Goal: Navigation & Orientation: Find specific page/section

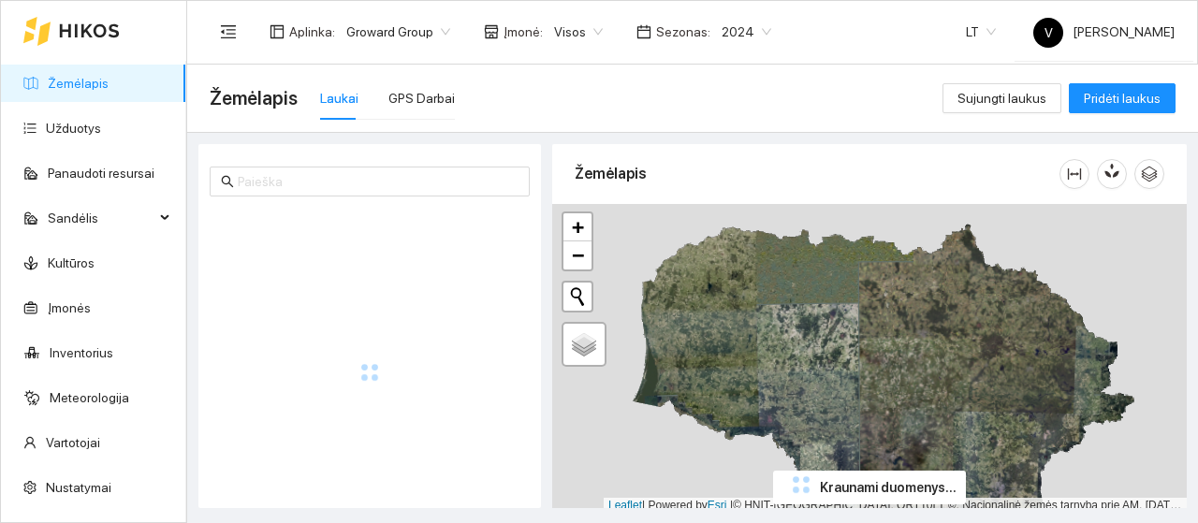
click at [741, 29] on span "2024" at bounding box center [747, 32] width 50 height 28
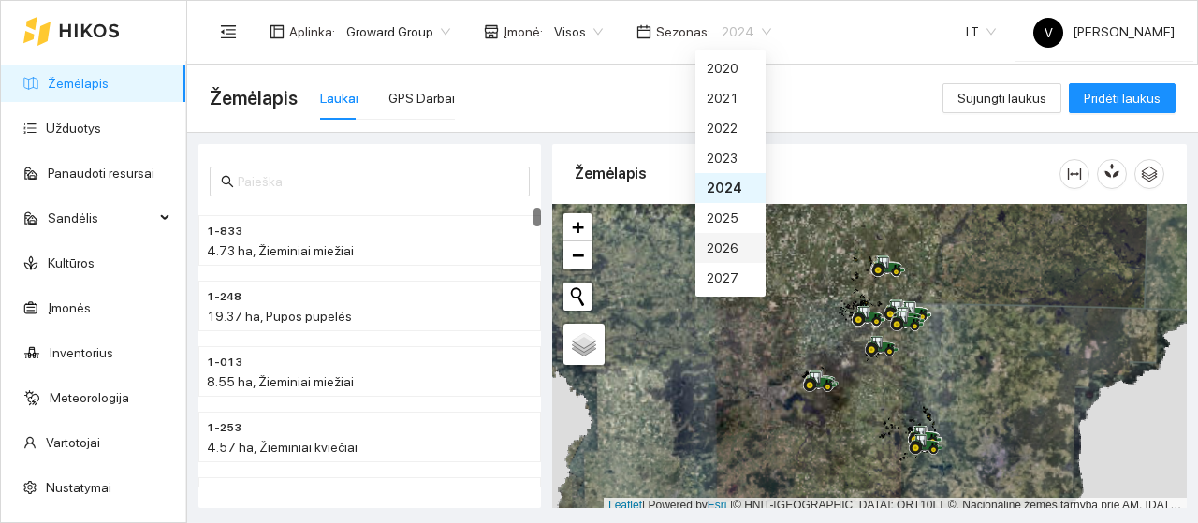
click at [733, 258] on div "2026" at bounding box center [730, 248] width 70 height 30
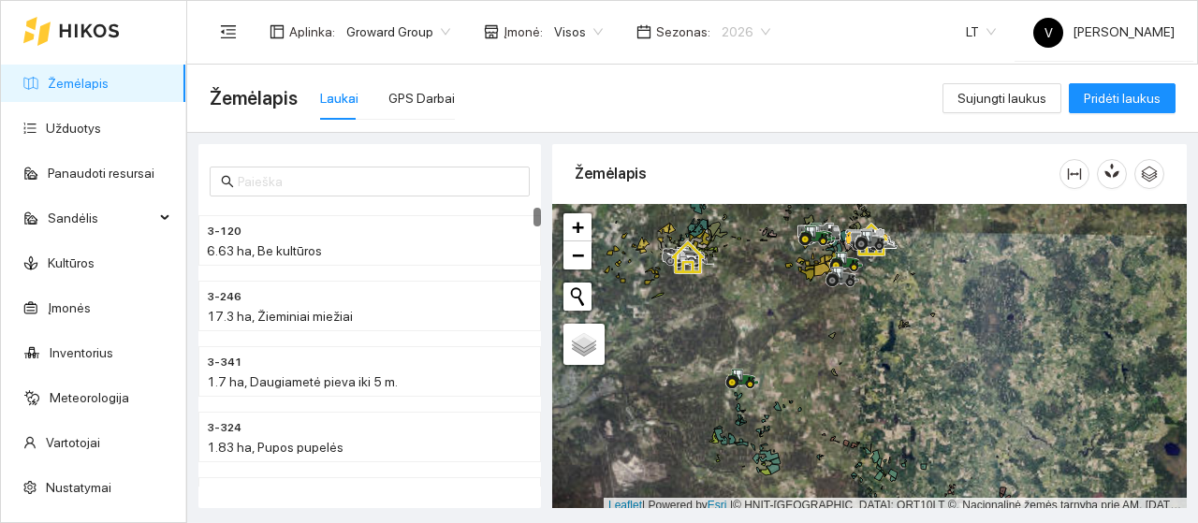
click at [742, 35] on span "2026" at bounding box center [746, 32] width 49 height 28
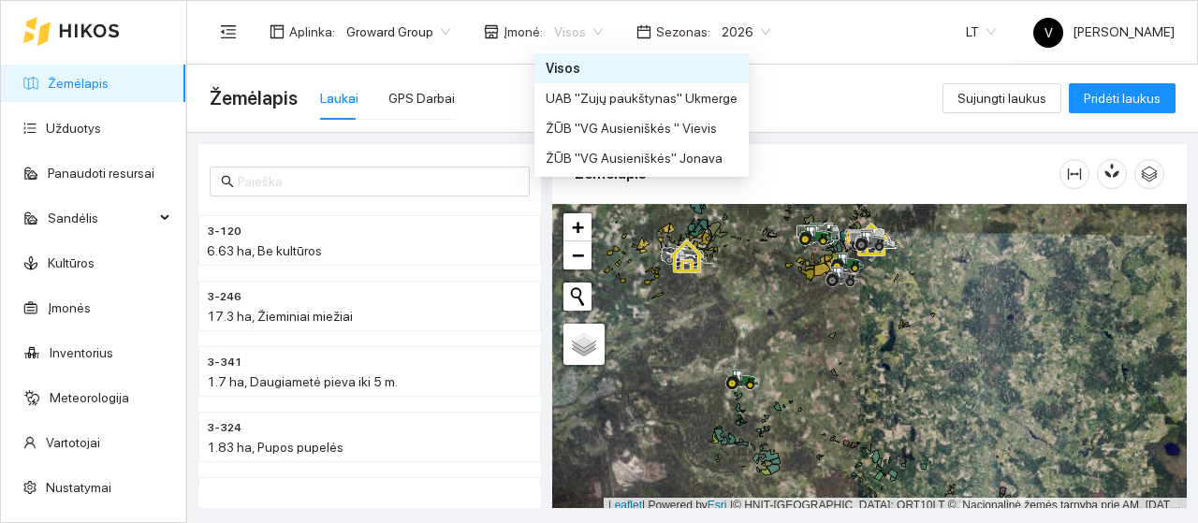
click at [586, 36] on span "Visos" at bounding box center [578, 32] width 49 height 28
click at [575, 104] on div "UAB "Zujų paukštynas" Ukmerge" at bounding box center [642, 98] width 192 height 21
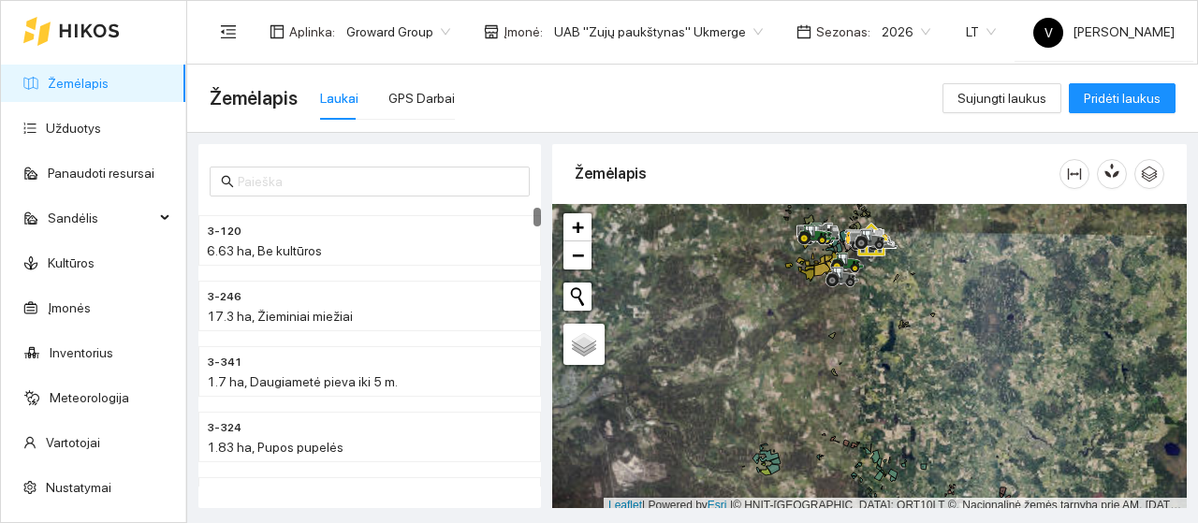
scroll to position [6, 0]
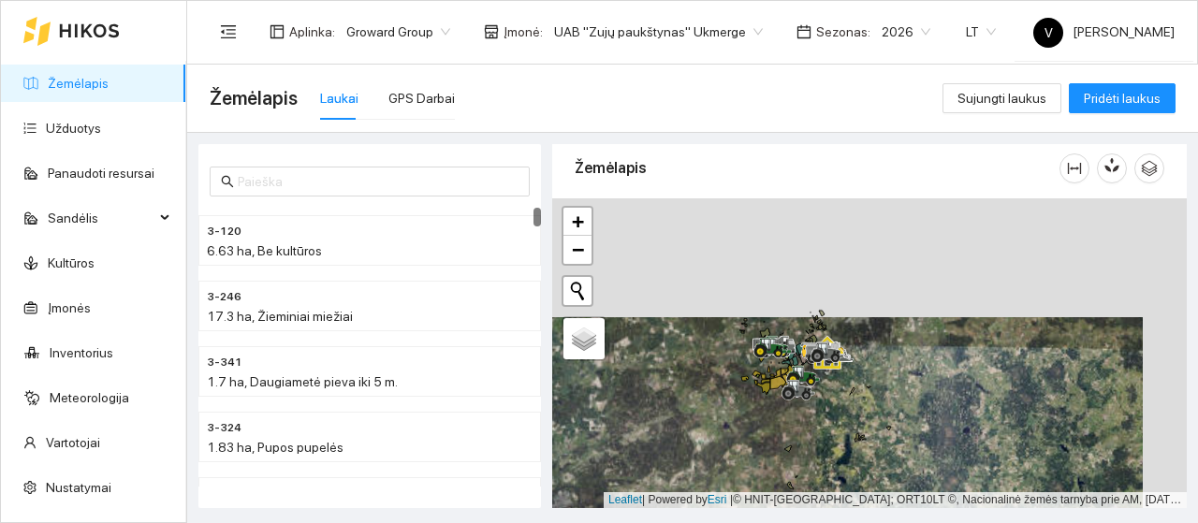
click at [769, 410] on div at bounding box center [869, 353] width 635 height 310
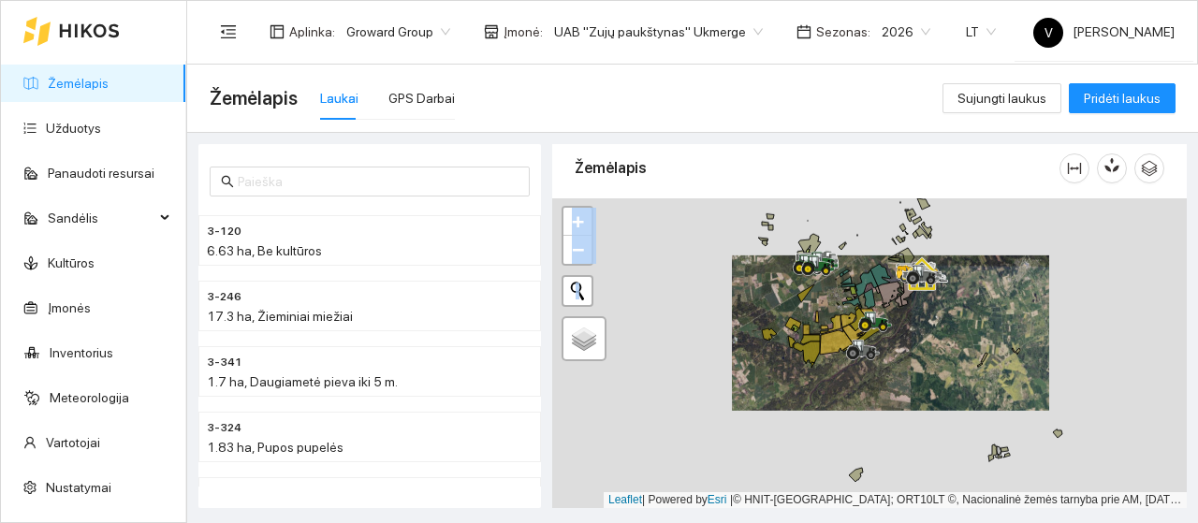
drag, startPoint x: 904, startPoint y: 372, endPoint x: 900, endPoint y: 420, distance: 48.8
click at [900, 420] on div at bounding box center [869, 353] width 635 height 310
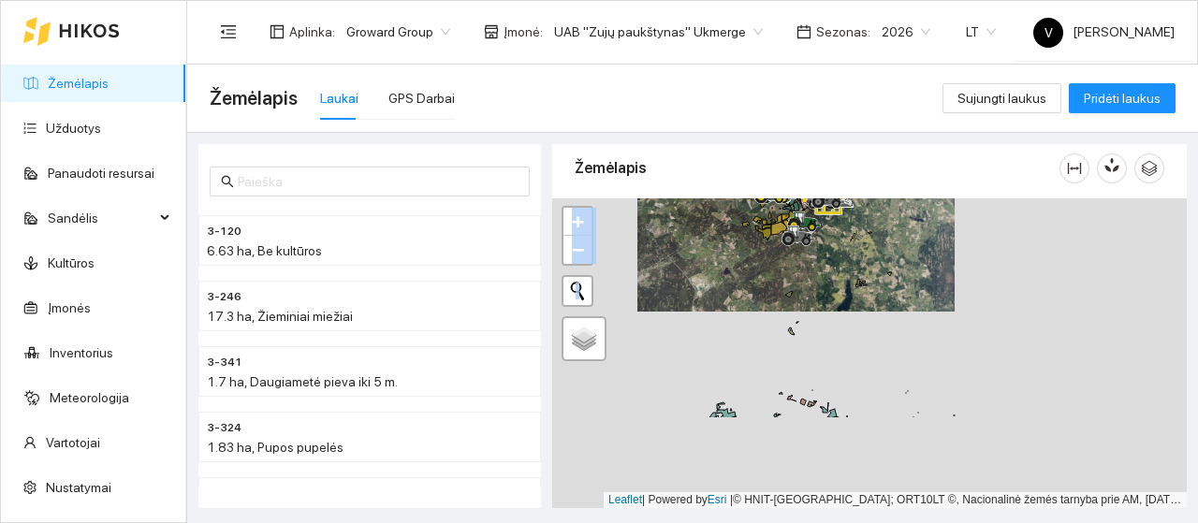
drag, startPoint x: 938, startPoint y: 370, endPoint x: 846, endPoint y: 248, distance: 152.4
click at [846, 248] on div at bounding box center [869, 353] width 635 height 310
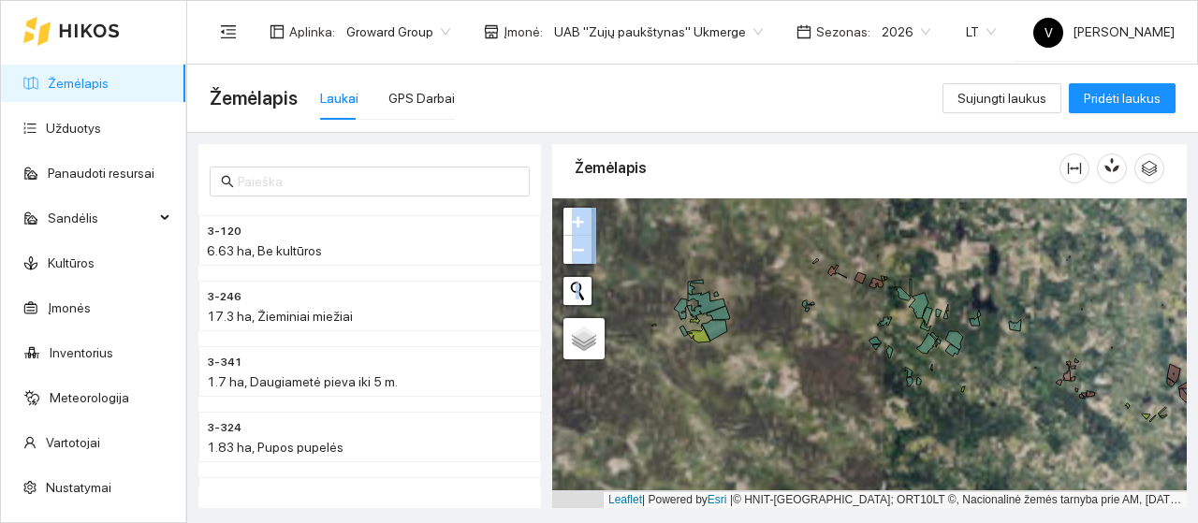
click at [831, 334] on div at bounding box center [869, 353] width 635 height 310
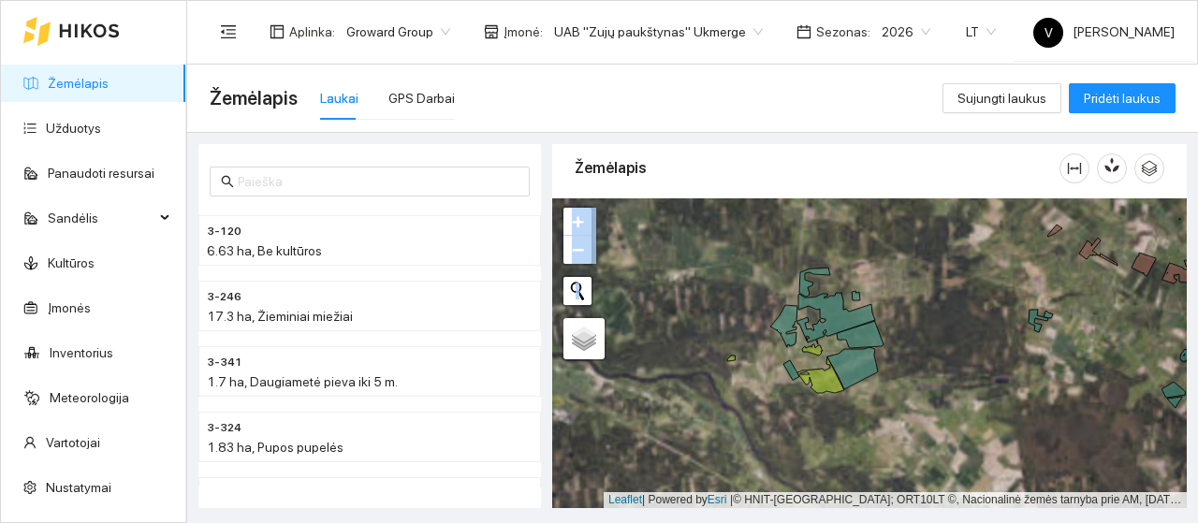
drag, startPoint x: 703, startPoint y: 387, endPoint x: 839, endPoint y: 415, distance: 138.6
click at [839, 415] on div at bounding box center [869, 353] width 635 height 310
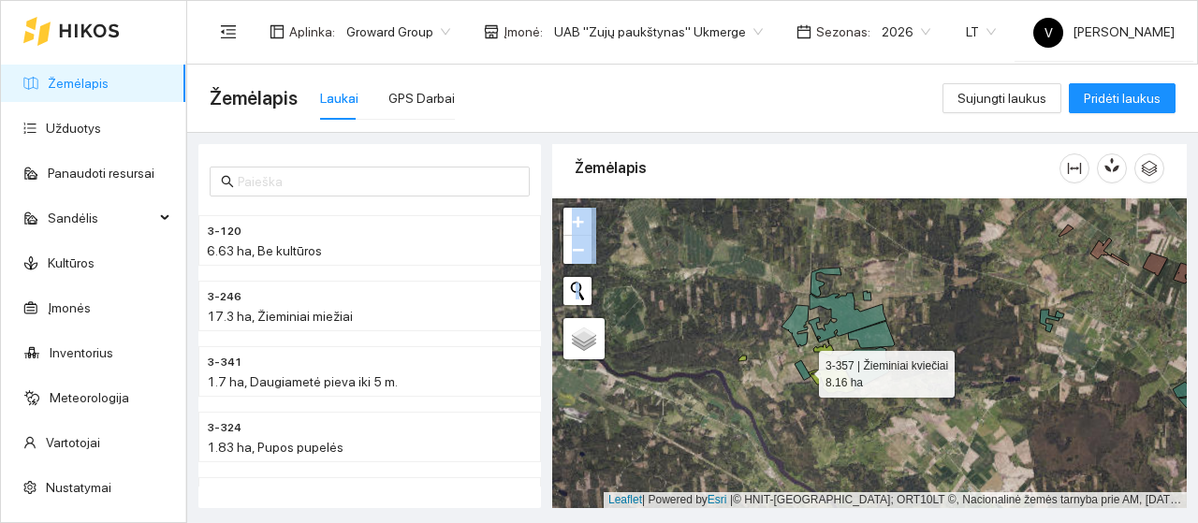
click at [799, 368] on icon at bounding box center [803, 370] width 16 height 20
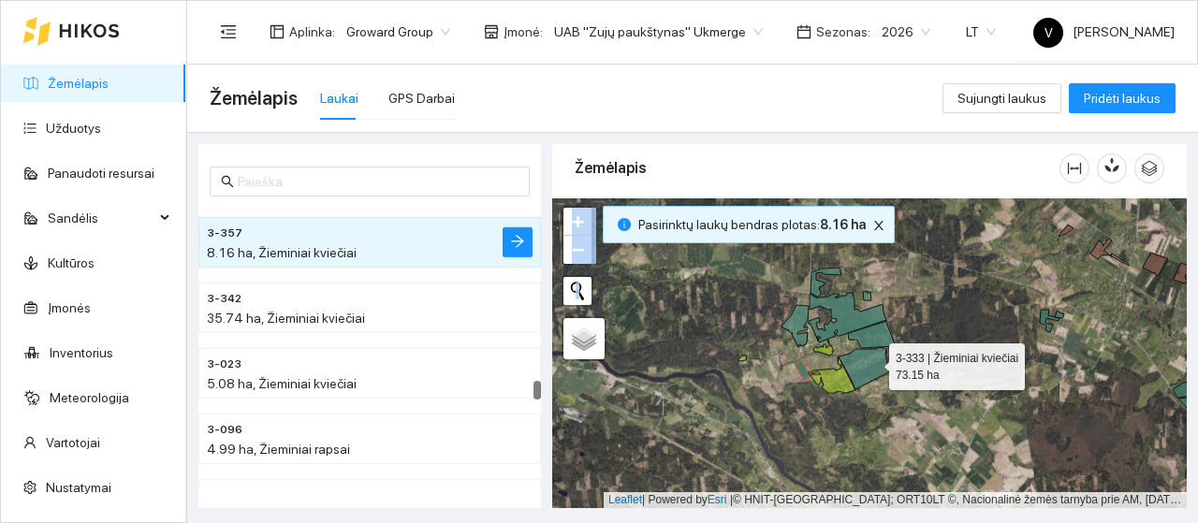
click at [872, 362] on icon at bounding box center [864, 368] width 51 height 42
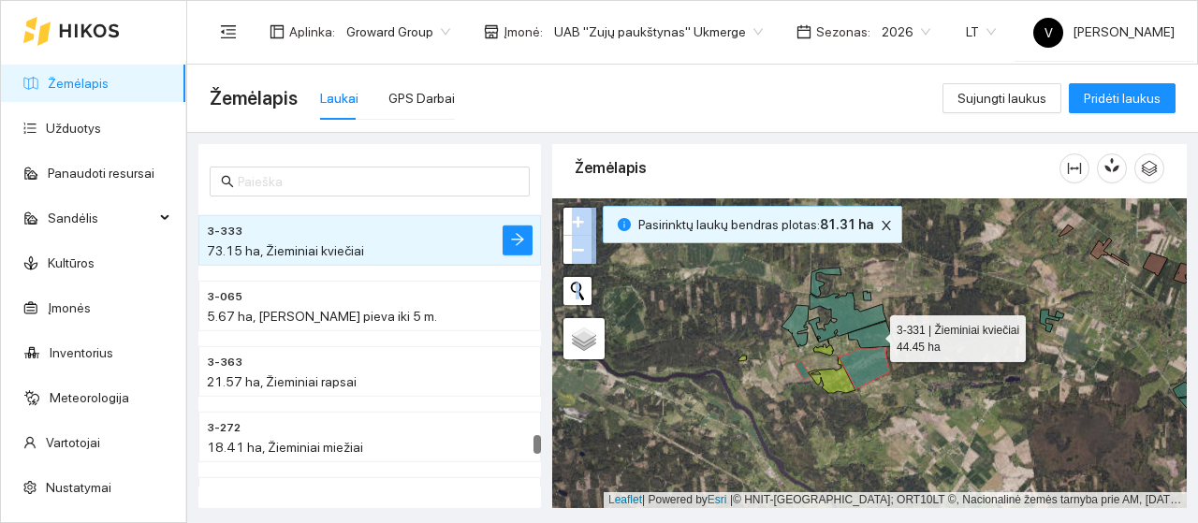
click at [873, 334] on icon at bounding box center [871, 334] width 47 height 27
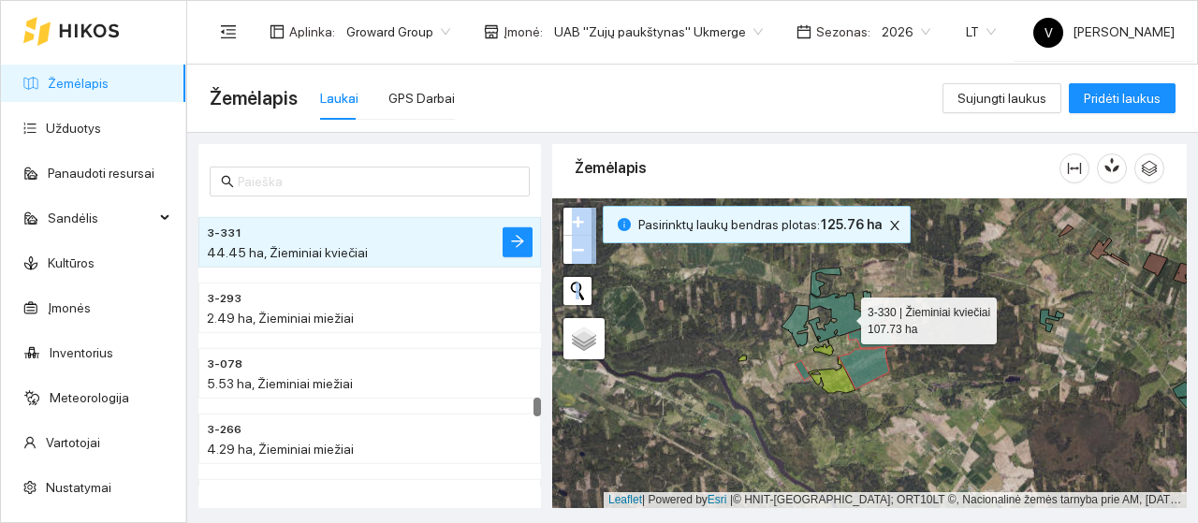
click at [849, 320] on icon at bounding box center [848, 318] width 78 height 50
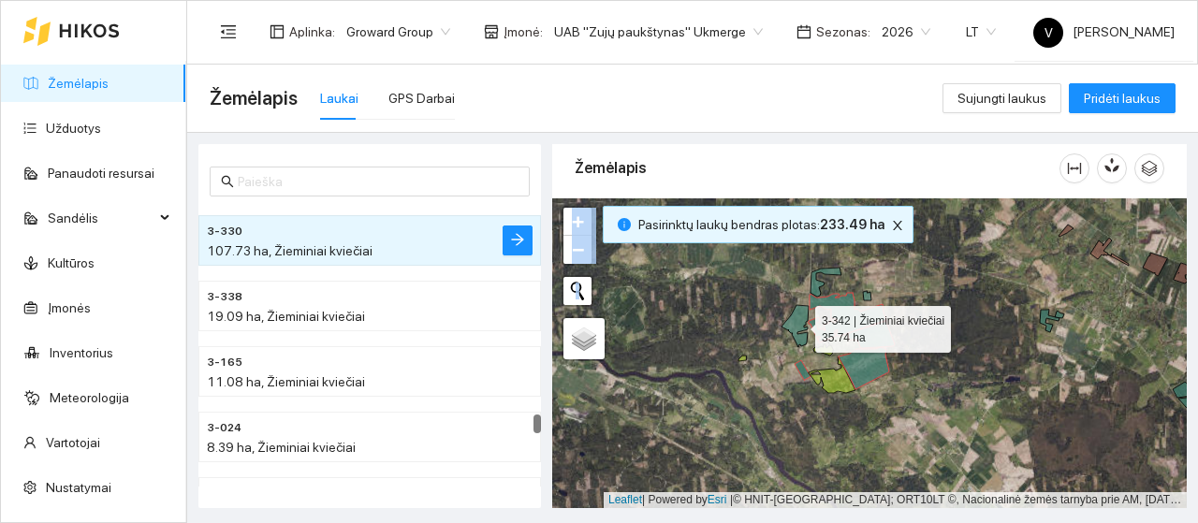
click at [796, 331] on icon at bounding box center [794, 326] width 27 height 42
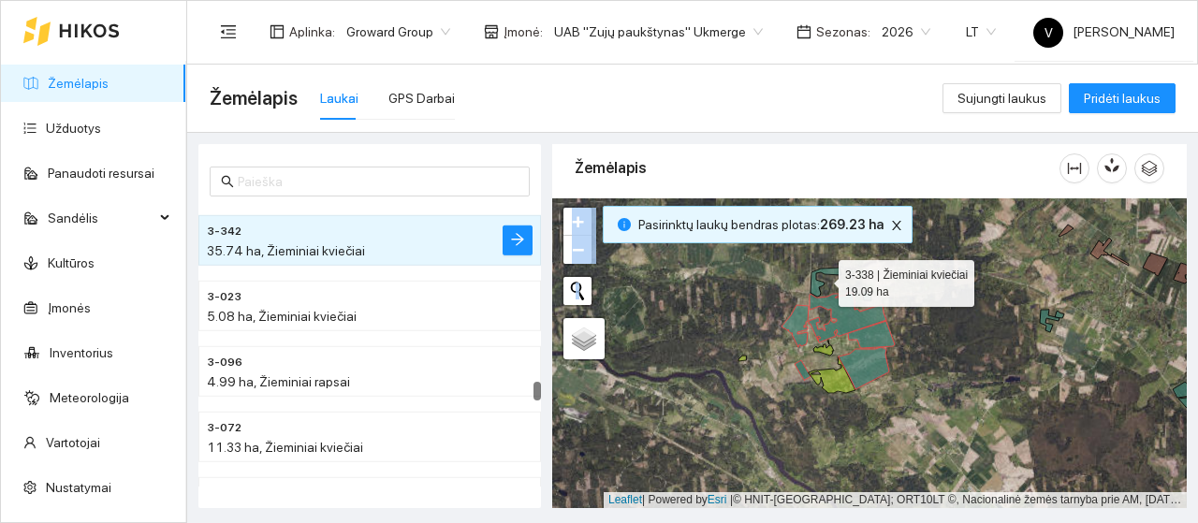
click at [815, 290] on icon at bounding box center [826, 282] width 31 height 29
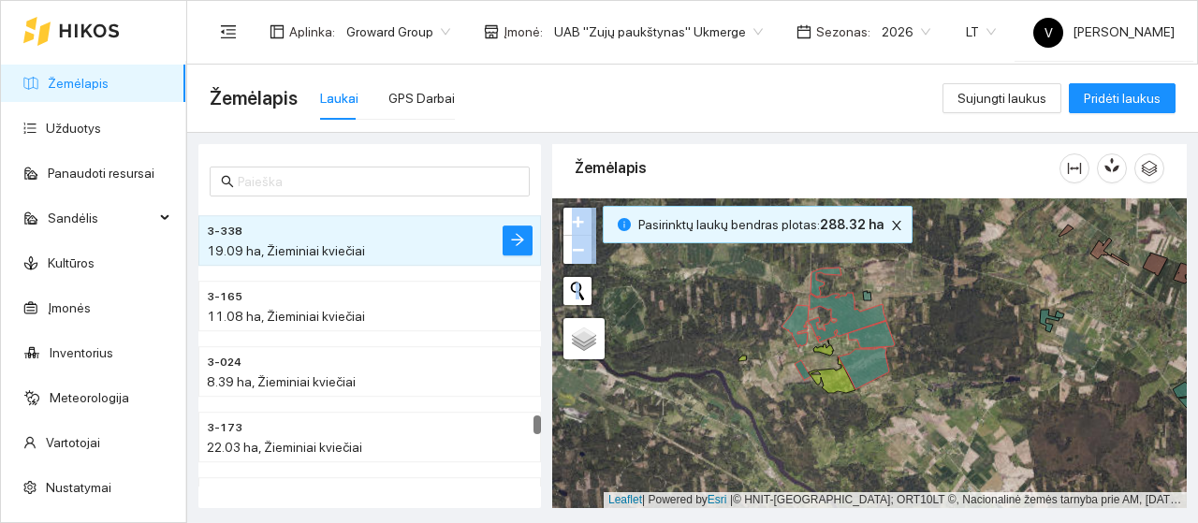
click at [869, 302] on div at bounding box center [869, 353] width 635 height 310
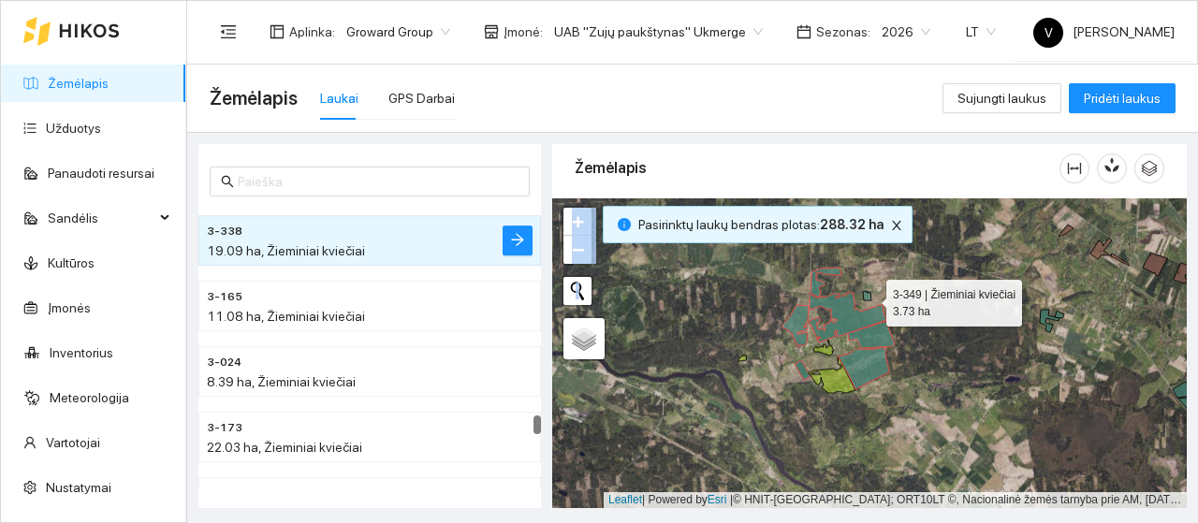
click at [869, 299] on icon at bounding box center [867, 295] width 8 height 9
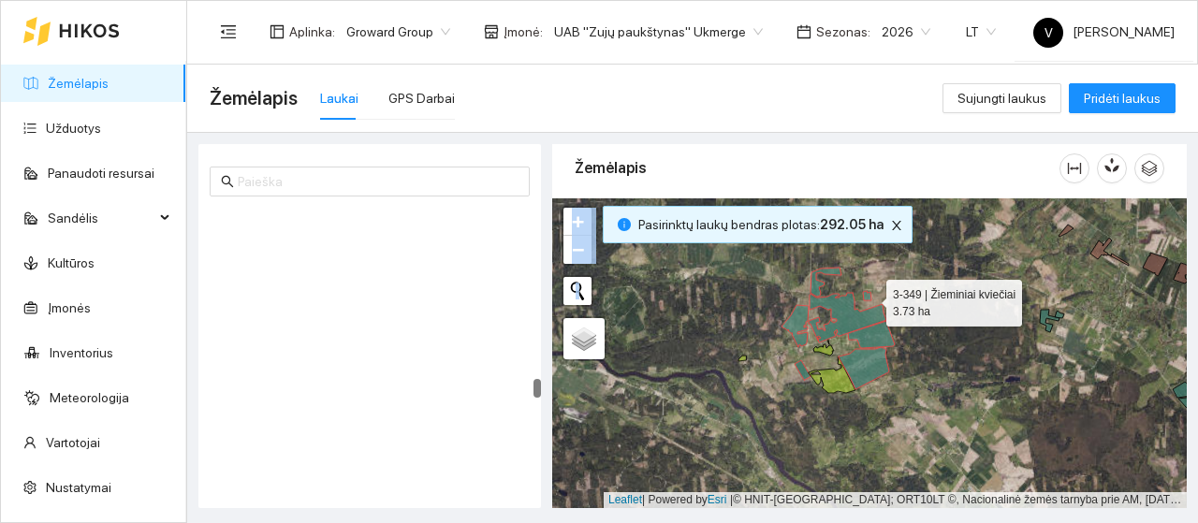
scroll to position [7638, 0]
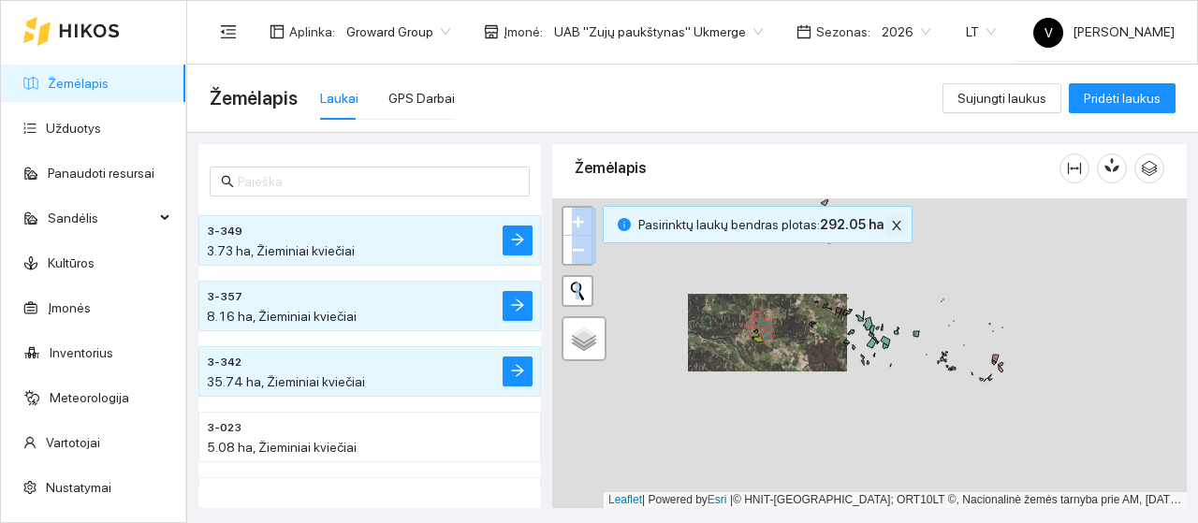
click at [891, 219] on icon "close" at bounding box center [896, 225] width 13 height 13
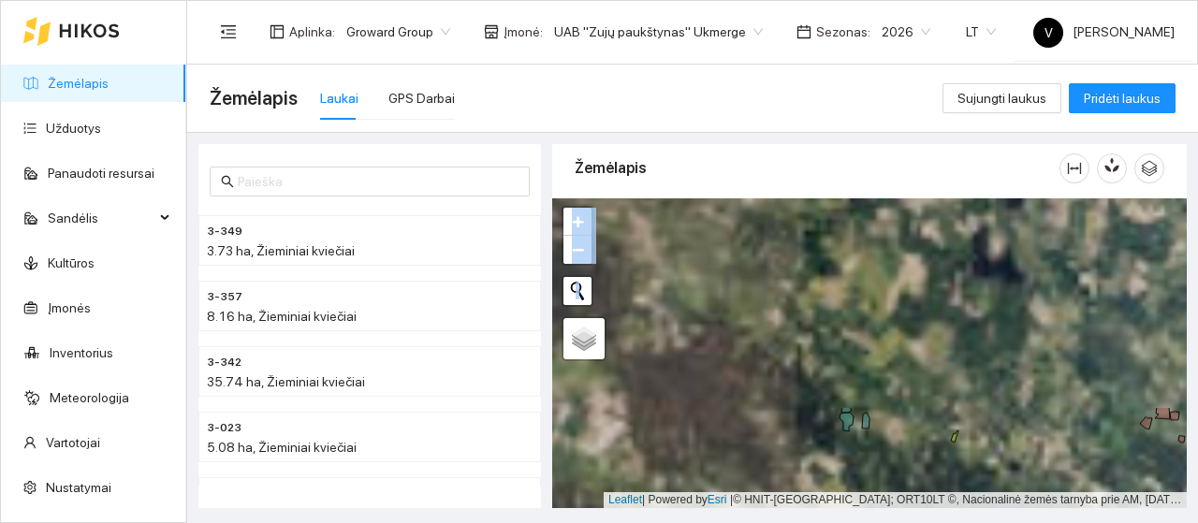
drag, startPoint x: 854, startPoint y: 313, endPoint x: 840, endPoint y: 480, distance: 168.1
click at [846, 513] on main "Žemėlapis Laukai GPS Darbai Sujungti laukus Pridėti laukus 3-349 3.73 ha, Žiemi…" at bounding box center [692, 294] width 1011 height 459
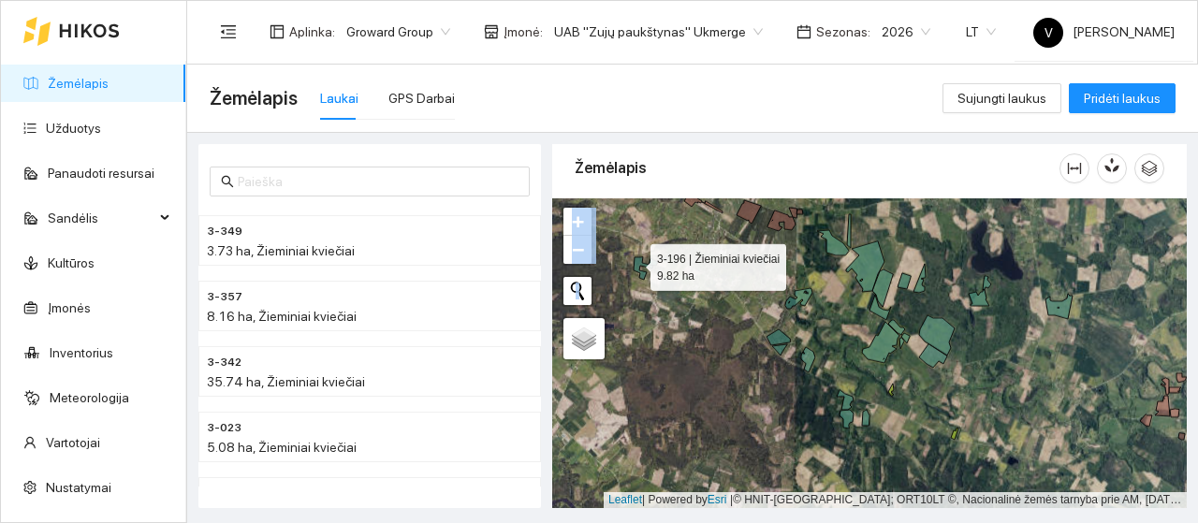
click at [634, 262] on icon at bounding box center [644, 268] width 20 height 22
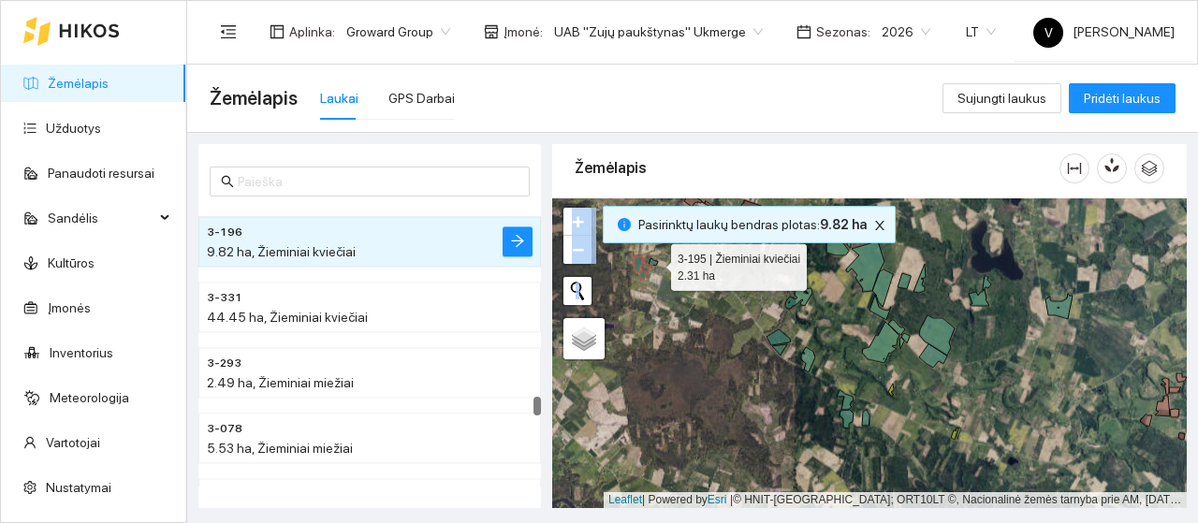
click at [654, 262] on icon at bounding box center [653, 261] width 9 height 7
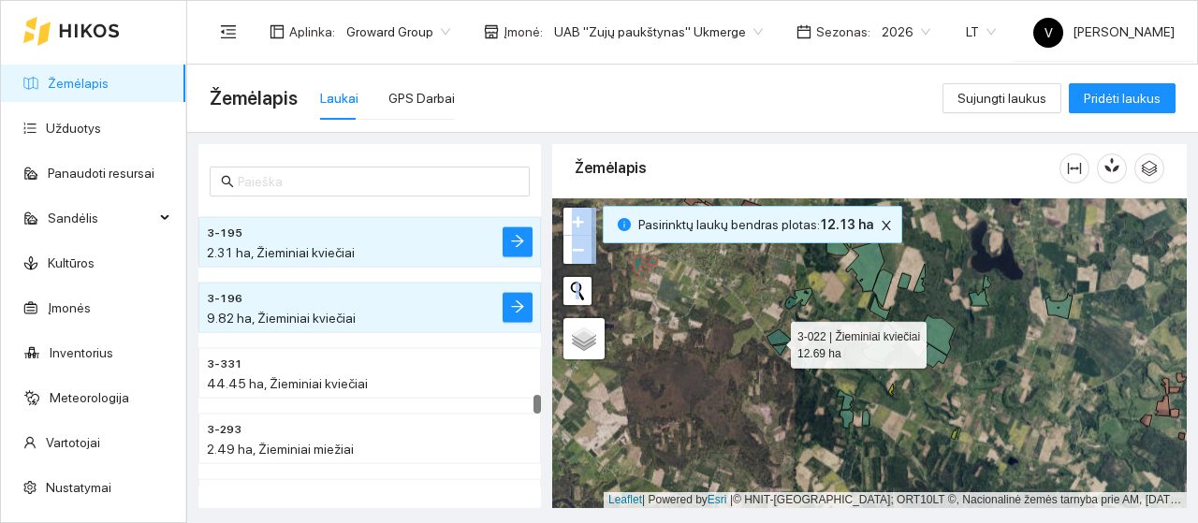
click at [779, 343] on icon at bounding box center [778, 337] width 23 height 16
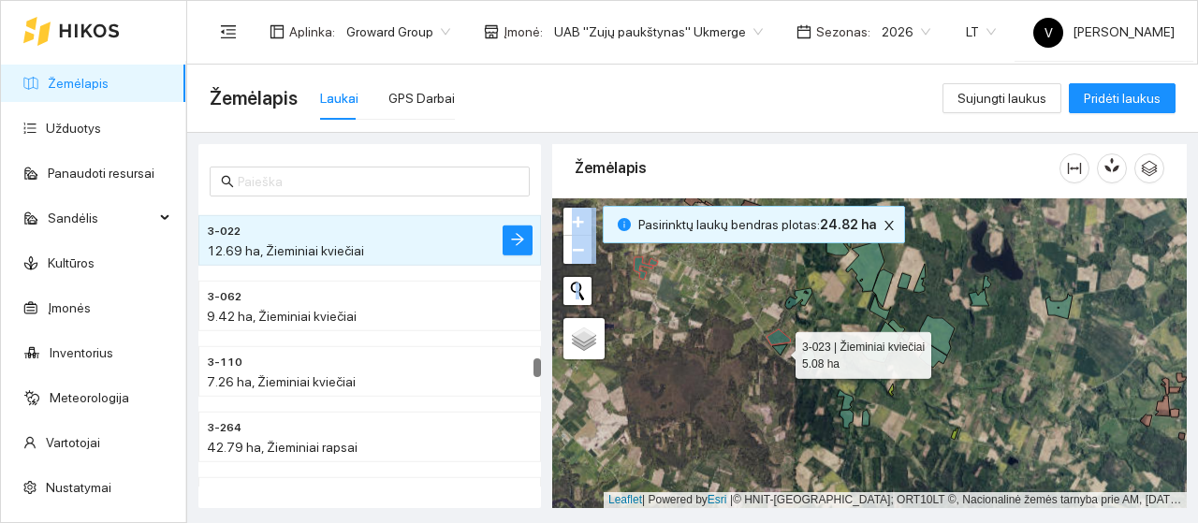
click at [779, 350] on icon at bounding box center [779, 349] width 15 height 11
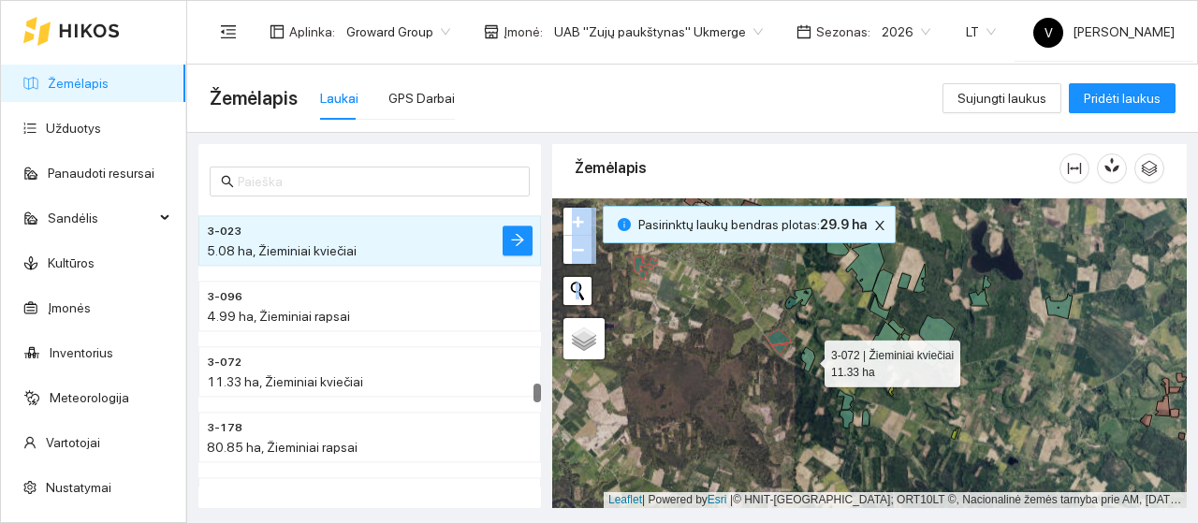
click at [812, 357] on icon at bounding box center [808, 359] width 14 height 25
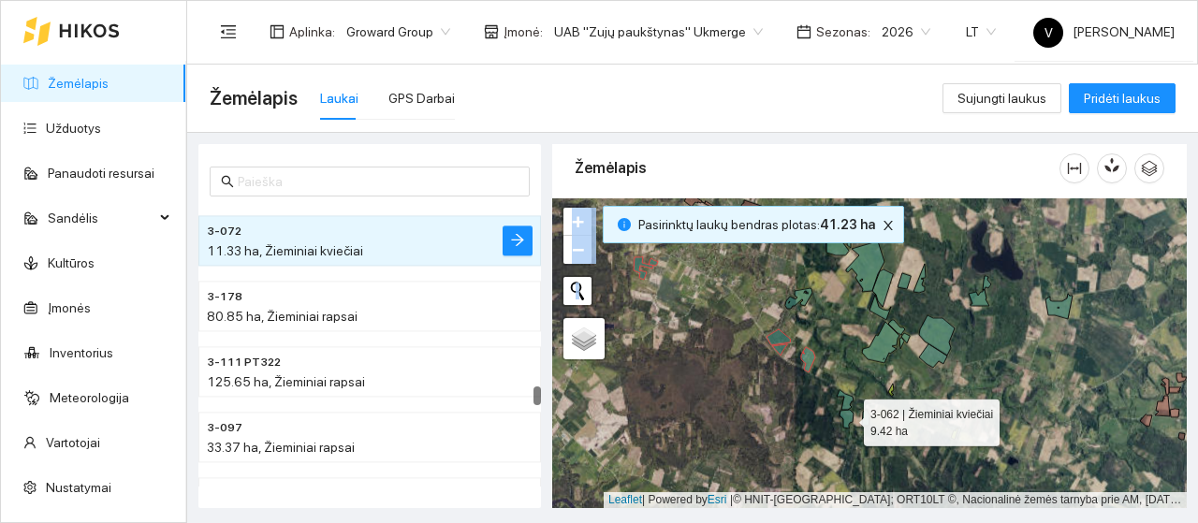
click at [846, 415] on icon at bounding box center [847, 419] width 14 height 19
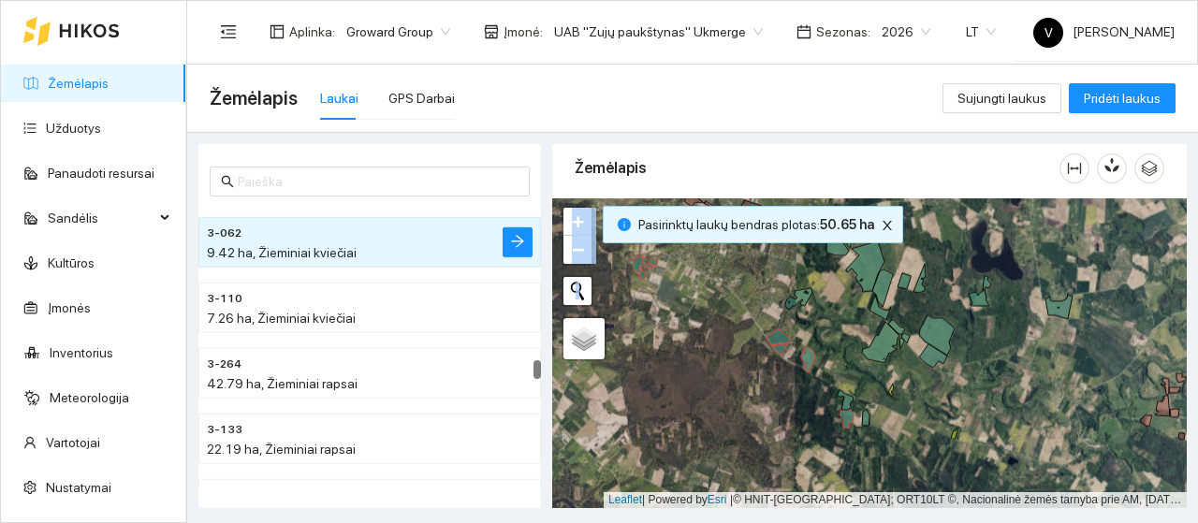
click at [847, 391] on div at bounding box center [869, 353] width 635 height 310
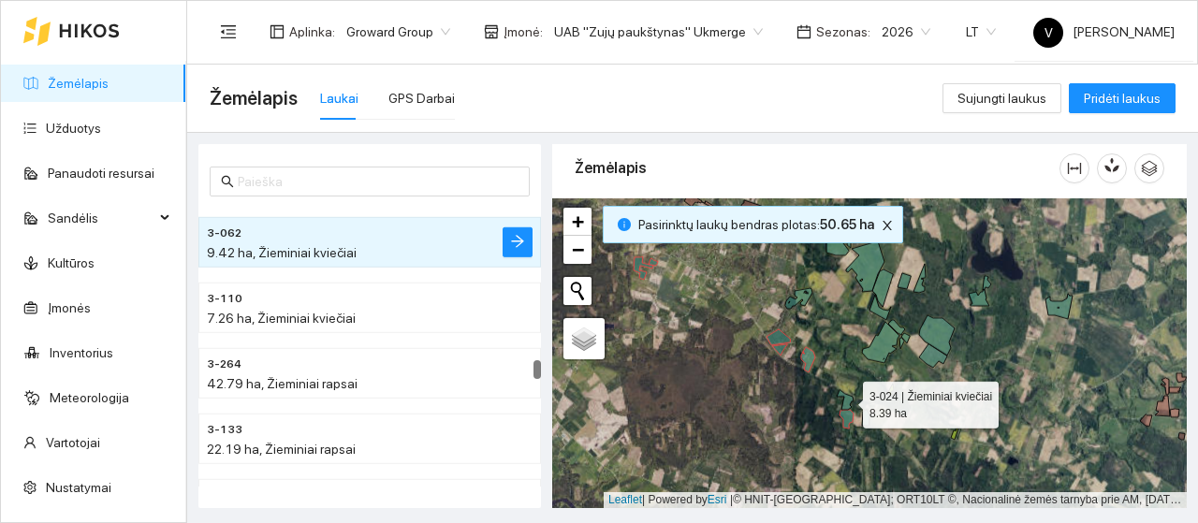
click at [846, 396] on icon at bounding box center [845, 400] width 17 height 20
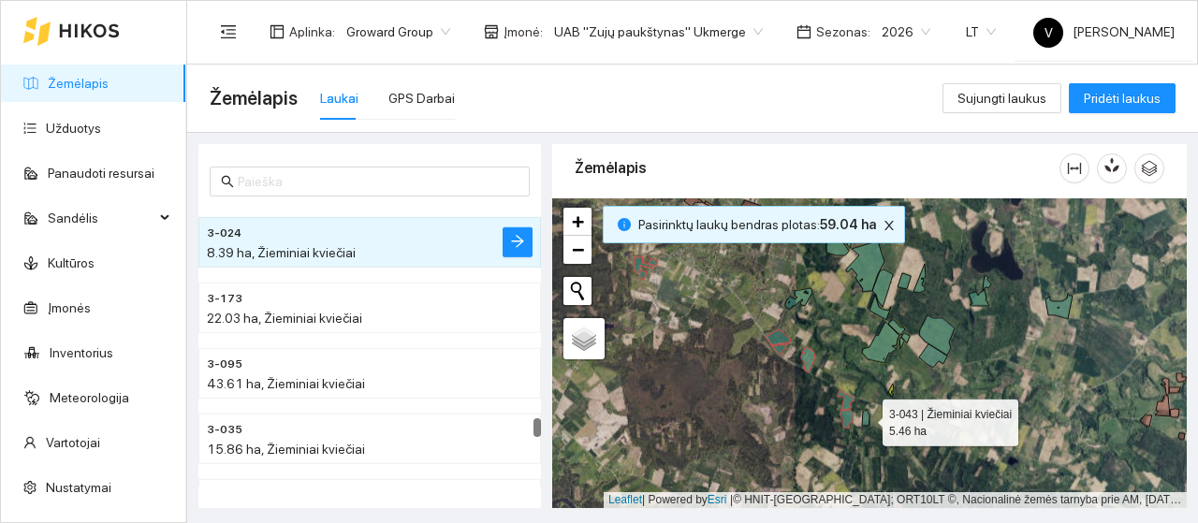
click at [864, 420] on icon at bounding box center [865, 418] width 7 height 16
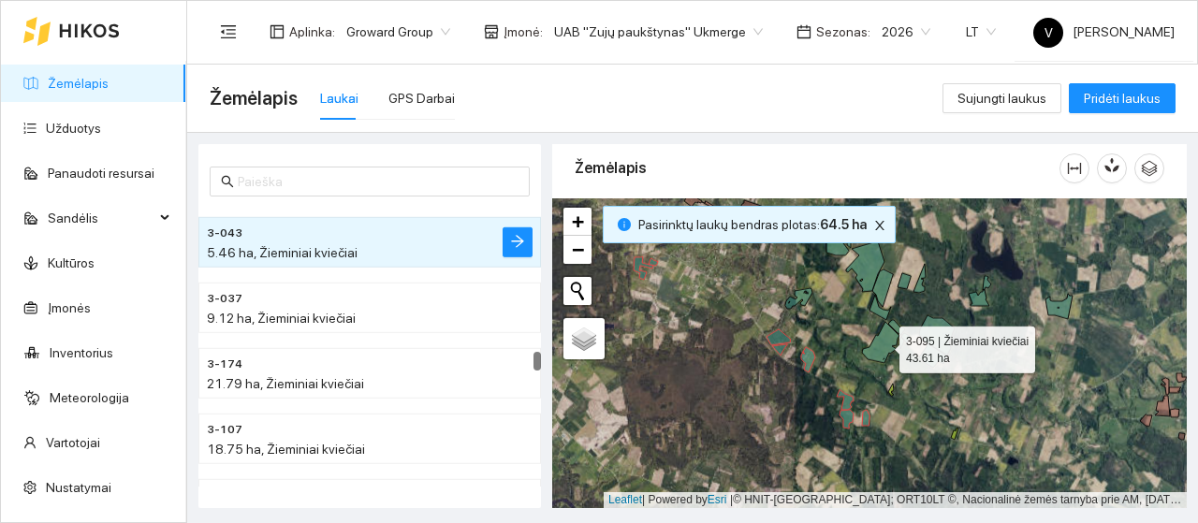
click at [884, 358] on icon at bounding box center [880, 342] width 37 height 41
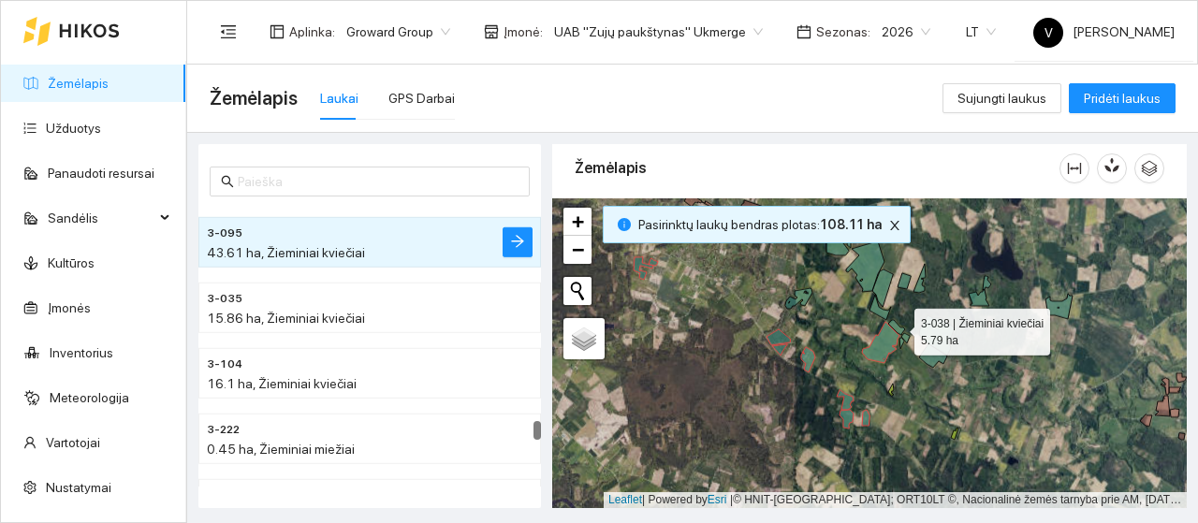
click at [898, 327] on icon at bounding box center [896, 327] width 17 height 15
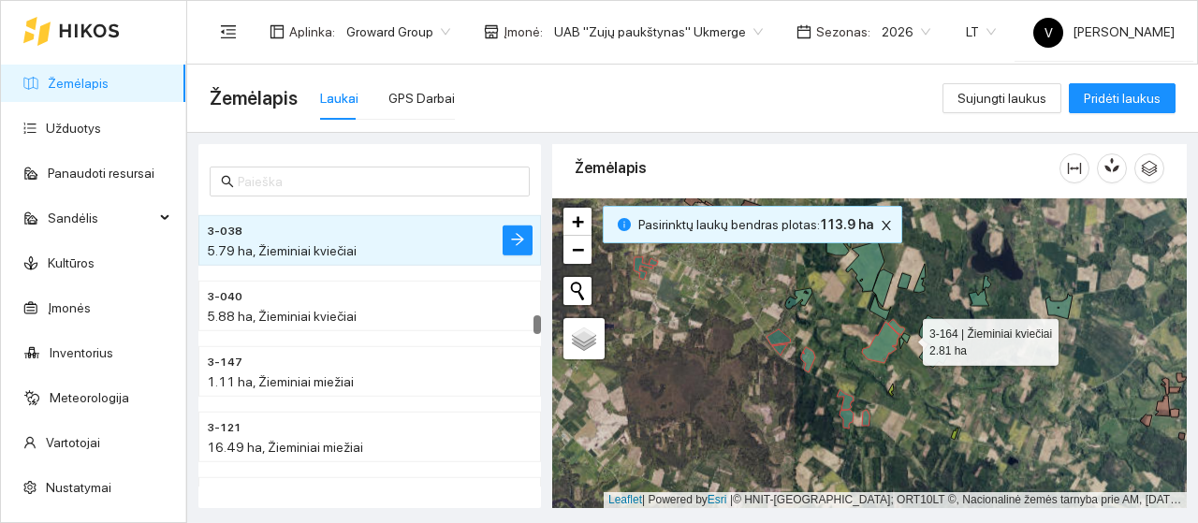
click at [908, 337] on icon at bounding box center [905, 338] width 8 height 10
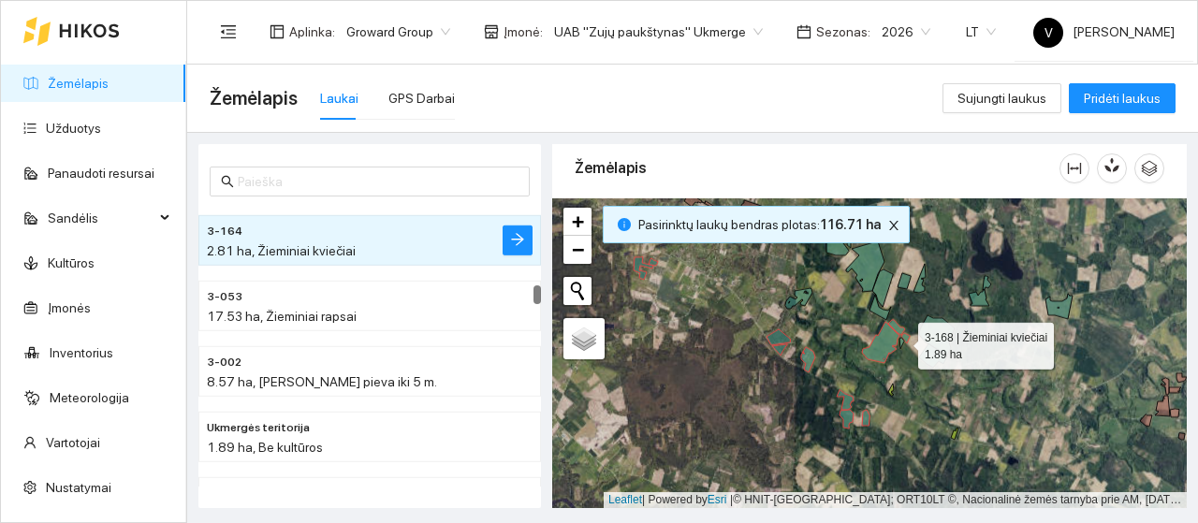
click at [901, 341] on icon at bounding box center [901, 343] width 5 height 11
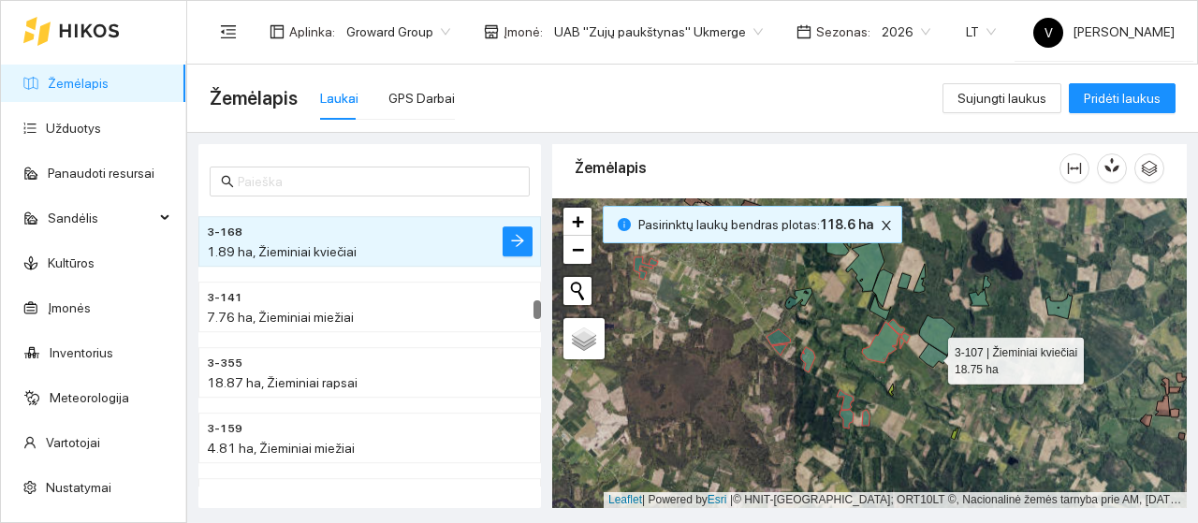
click at [931, 356] on icon at bounding box center [933, 355] width 28 height 23
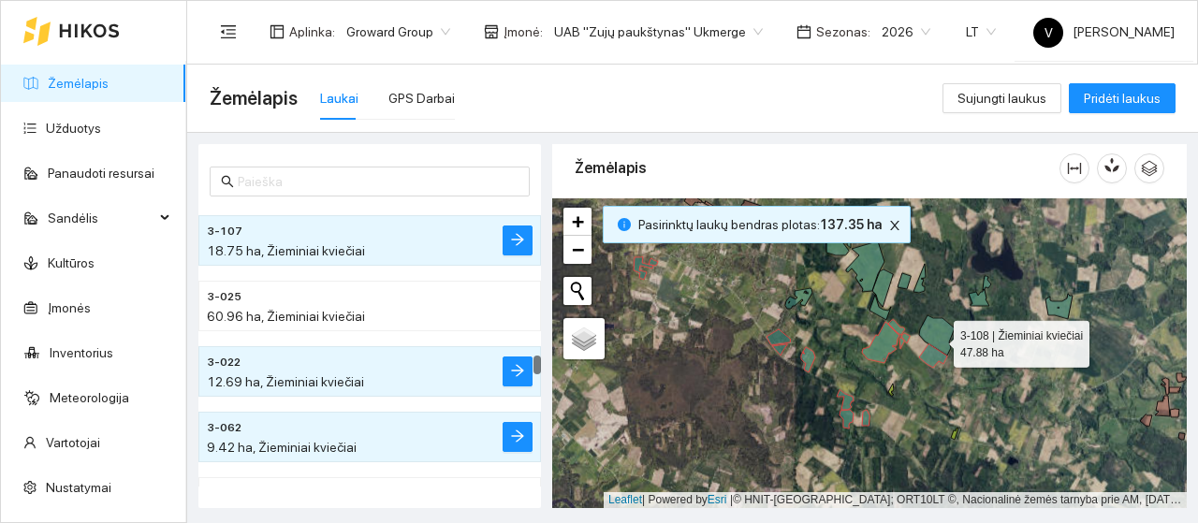
click at [937, 338] on icon at bounding box center [937, 335] width 36 height 40
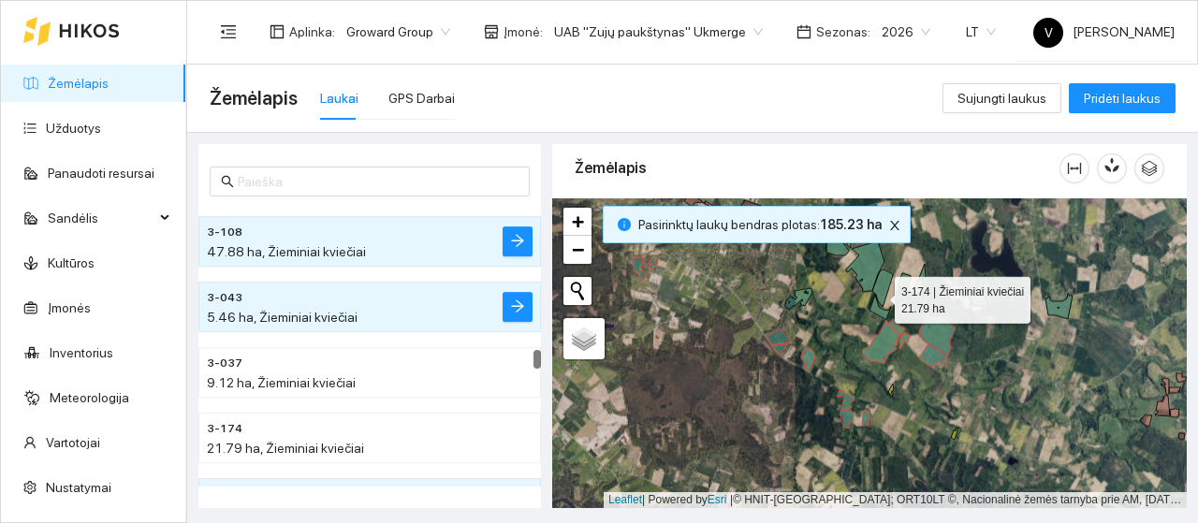
click at [878, 295] on icon at bounding box center [882, 288] width 21 height 37
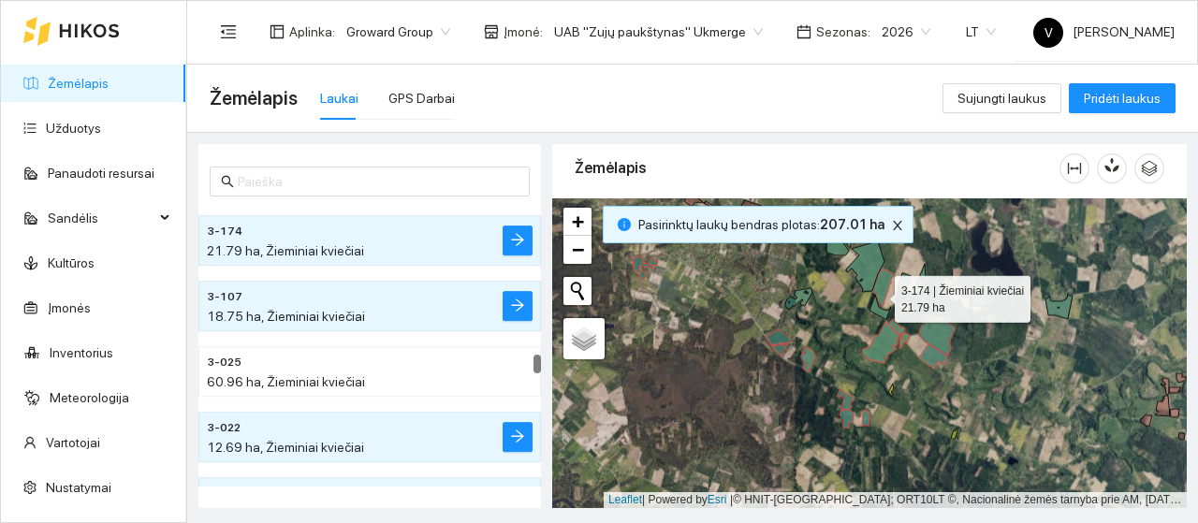
click at [876, 304] on icon at bounding box center [880, 307] width 22 height 25
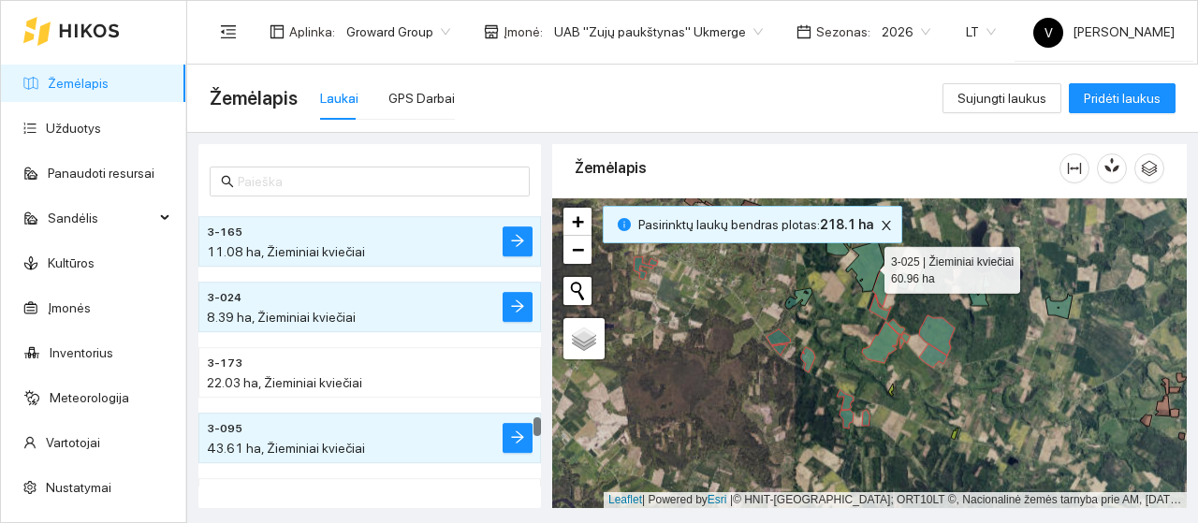
click at [863, 266] on icon at bounding box center [865, 266] width 38 height 51
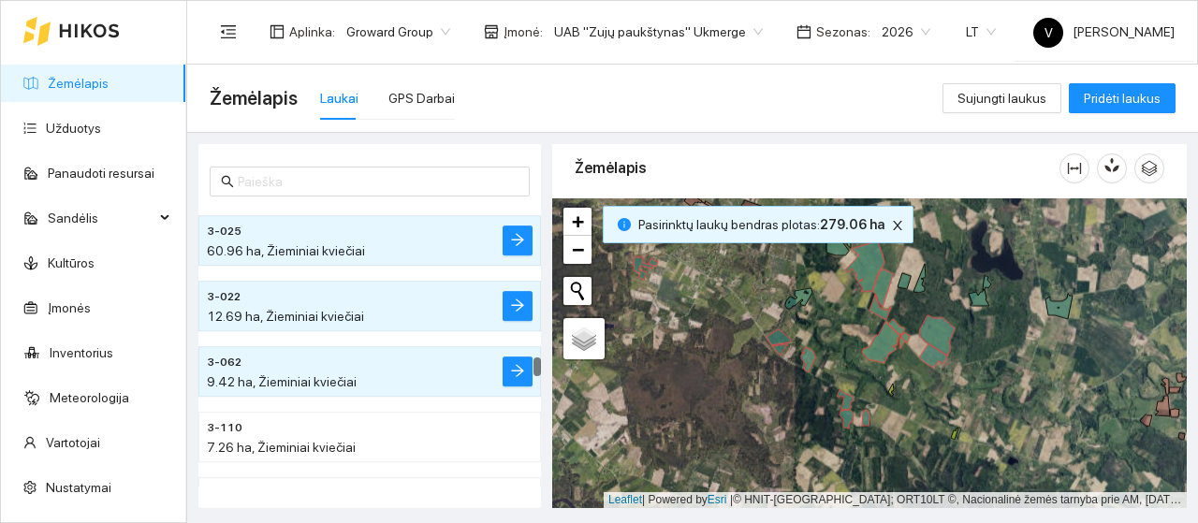
click at [810, 307] on div at bounding box center [869, 353] width 635 height 310
click at [802, 302] on icon at bounding box center [798, 298] width 27 height 21
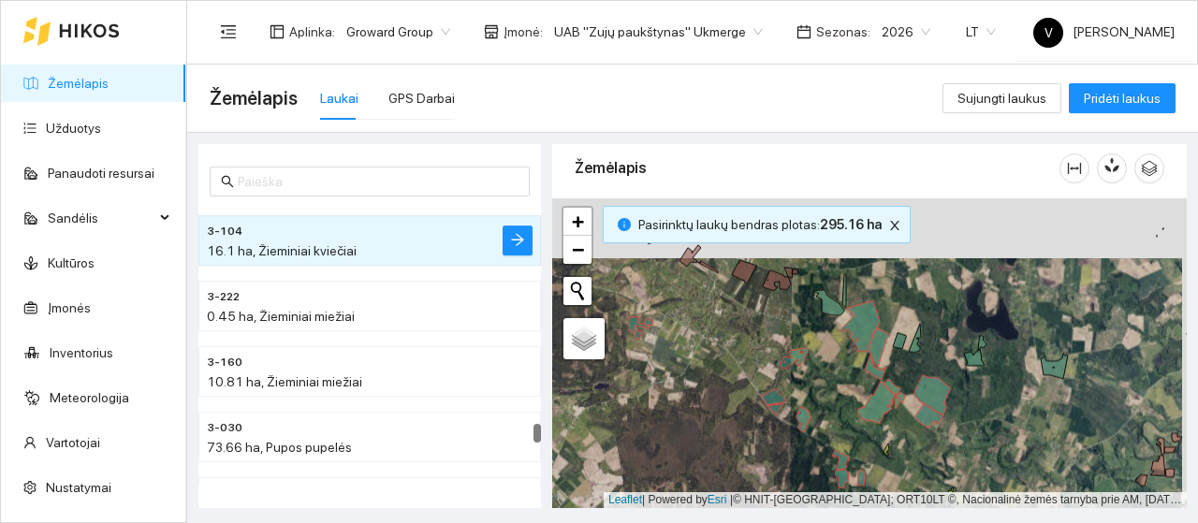
drag, startPoint x: 854, startPoint y: 317, endPoint x: 846, endPoint y: 377, distance: 60.4
click at [848, 403] on div at bounding box center [869, 353] width 635 height 310
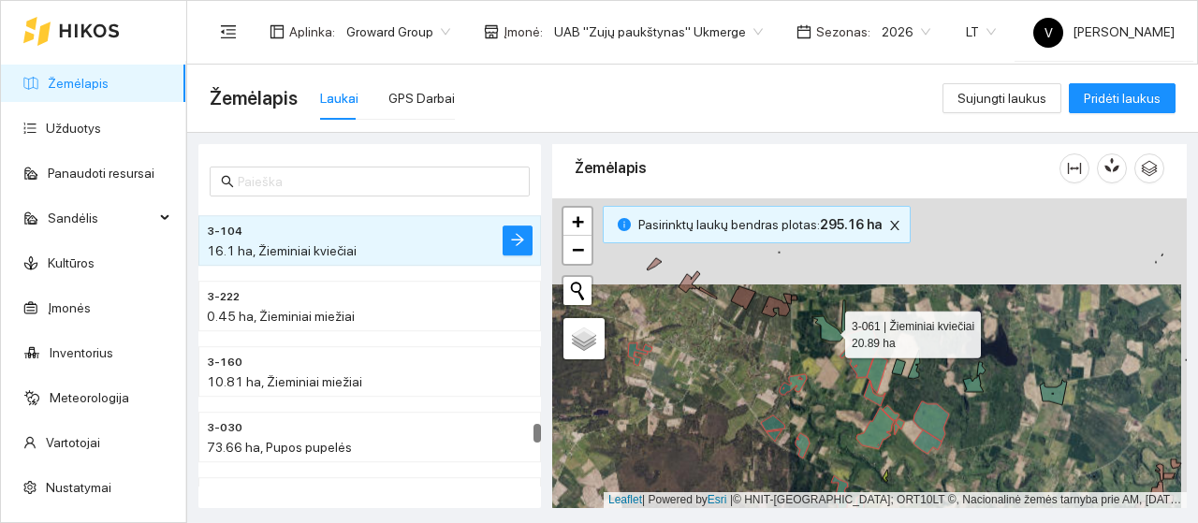
click at [834, 329] on icon at bounding box center [827, 328] width 32 height 25
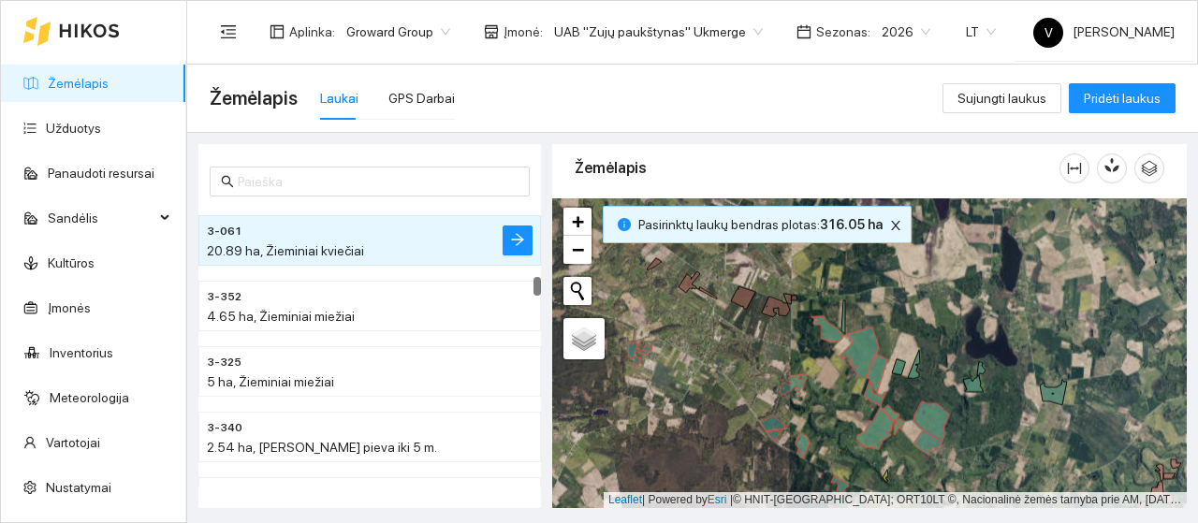
click at [846, 317] on div at bounding box center [869, 353] width 635 height 310
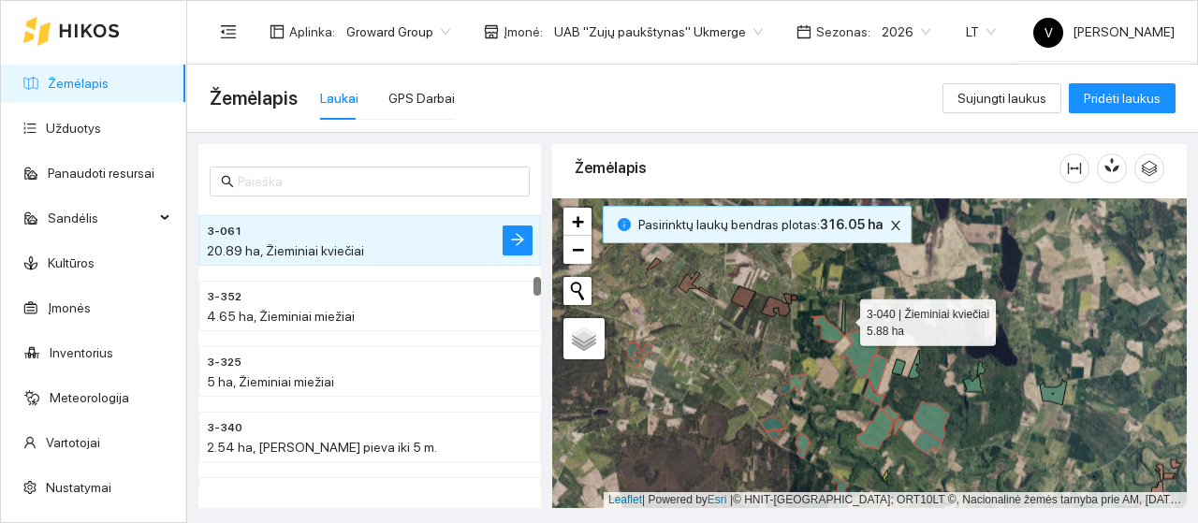
click at [842, 317] on icon at bounding box center [843, 317] width 4 height 34
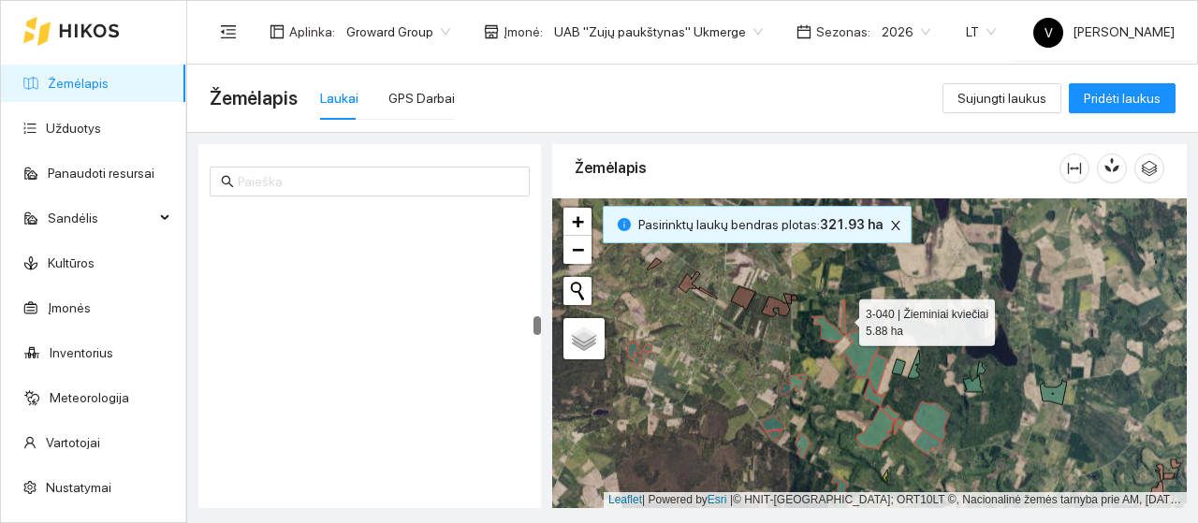
scroll to position [4812, 0]
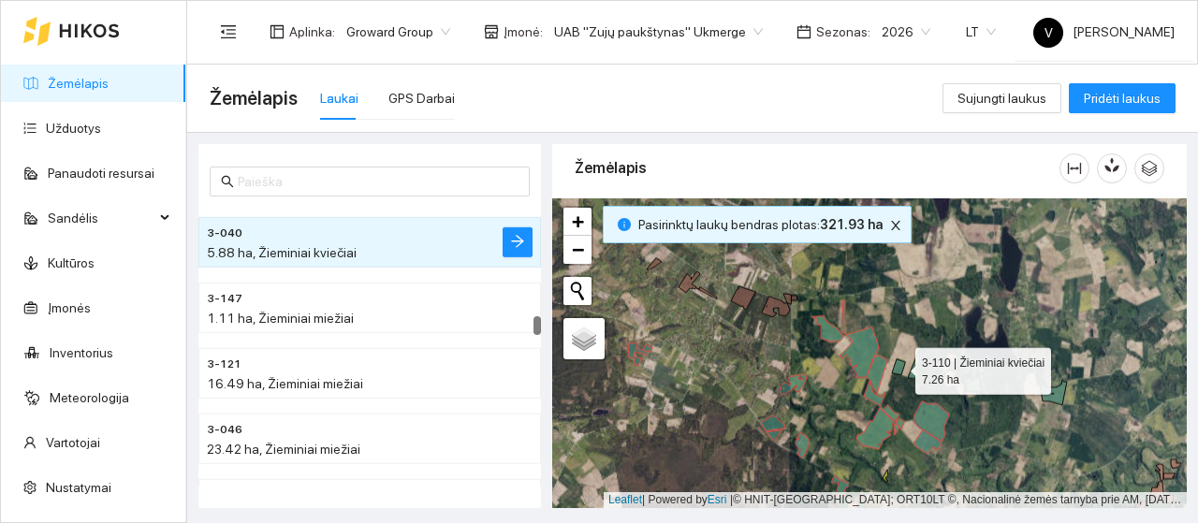
click at [897, 364] on icon at bounding box center [898, 367] width 13 height 16
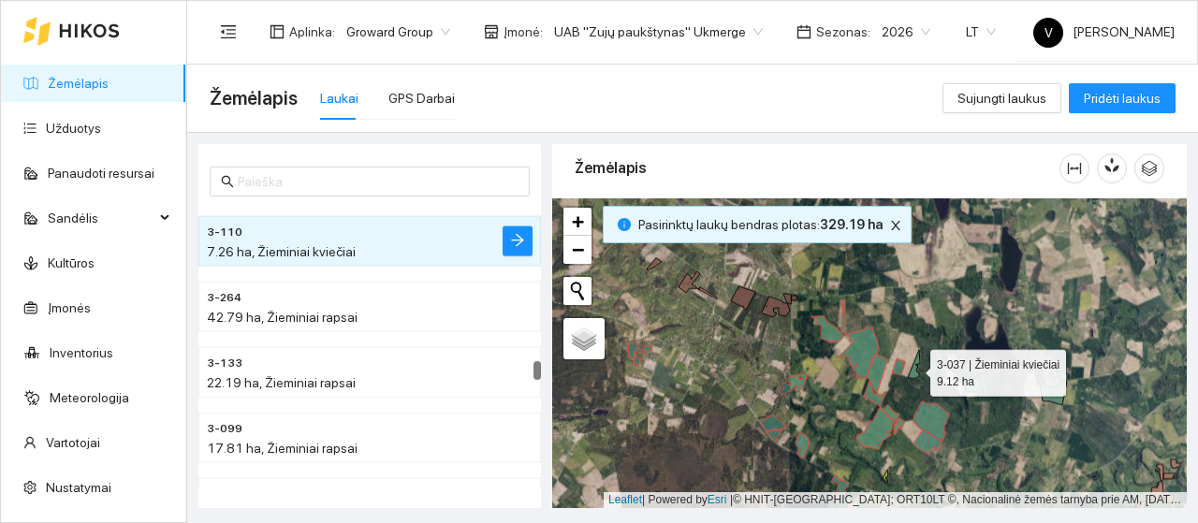
click at [913, 369] on icon at bounding box center [914, 364] width 12 height 29
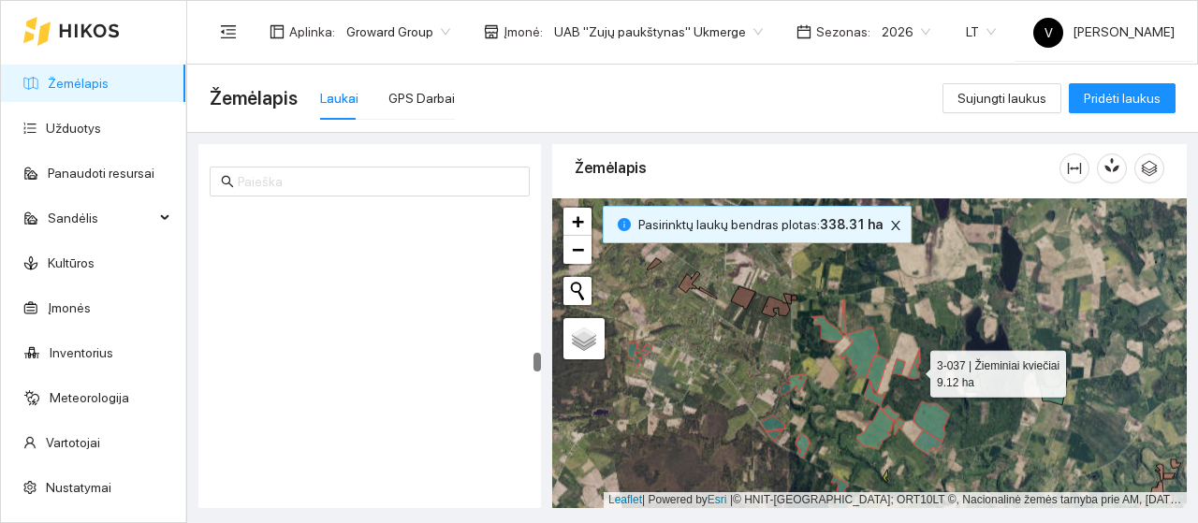
scroll to position [6439, 0]
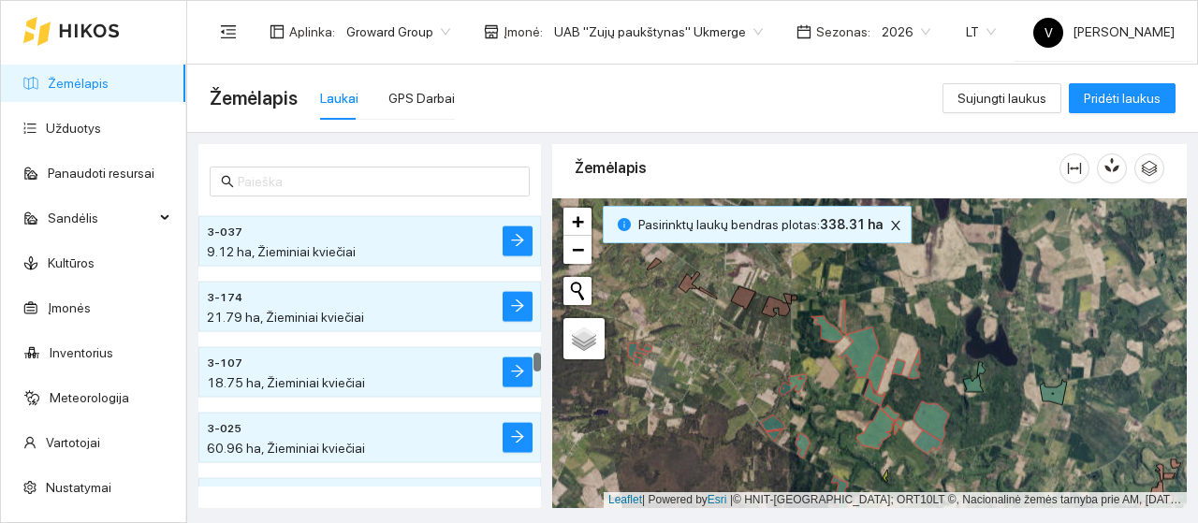
click at [971, 392] on div at bounding box center [869, 353] width 635 height 310
click at [976, 387] on icon at bounding box center [974, 377] width 22 height 30
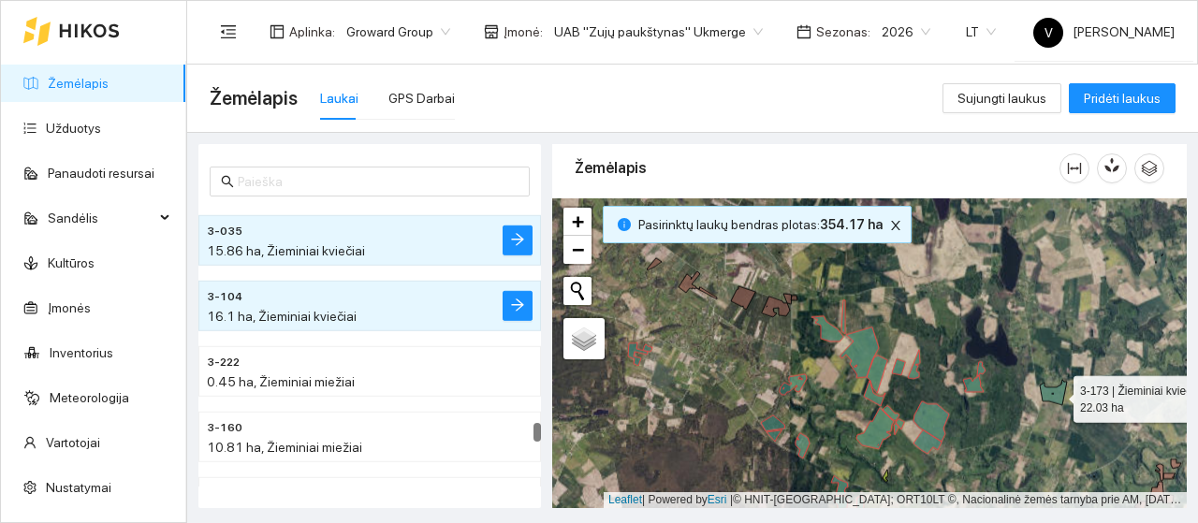
click at [1057, 394] on icon at bounding box center [1053, 392] width 27 height 25
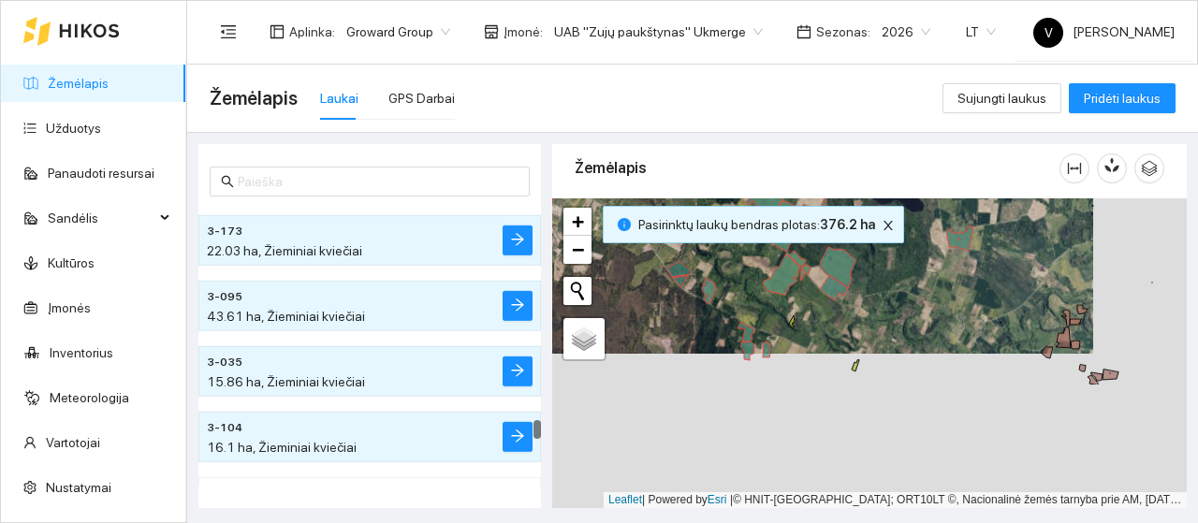
drag, startPoint x: 1020, startPoint y: 434, endPoint x: 927, endPoint y: 281, distance: 179.8
click at [927, 281] on div at bounding box center [869, 353] width 635 height 310
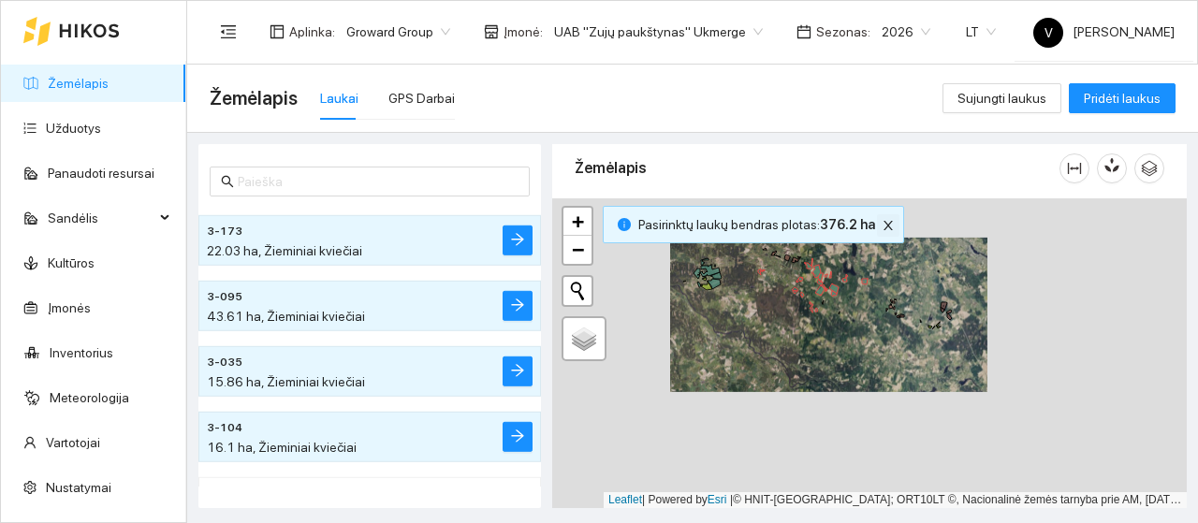
click at [881, 229] on div "Pasirinktų laukų bendras plotas : 376.2 ha" at bounding box center [753, 224] width 301 height 37
click at [882, 228] on icon "close" at bounding box center [888, 225] width 13 height 13
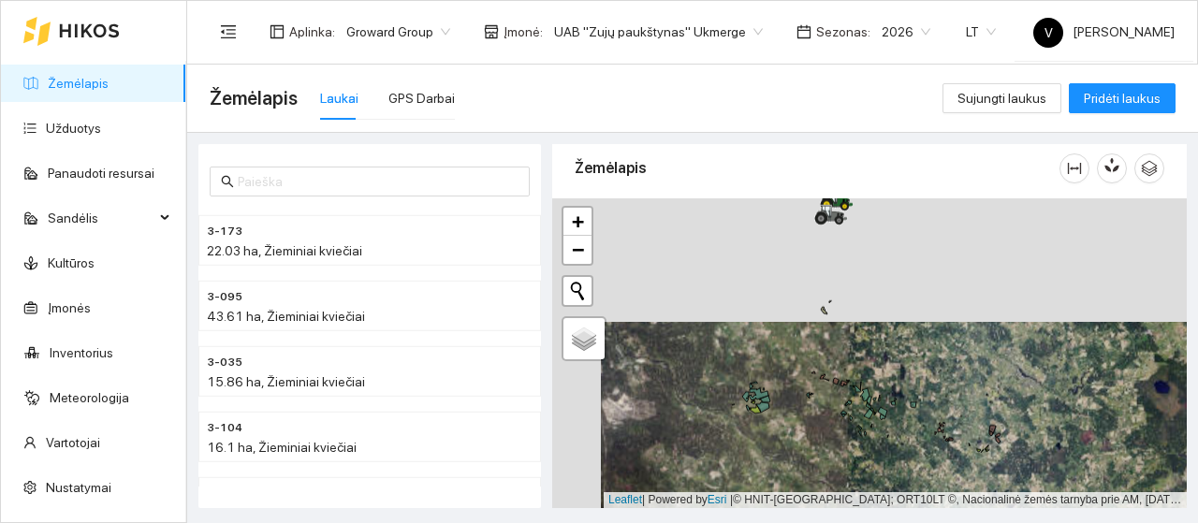
drag, startPoint x: 822, startPoint y: 259, endPoint x: 866, endPoint y: 379, distance: 127.6
click at [866, 379] on div at bounding box center [869, 353] width 635 height 310
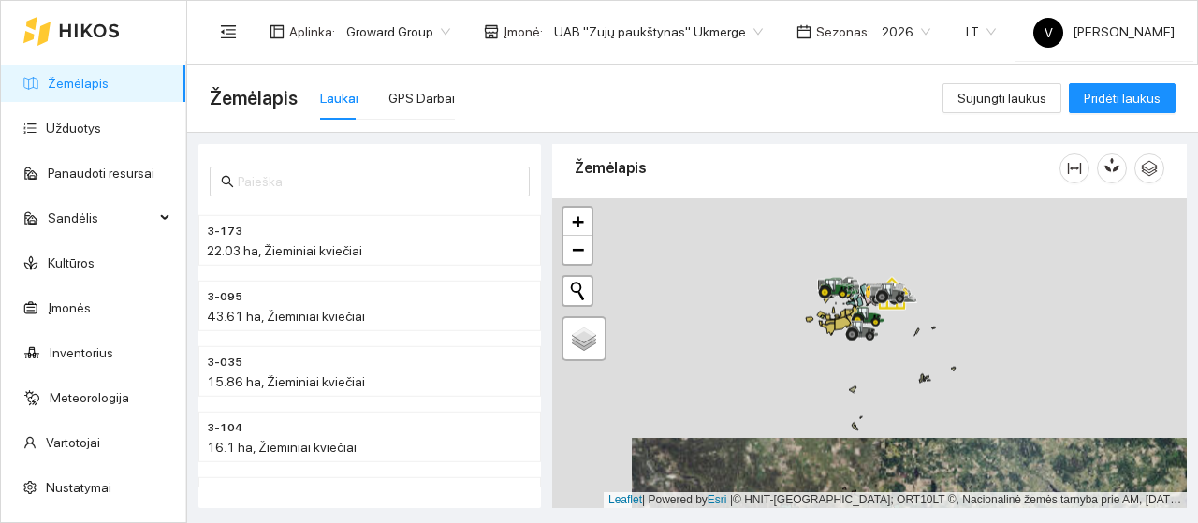
drag, startPoint x: 837, startPoint y: 291, endPoint x: 857, endPoint y: 334, distance: 47.7
click at [869, 402] on div at bounding box center [869, 353] width 635 height 310
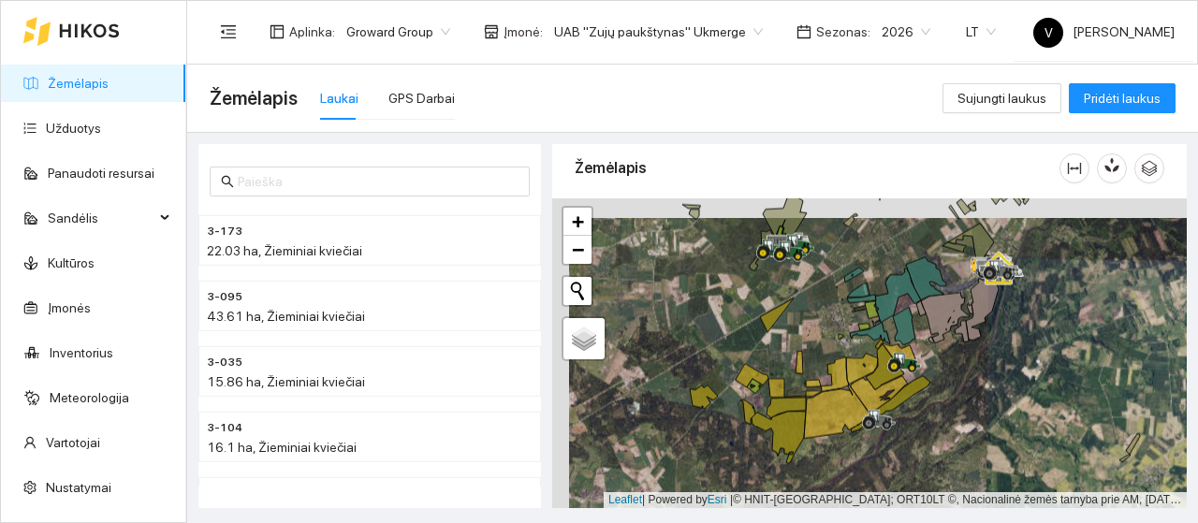
drag, startPoint x: 927, startPoint y: 350, endPoint x: 934, endPoint y: 371, distance: 21.9
click at [934, 371] on div at bounding box center [869, 353] width 635 height 310
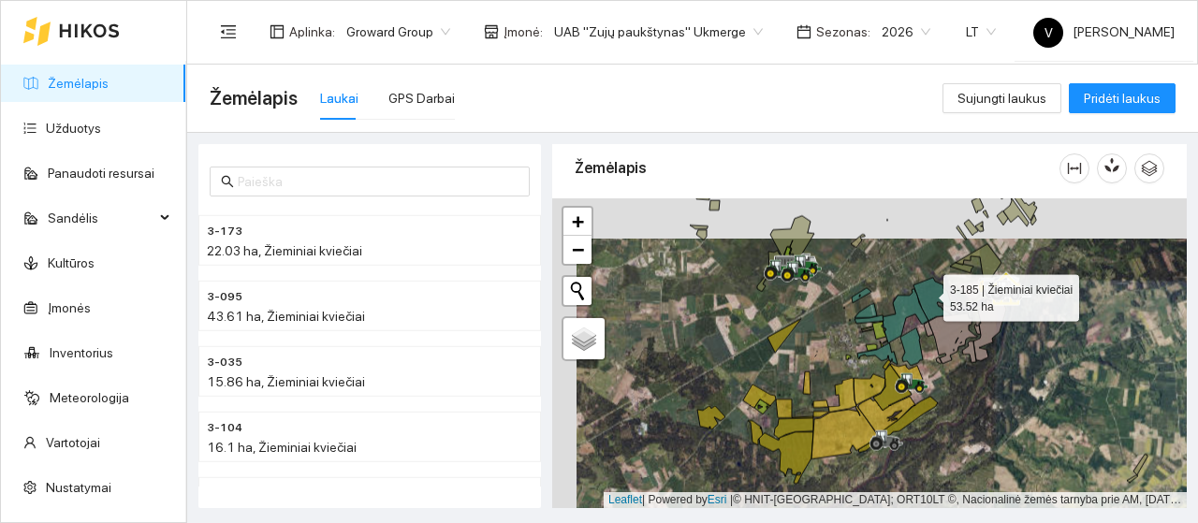
click at [927, 293] on icon at bounding box center [933, 299] width 40 height 43
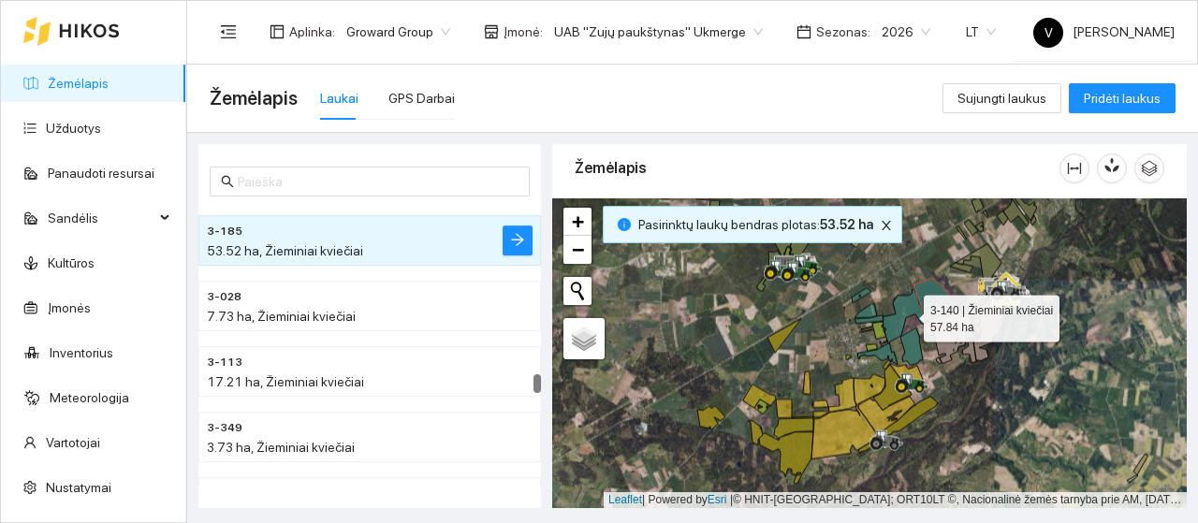
click at [907, 314] on icon at bounding box center [906, 316] width 46 height 54
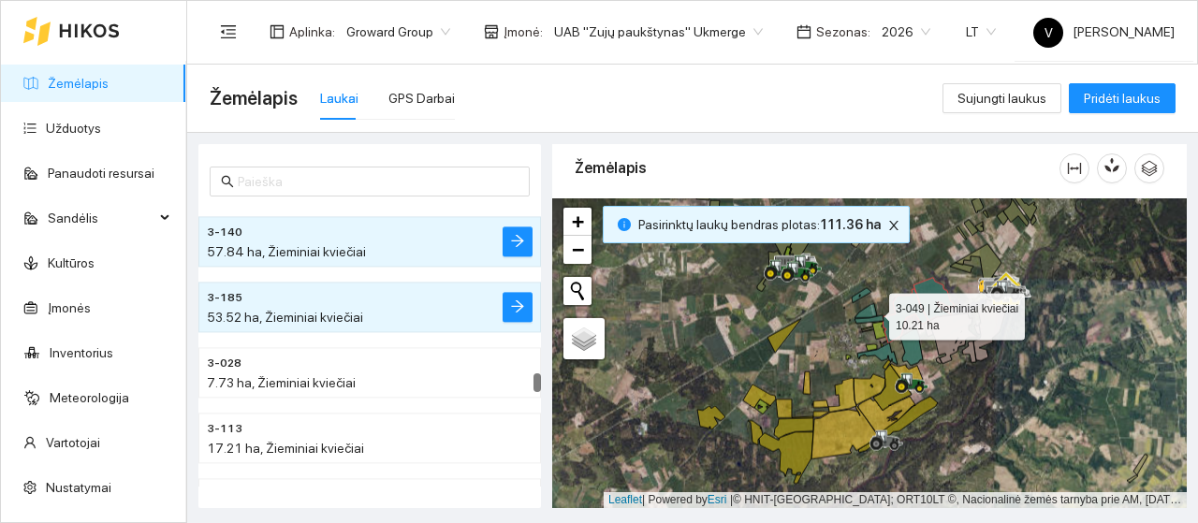
click at [872, 312] on icon at bounding box center [865, 311] width 22 height 14
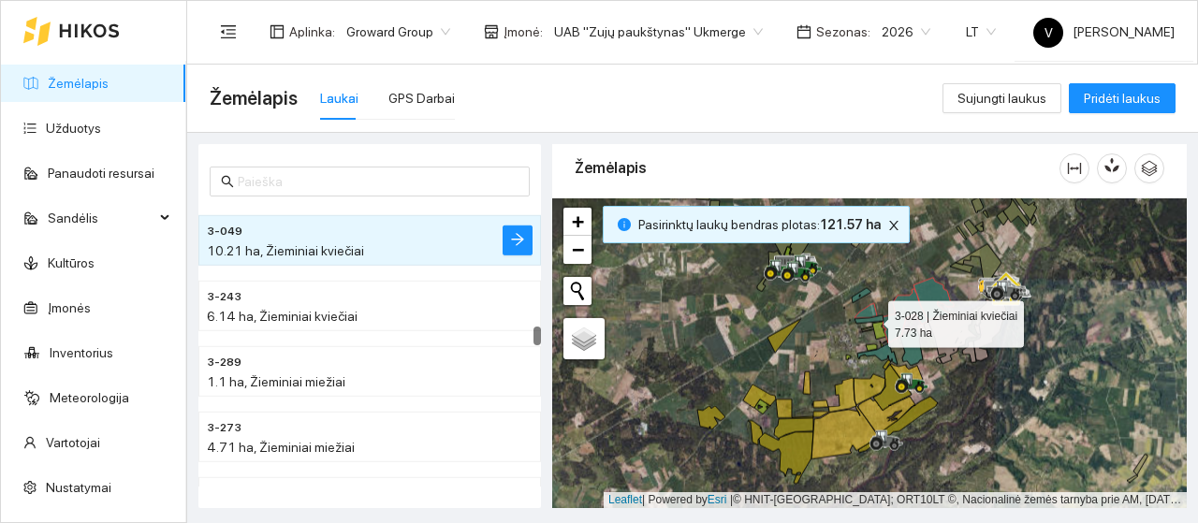
click at [871, 319] on icon at bounding box center [868, 319] width 29 height 8
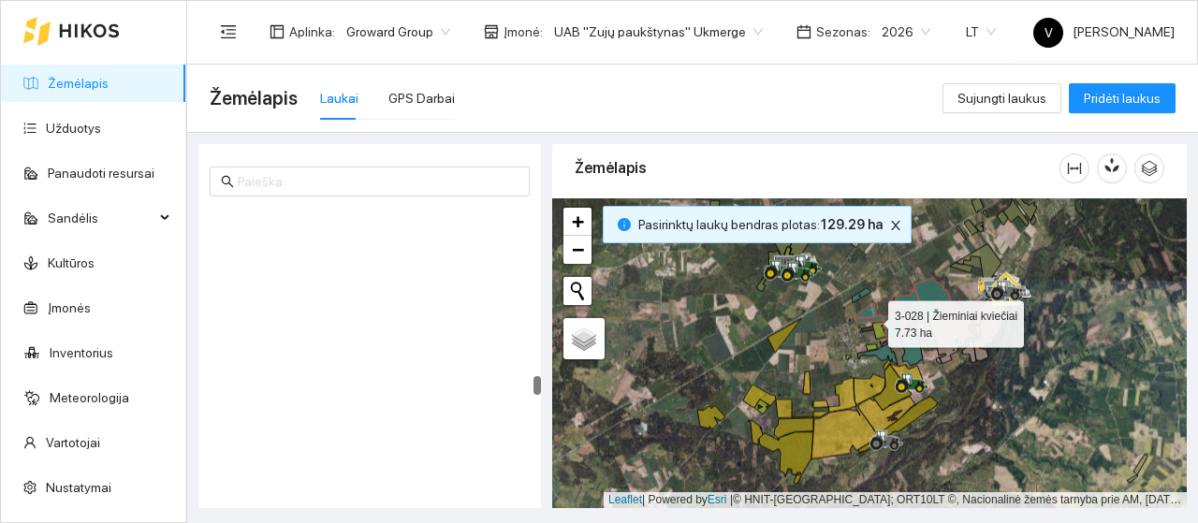
scroll to position [7469, 0]
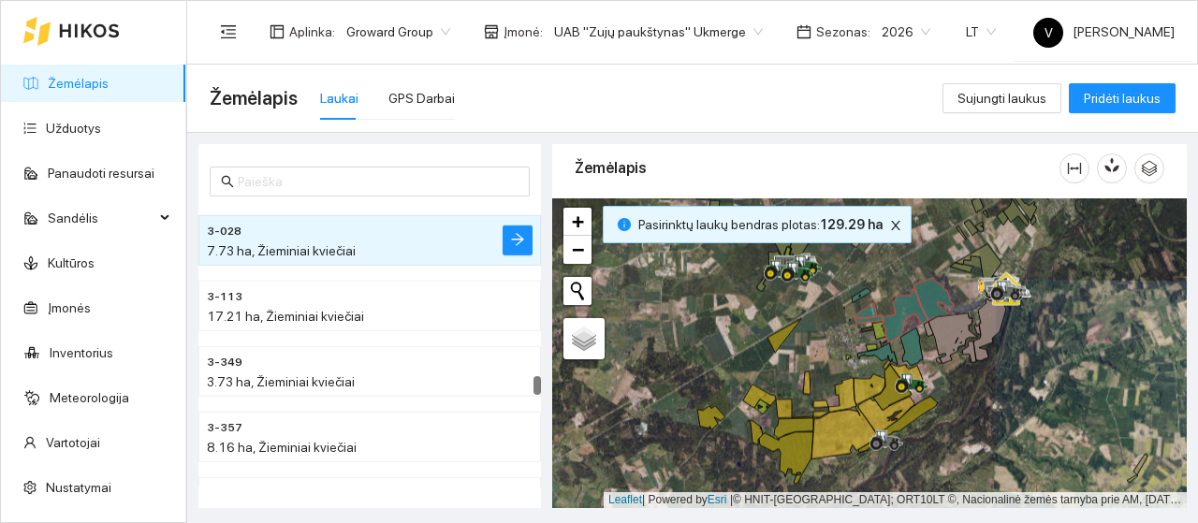
click at [866, 297] on div at bounding box center [869, 353] width 635 height 310
click at [867, 299] on div at bounding box center [869, 353] width 635 height 310
click at [862, 299] on div at bounding box center [869, 353] width 635 height 310
click at [861, 299] on div at bounding box center [869, 353] width 635 height 310
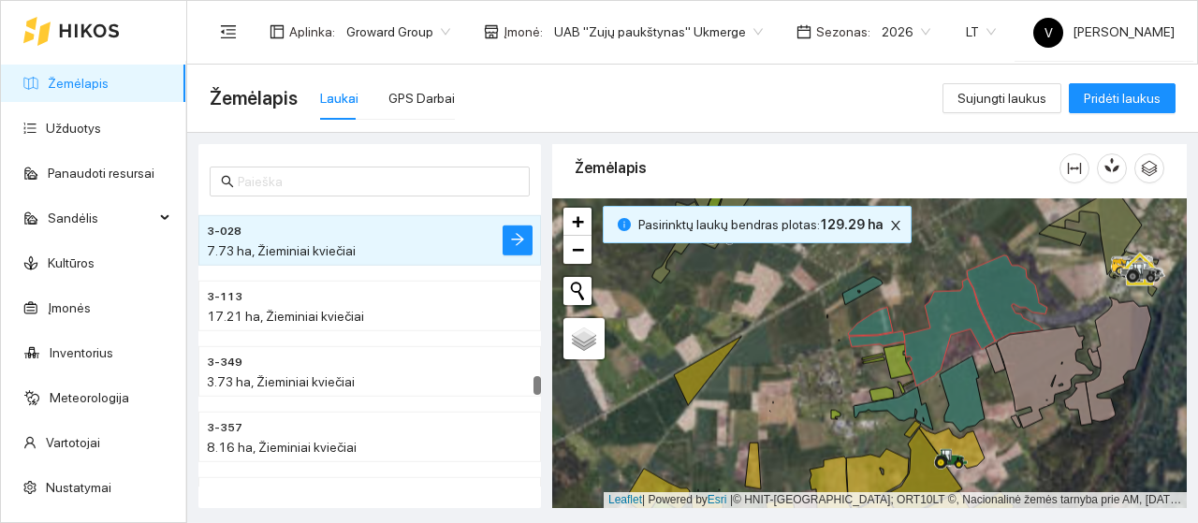
click at [858, 298] on div at bounding box center [869, 353] width 635 height 310
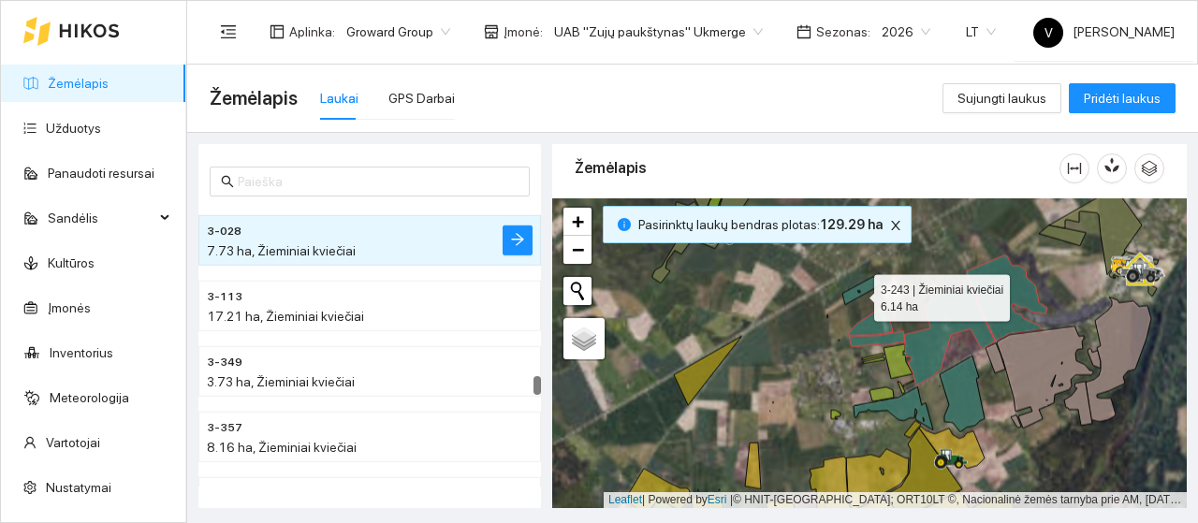
click at [855, 293] on icon at bounding box center [862, 291] width 40 height 28
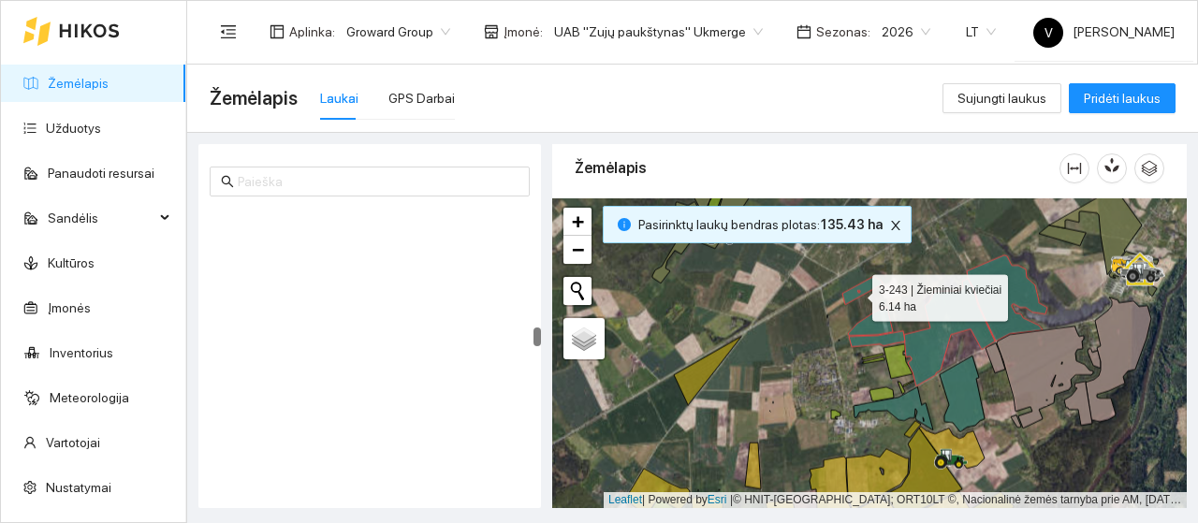
scroll to position [5329, 0]
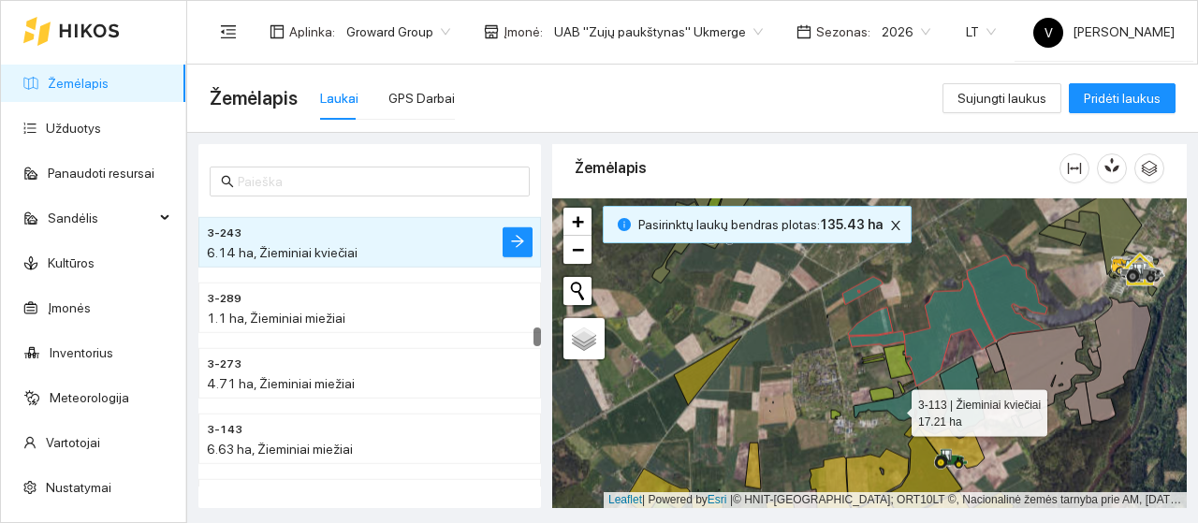
drag, startPoint x: 895, startPoint y: 408, endPoint x: 950, endPoint y: 408, distance: 55.2
click at [897, 408] on icon at bounding box center [894, 408] width 80 height 43
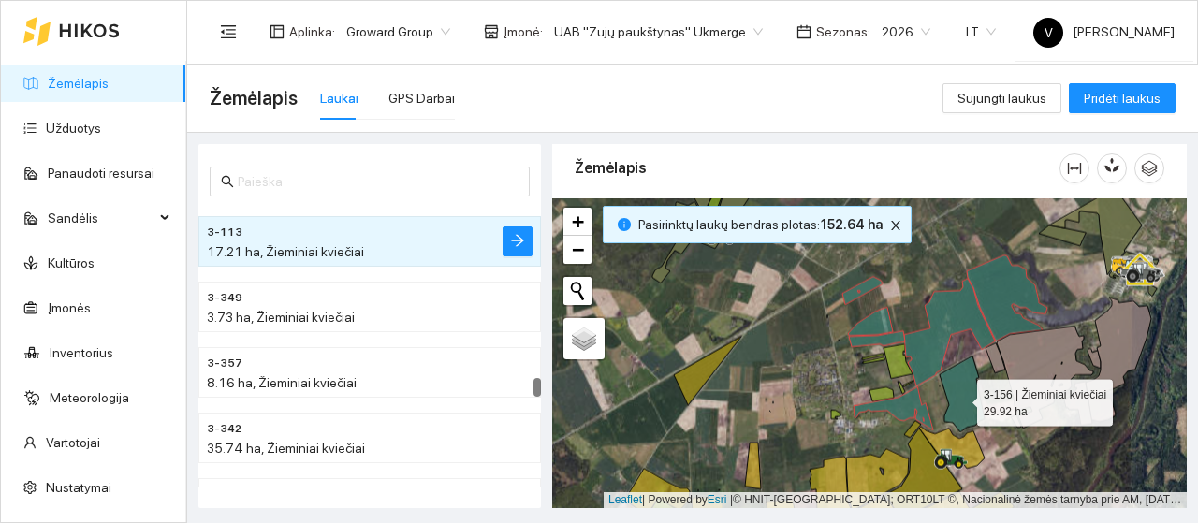
click at [960, 398] on icon at bounding box center [962, 395] width 45 height 76
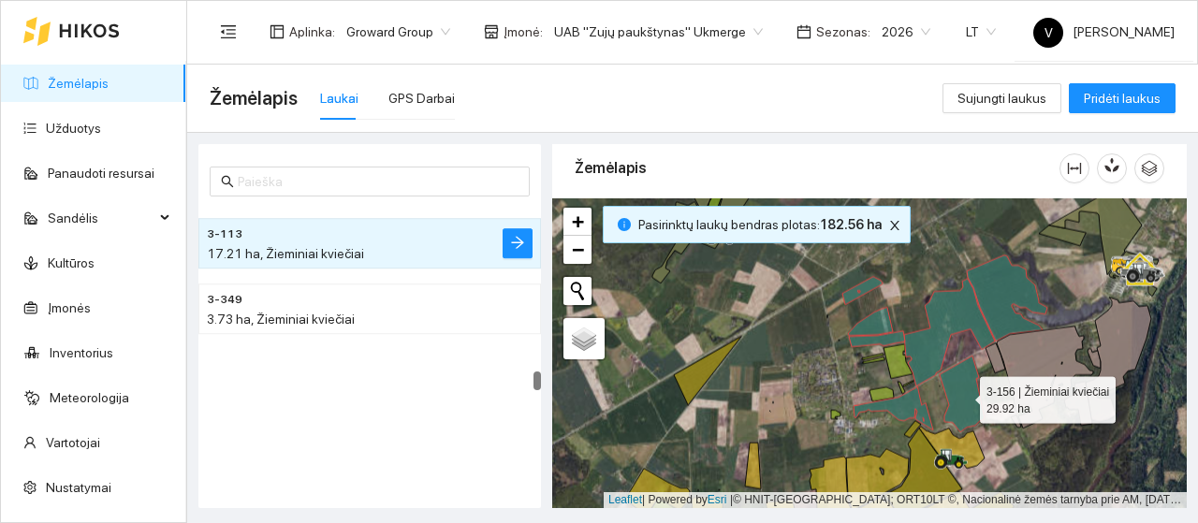
scroll to position [7273, 0]
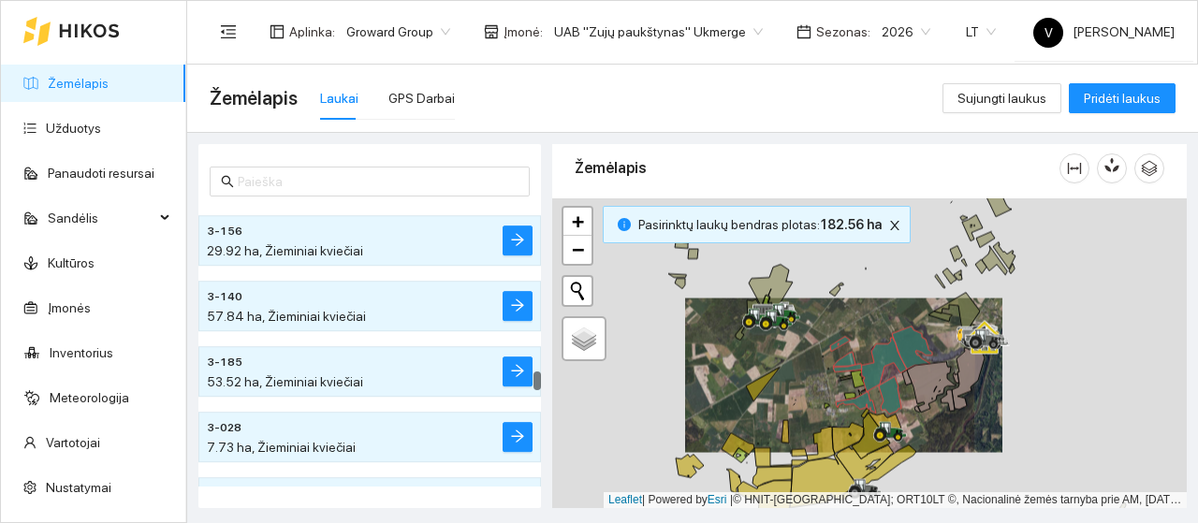
drag, startPoint x: 869, startPoint y: 282, endPoint x: 767, endPoint y: 305, distance: 103.8
click at [767, 304] on icon at bounding box center [783, 312] width 33 height 18
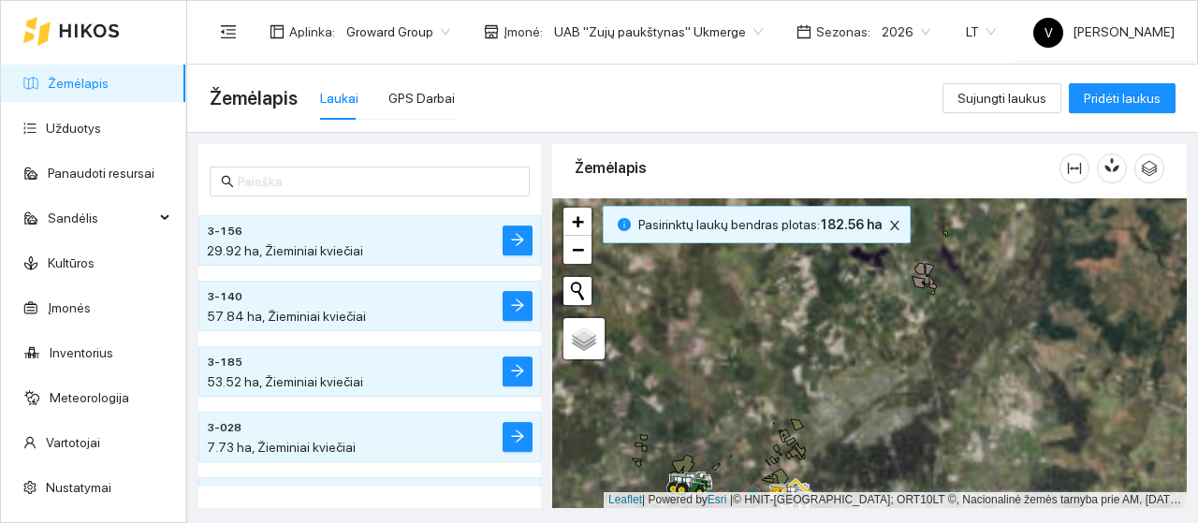
drag, startPoint x: 966, startPoint y: 339, endPoint x: 969, endPoint y: 437, distance: 98.3
click at [969, 437] on div at bounding box center [869, 353] width 635 height 310
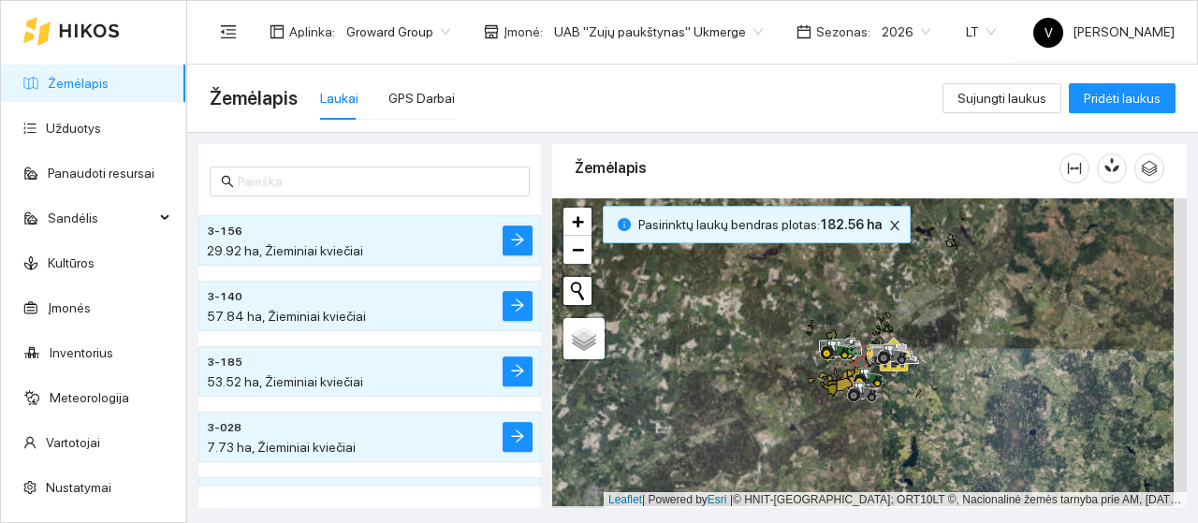
drag, startPoint x: 944, startPoint y: 394, endPoint x: 953, endPoint y: 217, distance: 177.1
click at [953, 217] on div at bounding box center [869, 353] width 635 height 310
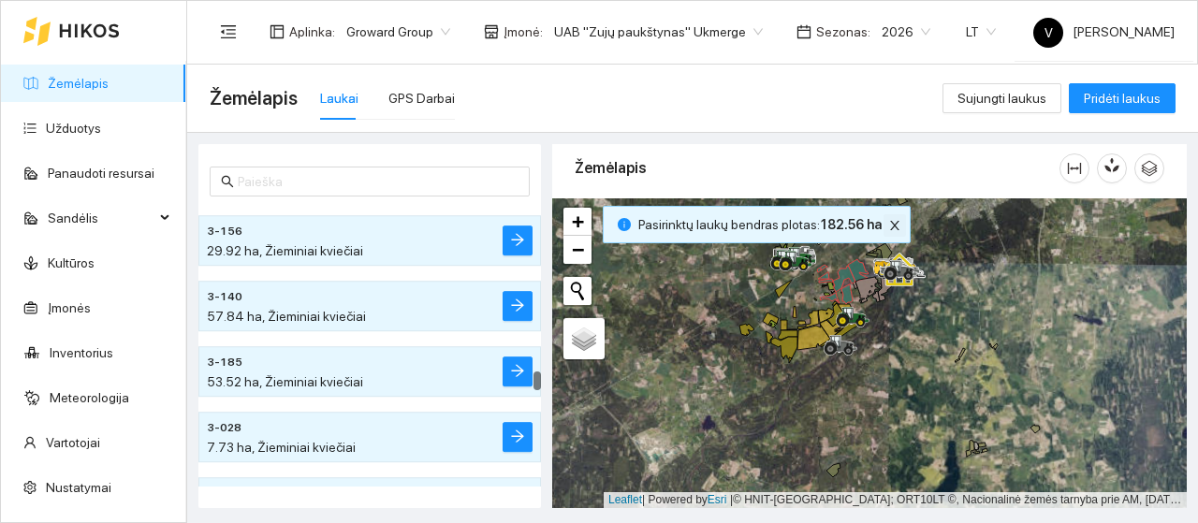
click at [888, 228] on icon "close" at bounding box center [894, 225] width 13 height 13
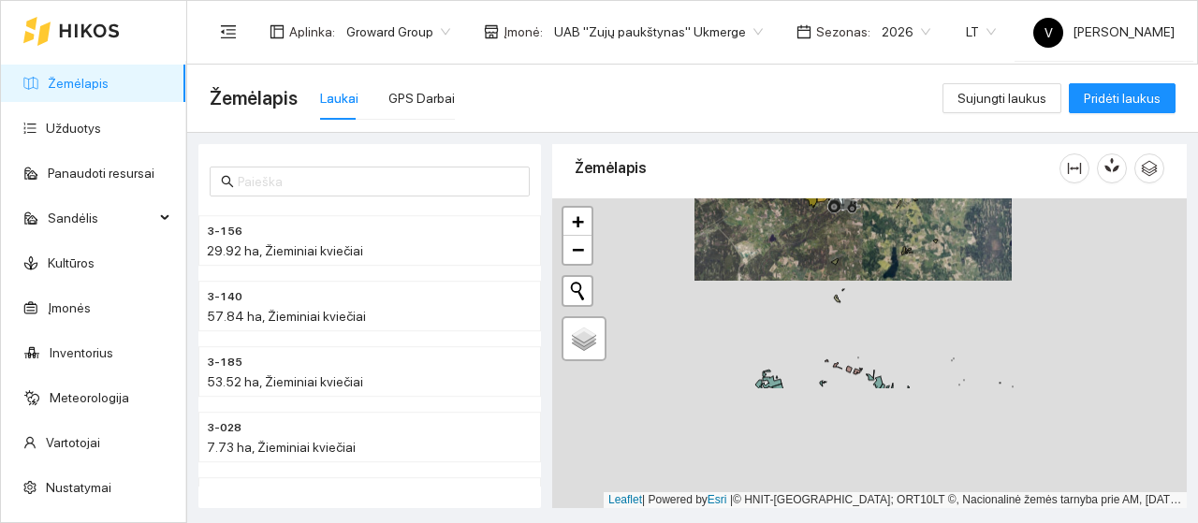
drag, startPoint x: 870, startPoint y: 265, endPoint x: 870, endPoint y: 254, distance: 11.2
click at [870, 254] on div at bounding box center [869, 353] width 635 height 310
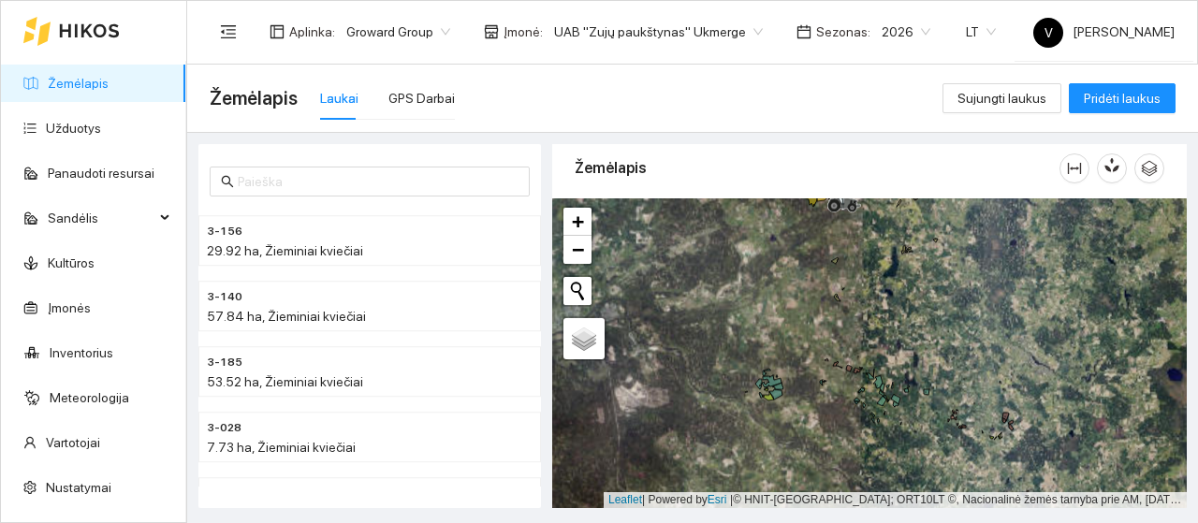
click at [735, 23] on span "UAB "Zujų paukštynas" Ukmerge" at bounding box center [658, 32] width 209 height 28
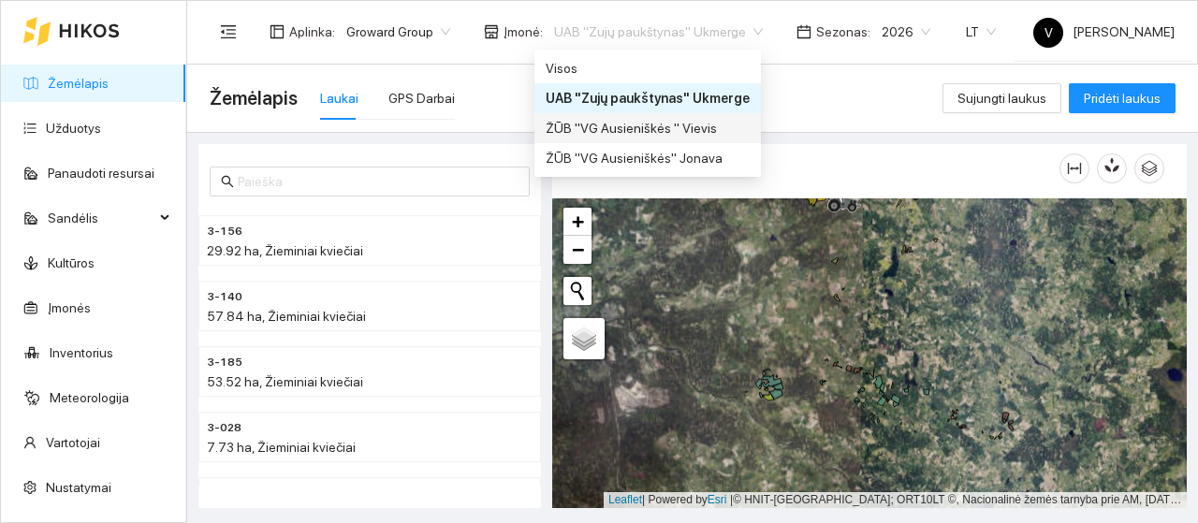
click at [709, 125] on div "ŽŪB "VG Ausieniškės " Vievis" at bounding box center [648, 128] width 204 height 21
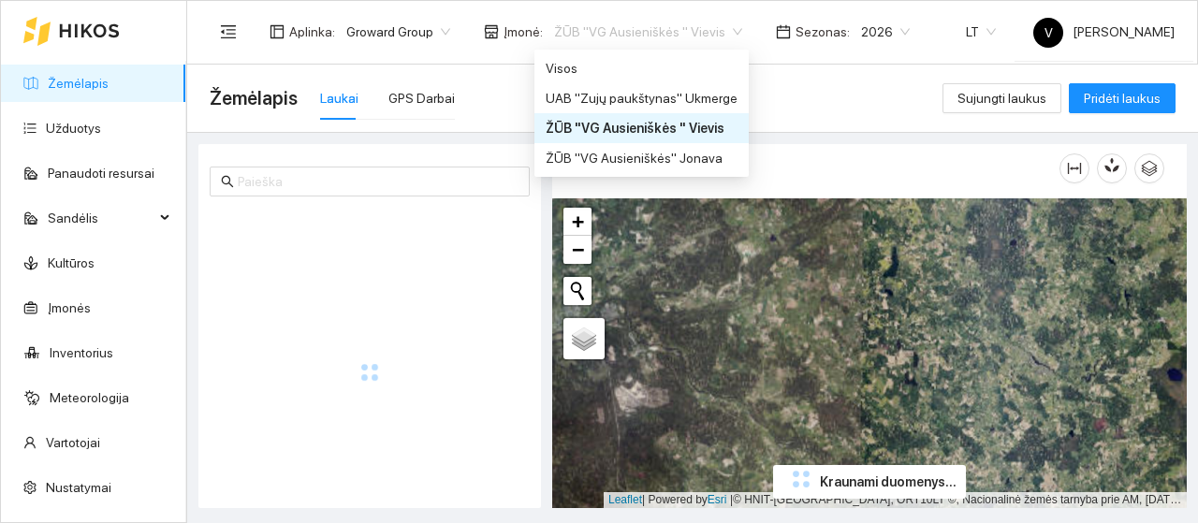
click at [716, 29] on span "ŽŪB "VG Ausieniškės " Vievis" at bounding box center [648, 32] width 188 height 28
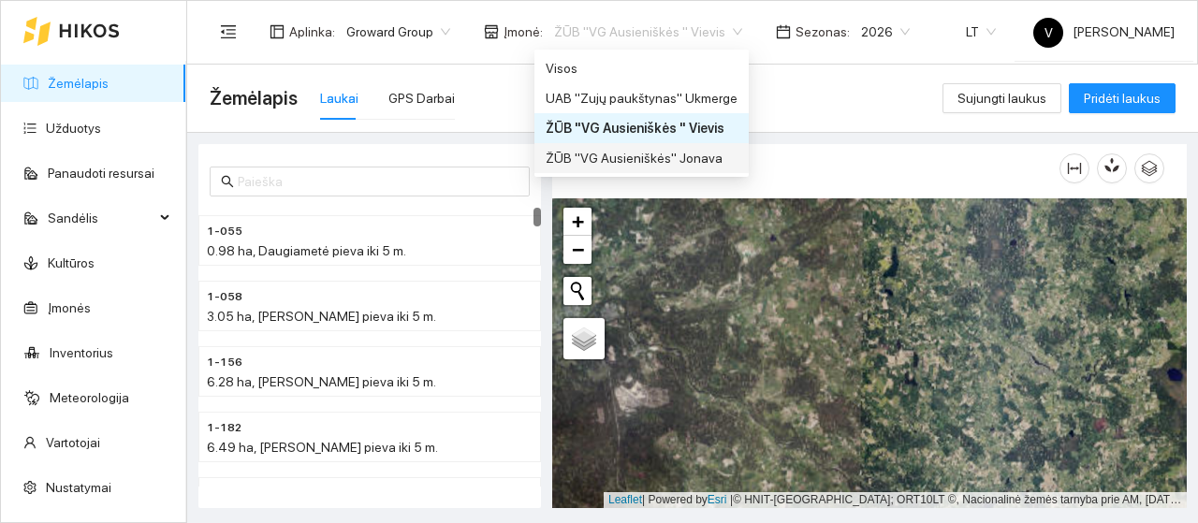
click at [700, 153] on div "ŽŪB "VG Ausieniškės" Jonava" at bounding box center [642, 158] width 192 height 21
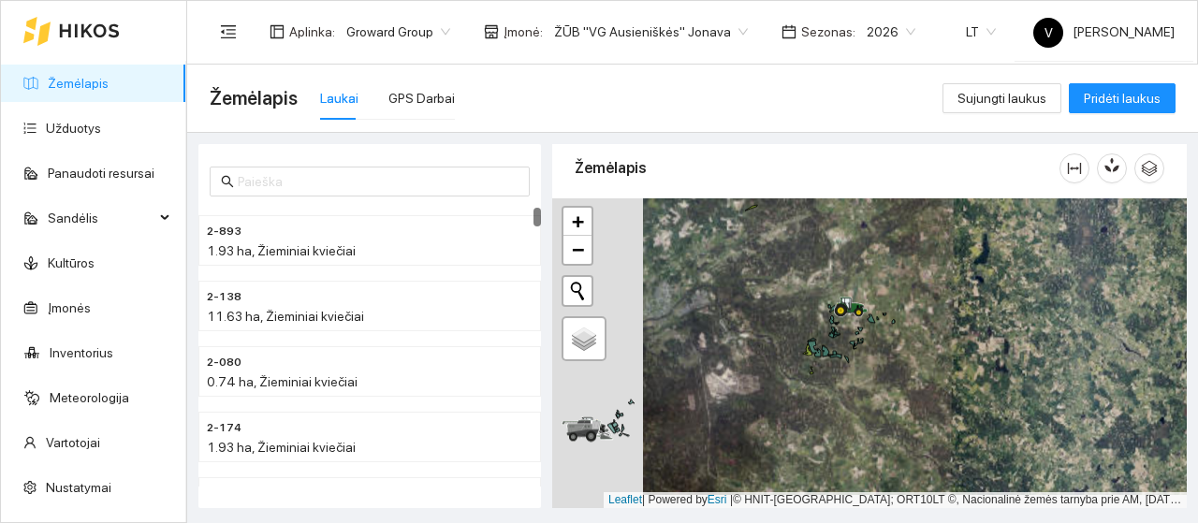
drag, startPoint x: 786, startPoint y: 301, endPoint x: 876, endPoint y: 267, distance: 96.3
click at [878, 270] on div at bounding box center [869, 353] width 635 height 310
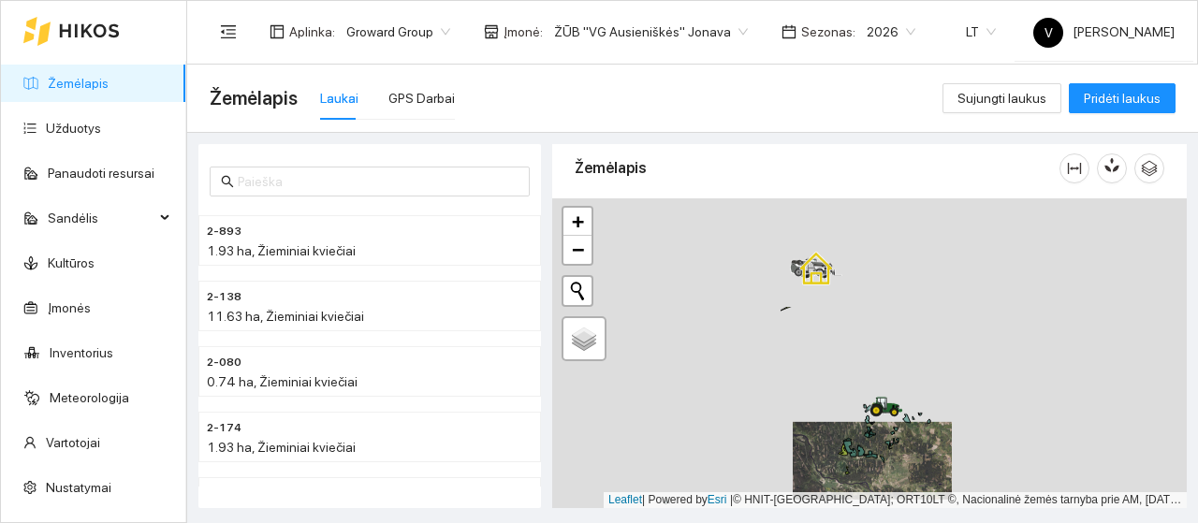
drag, startPoint x: 738, startPoint y: 282, endPoint x: 820, endPoint y: 423, distance: 163.6
click at [820, 424] on div at bounding box center [869, 353] width 635 height 310
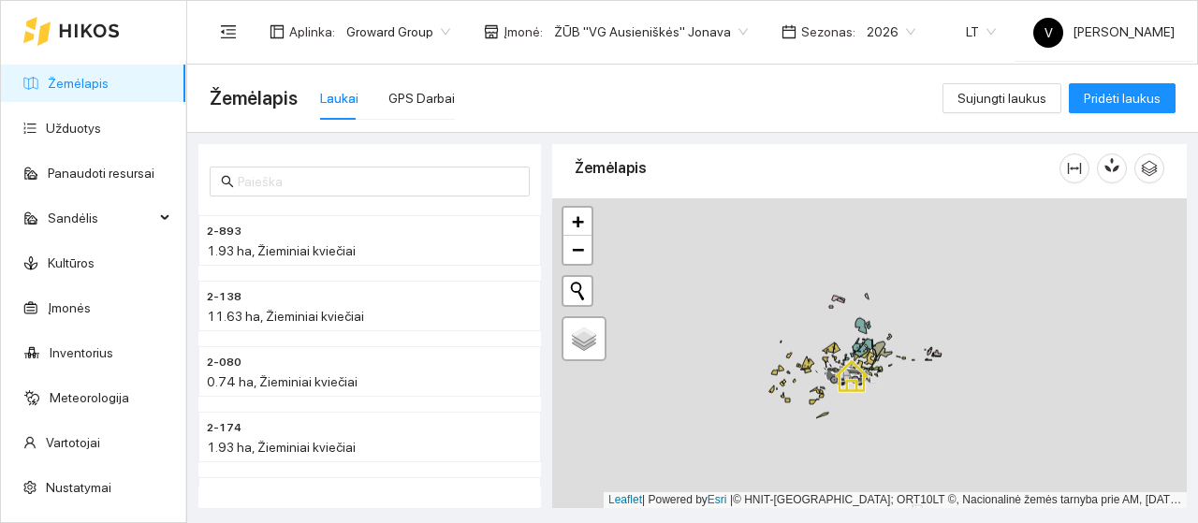
drag, startPoint x: 869, startPoint y: 244, endPoint x: 910, endPoint y: 402, distance: 162.5
click at [910, 402] on div at bounding box center [869, 353] width 635 height 310
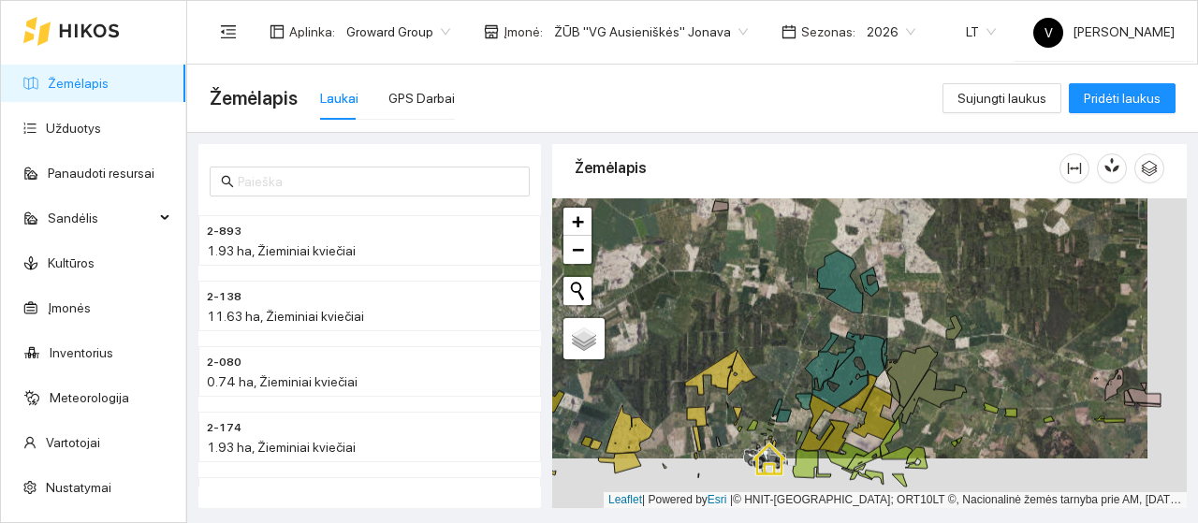
drag, startPoint x: 955, startPoint y: 321, endPoint x: 915, endPoint y: 272, distance: 62.6
click at [915, 272] on div at bounding box center [869, 353] width 635 height 310
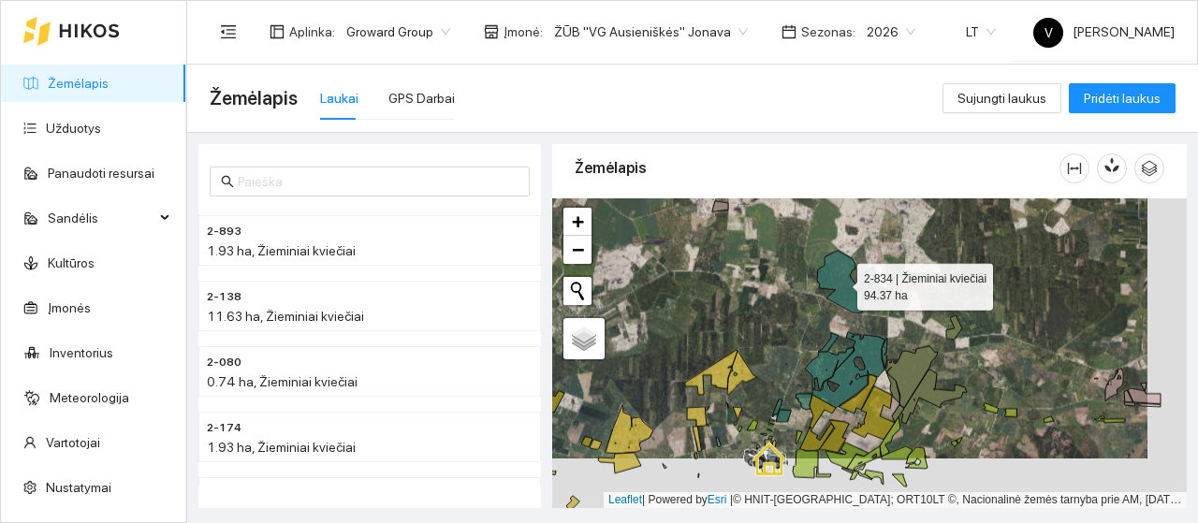
click at [850, 279] on icon at bounding box center [840, 282] width 46 height 63
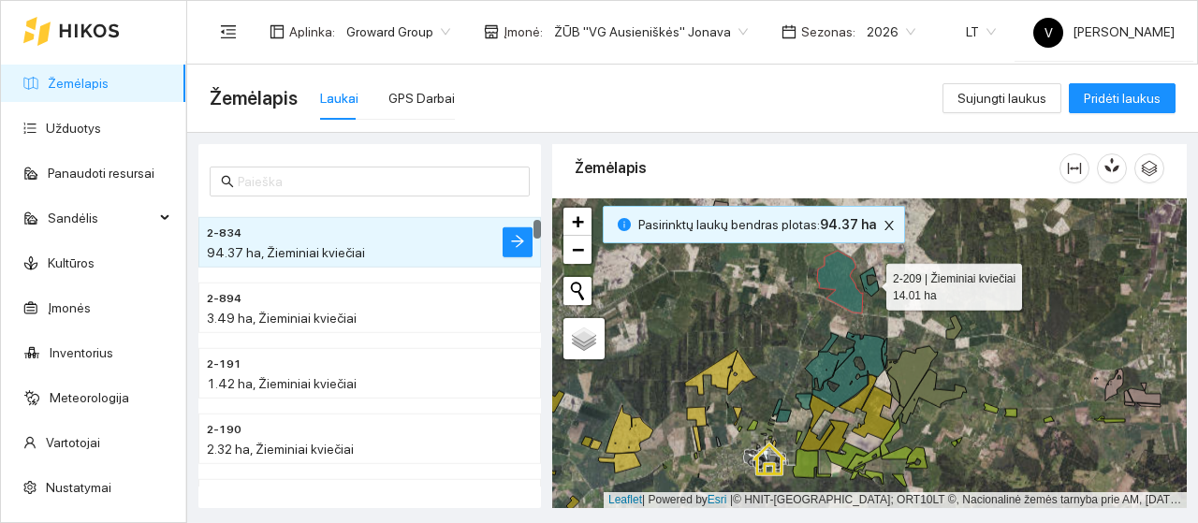
click at [872, 287] on icon at bounding box center [869, 282] width 19 height 29
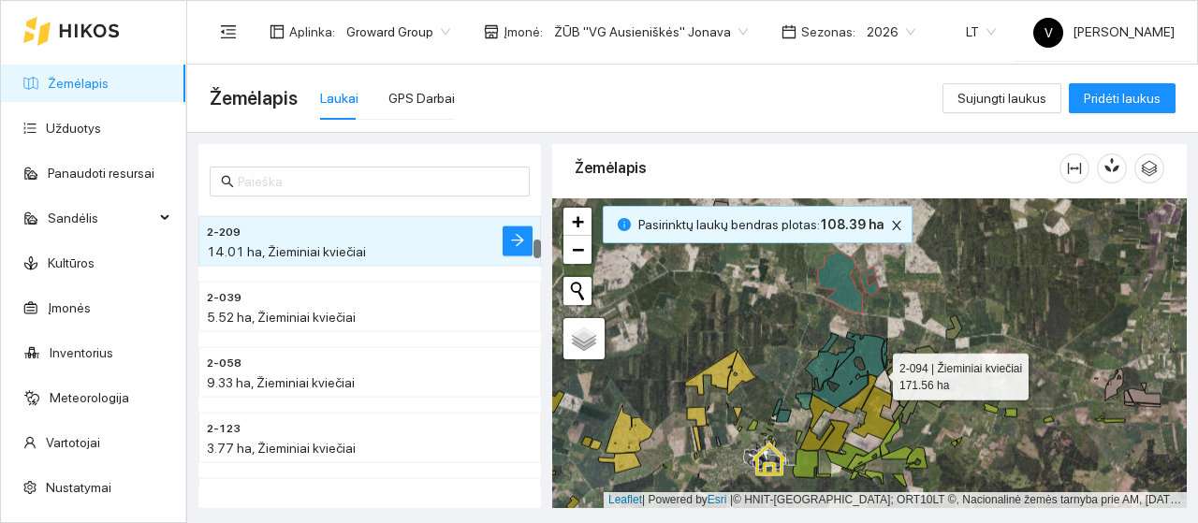
click at [869, 363] on icon at bounding box center [845, 370] width 80 height 76
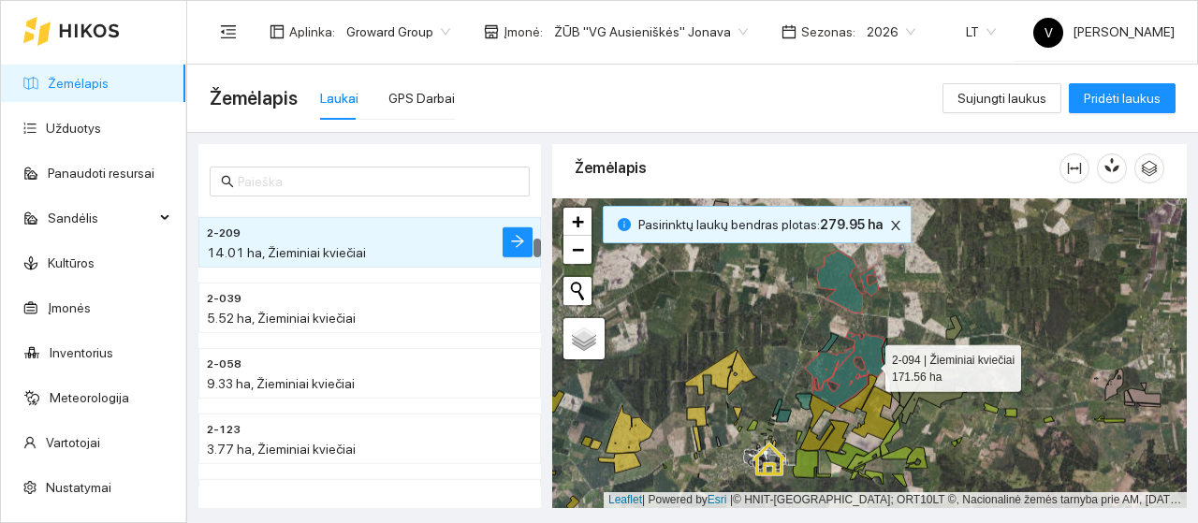
scroll to position [1295, 0]
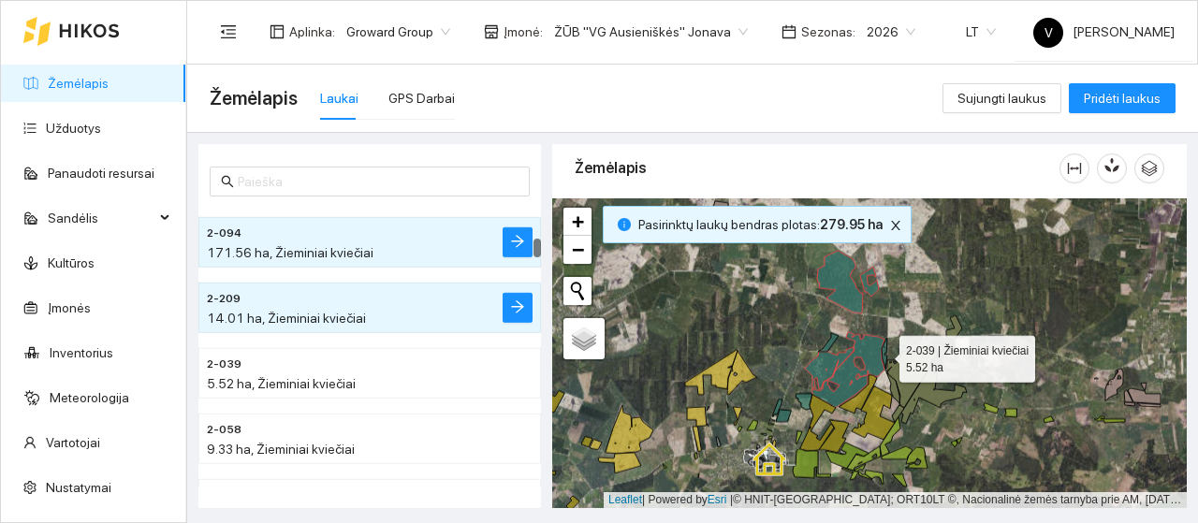
click at [884, 354] on icon at bounding box center [885, 354] width 6 height 30
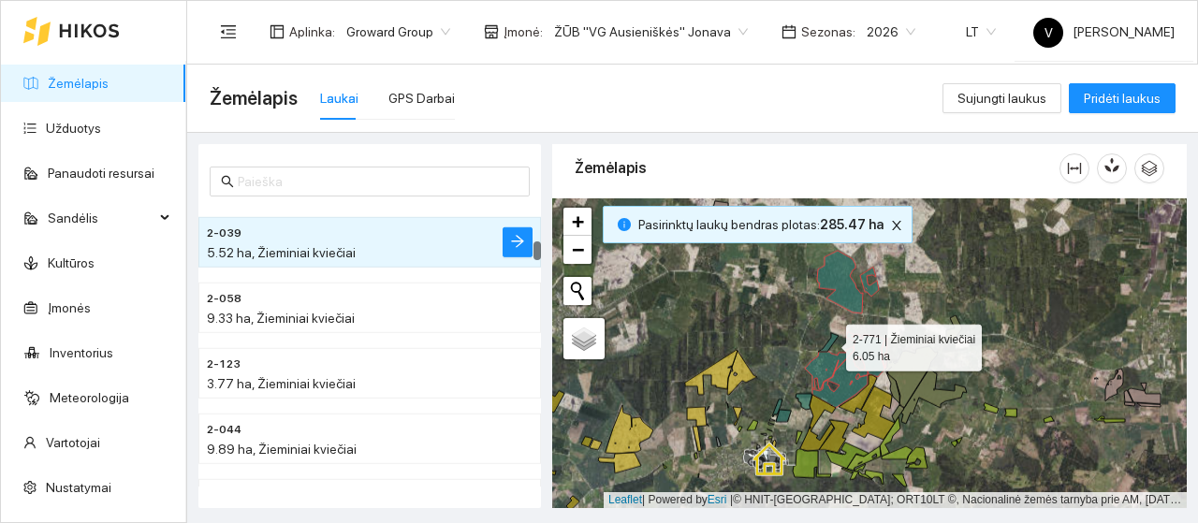
click at [823, 347] on icon at bounding box center [828, 342] width 21 height 19
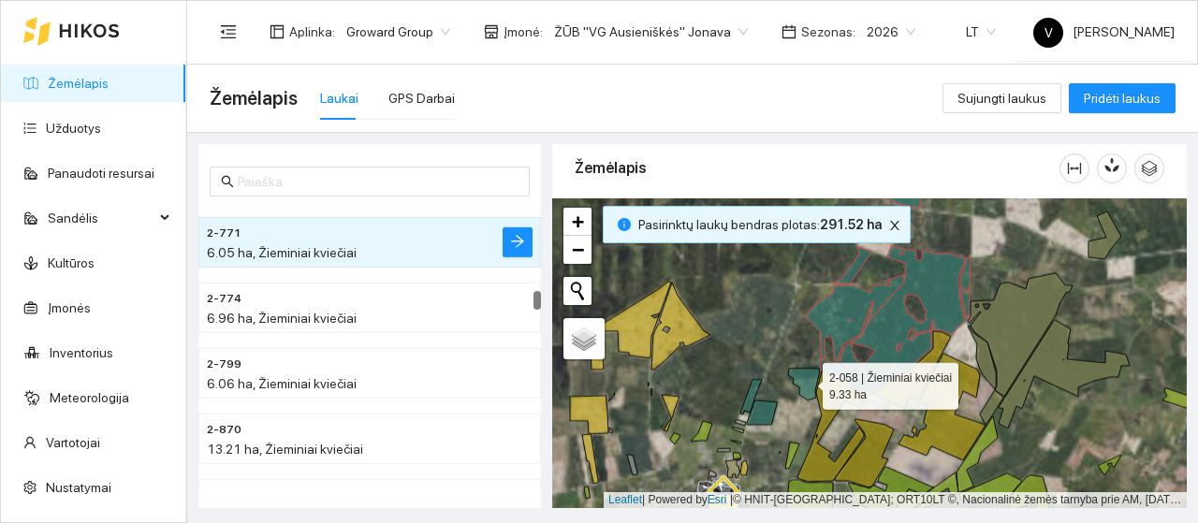
click at [803, 384] on icon at bounding box center [803, 385] width 31 height 32
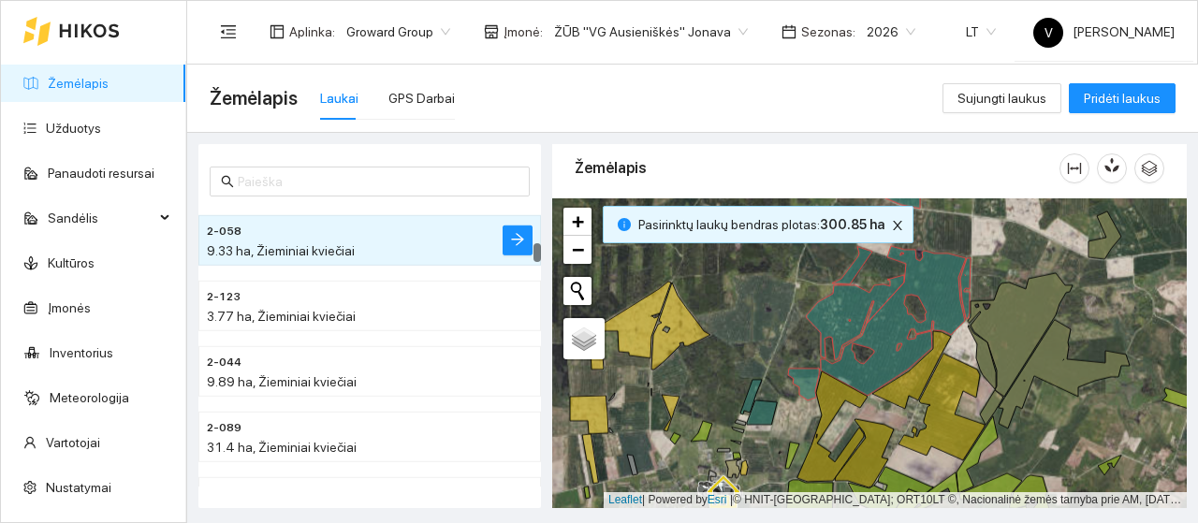
drag, startPoint x: 735, startPoint y: 423, endPoint x: 745, endPoint y: 418, distance: 11.3
click at [739, 423] on div at bounding box center [869, 353] width 635 height 310
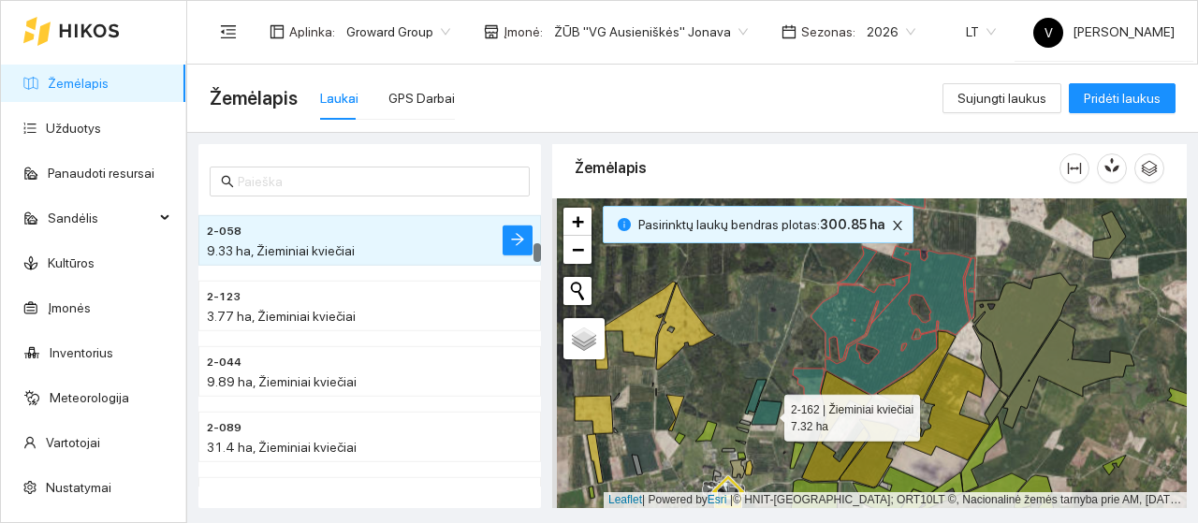
click at [758, 402] on icon at bounding box center [767, 413] width 30 height 24
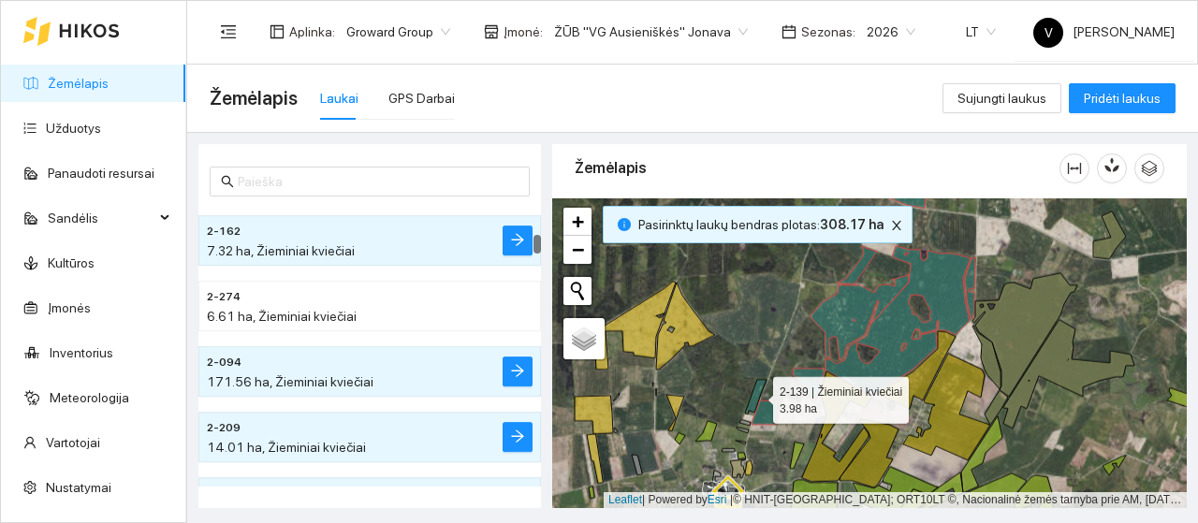
click at [751, 402] on icon at bounding box center [756, 397] width 22 height 35
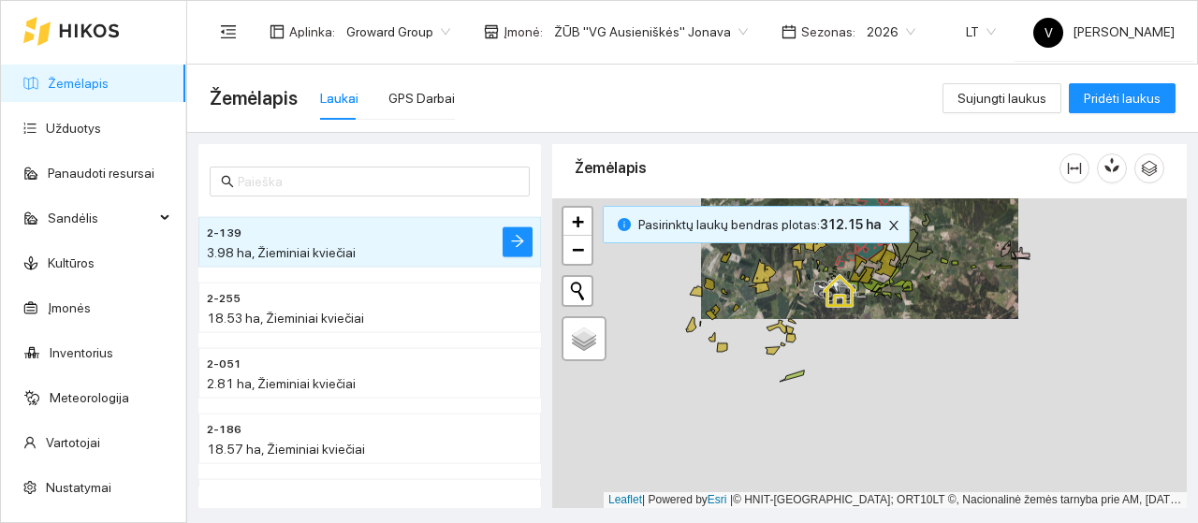
drag, startPoint x: 945, startPoint y: 375, endPoint x: 874, endPoint y: 188, distance: 200.2
click at [874, 186] on div "Žemėlapis" at bounding box center [869, 321] width 635 height 364
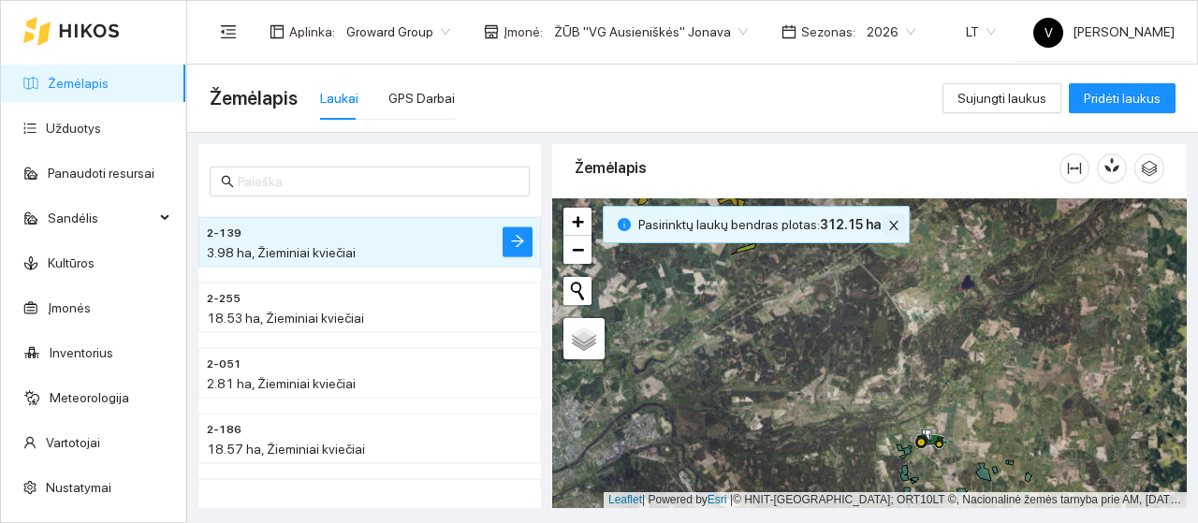
click at [892, 221] on icon "close" at bounding box center [893, 225] width 13 height 13
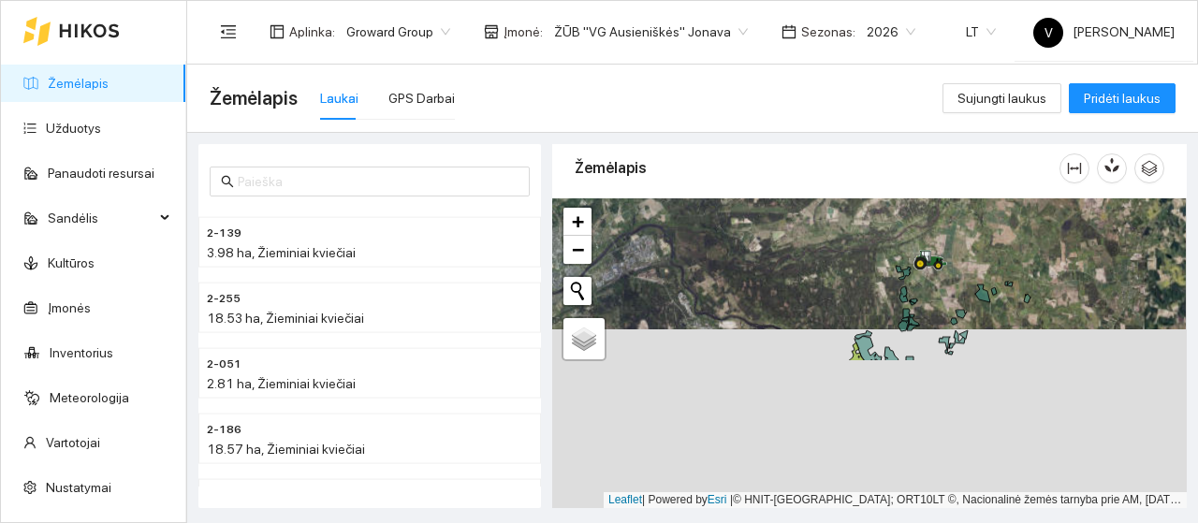
drag, startPoint x: 920, startPoint y: 344, endPoint x: 919, endPoint y: 166, distance: 178.8
click at [919, 166] on div "Žemėlapis" at bounding box center [869, 321] width 635 height 364
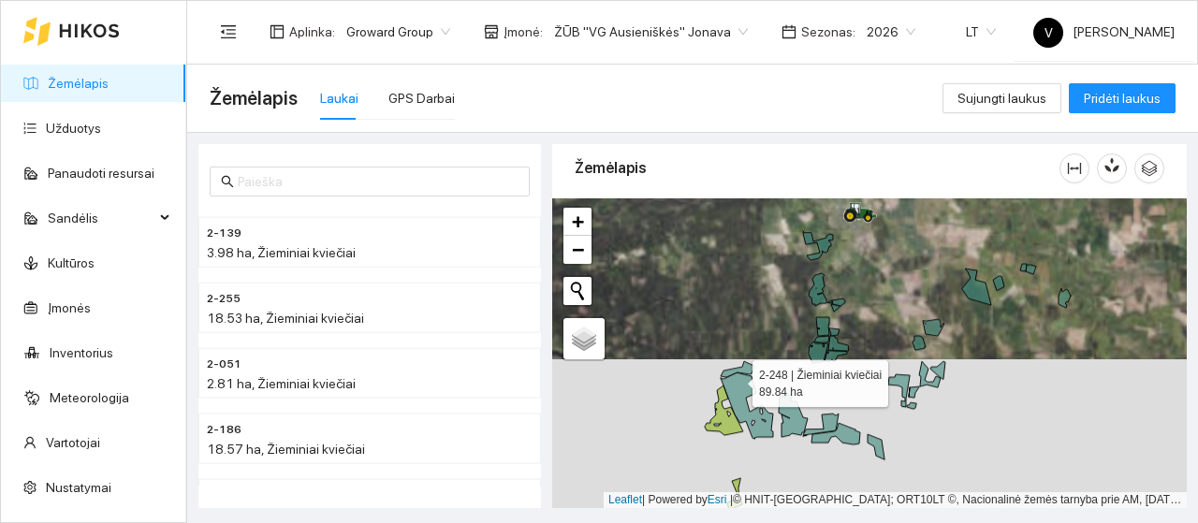
click at [736, 379] on icon at bounding box center [747, 405] width 52 height 66
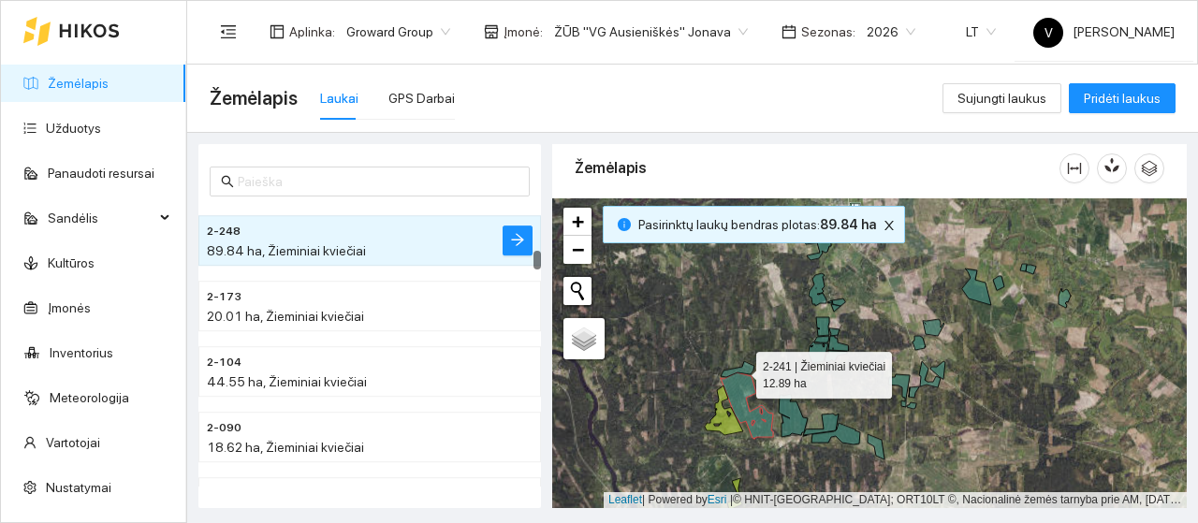
click at [743, 371] on icon at bounding box center [738, 369] width 34 height 16
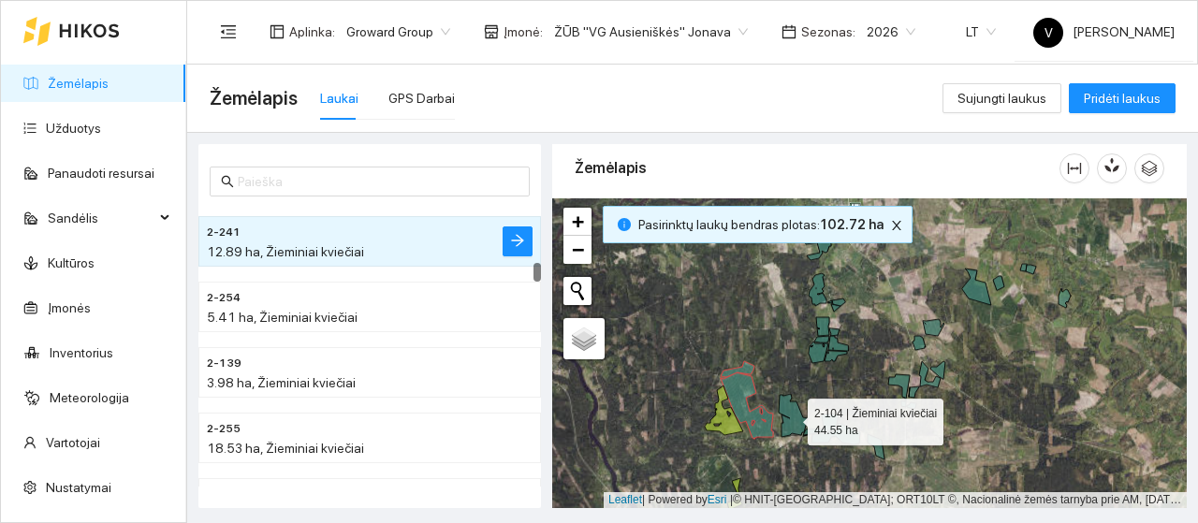
click at [796, 412] on icon at bounding box center [793, 415] width 29 height 43
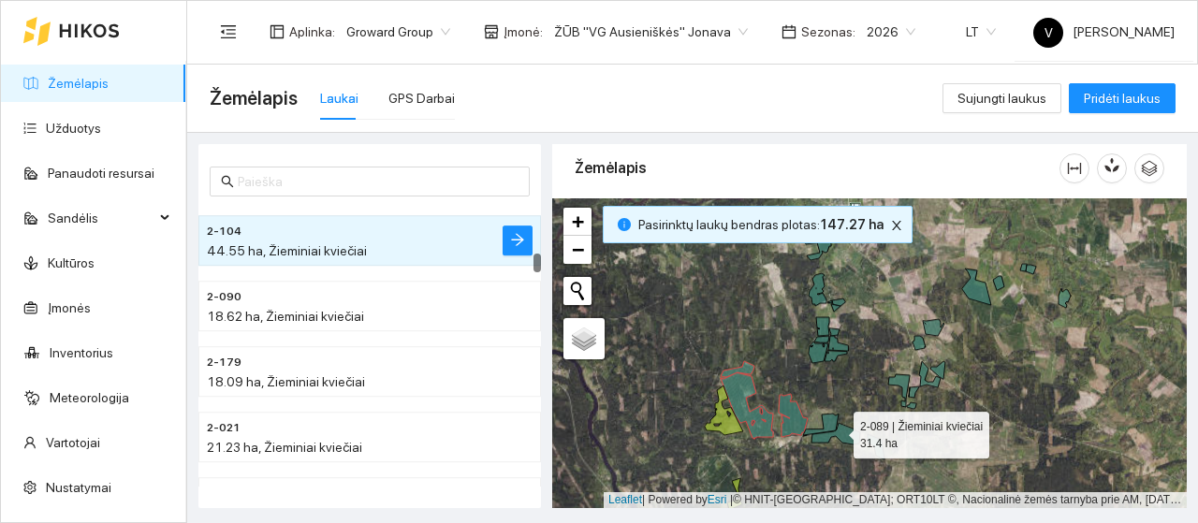
click at [837, 431] on icon at bounding box center [835, 434] width 49 height 22
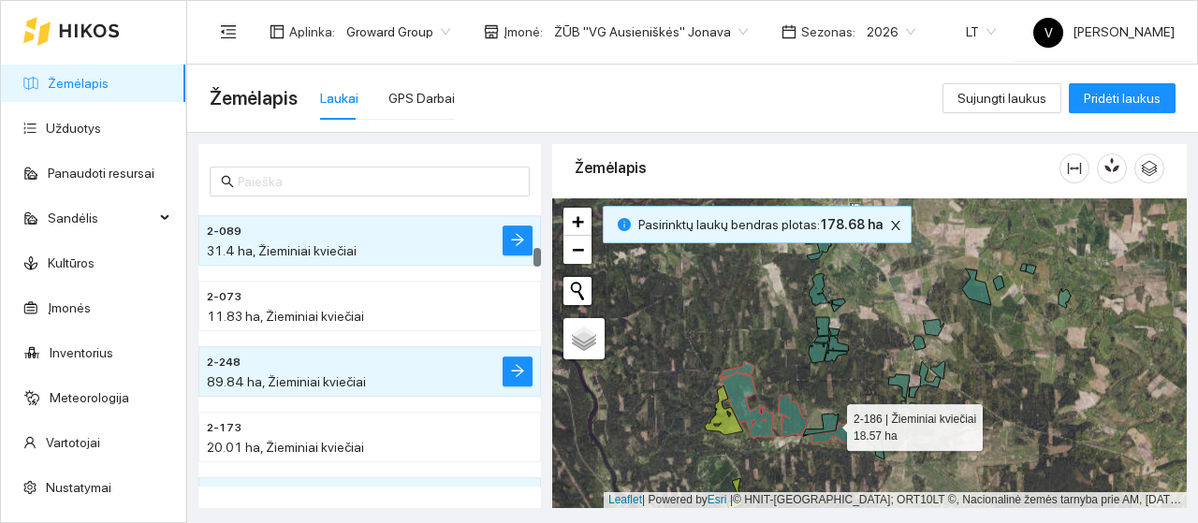
click at [824, 416] on icon at bounding box center [821, 425] width 36 height 22
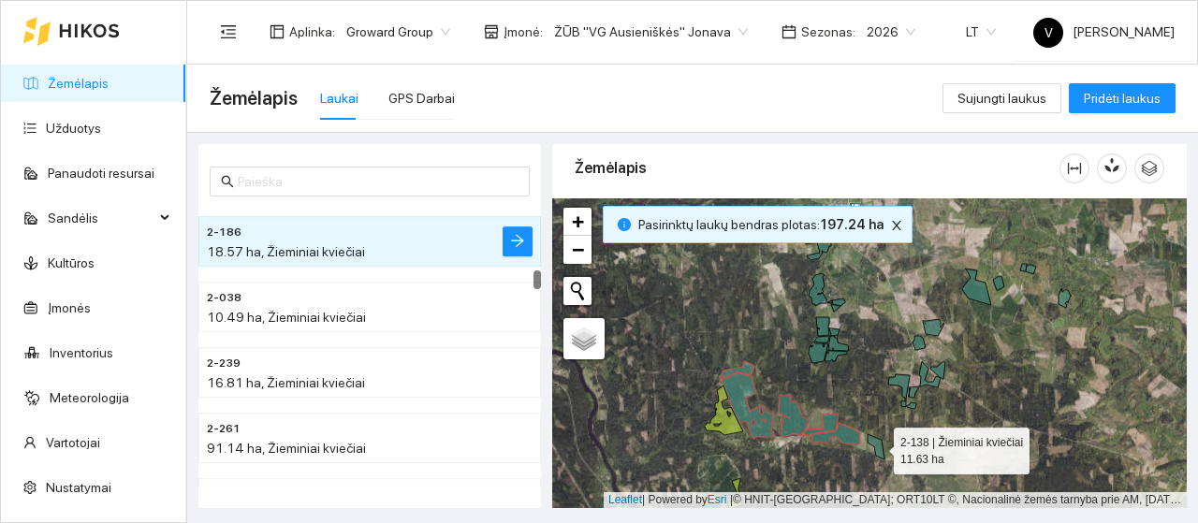
click at [876, 446] on icon at bounding box center [876, 446] width 17 height 25
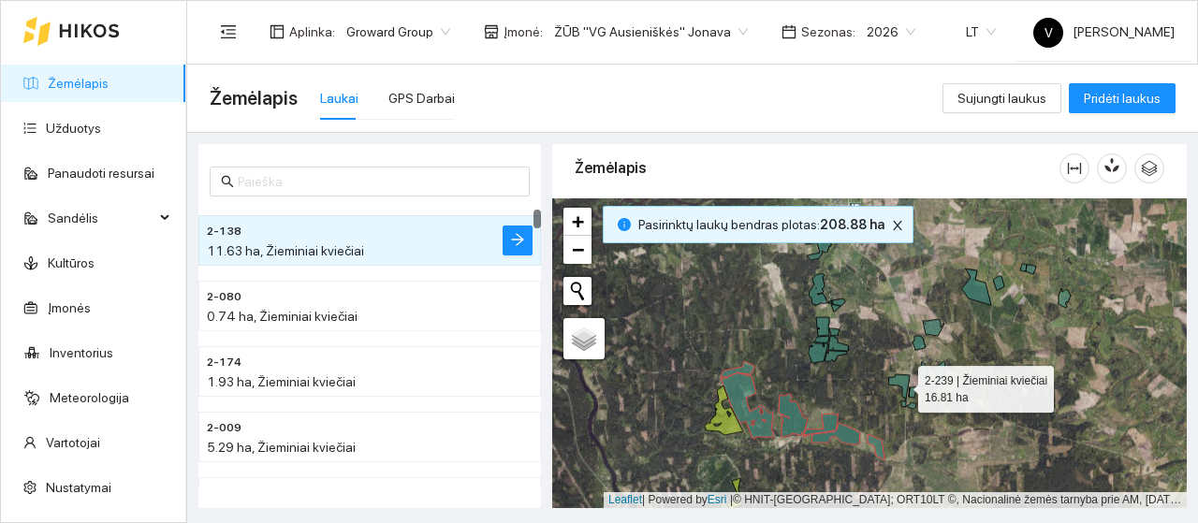
click at [904, 383] on icon at bounding box center [899, 390] width 22 height 33
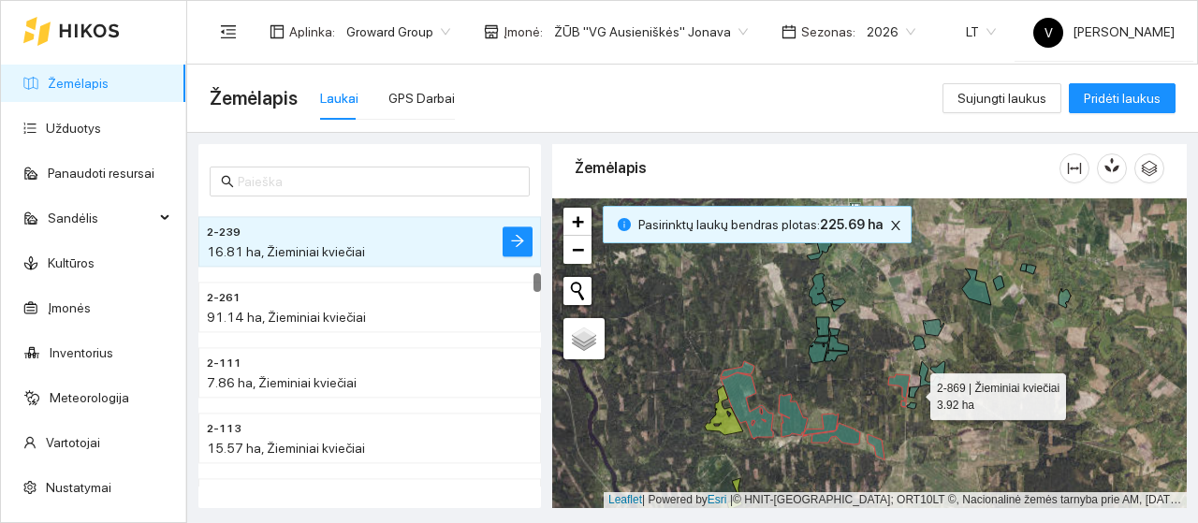
click at [912, 394] on icon at bounding box center [914, 392] width 10 height 11
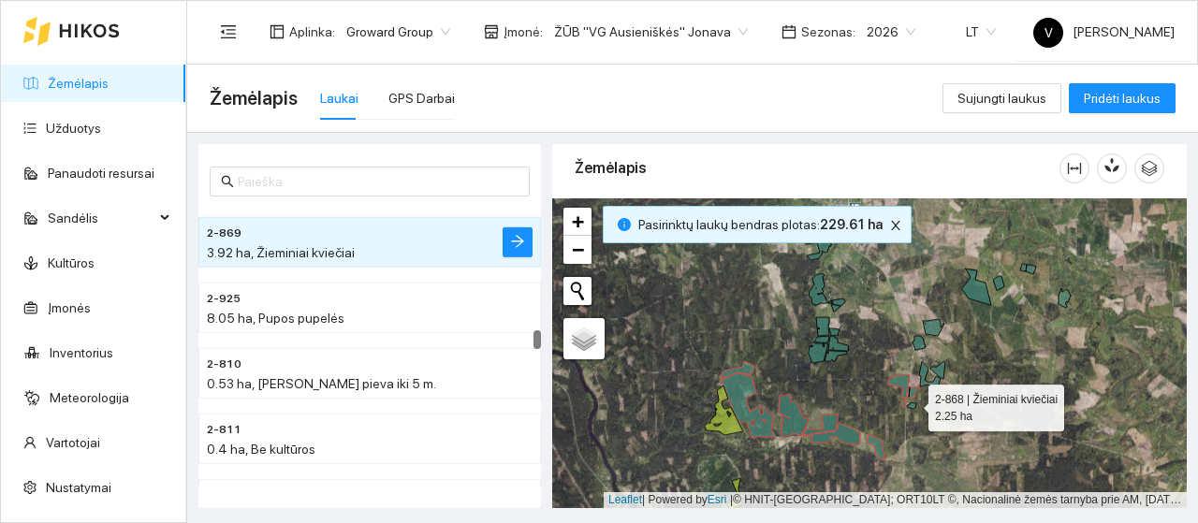
click at [912, 405] on icon at bounding box center [911, 405] width 9 height 7
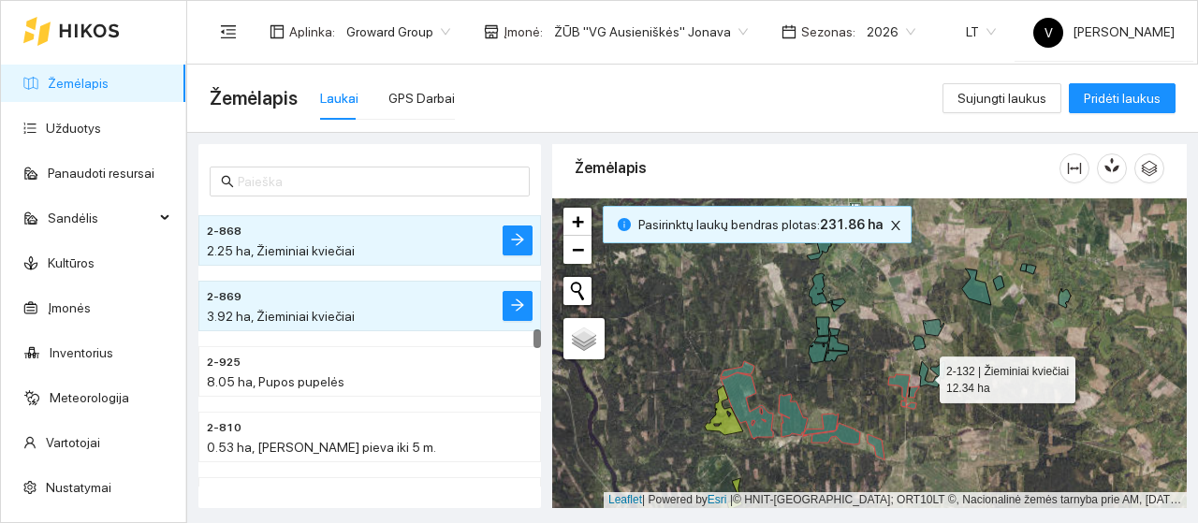
click at [923, 375] on icon at bounding box center [930, 374] width 22 height 26
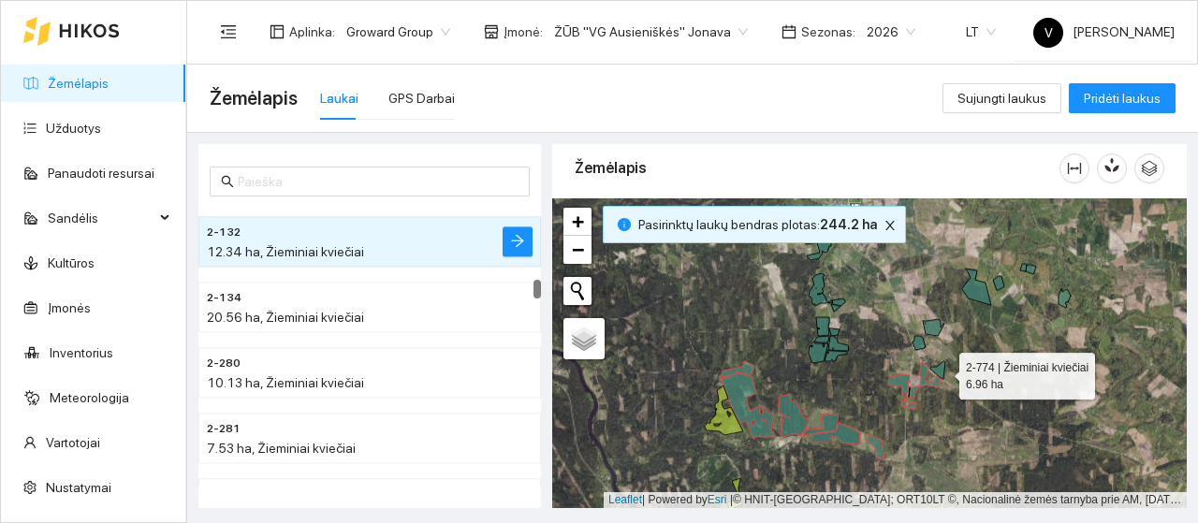
click at [942, 372] on icon at bounding box center [937, 370] width 15 height 18
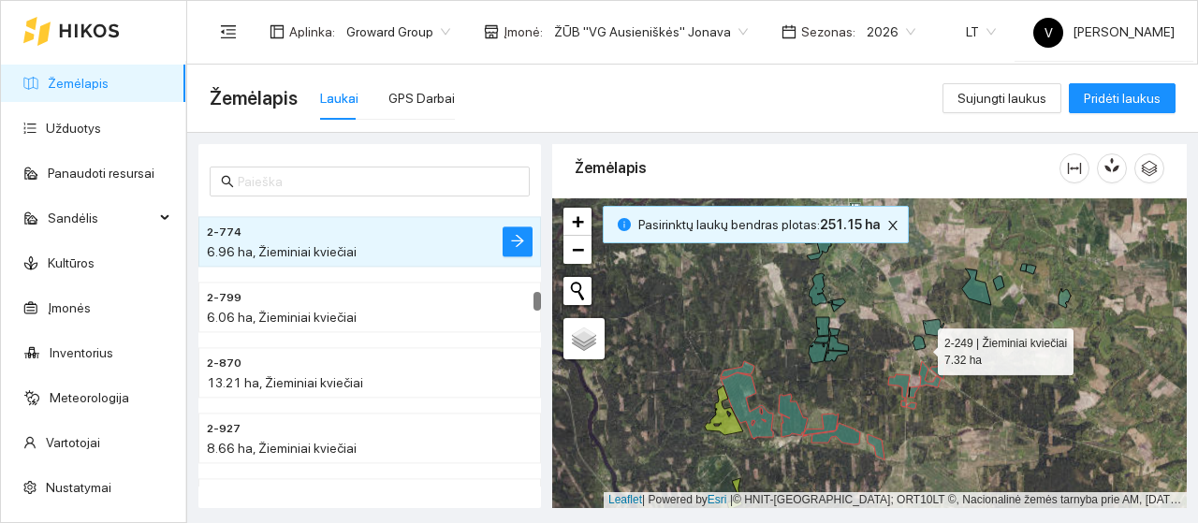
click at [921, 347] on icon at bounding box center [919, 343] width 13 height 14
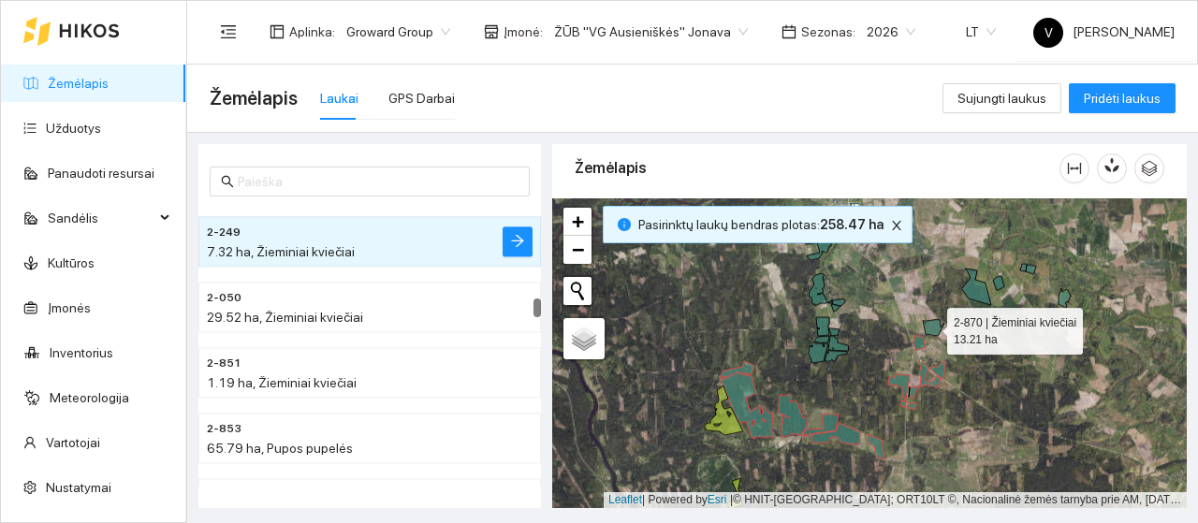
click at [936, 323] on icon at bounding box center [934, 327] width 22 height 17
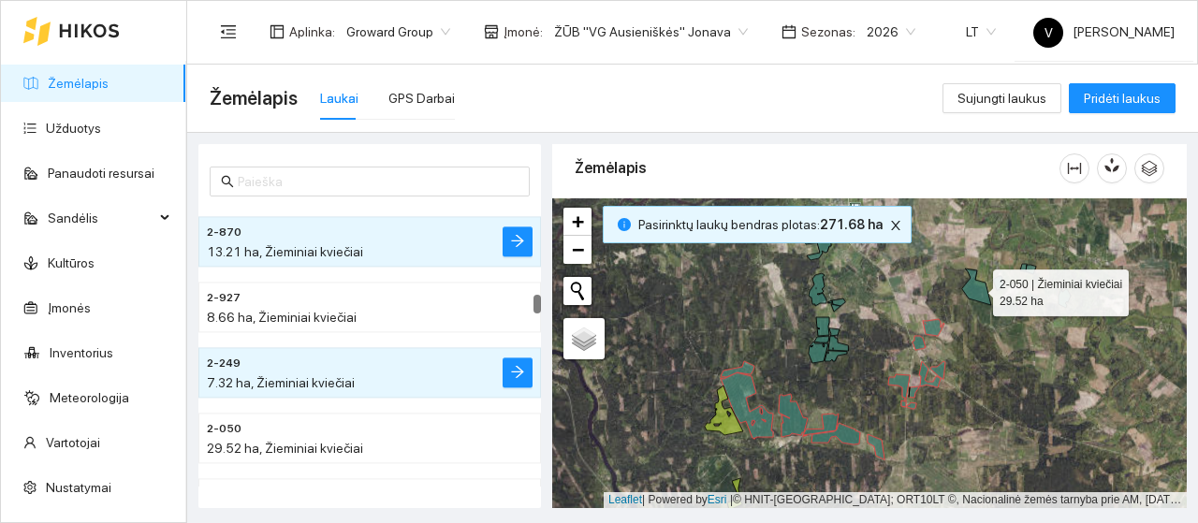
click at [983, 292] on icon at bounding box center [976, 287] width 29 height 37
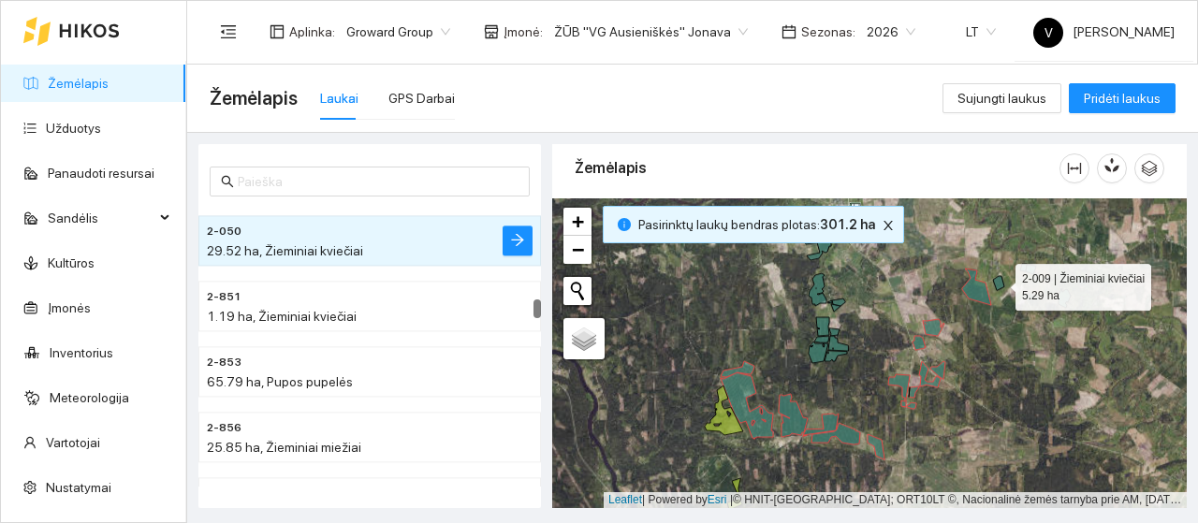
click at [1001, 283] on icon at bounding box center [998, 283] width 11 height 14
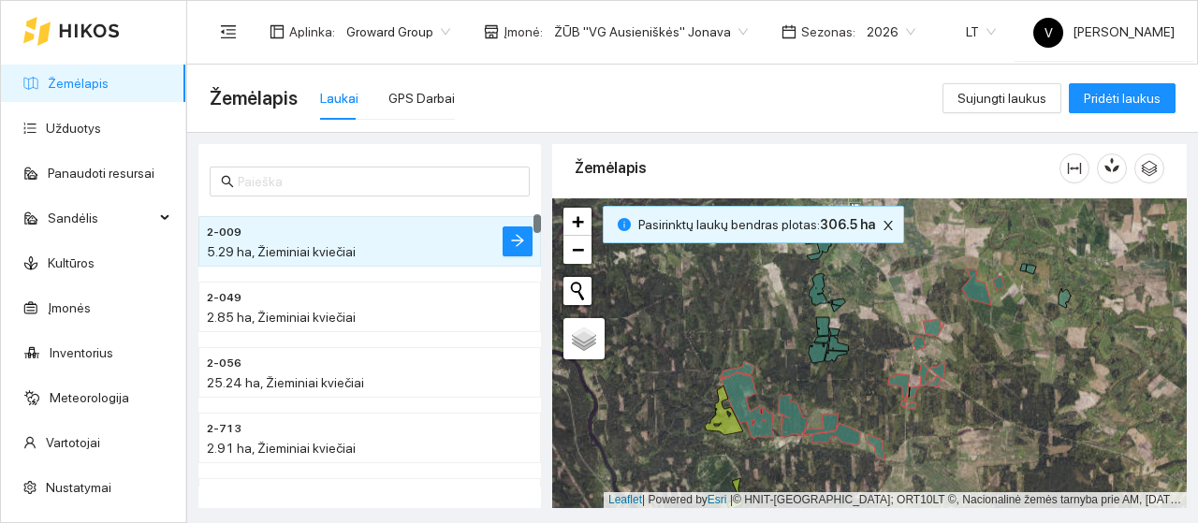
click at [1033, 274] on div at bounding box center [869, 353] width 635 height 310
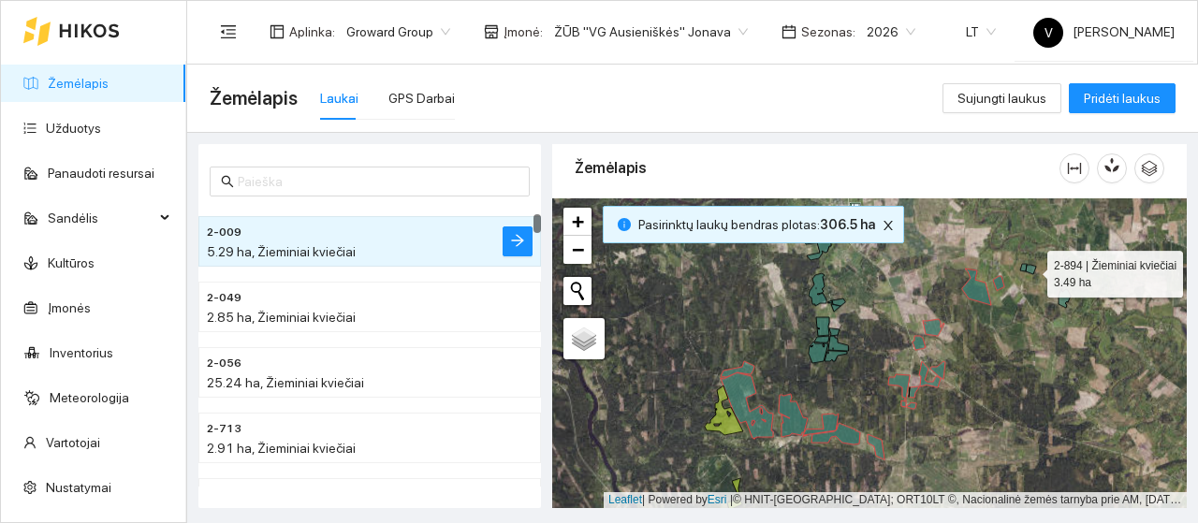
click at [1028, 267] on icon at bounding box center [1031, 269] width 10 height 9
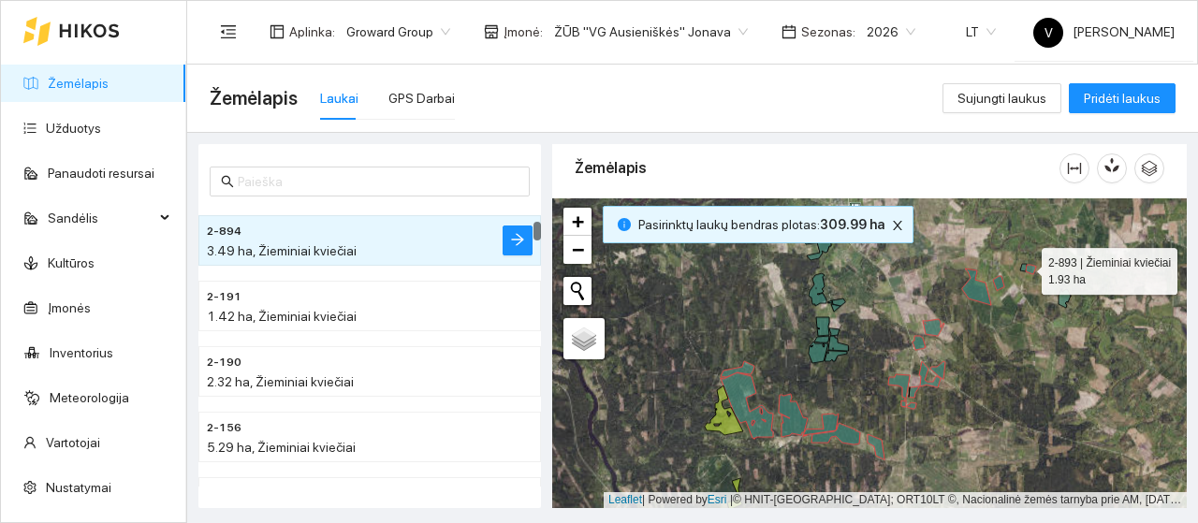
click at [1023, 267] on icon at bounding box center [1023, 267] width 7 height 7
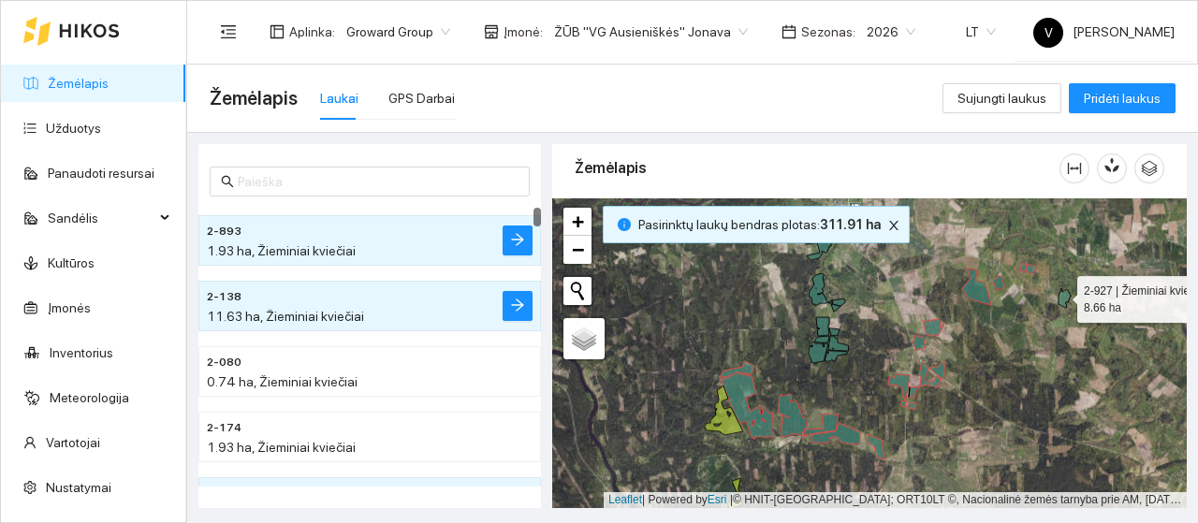
click at [1060, 295] on icon at bounding box center [1065, 298] width 12 height 20
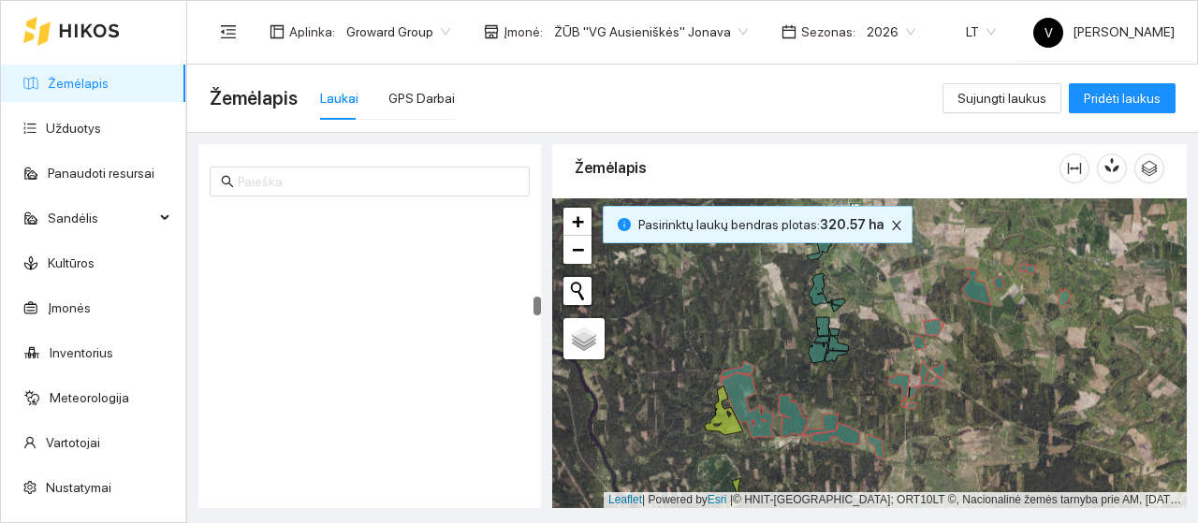
scroll to position [3746, 0]
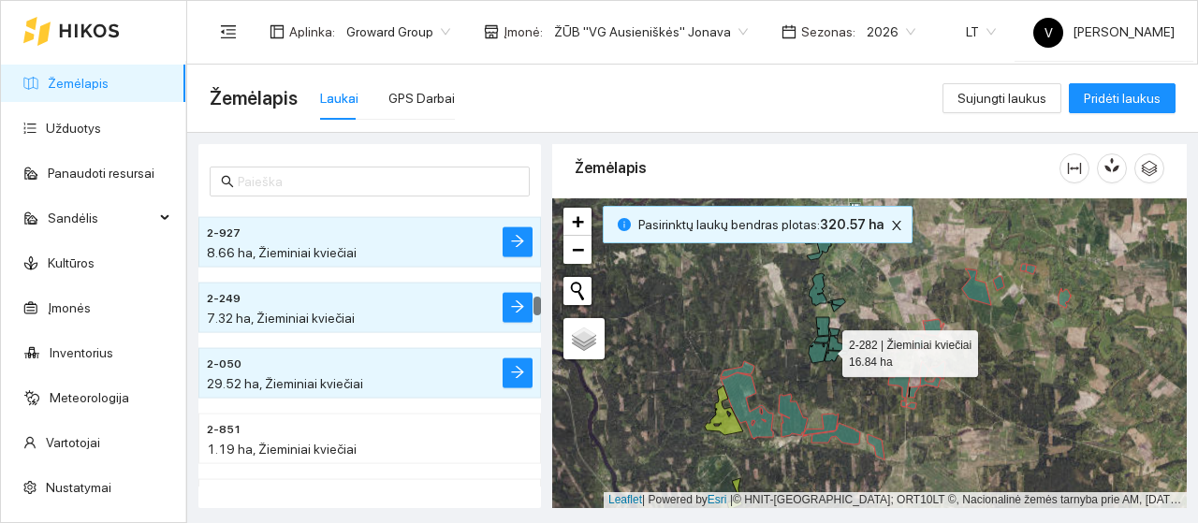
click at [822, 349] on icon at bounding box center [819, 353] width 20 height 22
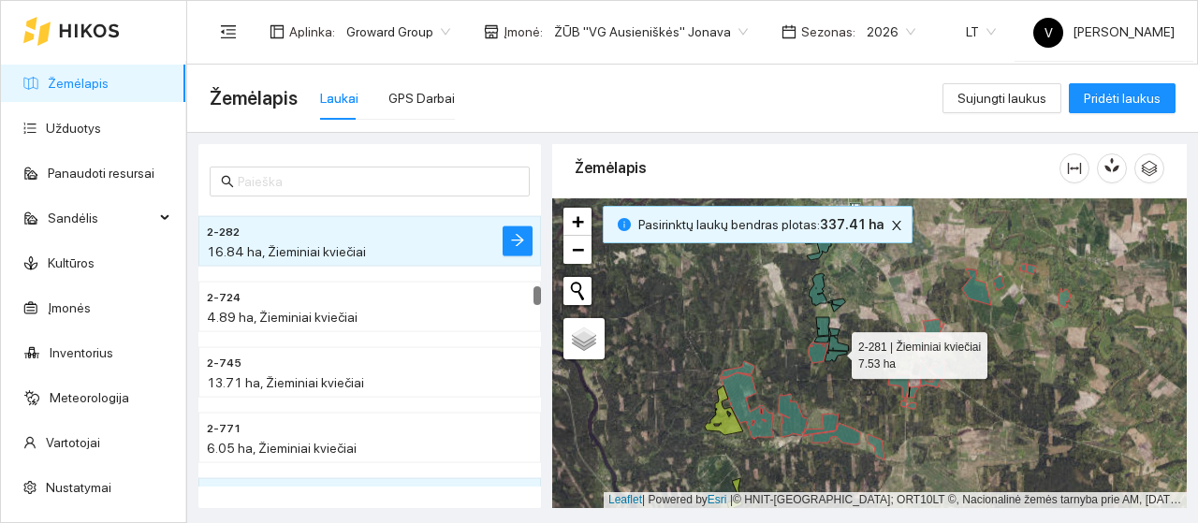
click at [835, 351] on icon at bounding box center [836, 356] width 22 height 10
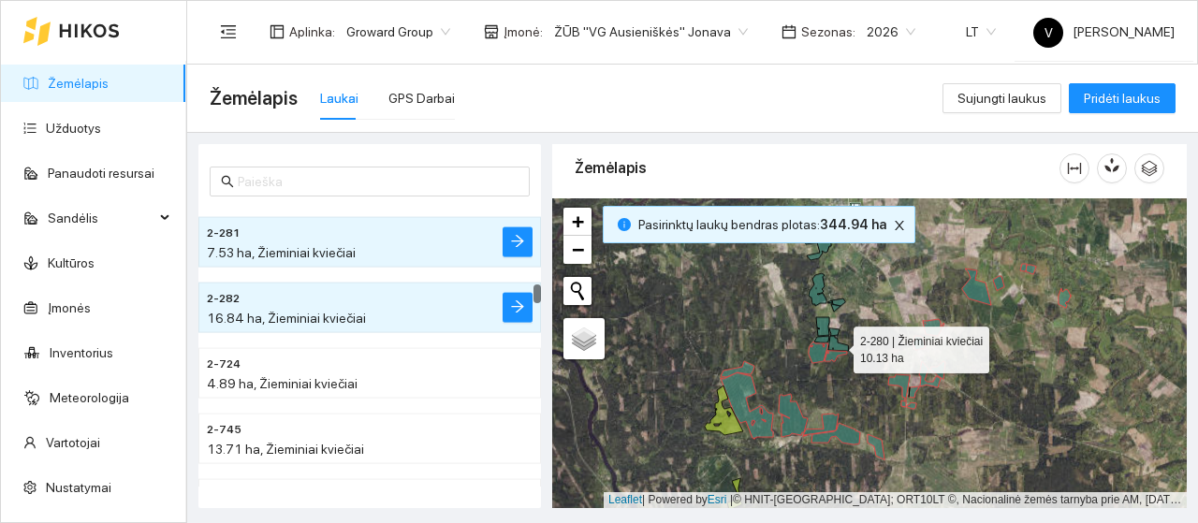
click at [838, 342] on icon at bounding box center [838, 343] width 20 height 15
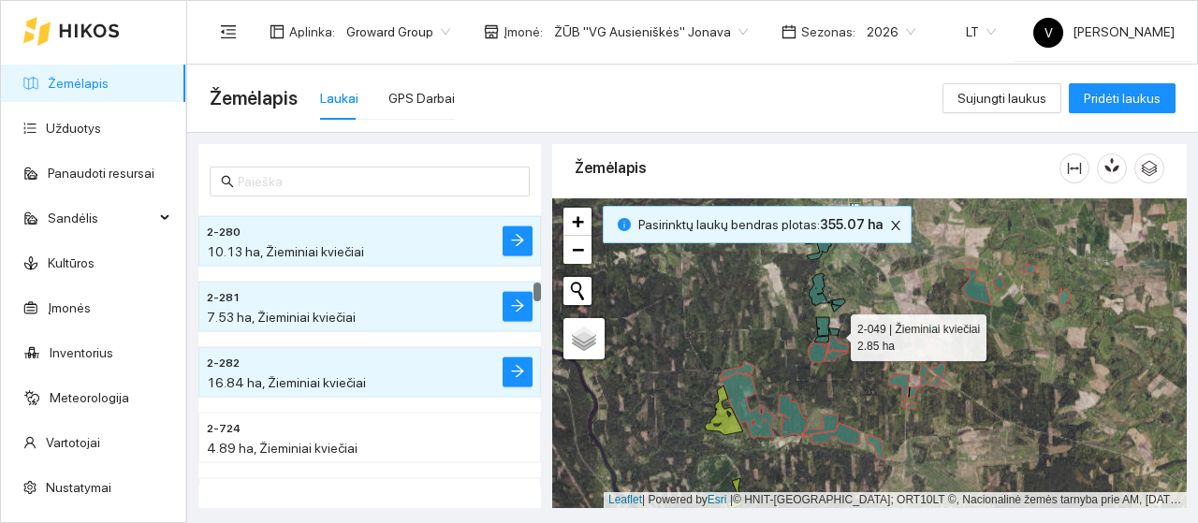
click at [833, 333] on icon at bounding box center [834, 332] width 10 height 7
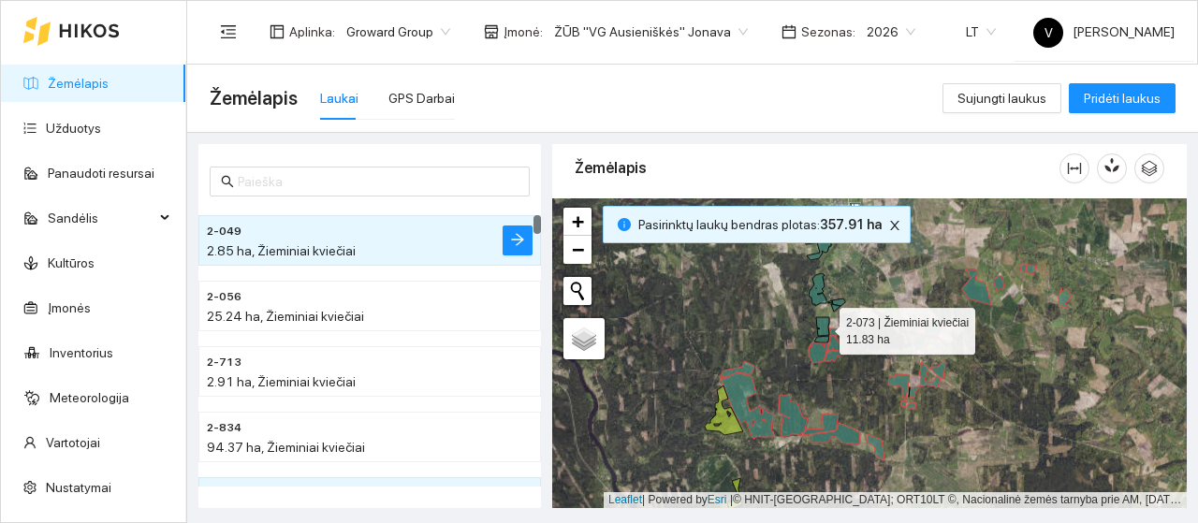
click at [822, 335] on icon at bounding box center [822, 326] width 13 height 19
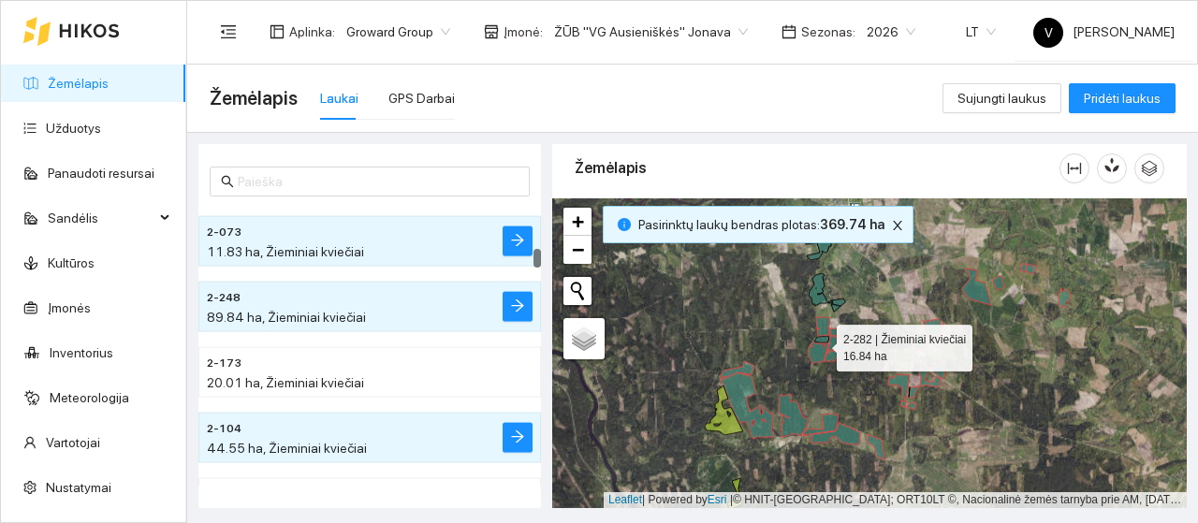
click at [820, 343] on icon at bounding box center [819, 353] width 20 height 22
click at [821, 337] on icon at bounding box center [821, 339] width 15 height 7
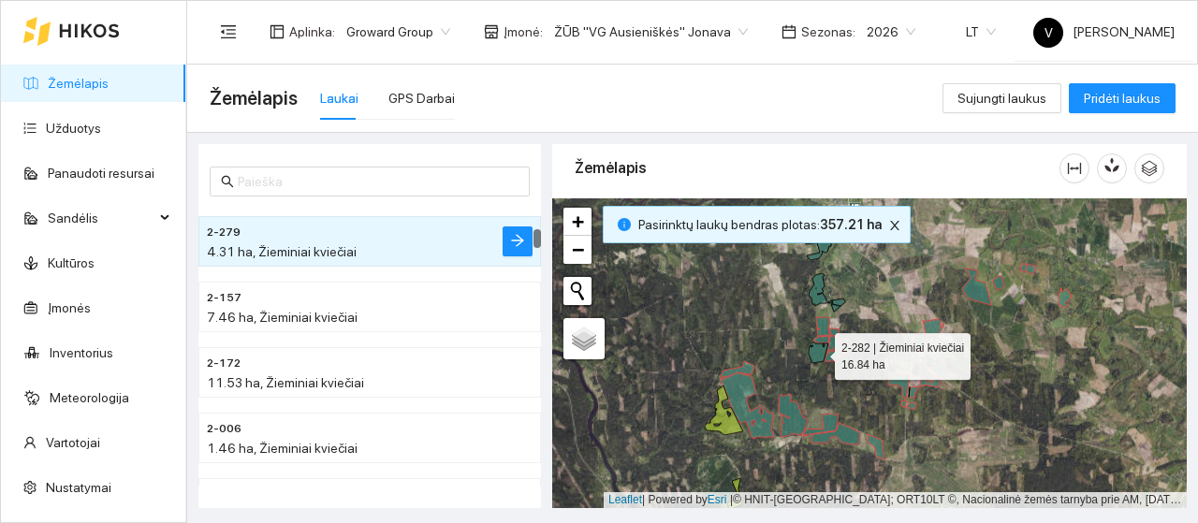
click at [819, 353] on icon at bounding box center [819, 353] width 20 height 22
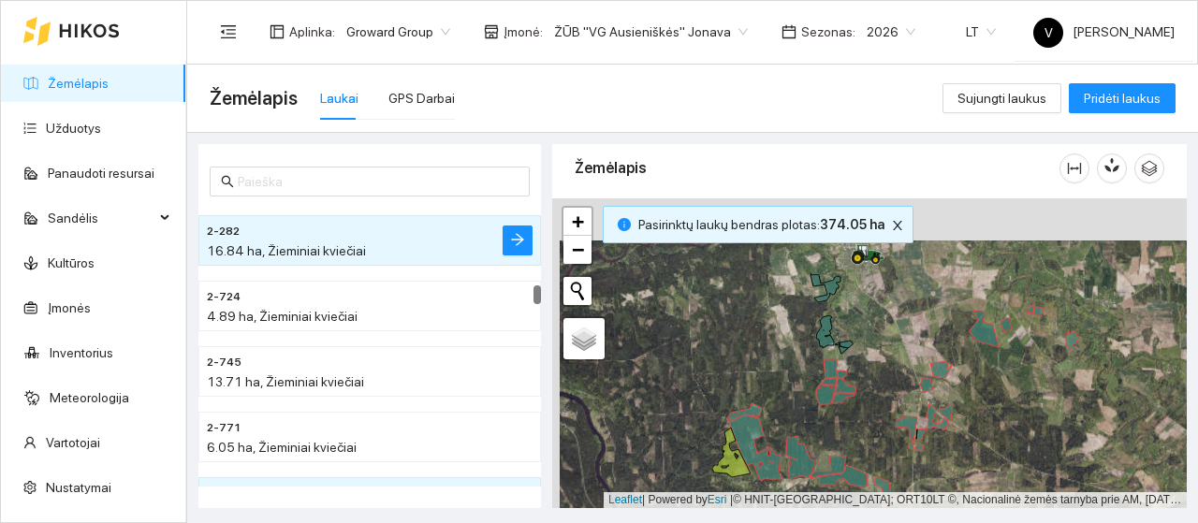
drag, startPoint x: 866, startPoint y: 343, endPoint x: 872, endPoint y: 392, distance: 50.0
click at [872, 392] on div at bounding box center [869, 353] width 635 height 310
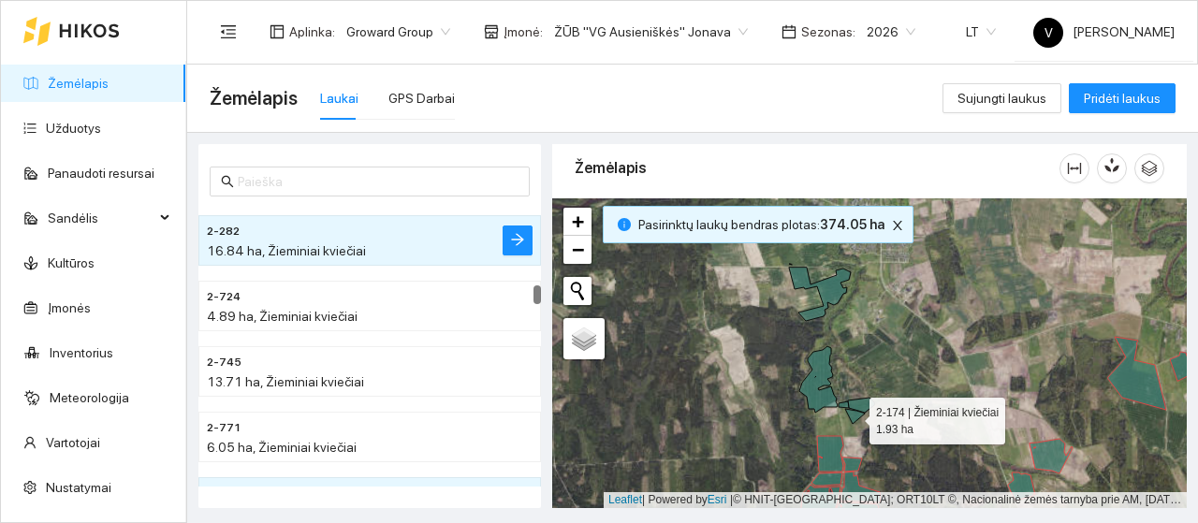
click at [853, 416] on icon at bounding box center [855, 416] width 20 height 15
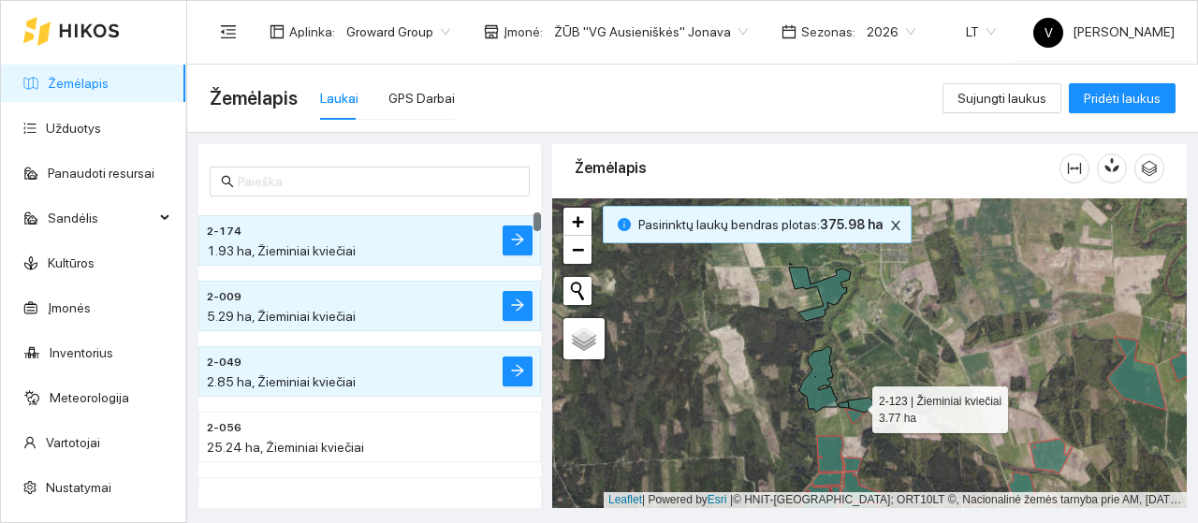
click at [855, 404] on icon at bounding box center [861, 405] width 26 height 15
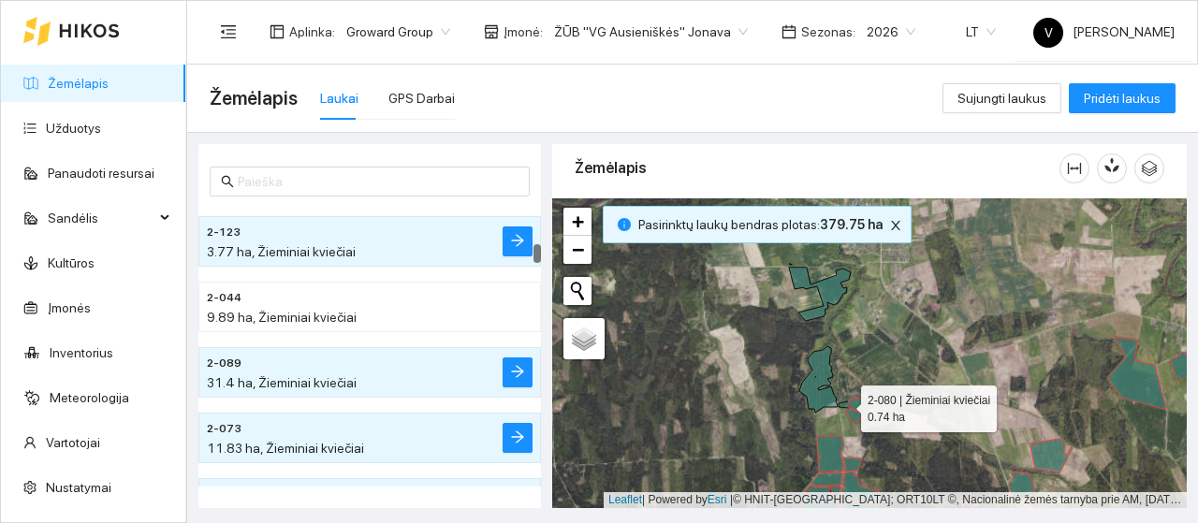
click at [844, 404] on icon at bounding box center [844, 405] width 10 height 7
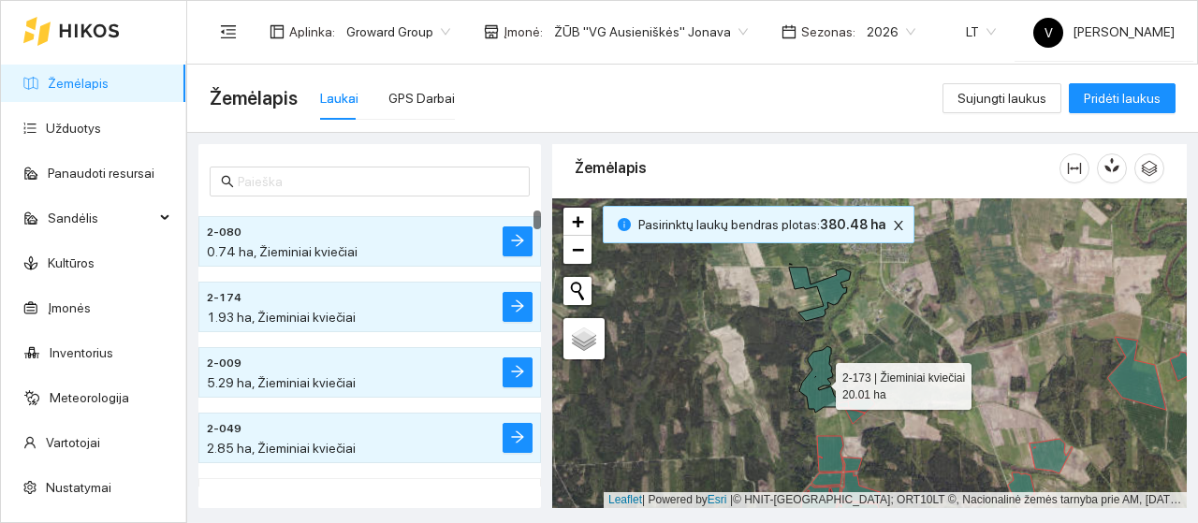
click at [818, 402] on icon at bounding box center [818, 379] width 38 height 66
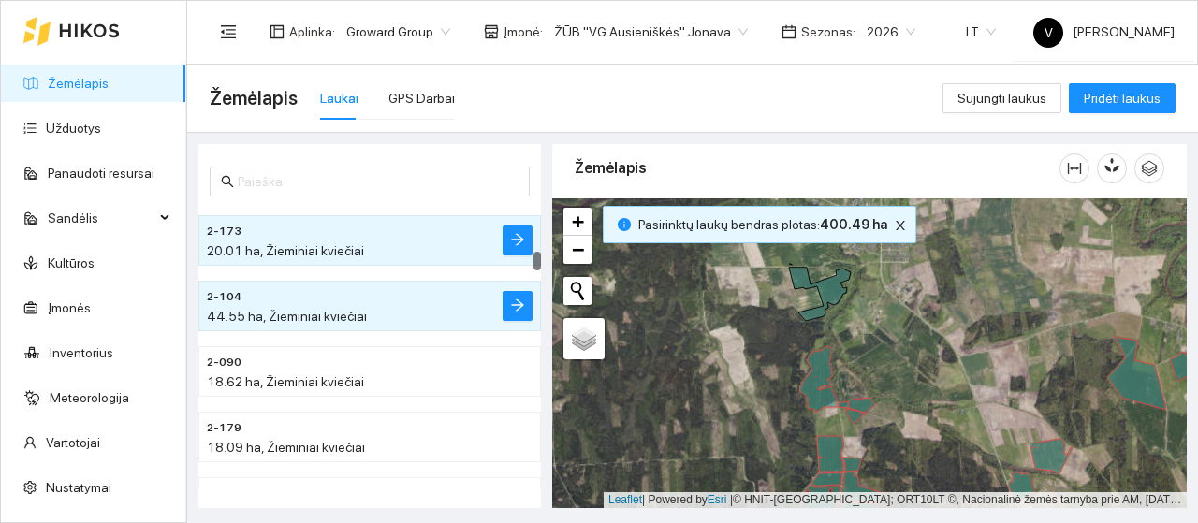
click at [814, 319] on div at bounding box center [869, 353] width 635 height 310
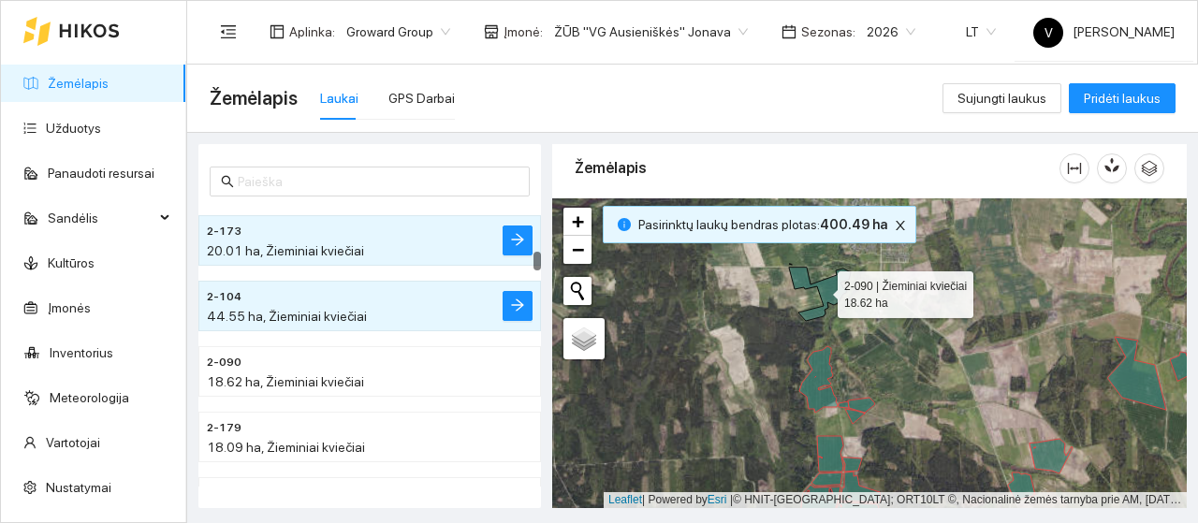
click at [814, 309] on icon at bounding box center [820, 294] width 62 height 53
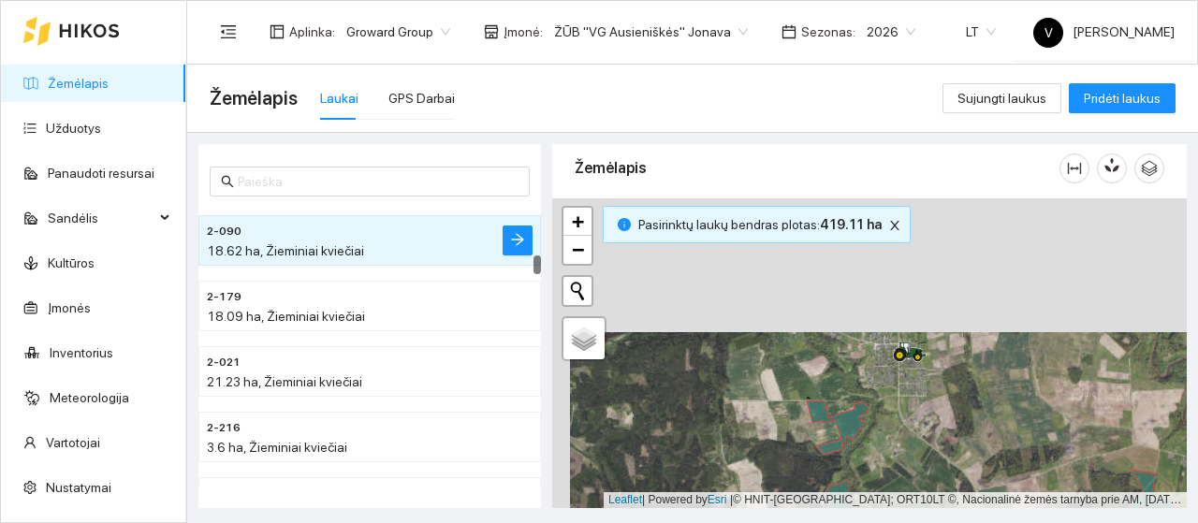
drag, startPoint x: 920, startPoint y: 398, endPoint x: 925, endPoint y: 431, distance: 34.0
click at [925, 431] on div at bounding box center [869, 353] width 635 height 310
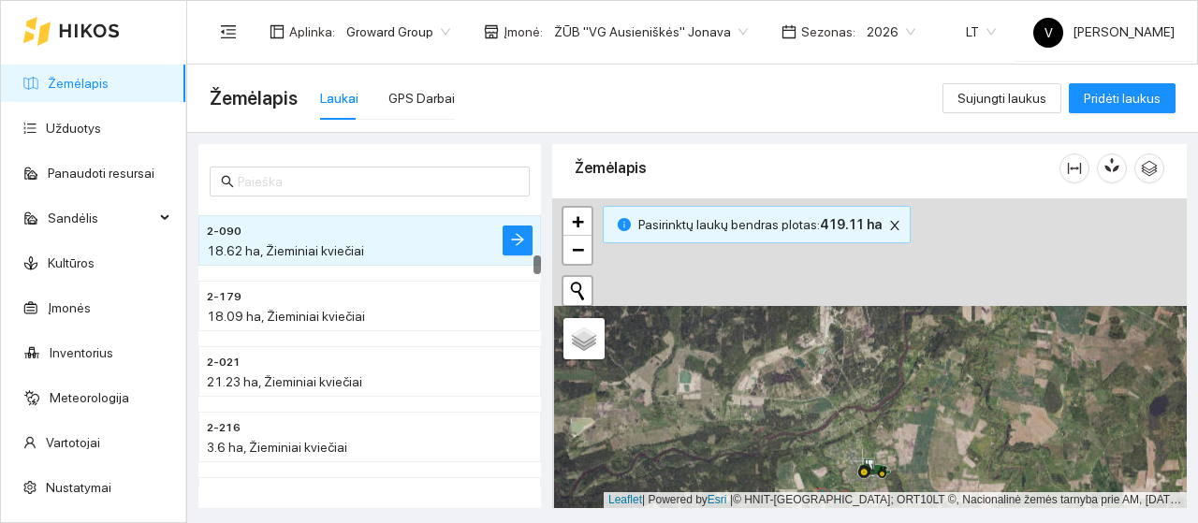
drag, startPoint x: 857, startPoint y: 336, endPoint x: 859, endPoint y: 439, distance: 103.0
click at [859, 439] on div at bounding box center [869, 353] width 635 height 310
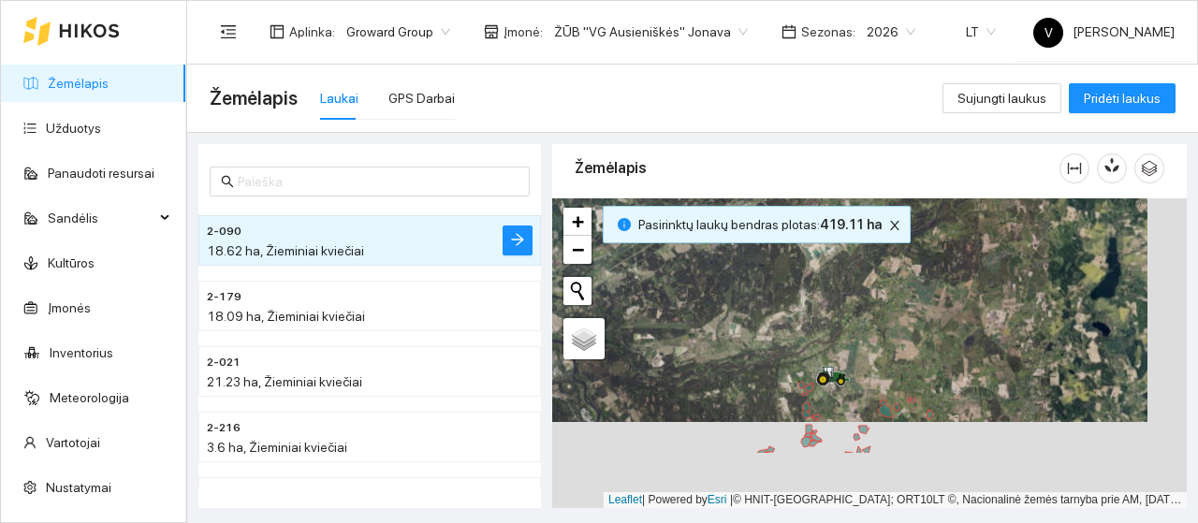
drag, startPoint x: 910, startPoint y: 322, endPoint x: 896, endPoint y: 295, distance: 30.6
click at [904, 278] on div at bounding box center [869, 353] width 635 height 310
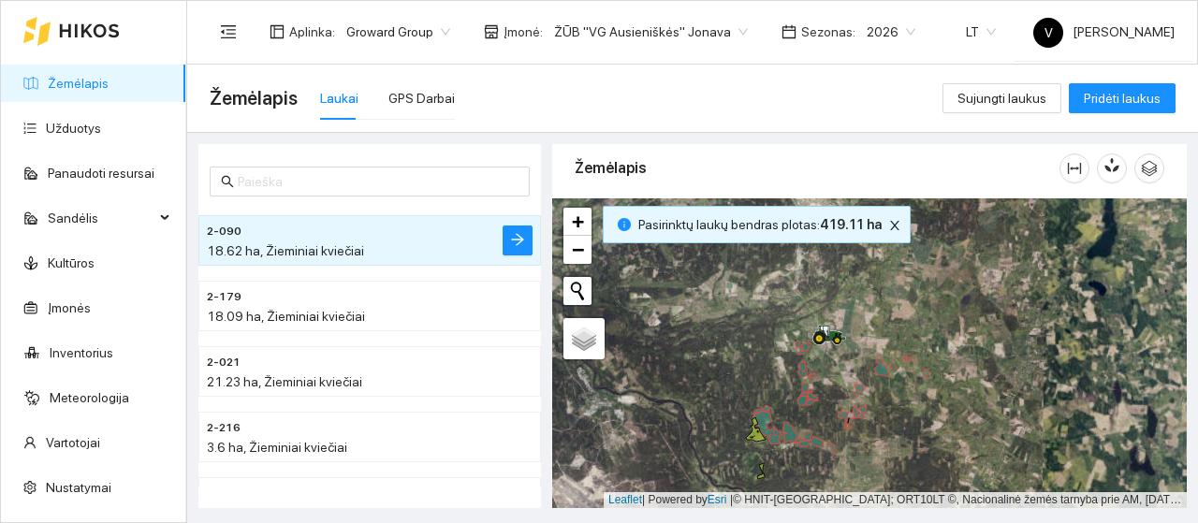
click at [723, 32] on span "ŽŪB "VG Ausieniškės" Jonava" at bounding box center [651, 32] width 194 height 28
click at [720, 30] on span "ŽŪB "VG Ausieniškės" Jonava" at bounding box center [651, 32] width 194 height 28
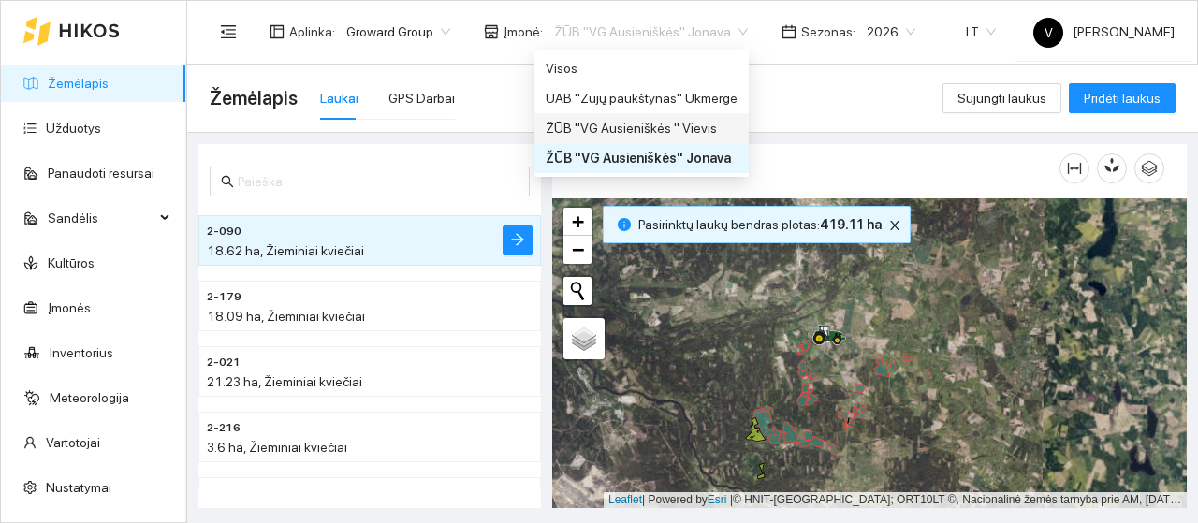
click at [689, 124] on div "ŽŪB "VG Ausieniškės " Vievis" at bounding box center [642, 128] width 192 height 21
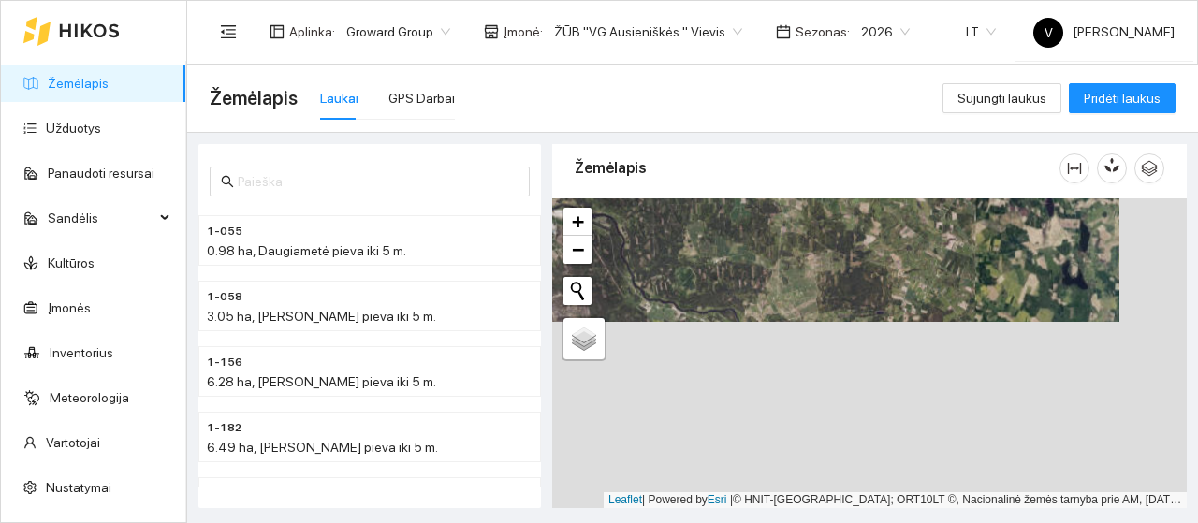
drag, startPoint x: 825, startPoint y: 445, endPoint x: 762, endPoint y: 249, distance: 206.6
click at [763, 252] on div at bounding box center [869, 353] width 635 height 310
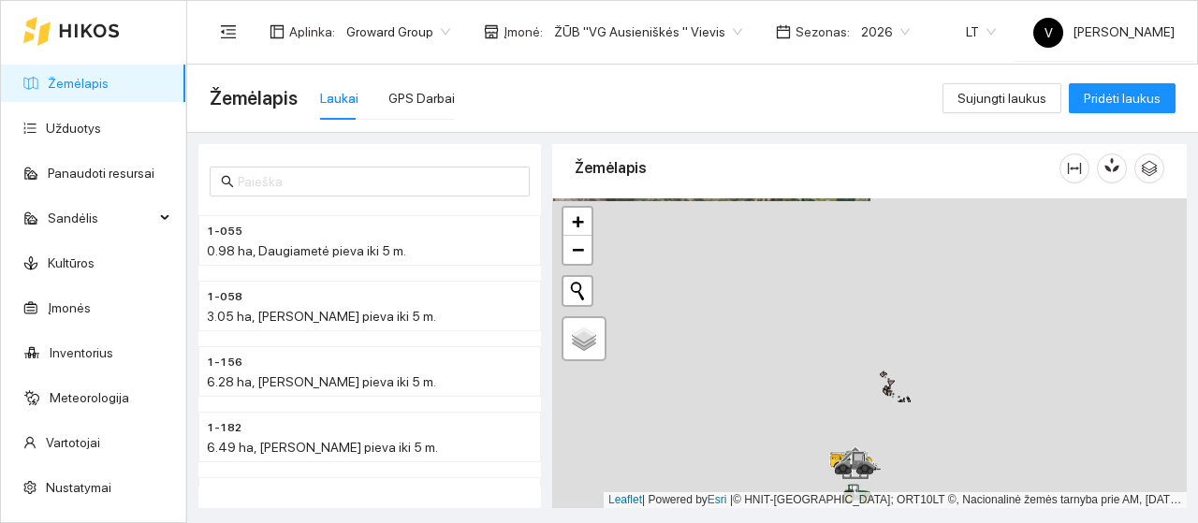
drag, startPoint x: 801, startPoint y: 418, endPoint x: 728, endPoint y: 282, distance: 154.9
click at [728, 282] on div at bounding box center [869, 353] width 635 height 310
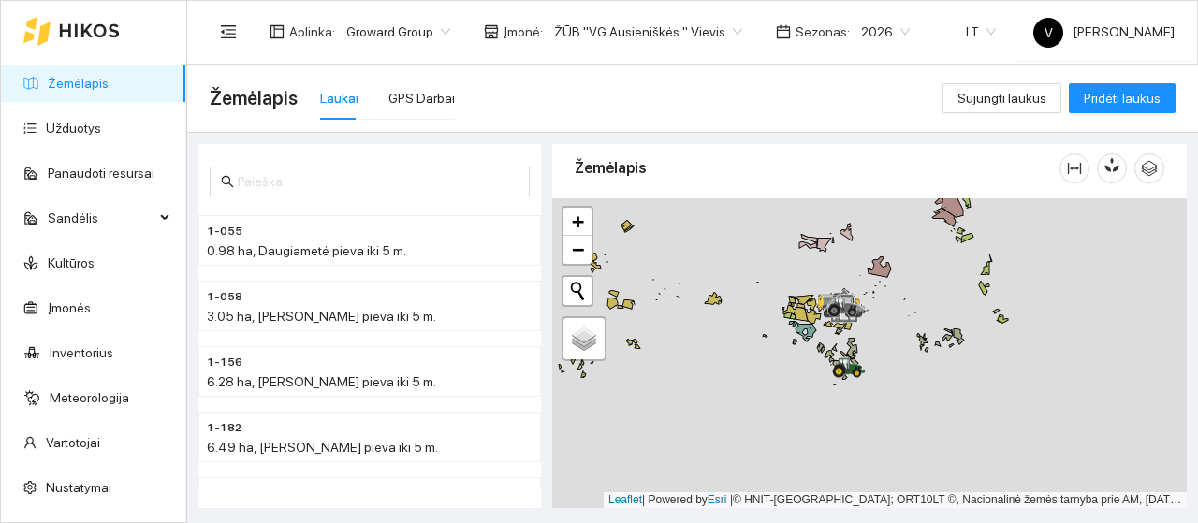
drag, startPoint x: 876, startPoint y: 402, endPoint x: 884, endPoint y: 250, distance: 152.8
click at [885, 251] on div at bounding box center [869, 353] width 635 height 310
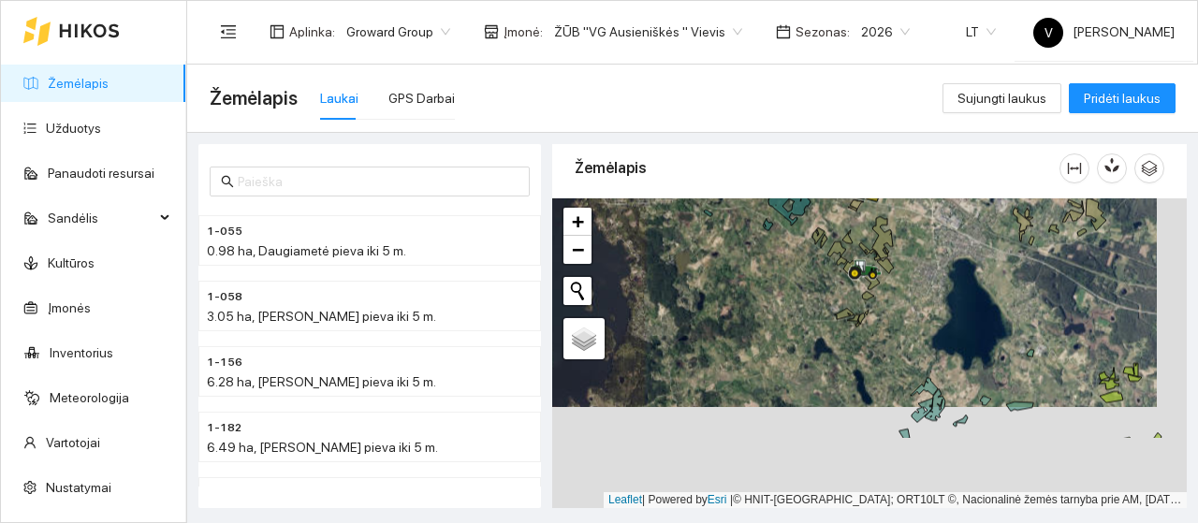
drag, startPoint x: 1003, startPoint y: 407, endPoint x: 919, endPoint y: 271, distance: 159.7
click at [923, 223] on div at bounding box center [869, 353] width 635 height 310
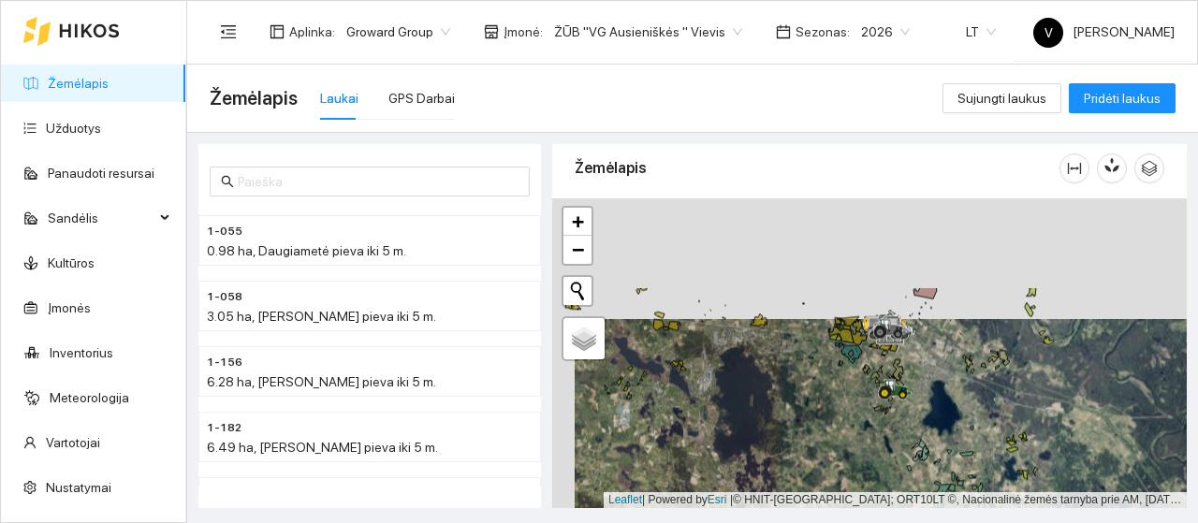
drag, startPoint x: 842, startPoint y: 412, endPoint x: 850, endPoint y: 468, distance: 56.7
click at [850, 468] on div at bounding box center [869, 353] width 635 height 310
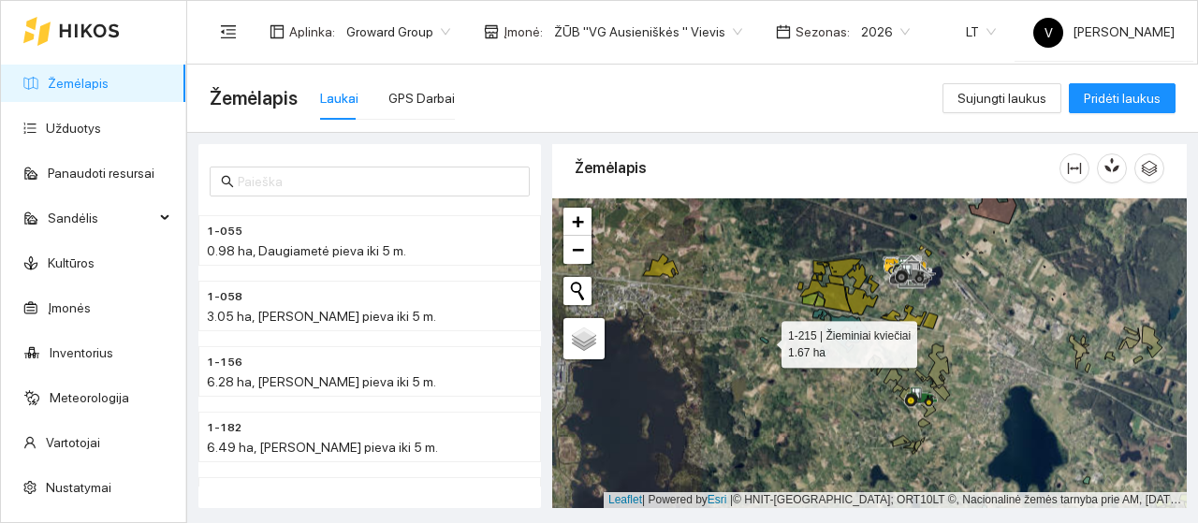
click at [765, 340] on icon at bounding box center [764, 340] width 8 height 7
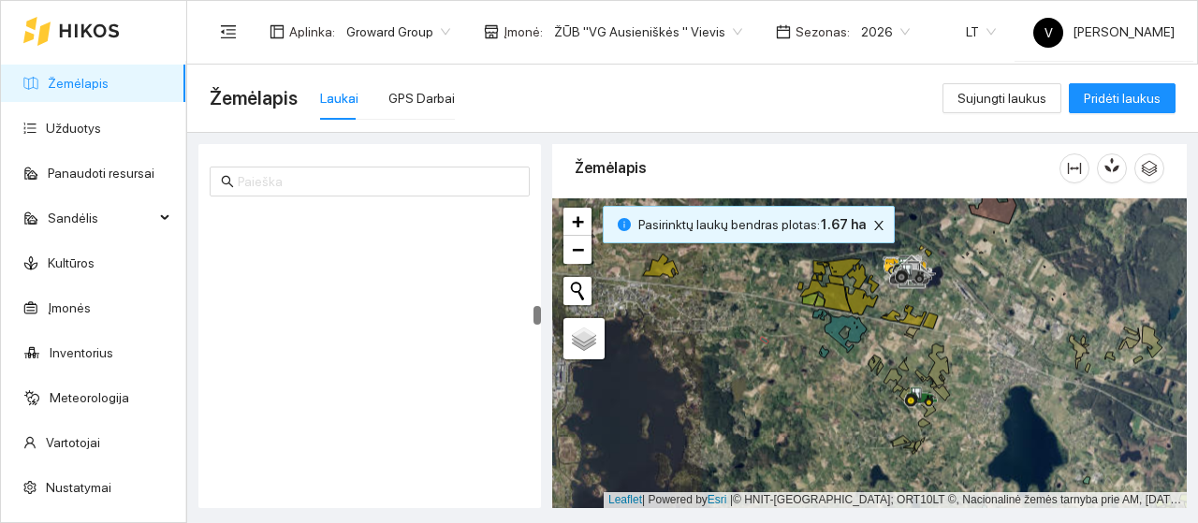
scroll to position [3980, 0]
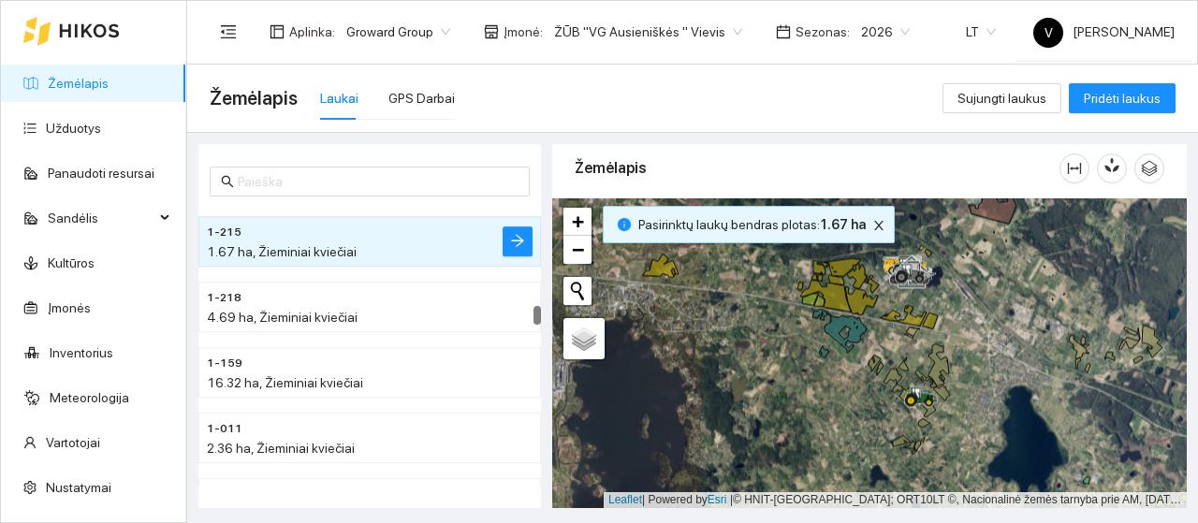
click at [825, 358] on div at bounding box center [869, 353] width 635 height 310
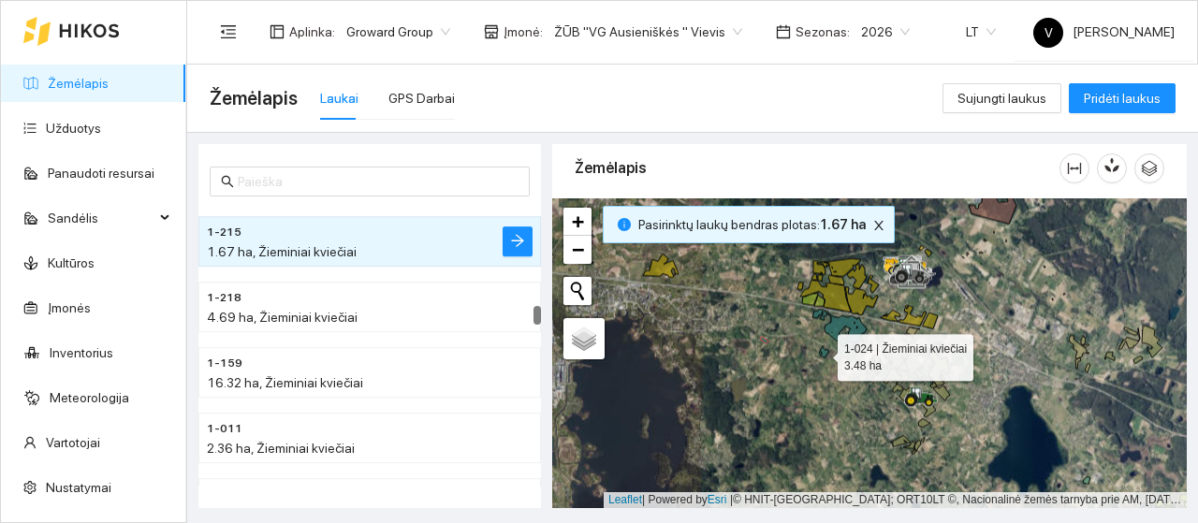
click at [821, 353] on icon at bounding box center [824, 351] width 10 height 12
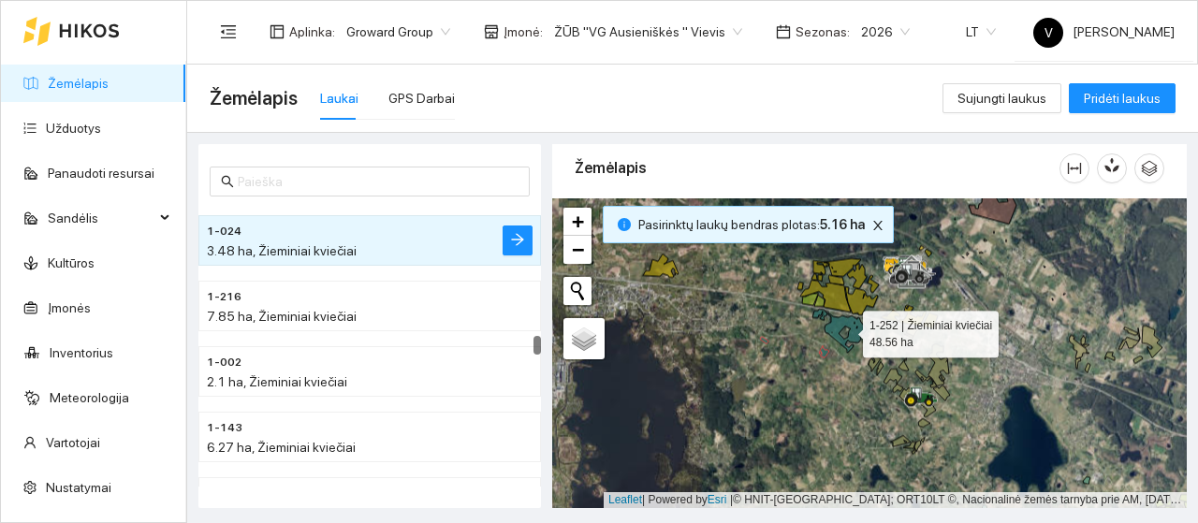
click at [840, 329] on icon at bounding box center [839, 331] width 54 height 44
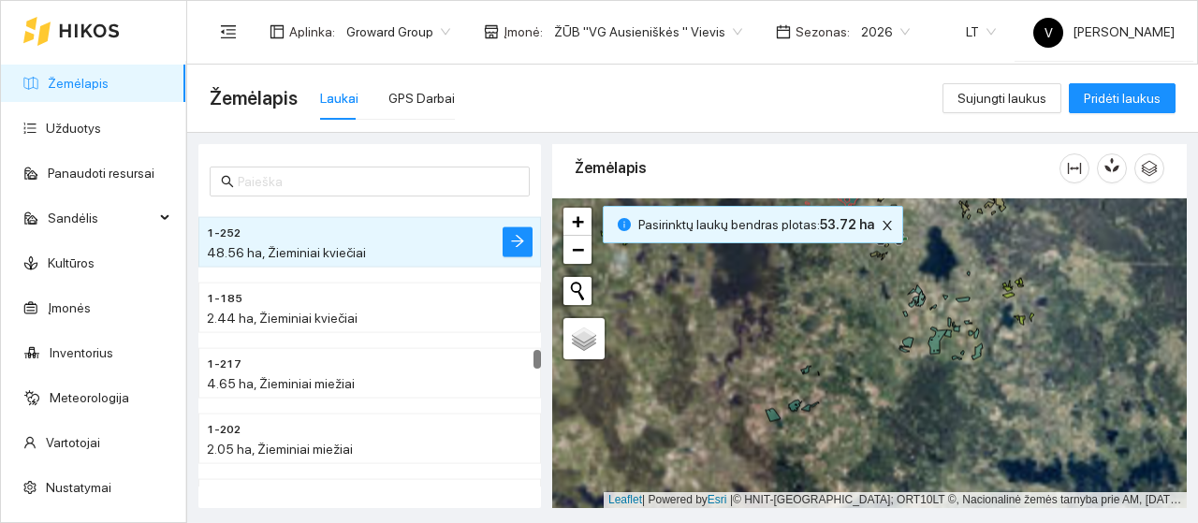
drag, startPoint x: 852, startPoint y: 368, endPoint x: 850, endPoint y: 351, distance: 17.0
click at [854, 352] on div at bounding box center [869, 353] width 635 height 310
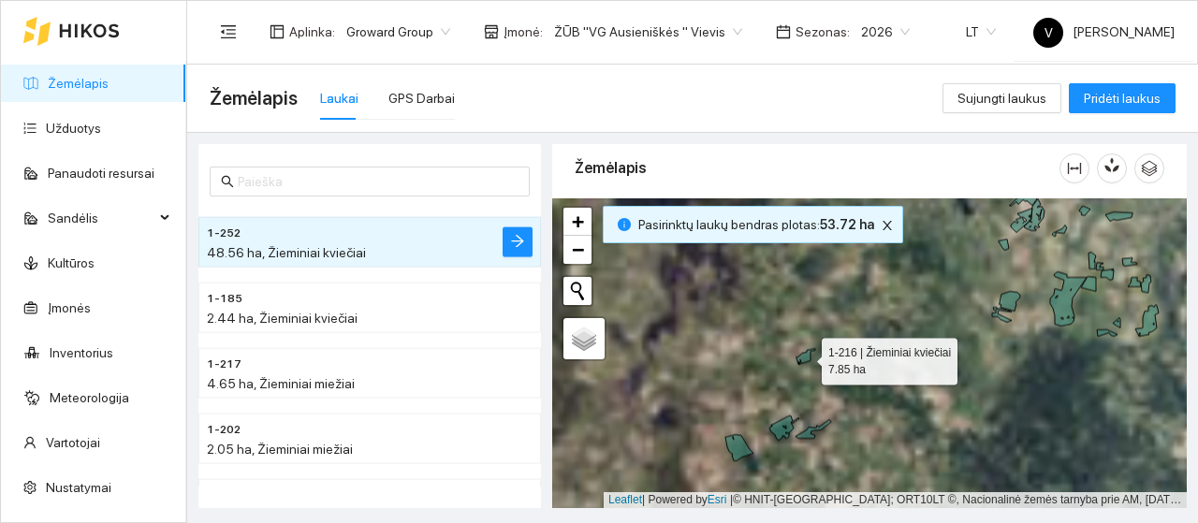
click at [804, 359] on icon at bounding box center [805, 356] width 19 height 16
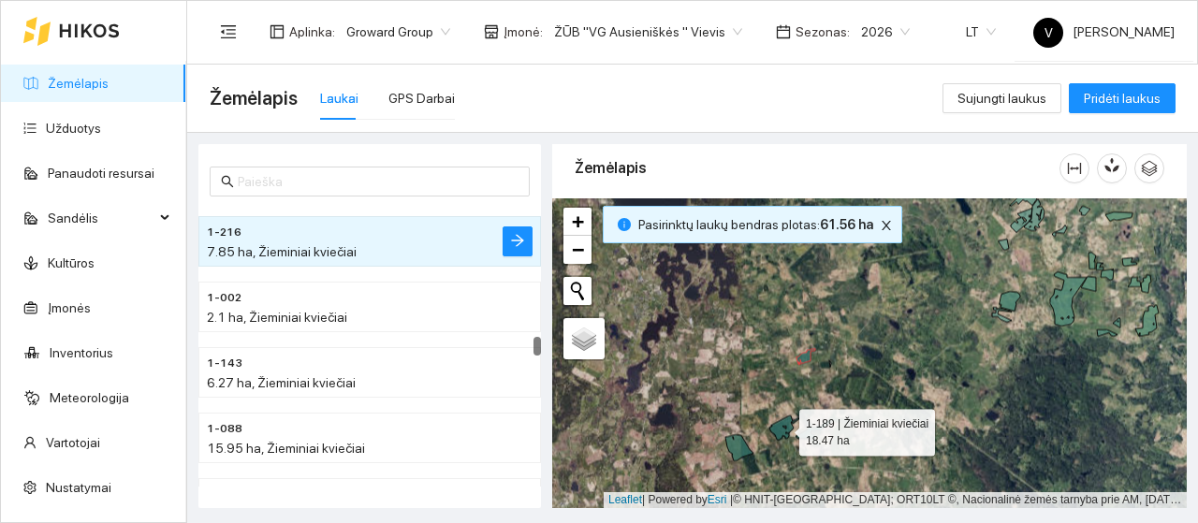
click at [782, 431] on icon at bounding box center [784, 428] width 30 height 24
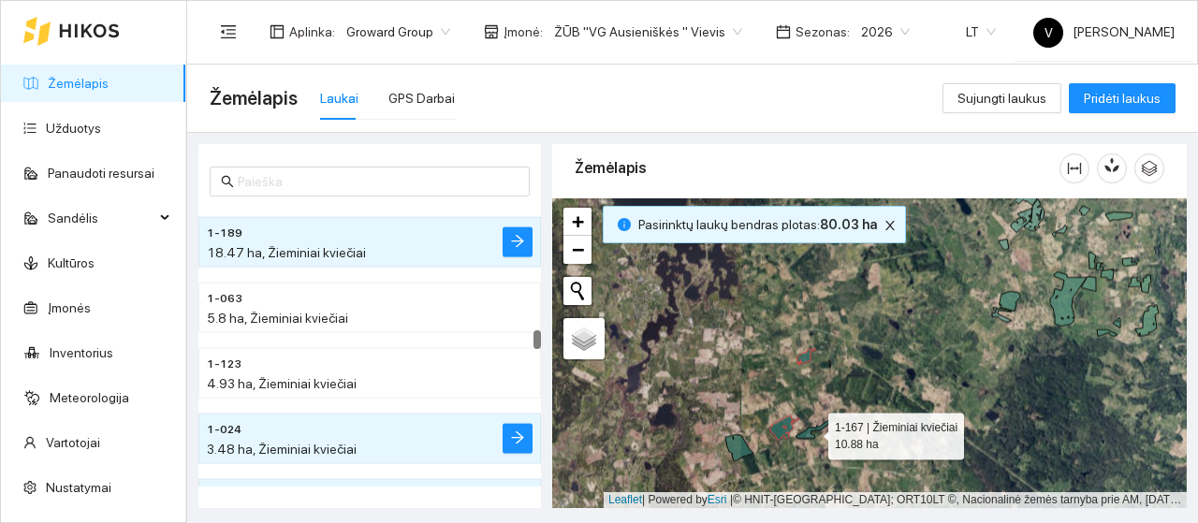
click at [812, 437] on icon at bounding box center [814, 428] width 36 height 19
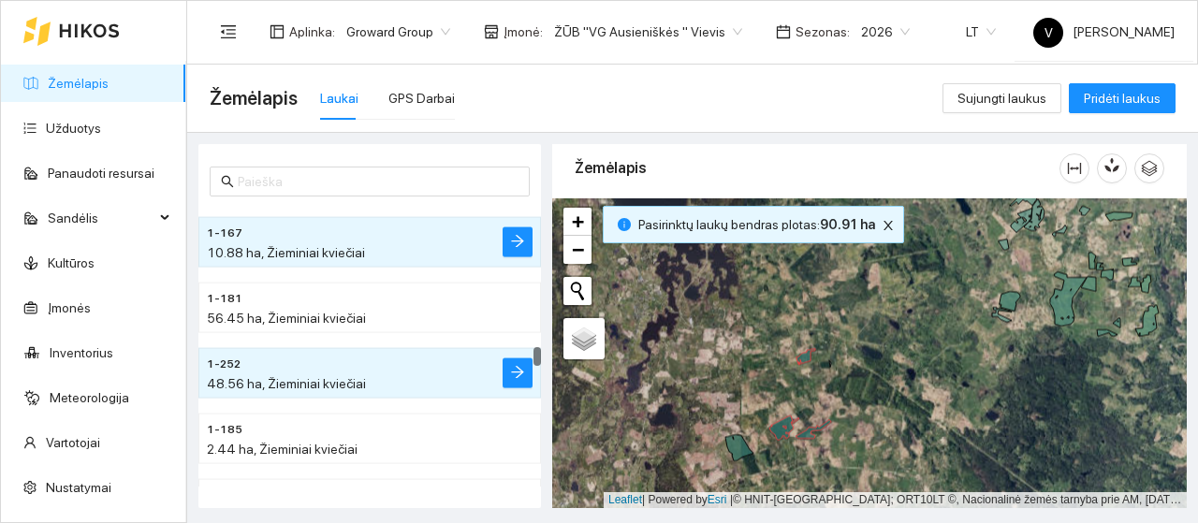
click at [726, 456] on div at bounding box center [869, 353] width 635 height 310
click at [747, 456] on div at bounding box center [869, 353] width 635 height 310
click at [738, 451] on icon at bounding box center [739, 447] width 28 height 26
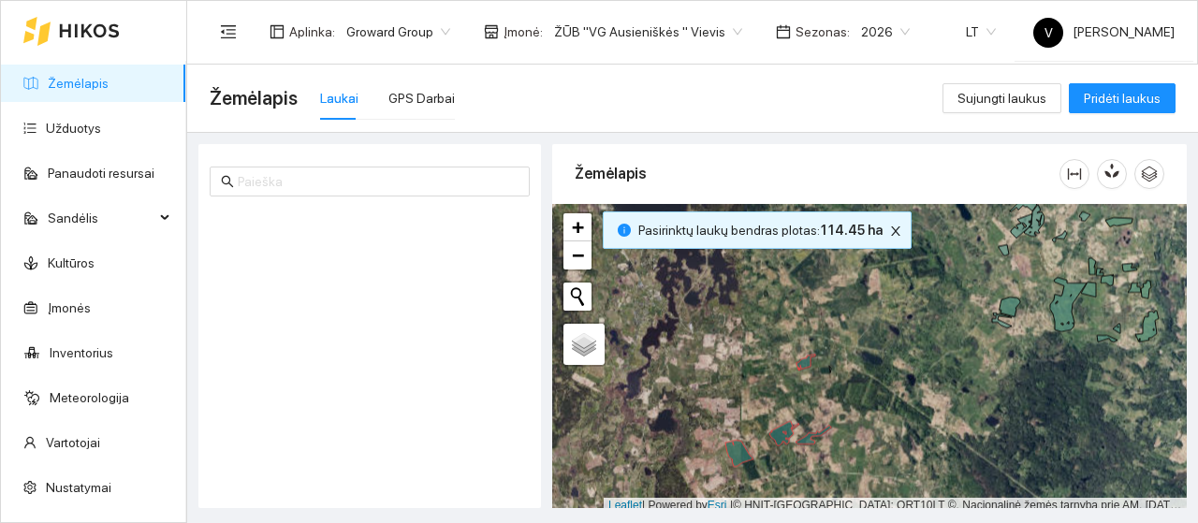
scroll to position [6, 0]
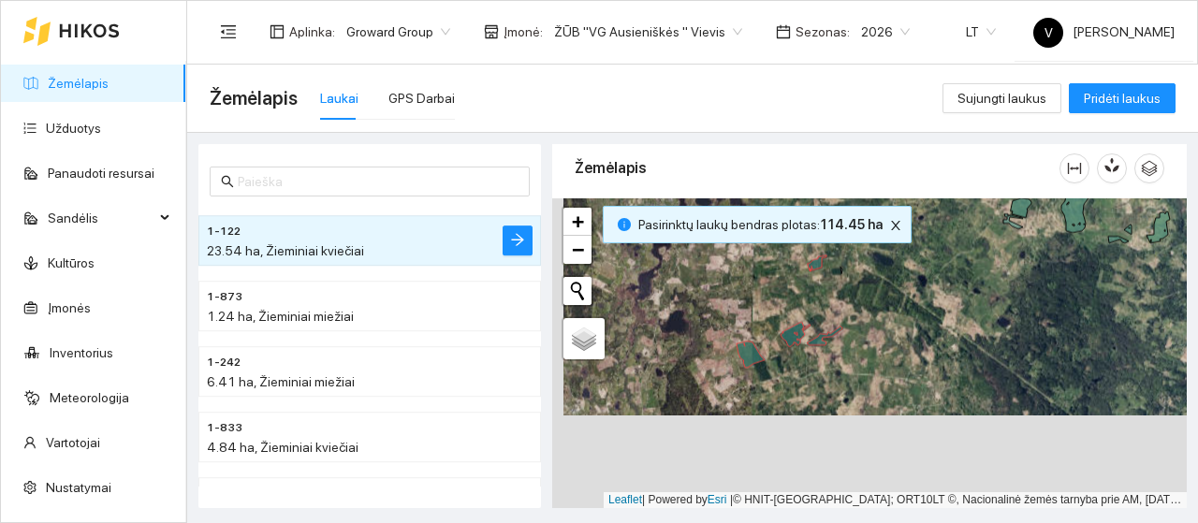
drag, startPoint x: 791, startPoint y: 331, endPoint x: 797, endPoint y: 295, distance: 37.1
click at [797, 295] on div at bounding box center [869, 353] width 635 height 310
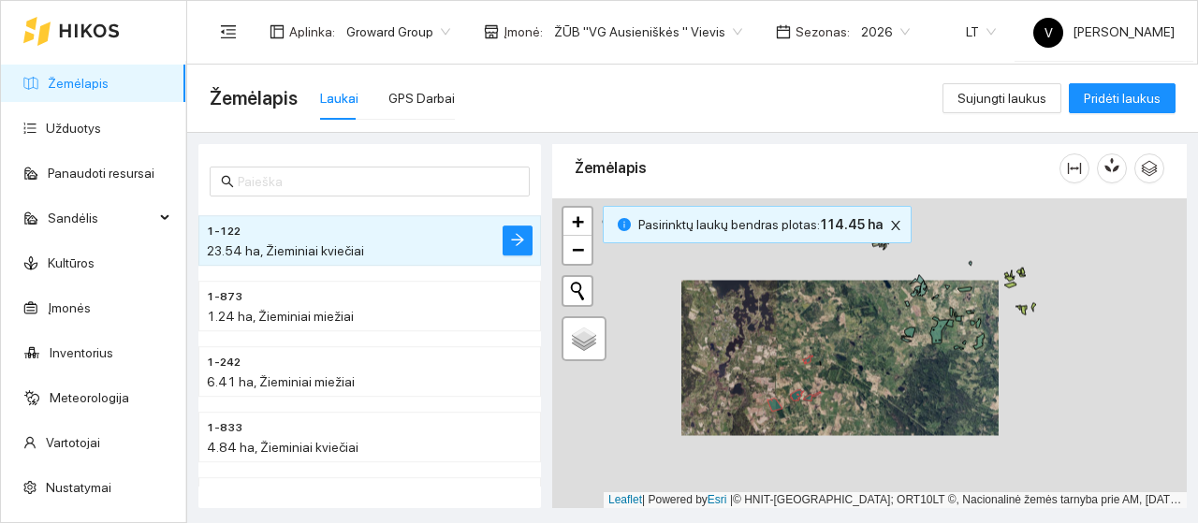
drag, startPoint x: 752, startPoint y: 314, endPoint x: 772, endPoint y: 394, distance: 81.9
click at [772, 394] on div at bounding box center [869, 353] width 635 height 310
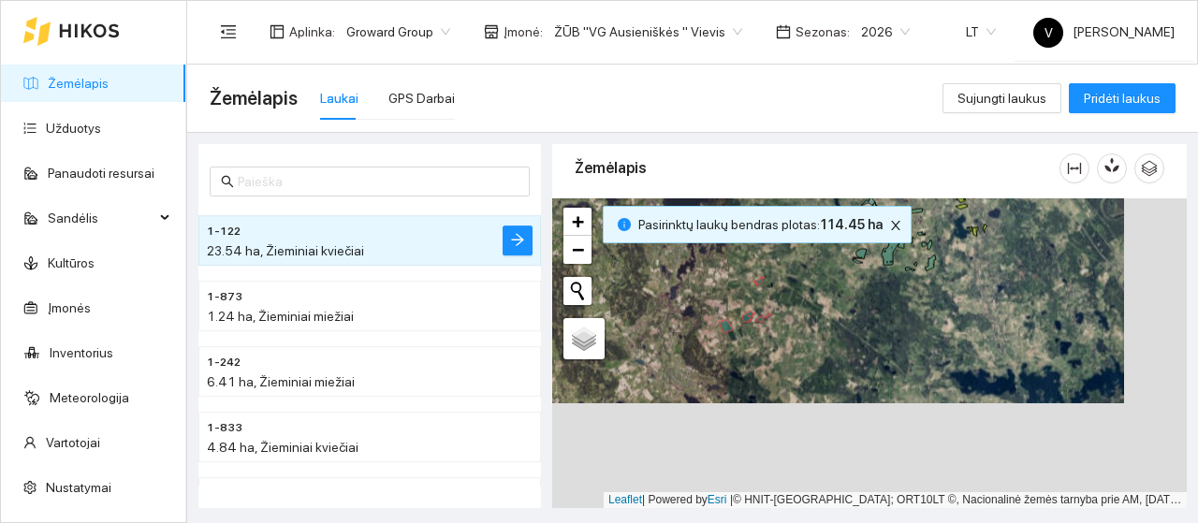
drag, startPoint x: 927, startPoint y: 418, endPoint x: 863, endPoint y: 312, distance: 124.7
click at [863, 312] on div at bounding box center [869, 353] width 635 height 310
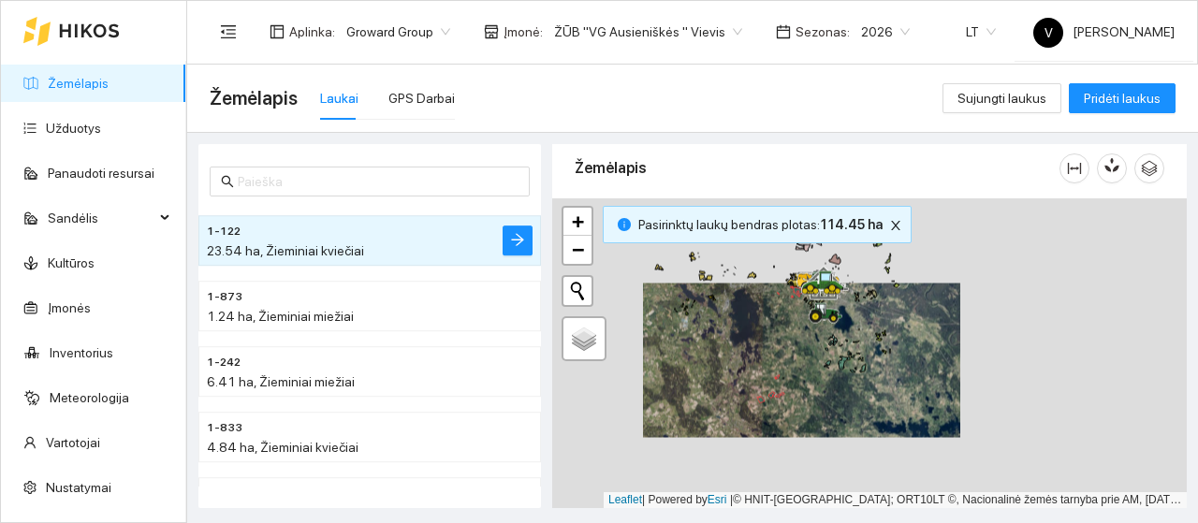
click at [834, 392] on div at bounding box center [869, 353] width 635 height 310
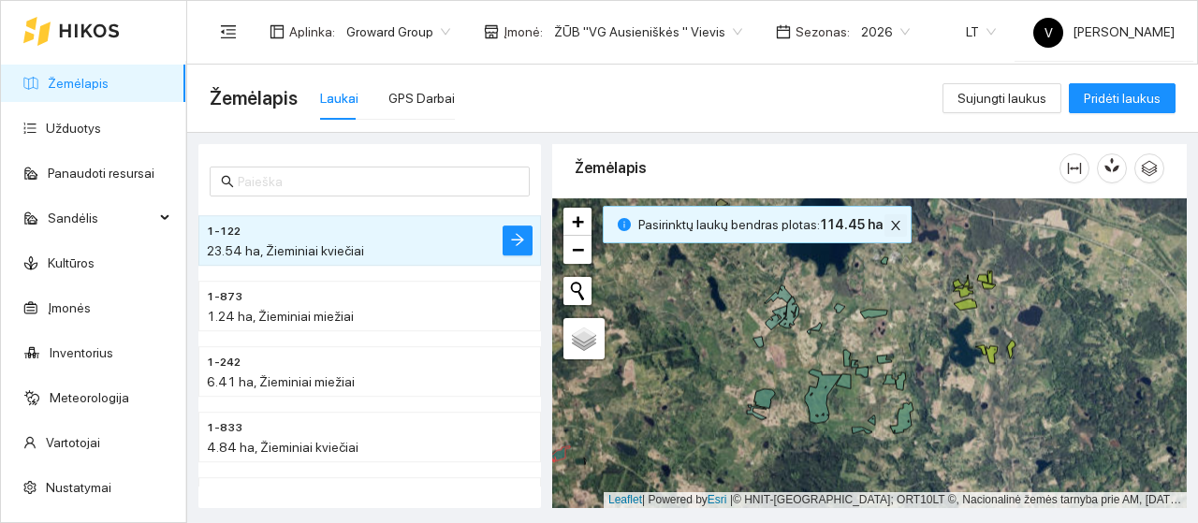
click at [891, 224] on icon "close" at bounding box center [895, 225] width 9 height 9
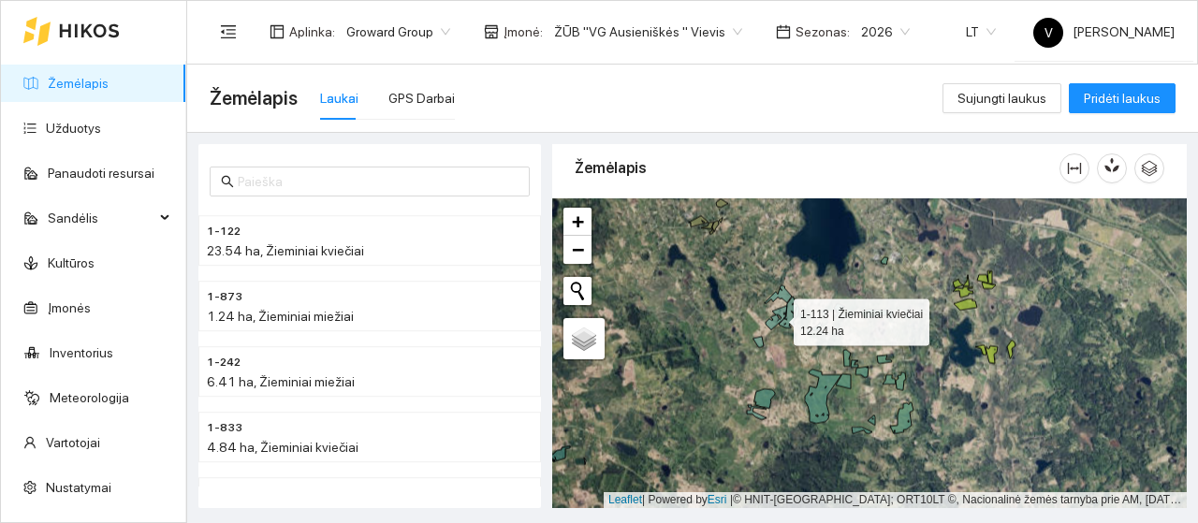
click at [775, 323] on icon at bounding box center [777, 318] width 22 height 24
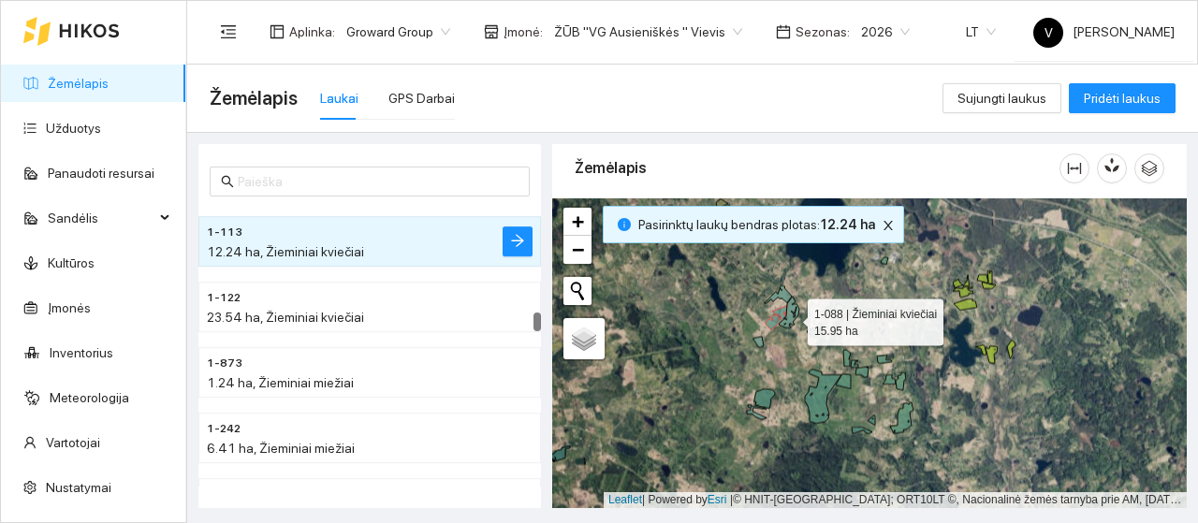
click at [795, 315] on icon at bounding box center [789, 313] width 21 height 32
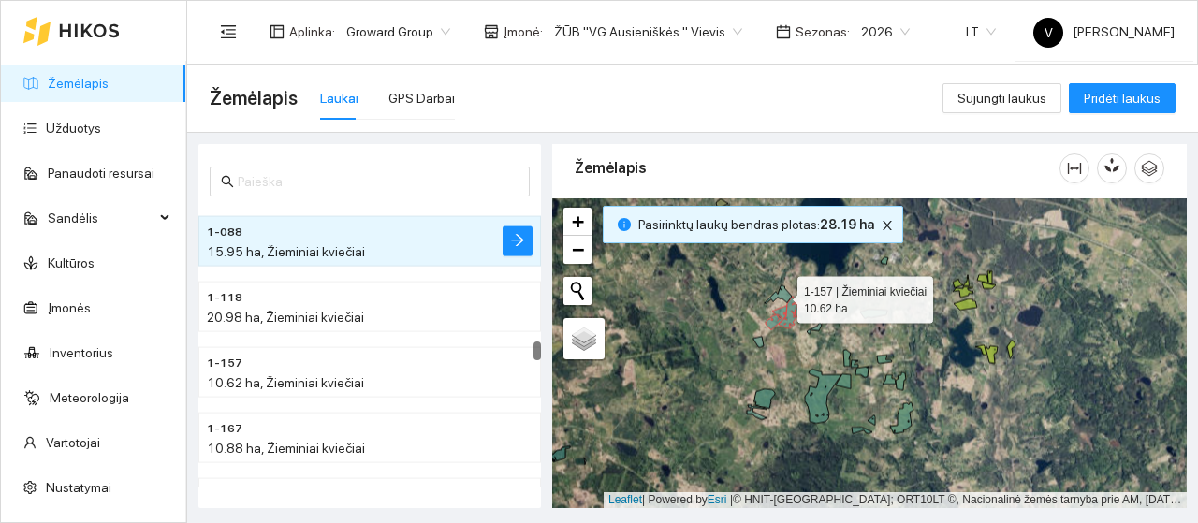
click at [784, 295] on icon at bounding box center [778, 294] width 27 height 19
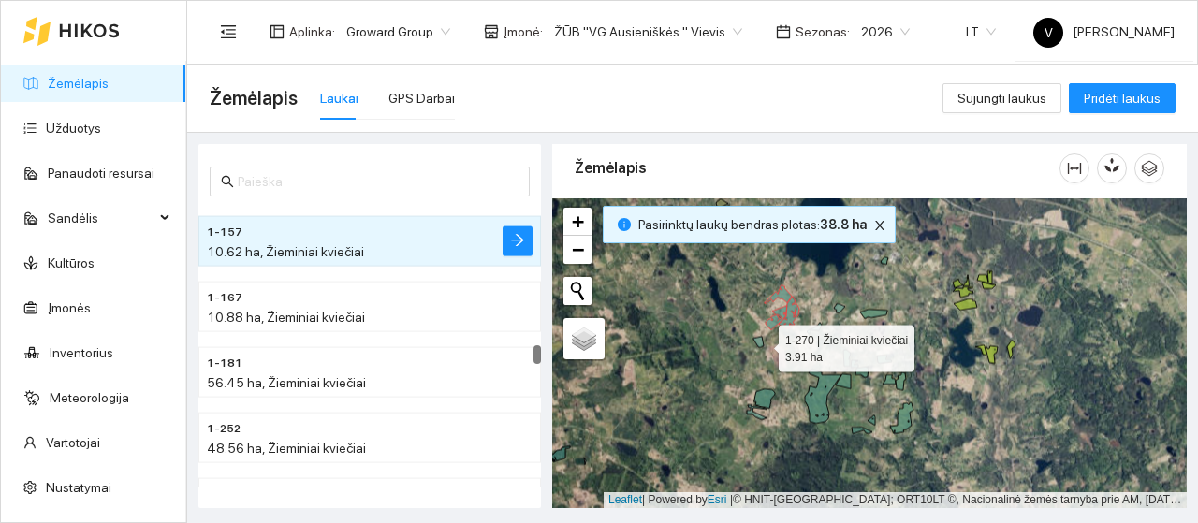
click at [762, 343] on icon at bounding box center [758, 342] width 10 height 11
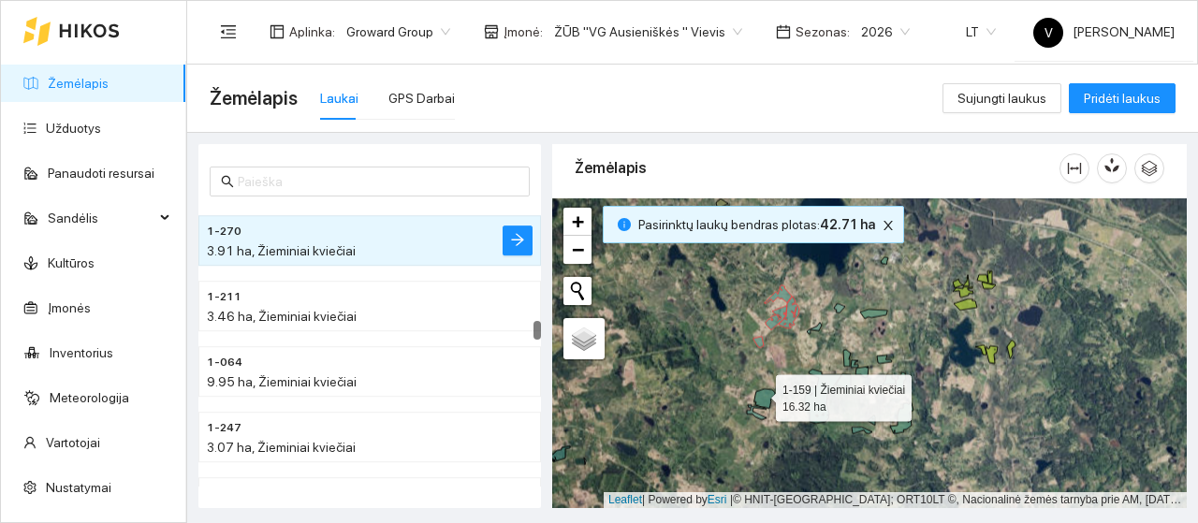
click at [759, 392] on icon at bounding box center [764, 399] width 21 height 20
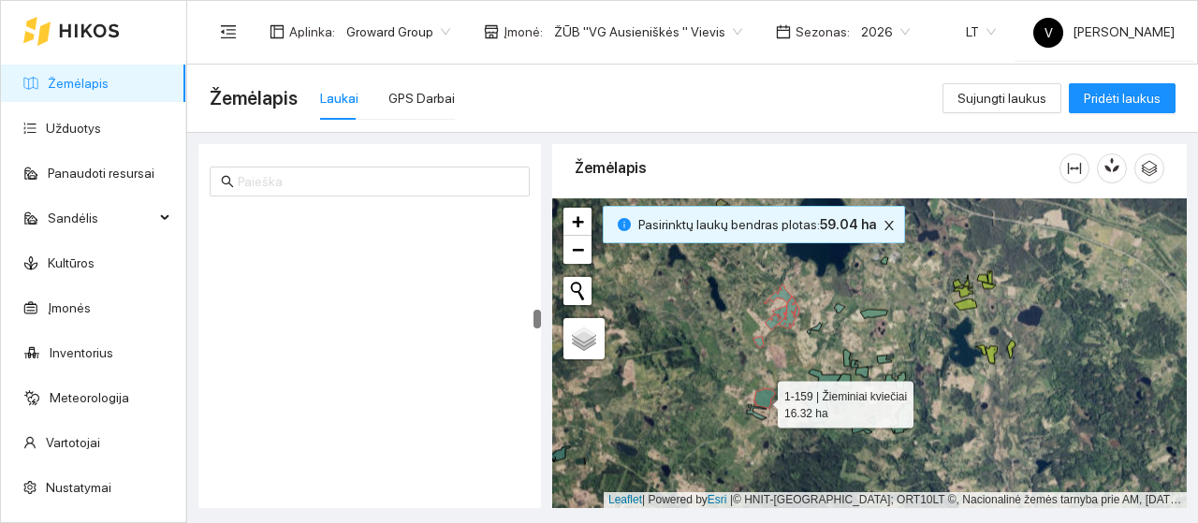
scroll to position [4109, 0]
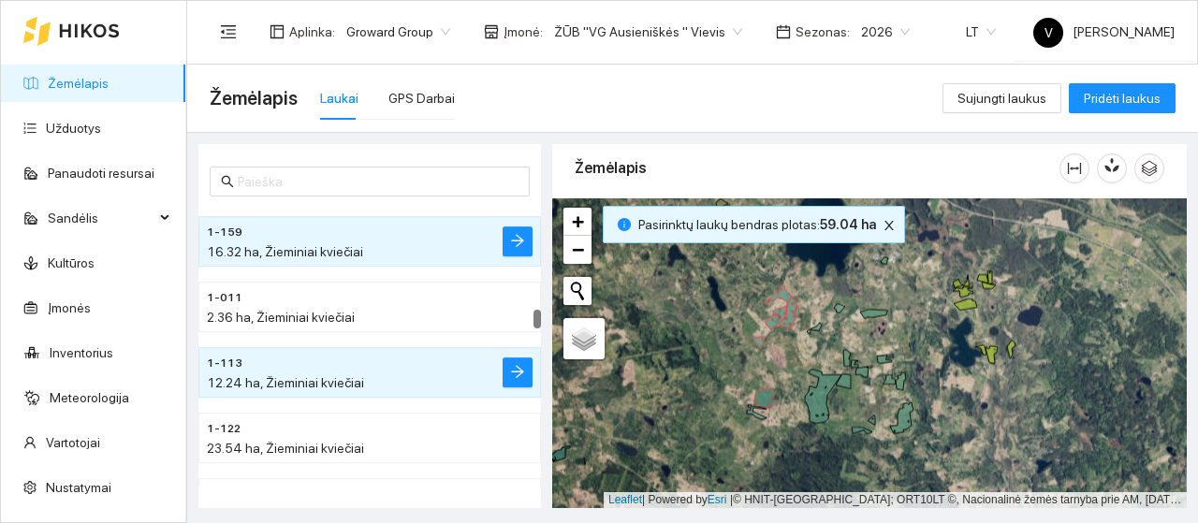
click at [752, 416] on div at bounding box center [869, 353] width 635 height 310
click at [752, 413] on icon at bounding box center [757, 412] width 20 height 15
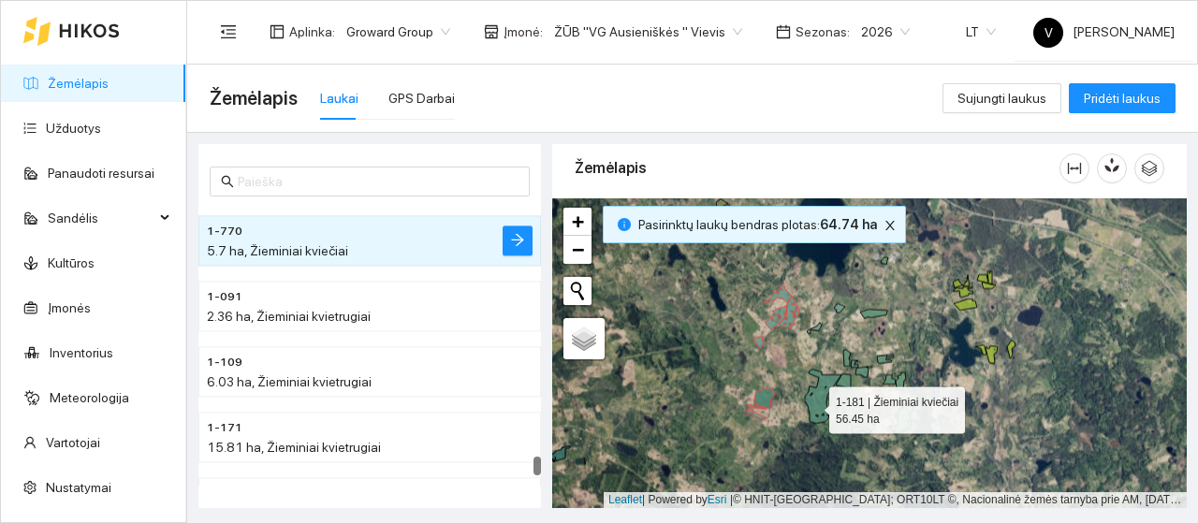
click at [817, 403] on icon at bounding box center [823, 397] width 37 height 54
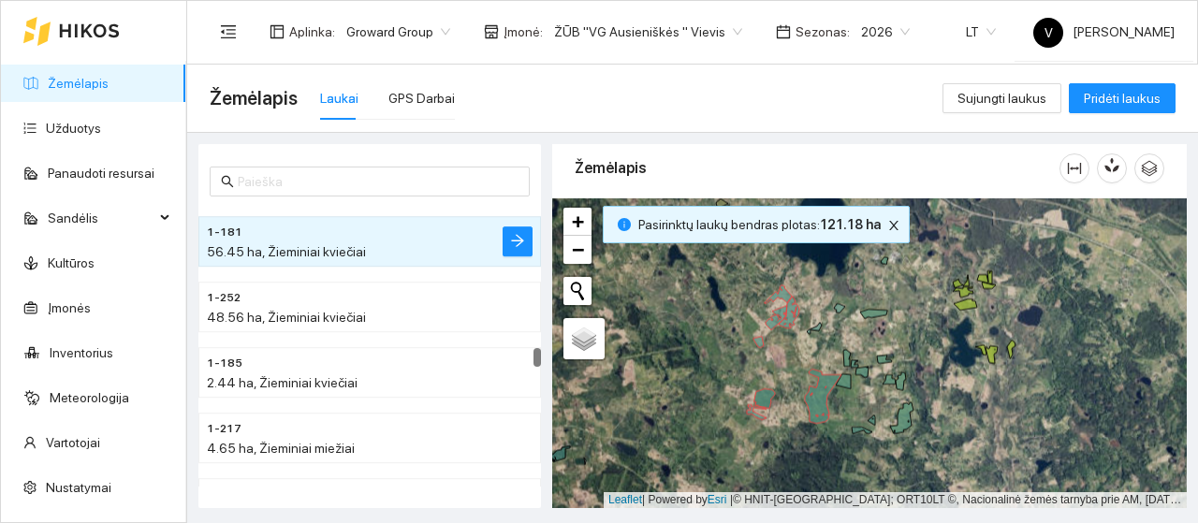
click at [843, 385] on icon at bounding box center [843, 381] width 15 height 15
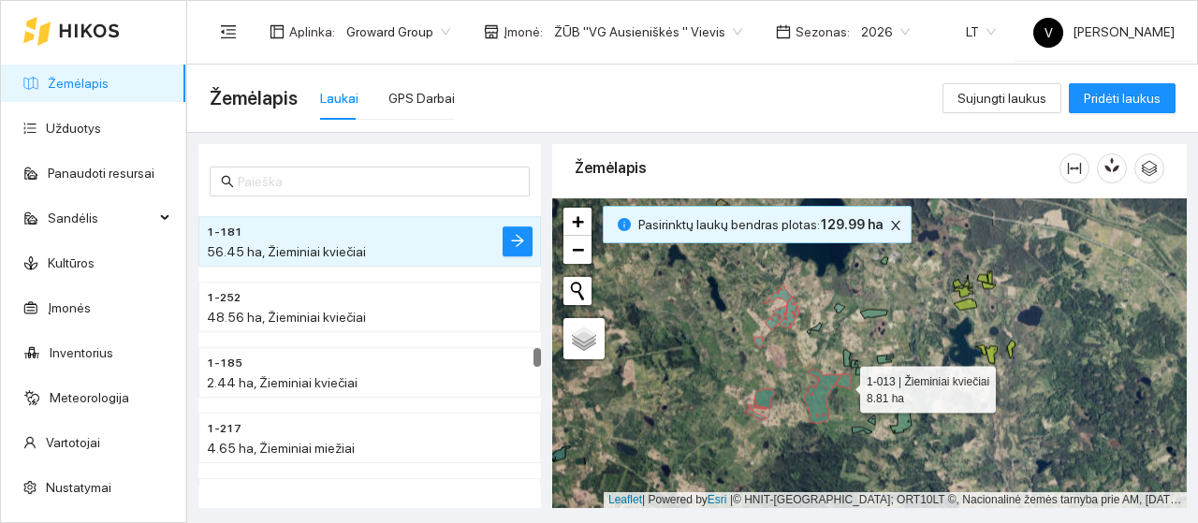
scroll to position [4884, 0]
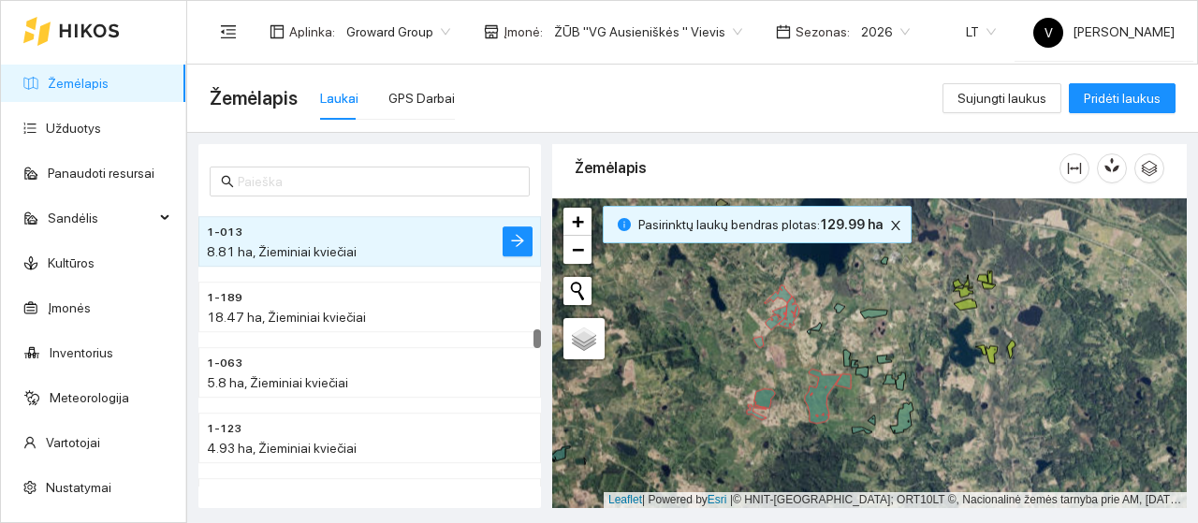
click at [857, 435] on div at bounding box center [869, 353] width 635 height 310
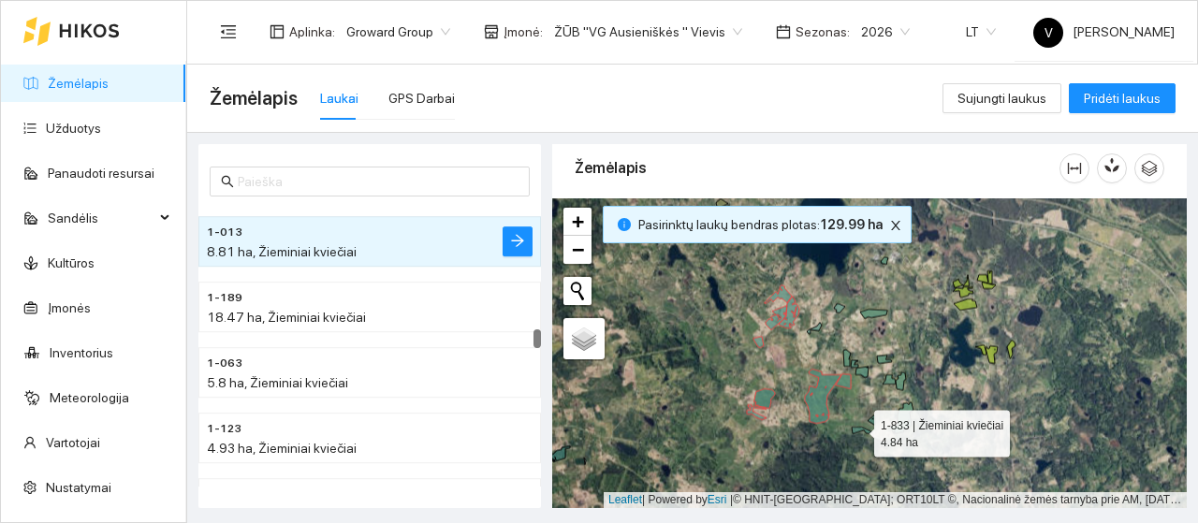
click at [857, 428] on icon at bounding box center [862, 431] width 21 height 7
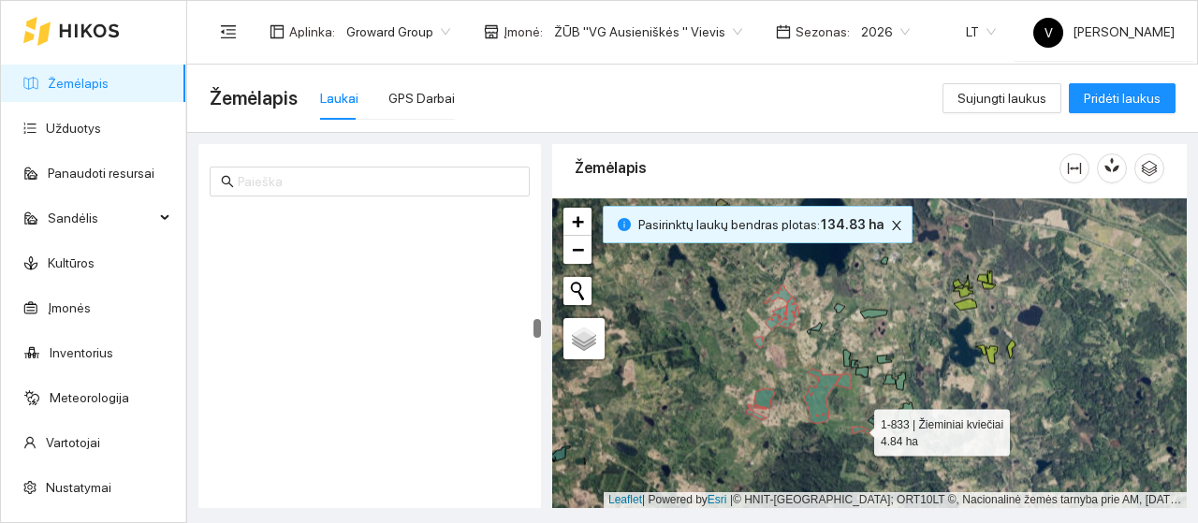
scroll to position [4496, 0]
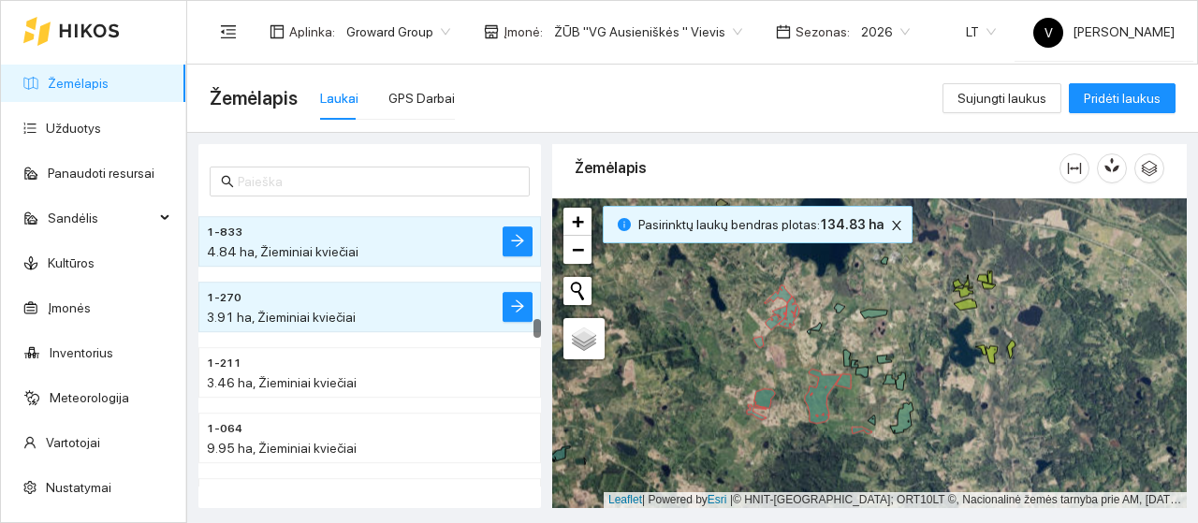
click at [877, 424] on div at bounding box center [869, 353] width 635 height 310
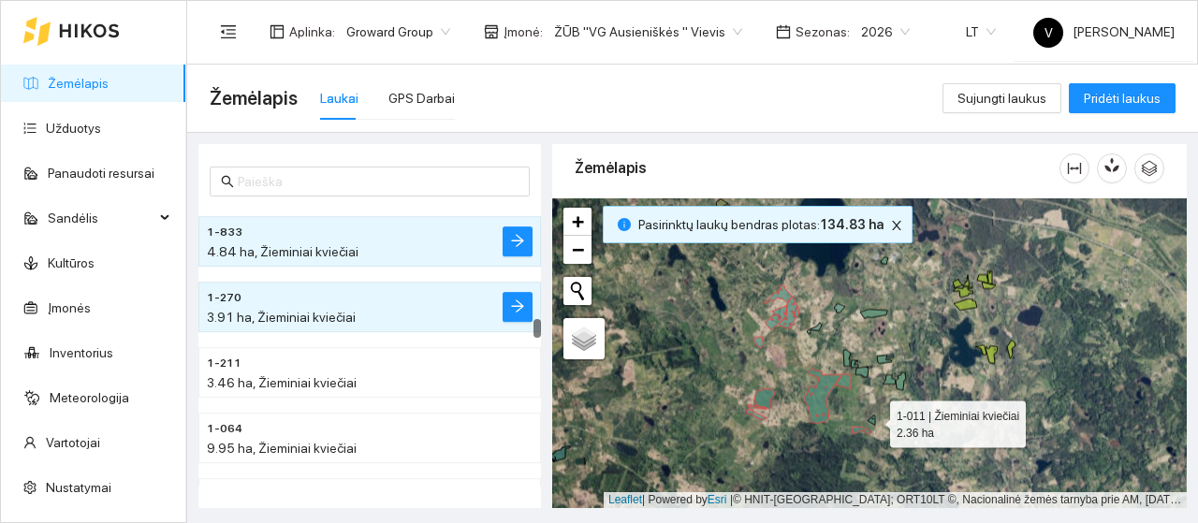
click at [874, 421] on icon at bounding box center [871, 421] width 7 height 10
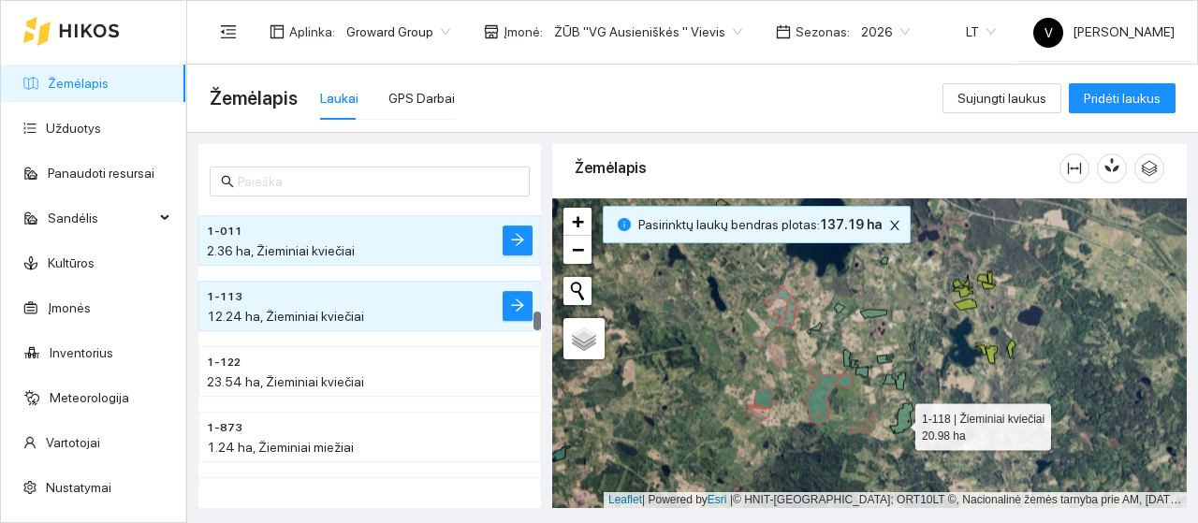
click at [898, 422] on icon at bounding box center [901, 418] width 23 height 31
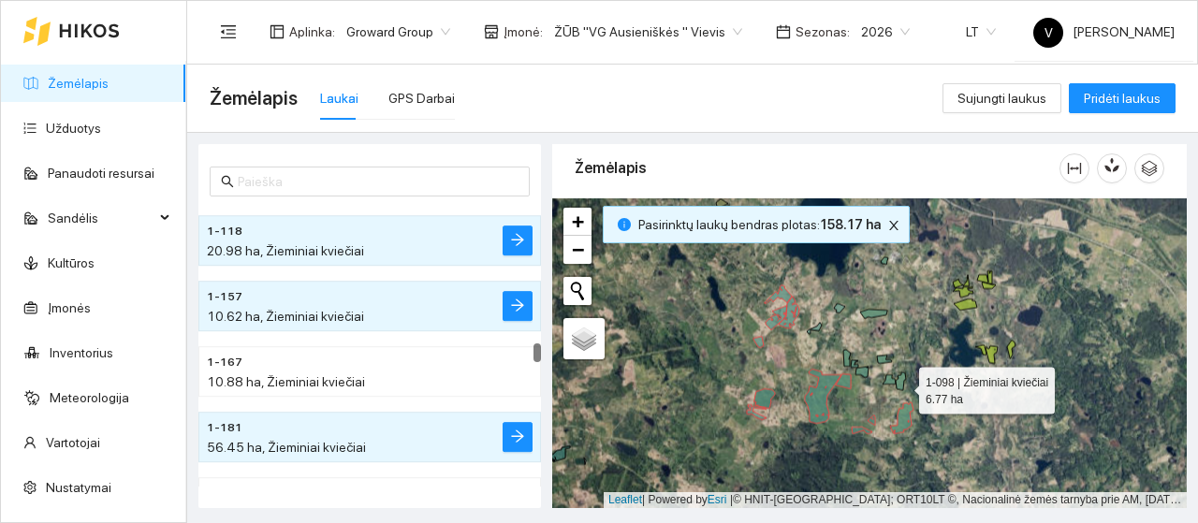
click at [902, 386] on icon at bounding box center [901, 381] width 10 height 18
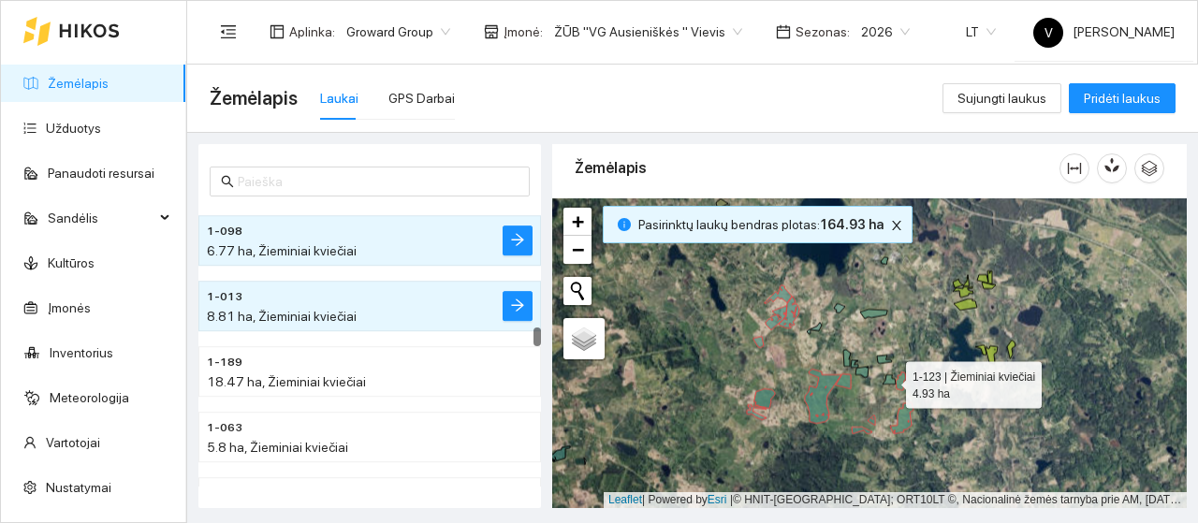
click at [889, 381] on icon at bounding box center [889, 379] width 13 height 9
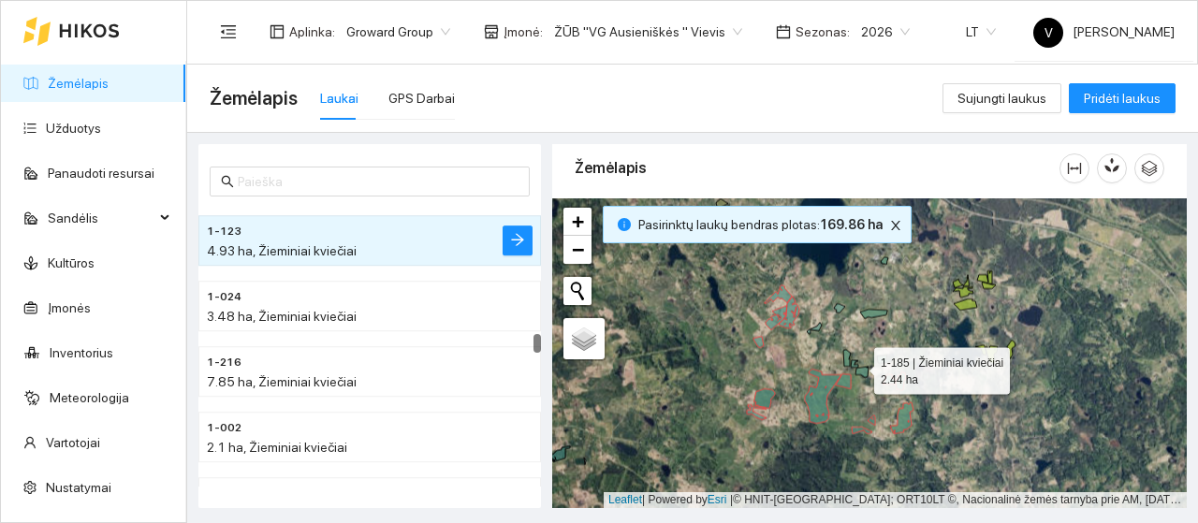
click at [857, 366] on icon at bounding box center [854, 363] width 7 height 7
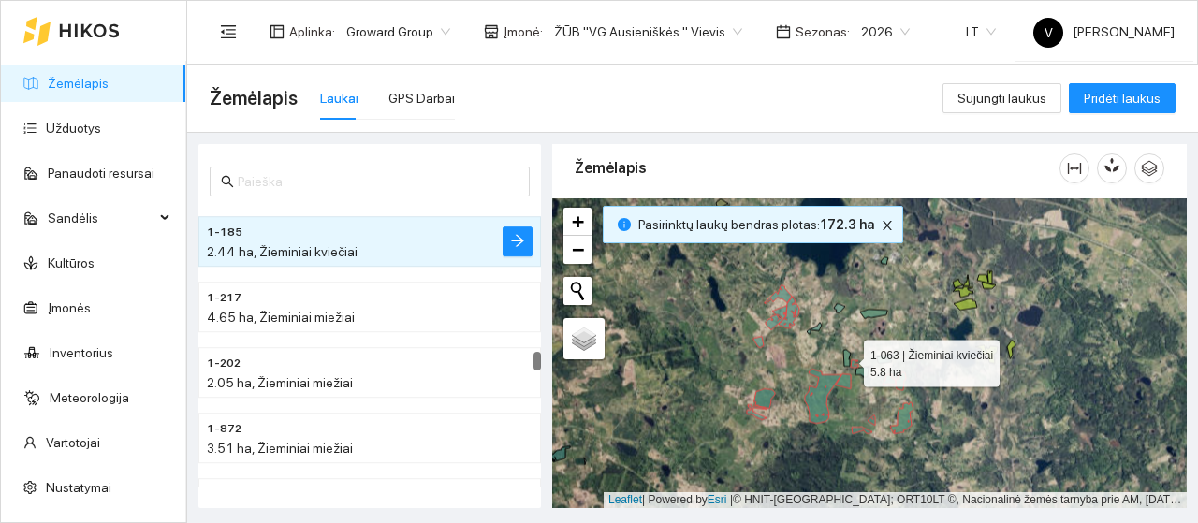
click at [846, 362] on icon at bounding box center [846, 358] width 7 height 17
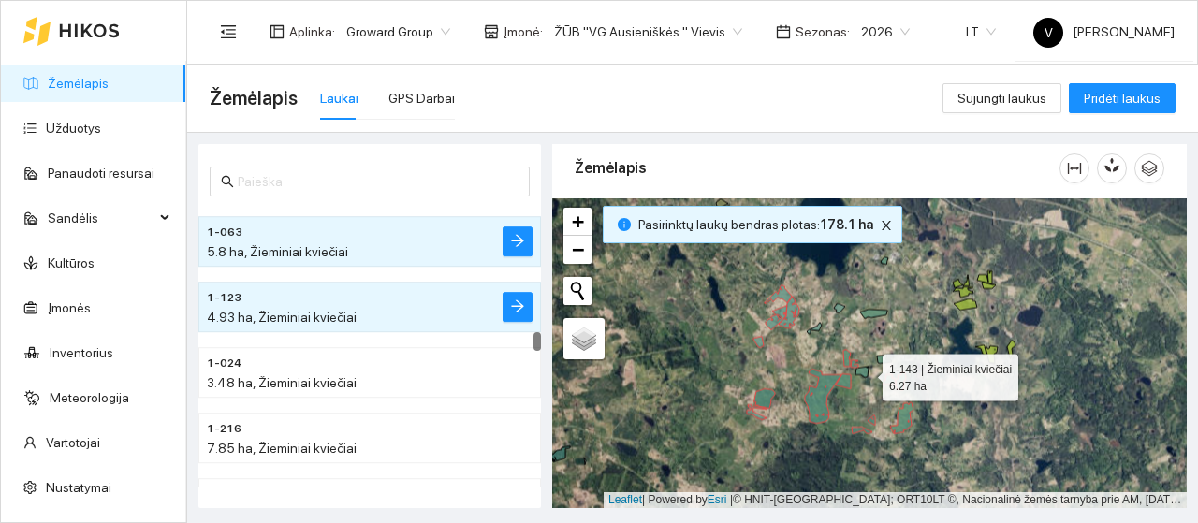
click at [867, 373] on icon at bounding box center [861, 372] width 13 height 11
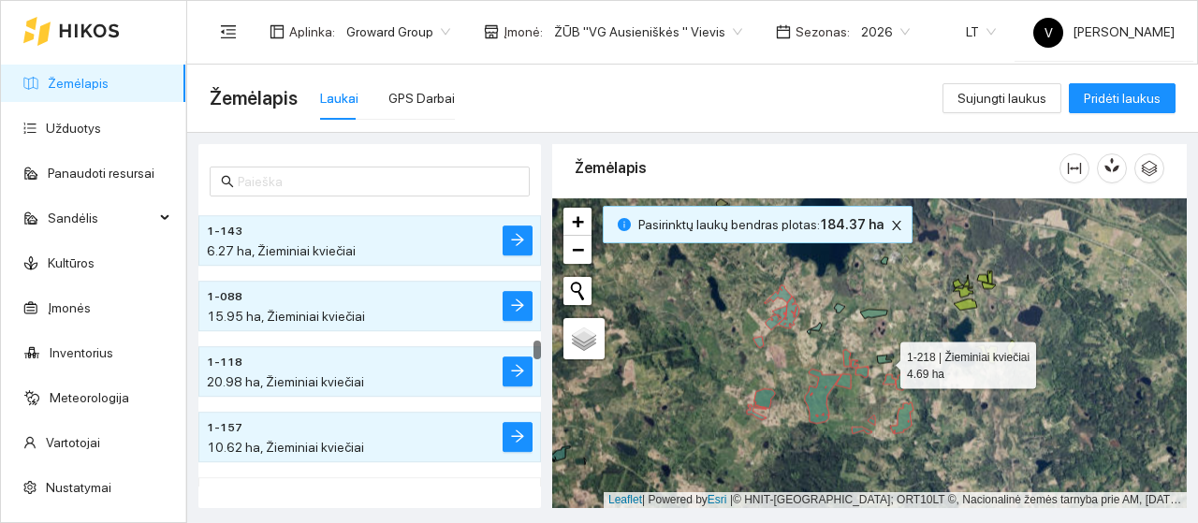
click at [884, 360] on icon at bounding box center [884, 360] width 15 height 8
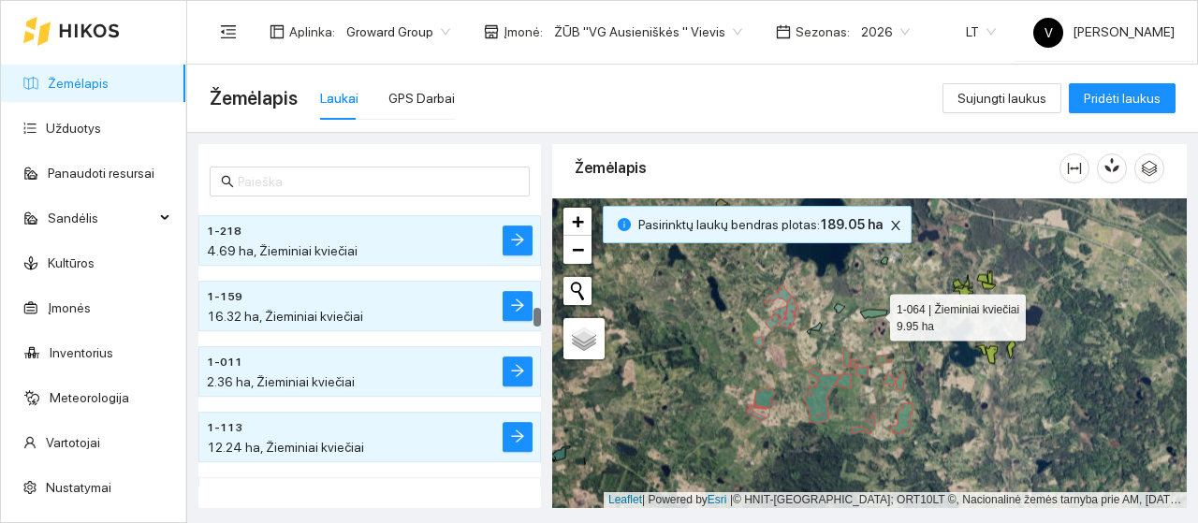
click at [868, 310] on icon at bounding box center [873, 314] width 27 height 9
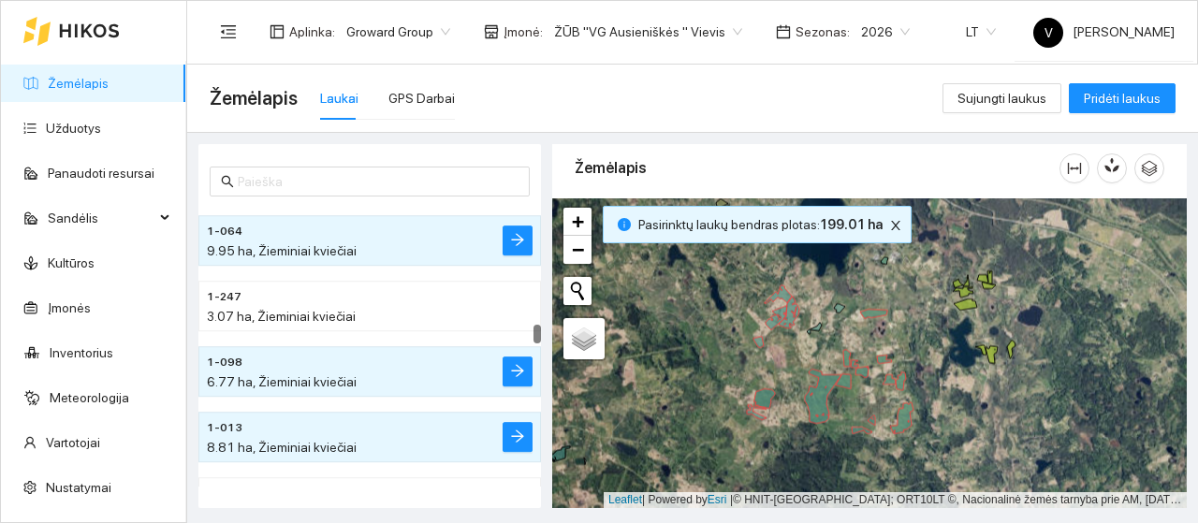
click at [840, 314] on div at bounding box center [869, 353] width 635 height 310
click at [837, 314] on div at bounding box center [869, 353] width 635 height 310
click at [836, 304] on icon at bounding box center [839, 308] width 11 height 9
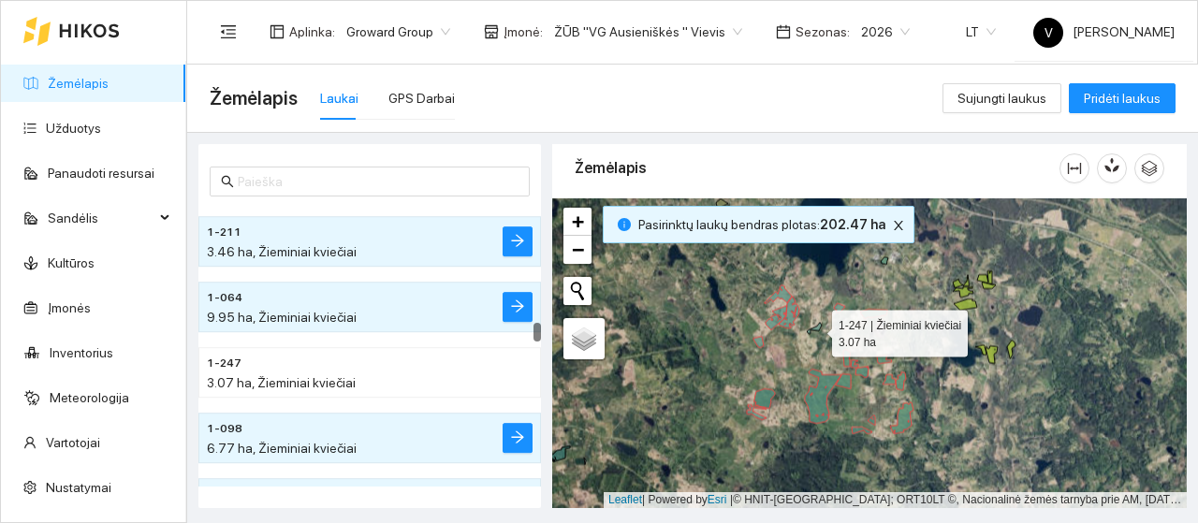
click at [818, 327] on icon at bounding box center [814, 328] width 15 height 11
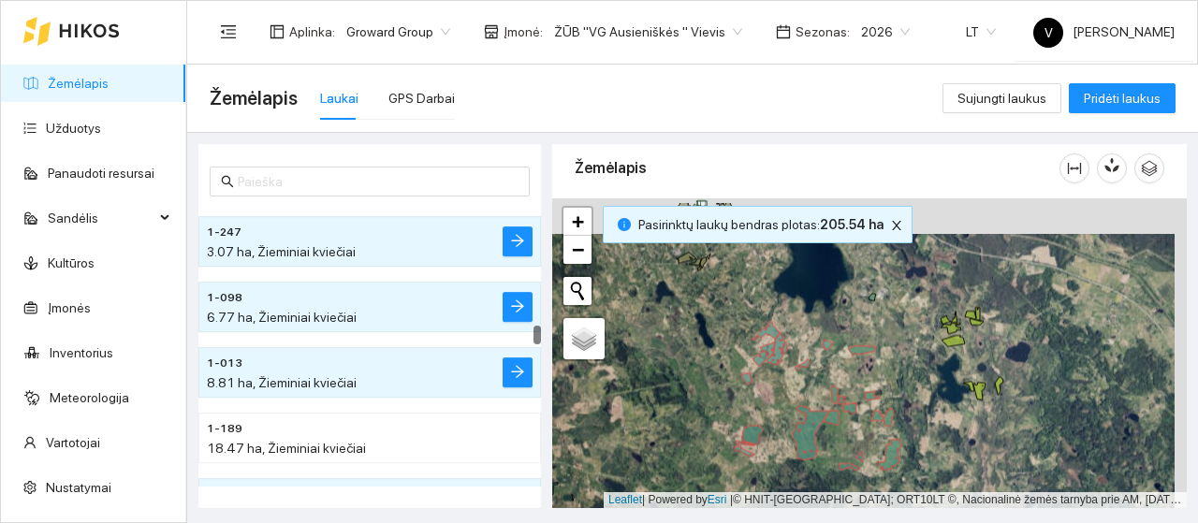
drag, startPoint x: 869, startPoint y: 288, endPoint x: 857, endPoint y: 325, distance: 38.5
click at [857, 325] on div at bounding box center [869, 353] width 635 height 310
click at [876, 296] on div at bounding box center [869, 353] width 635 height 310
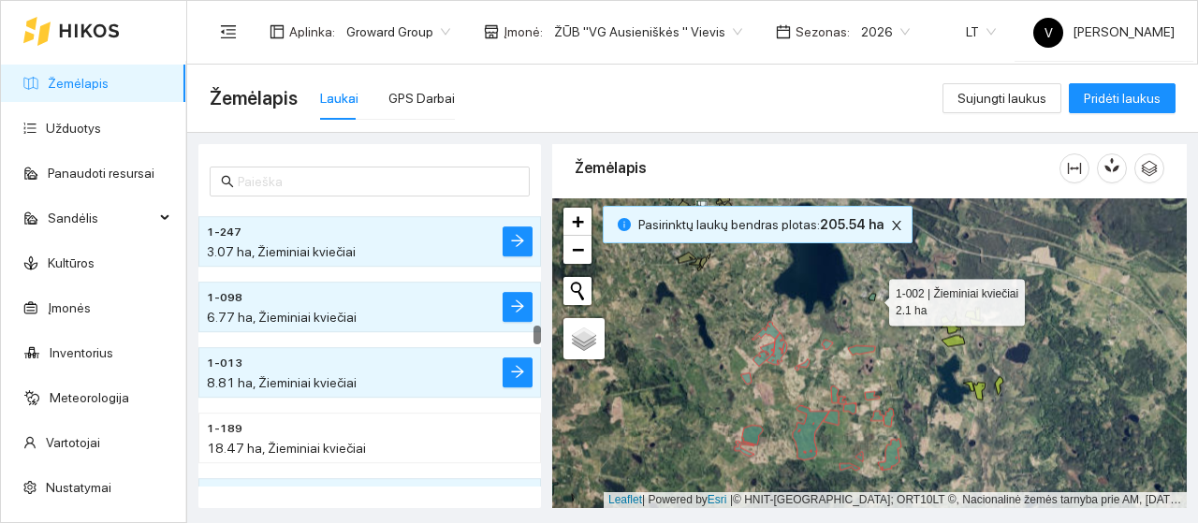
click at [872, 298] on icon at bounding box center [872, 296] width 7 height 7
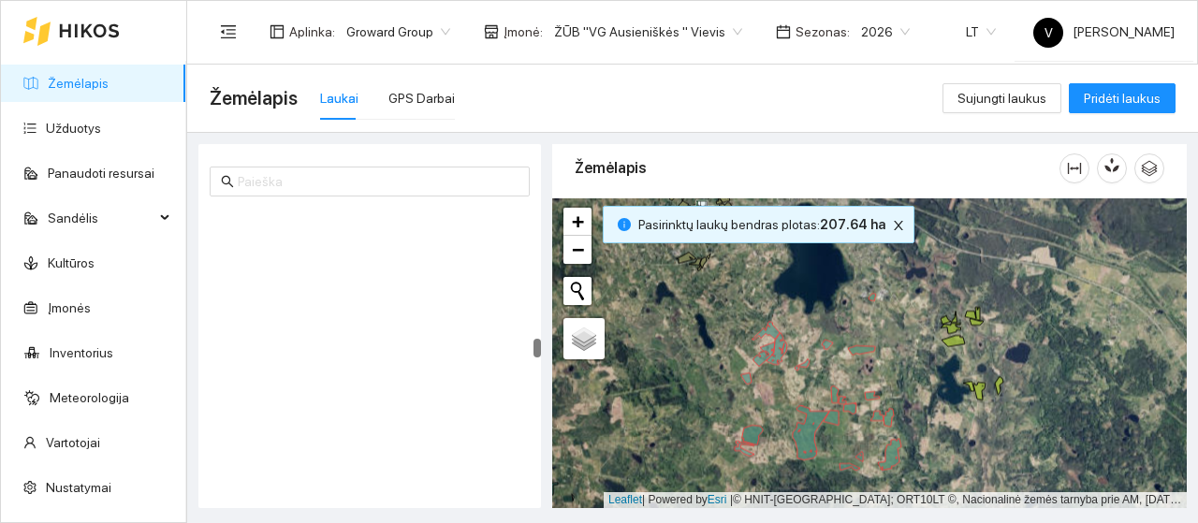
scroll to position [5271, 0]
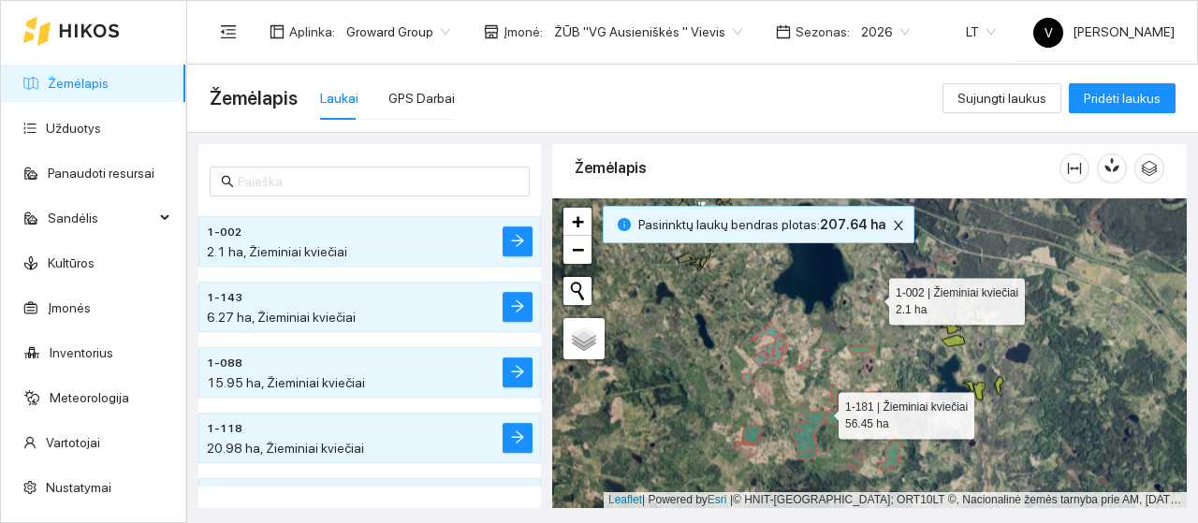
drag, startPoint x: 822, startPoint y: 411, endPoint x: 802, endPoint y: 380, distance: 36.6
click at [803, 405] on icon at bounding box center [811, 432] width 37 height 54
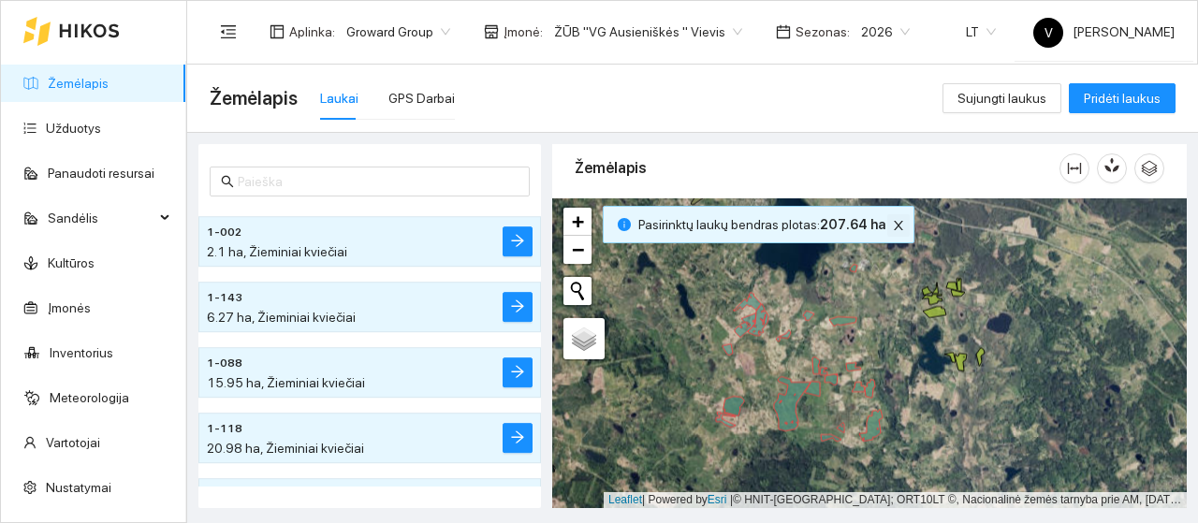
click at [892, 227] on icon "close" at bounding box center [898, 225] width 13 height 13
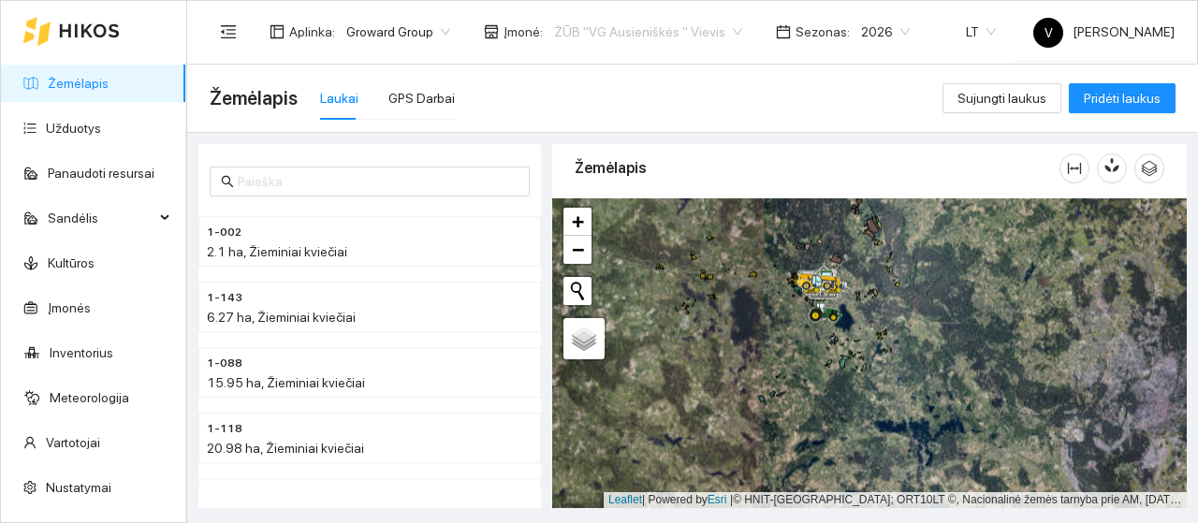
click at [715, 24] on span "ŽŪB "VG Ausieniškės " Vievis" at bounding box center [648, 32] width 188 height 28
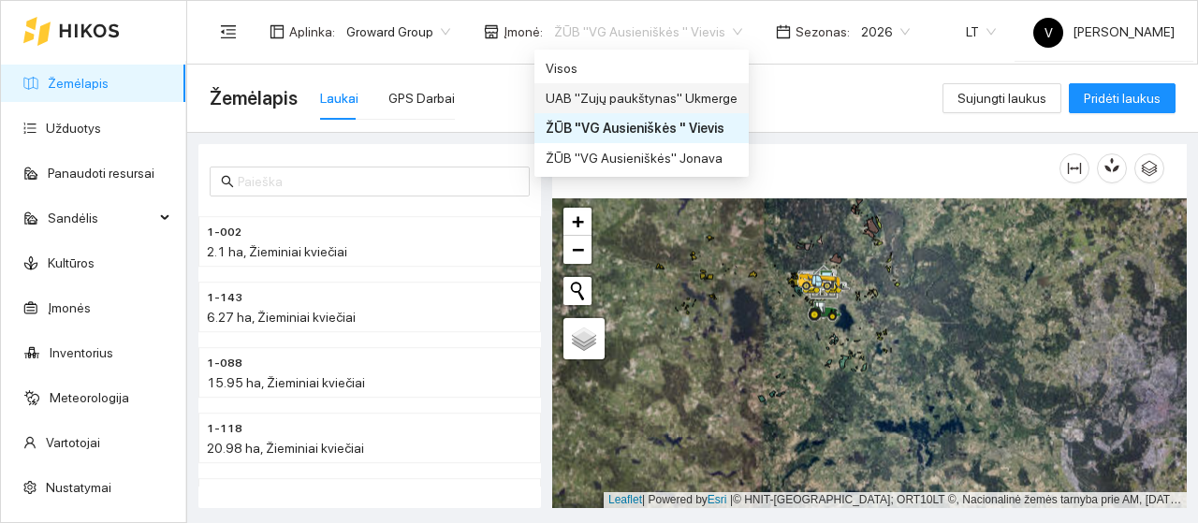
click at [683, 102] on div "UAB "Zujų paukštynas" Ukmerge" at bounding box center [642, 98] width 192 height 21
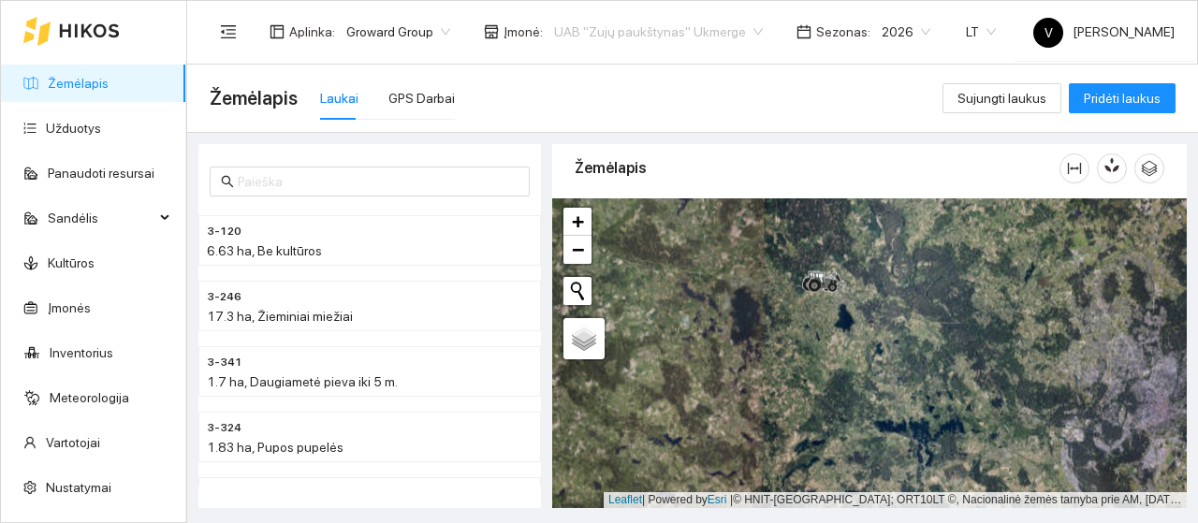
click at [741, 27] on span "UAB "Zujų paukštynas" Ukmerge" at bounding box center [658, 32] width 209 height 28
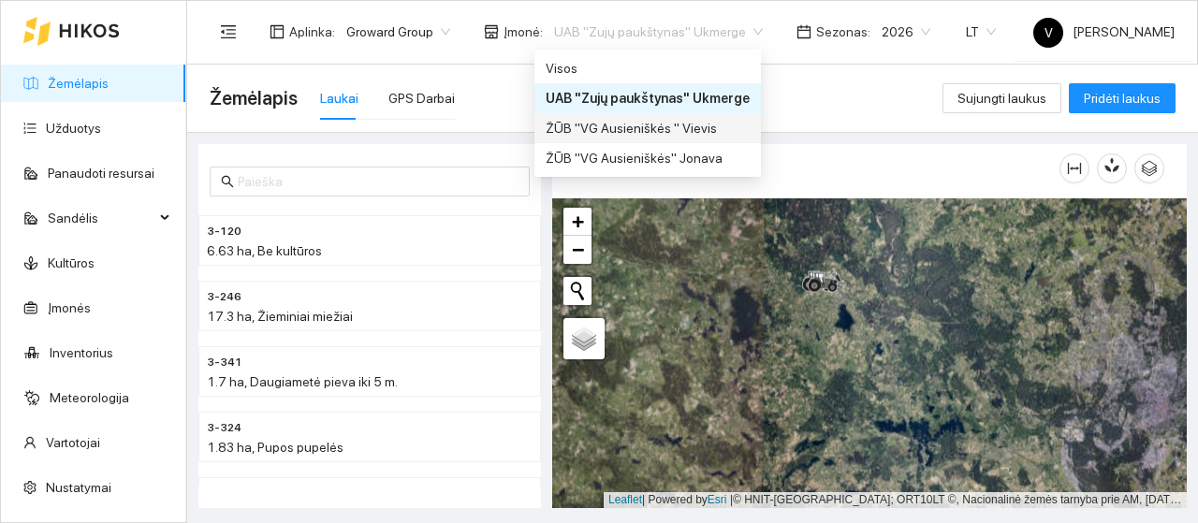
click at [682, 121] on div "ŽŪB "VG Ausieniškės " Vievis" at bounding box center [648, 128] width 204 height 21
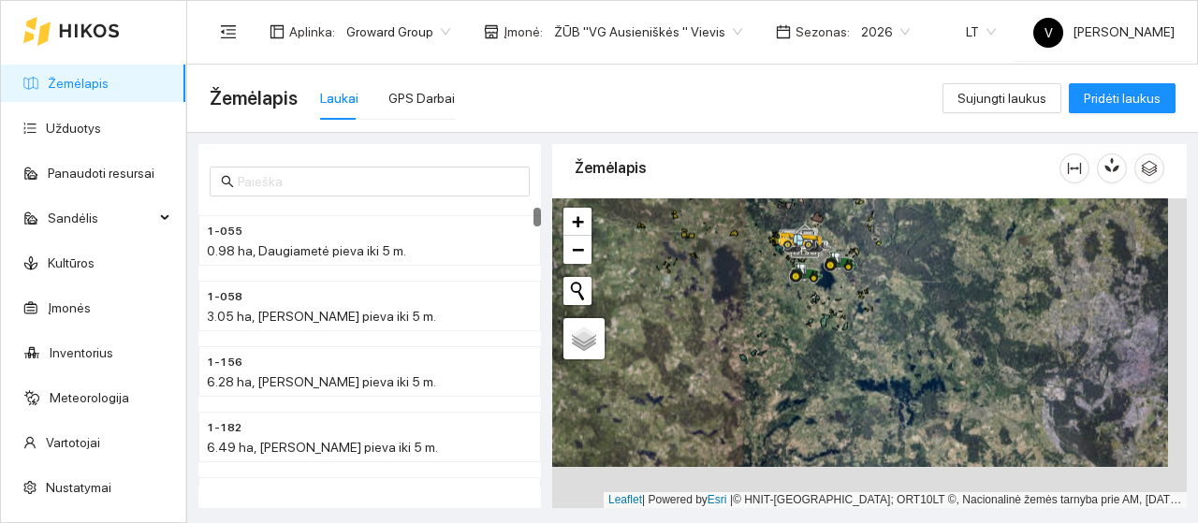
drag, startPoint x: 870, startPoint y: 376, endPoint x: 841, endPoint y: 304, distance: 77.7
click at [841, 304] on div at bounding box center [869, 353] width 635 height 310
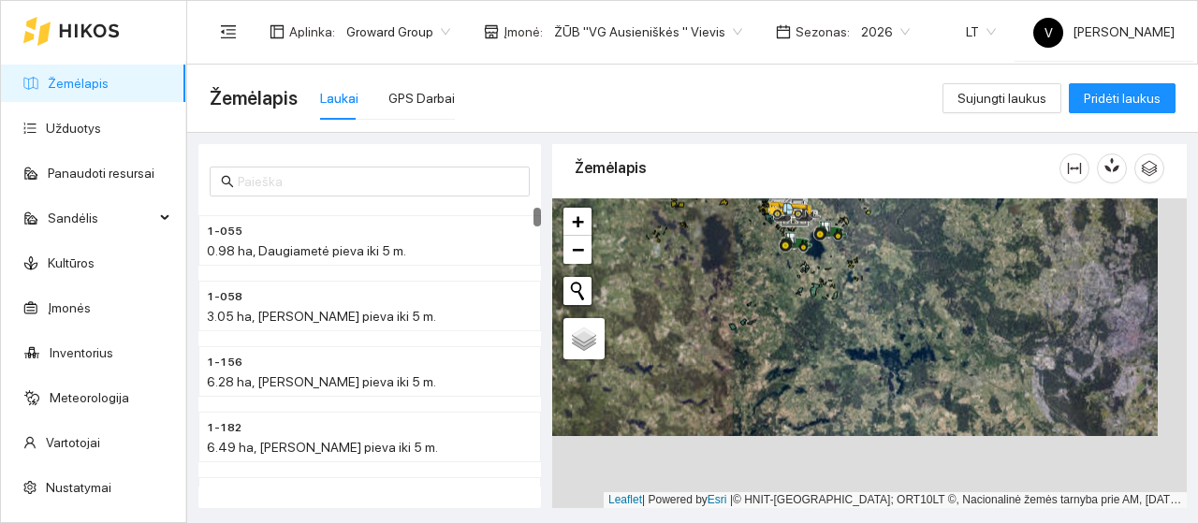
drag, startPoint x: 834, startPoint y: 386, endPoint x: 840, endPoint y: 179, distance: 206.9
click at [840, 179] on div "Žemėlapis" at bounding box center [869, 321] width 635 height 364
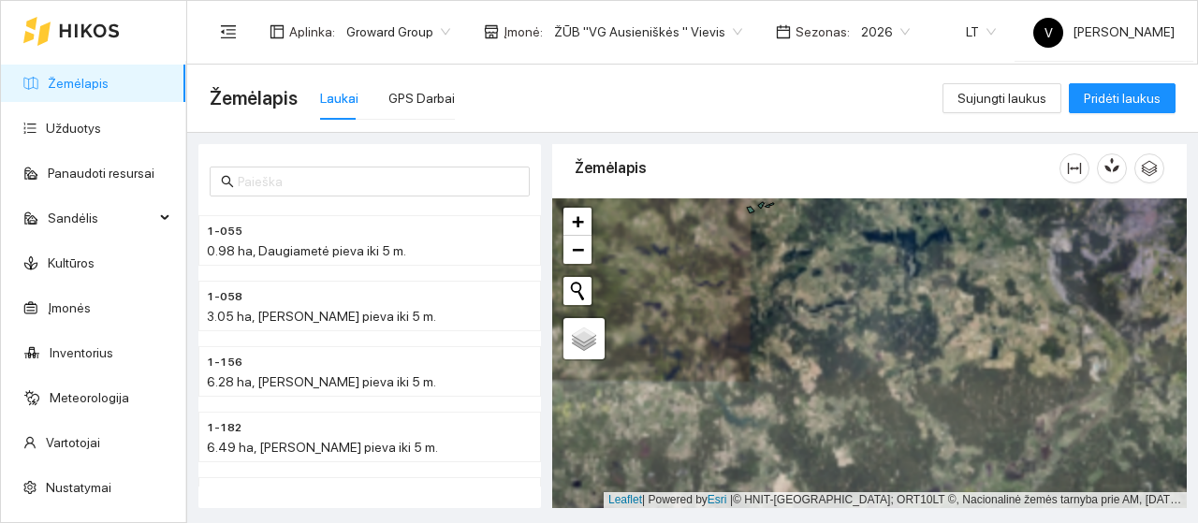
drag, startPoint x: 822, startPoint y: 283, endPoint x: 888, endPoint y: 437, distance: 168.1
click at [888, 437] on div at bounding box center [869, 353] width 635 height 310
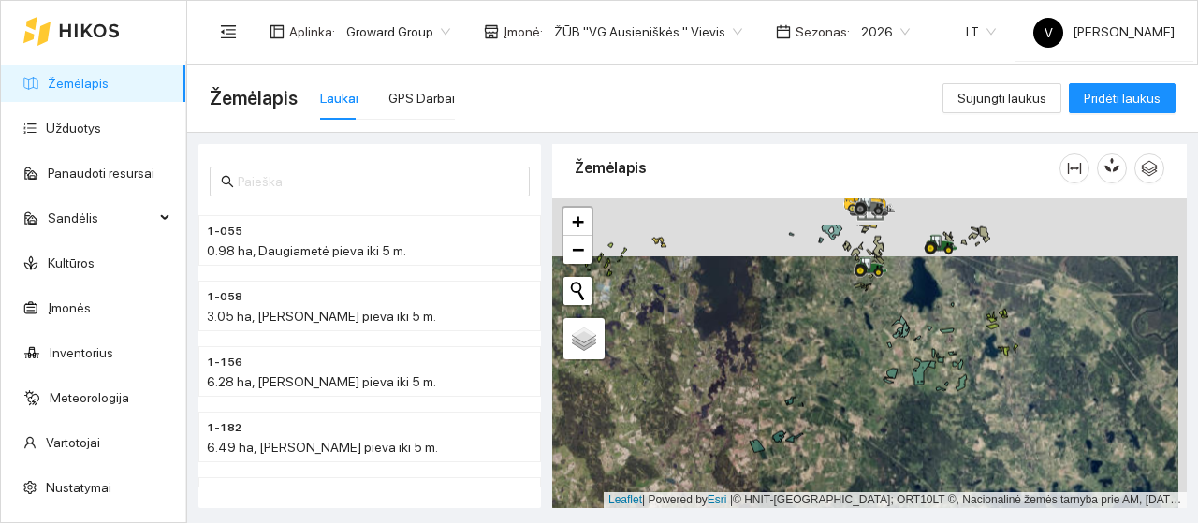
drag, startPoint x: 835, startPoint y: 339, endPoint x: 827, endPoint y: 386, distance: 47.4
click at [826, 386] on div at bounding box center [869, 353] width 635 height 310
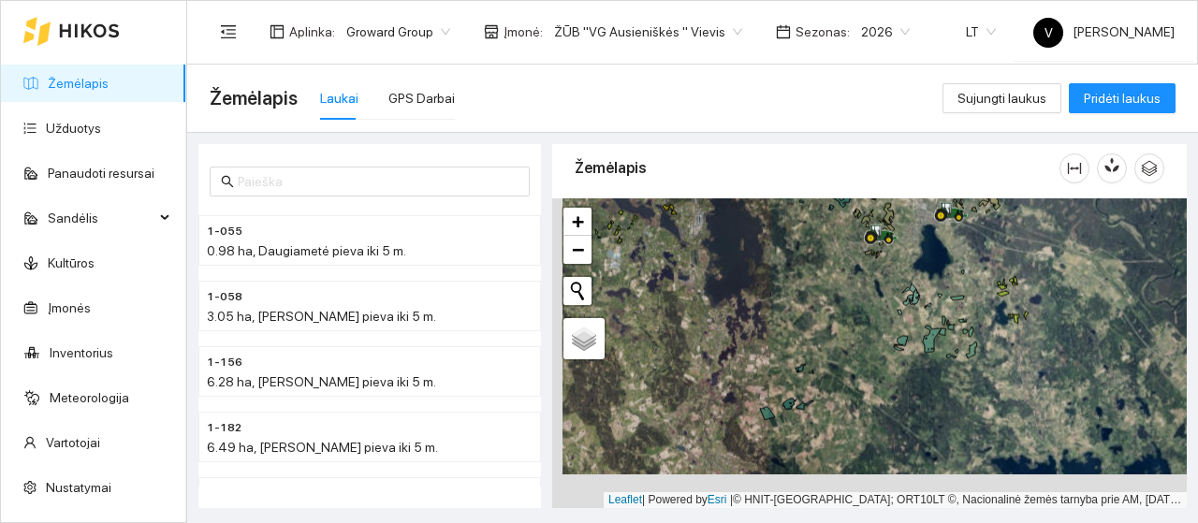
drag, startPoint x: 869, startPoint y: 396, endPoint x: 875, endPoint y: 355, distance: 41.7
click at [875, 355] on div at bounding box center [869, 353] width 635 height 310
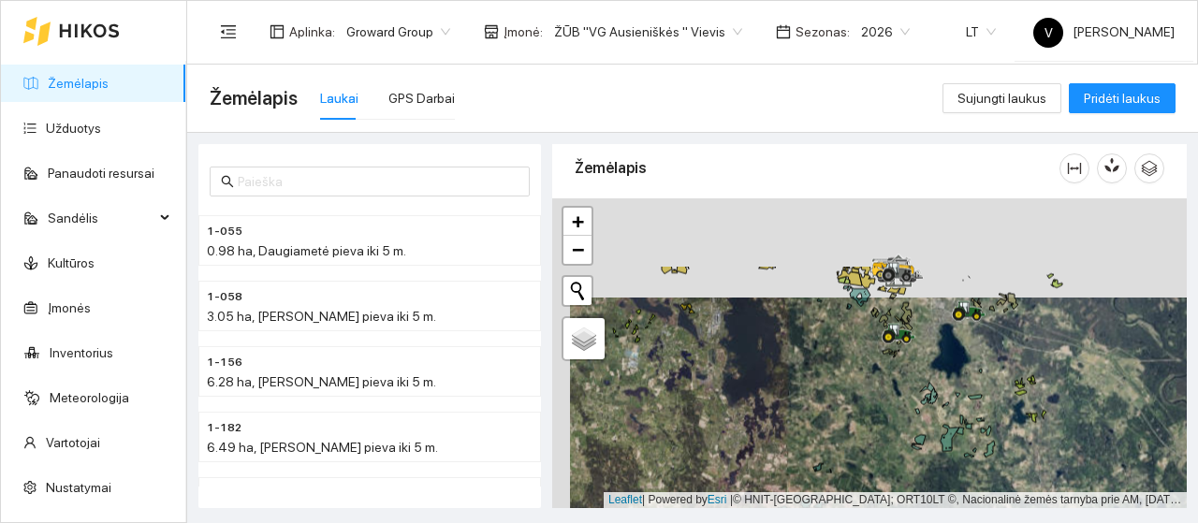
drag, startPoint x: 859, startPoint y: 338, endPoint x: 875, endPoint y: 387, distance: 52.1
click at [875, 387] on div at bounding box center [869, 353] width 635 height 310
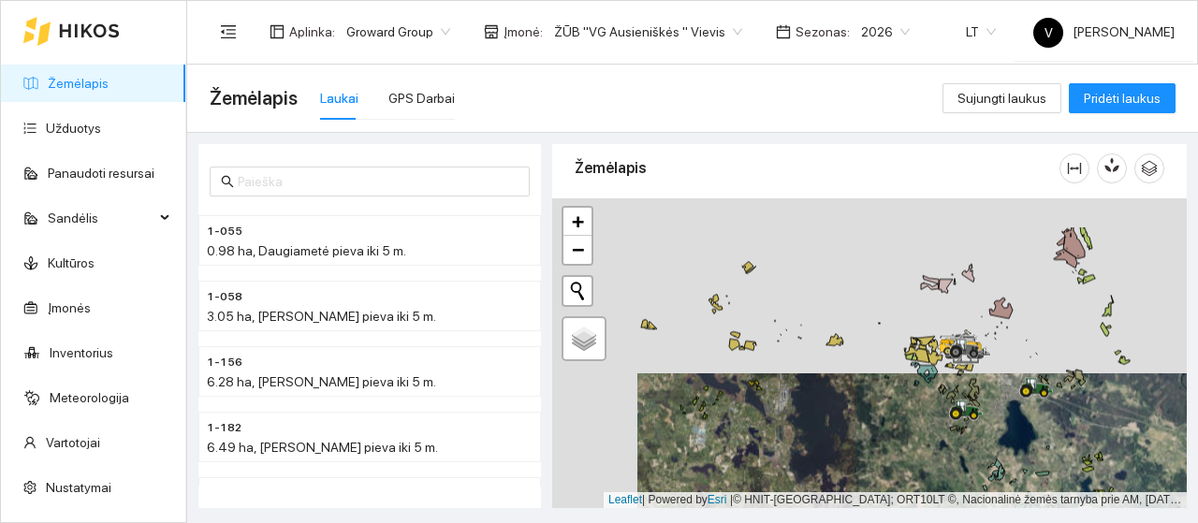
drag, startPoint x: 824, startPoint y: 385, endPoint x: 852, endPoint y: 413, distance: 39.7
click at [852, 413] on div at bounding box center [869, 353] width 635 height 310
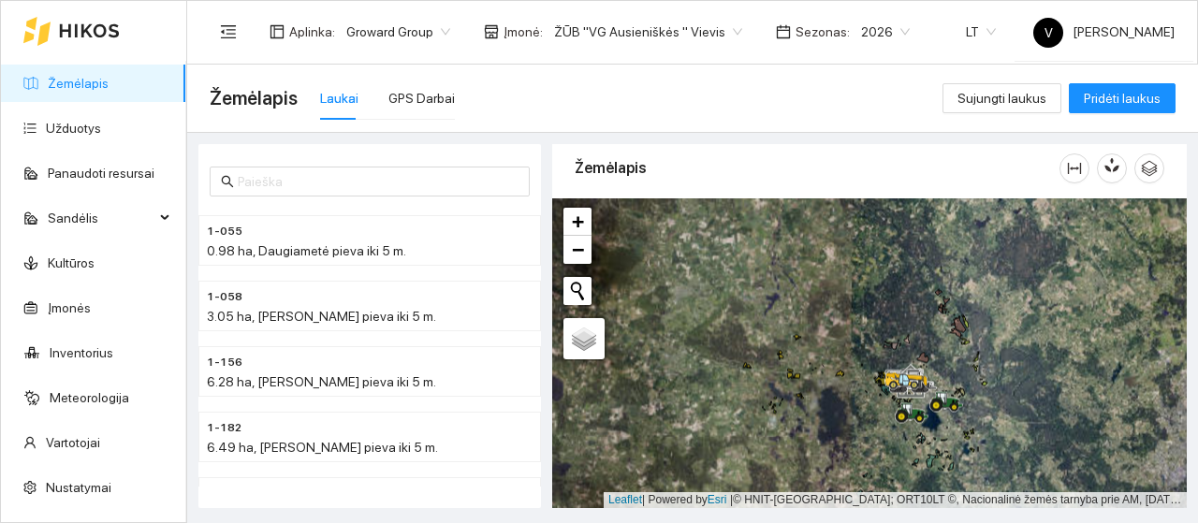
click at [715, 29] on span "ŽŪB "VG Ausieniškės " Vievis" at bounding box center [648, 32] width 188 height 28
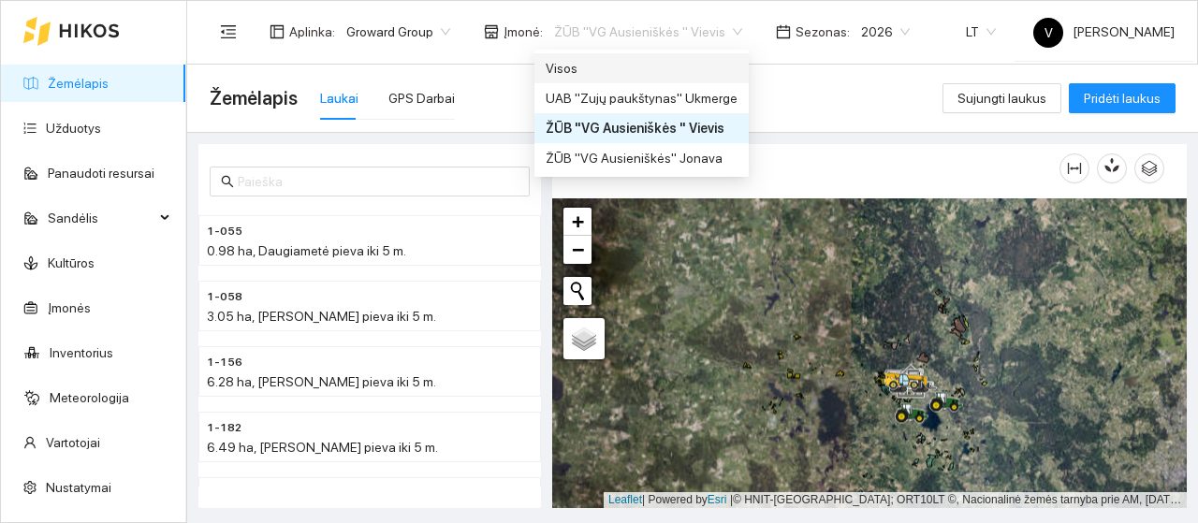
click at [705, 76] on div "Visos" at bounding box center [642, 68] width 192 height 21
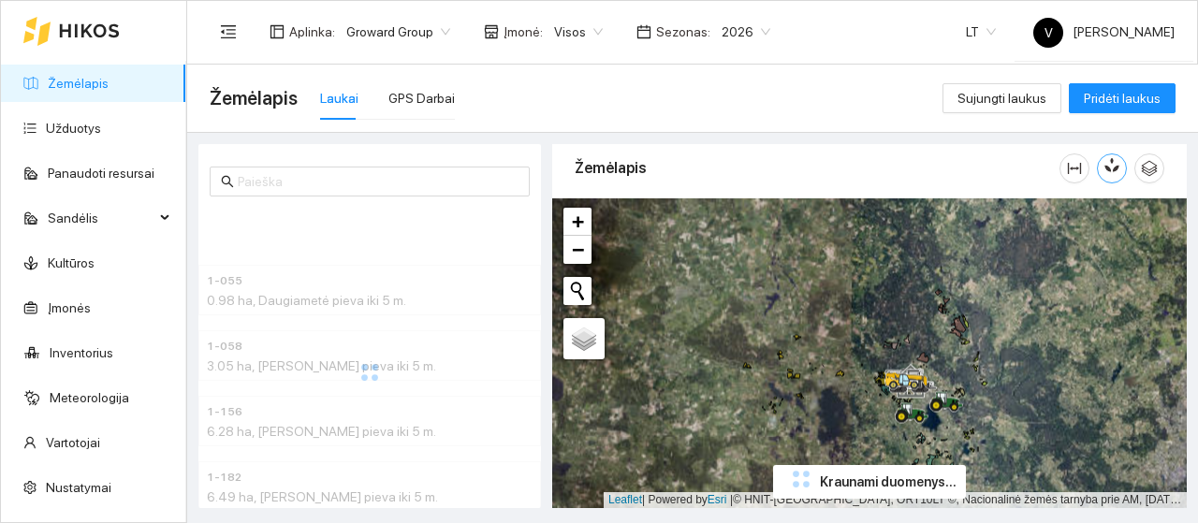
click at [1114, 166] on icon "button" at bounding box center [1111, 164] width 17 height 17
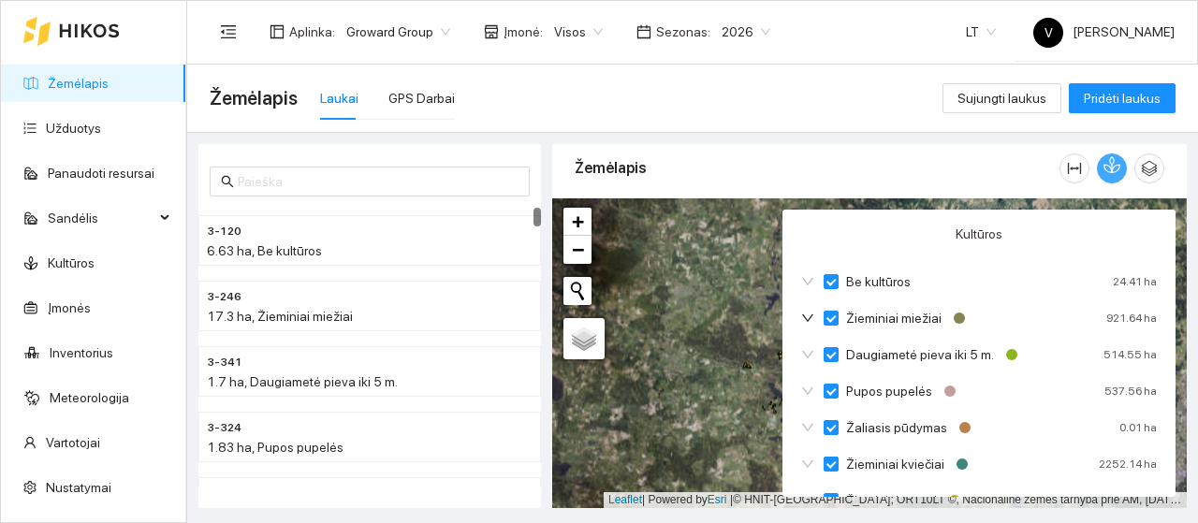
scroll to position [75, 0]
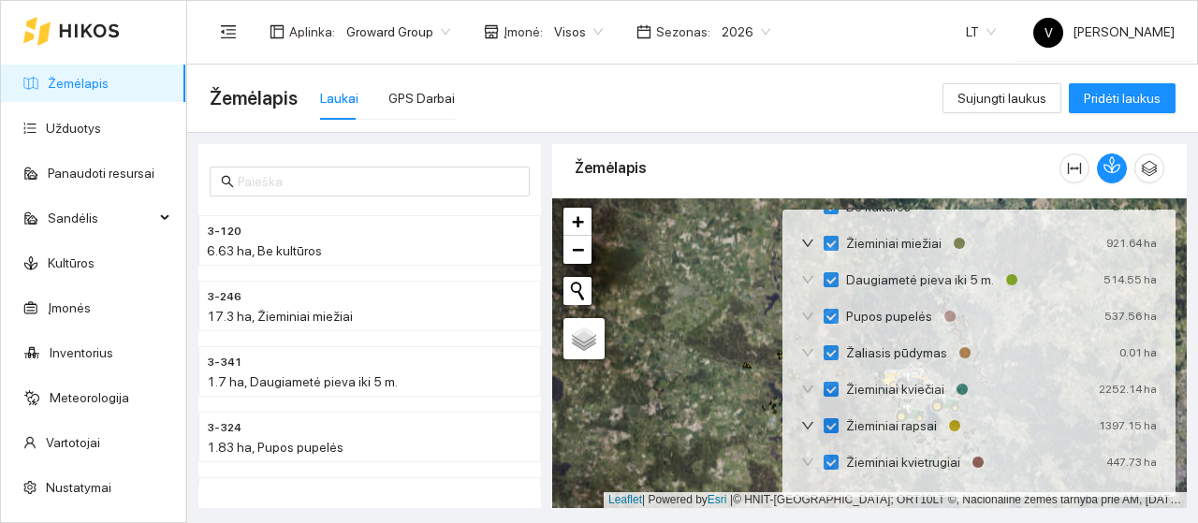
click at [676, 327] on div at bounding box center [869, 353] width 635 height 310
click at [749, 35] on span "2026" at bounding box center [746, 32] width 49 height 28
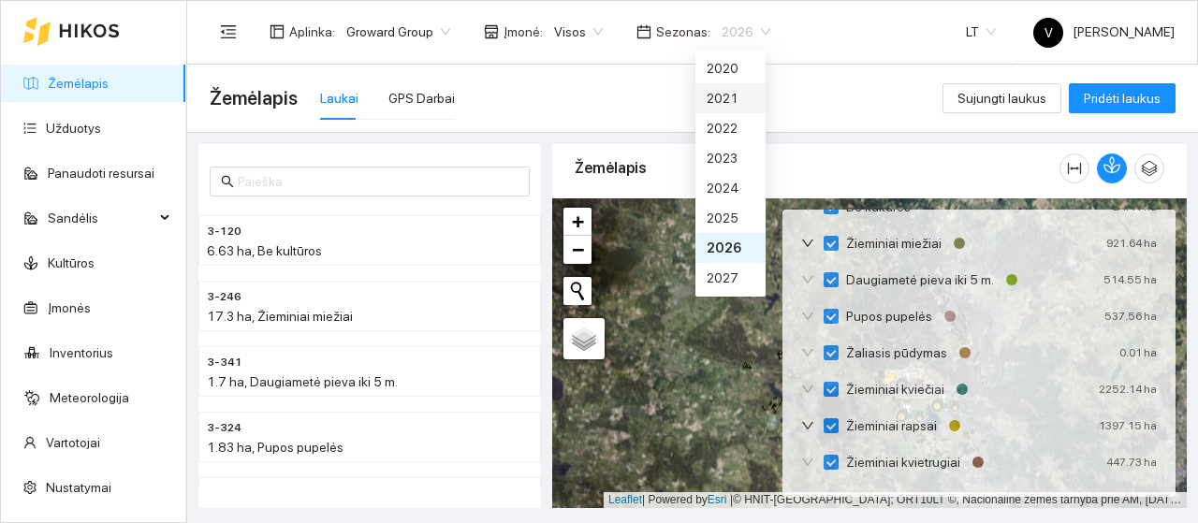
click at [586, 20] on span "Visos" at bounding box center [578, 32] width 49 height 28
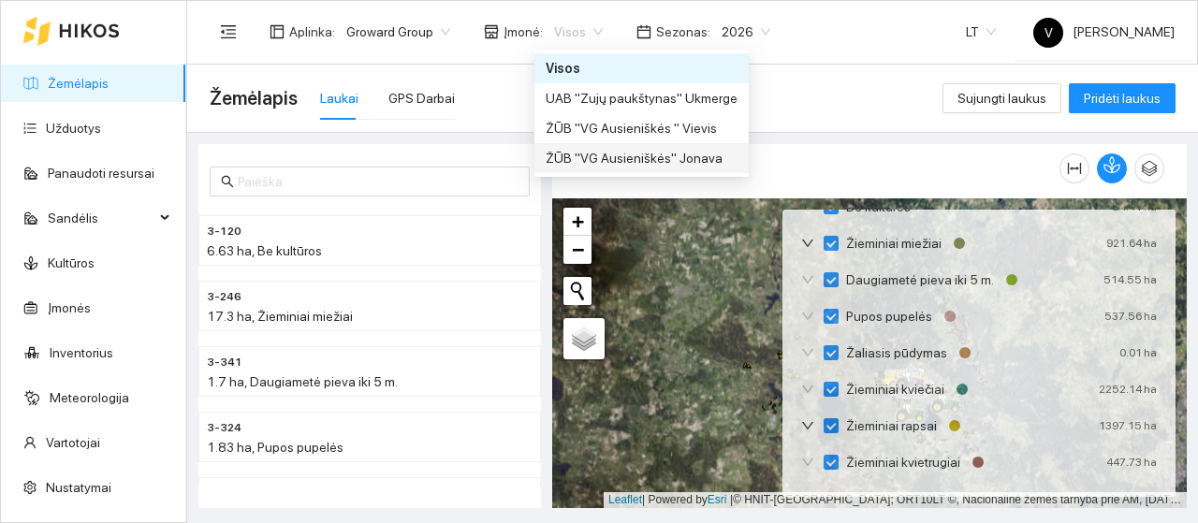
click at [666, 170] on div "ŽŪB "VG Ausieniškės" Jonava" at bounding box center [641, 158] width 214 height 30
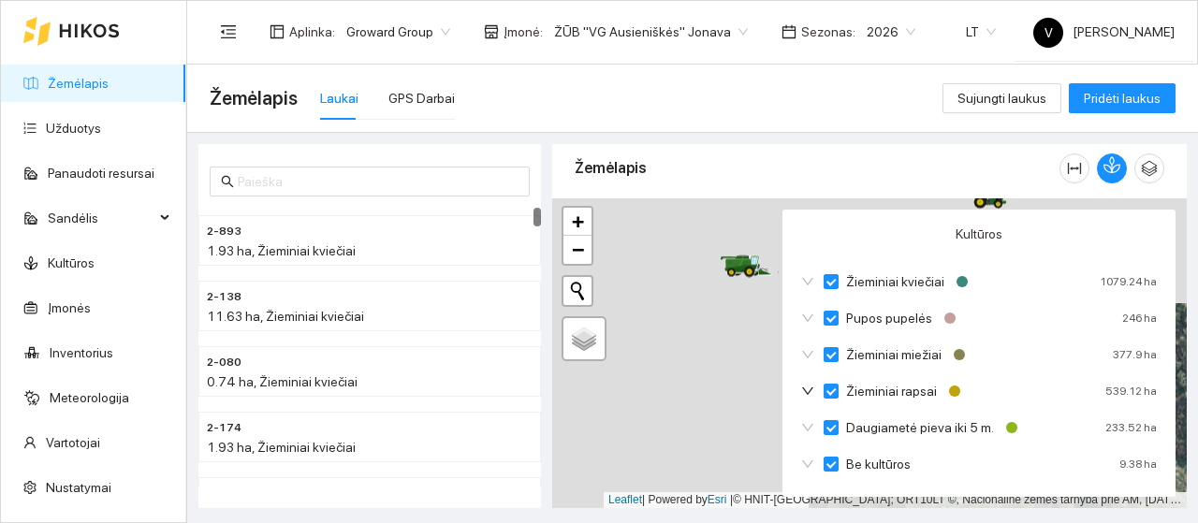
drag, startPoint x: 769, startPoint y: 295, endPoint x: 938, endPoint y: 370, distance: 184.4
click at [938, 370] on div at bounding box center [869, 353] width 635 height 310
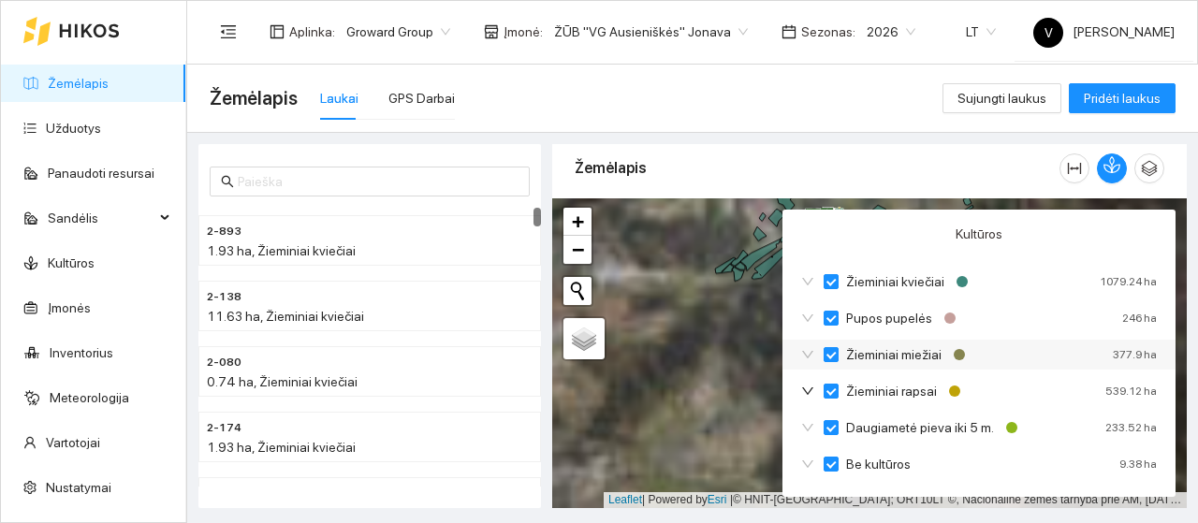
drag, startPoint x: 705, startPoint y: 314, endPoint x: 817, endPoint y: 353, distance: 118.7
click at [674, 379] on div at bounding box center [869, 353] width 635 height 310
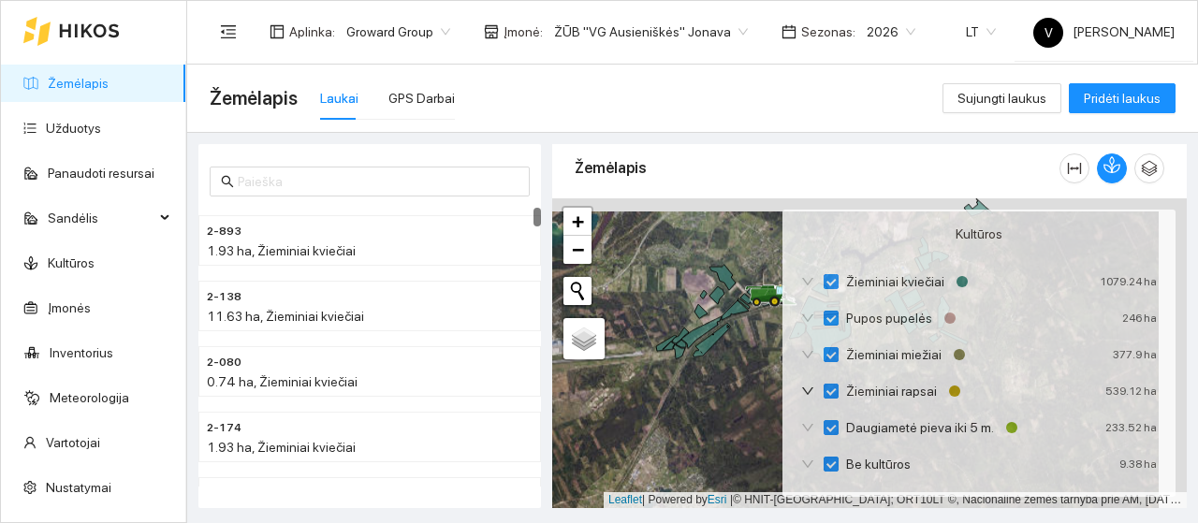
drag, startPoint x: 687, startPoint y: 358, endPoint x: 637, endPoint y: 411, distance: 72.2
click at [637, 411] on div at bounding box center [869, 353] width 635 height 310
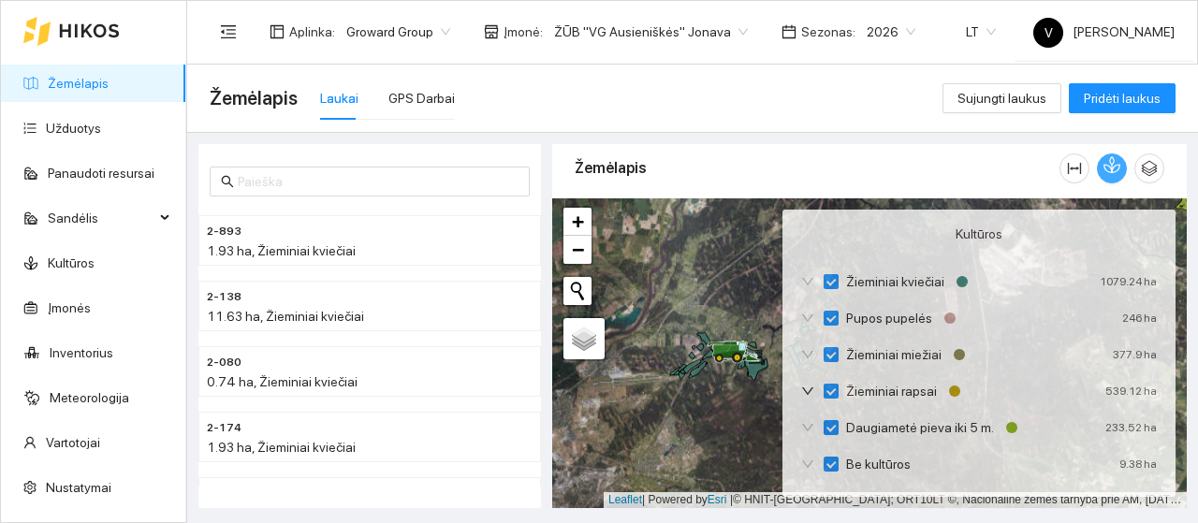
click at [1111, 162] on icon "button" at bounding box center [1111, 164] width 17 height 17
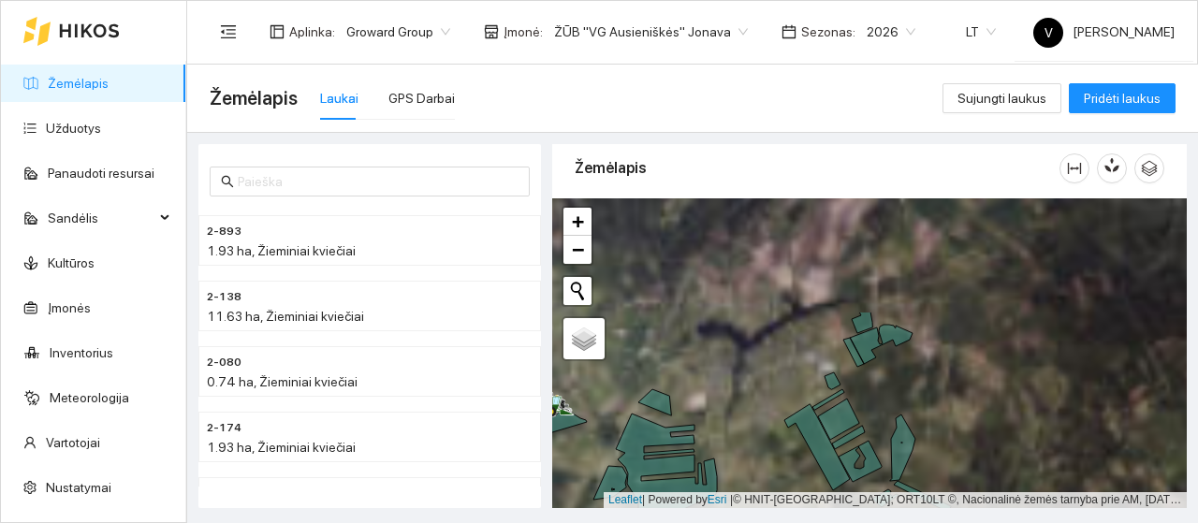
drag, startPoint x: 881, startPoint y: 428, endPoint x: 884, endPoint y: 408, distance: 19.9
click at [877, 439] on div at bounding box center [869, 353] width 635 height 310
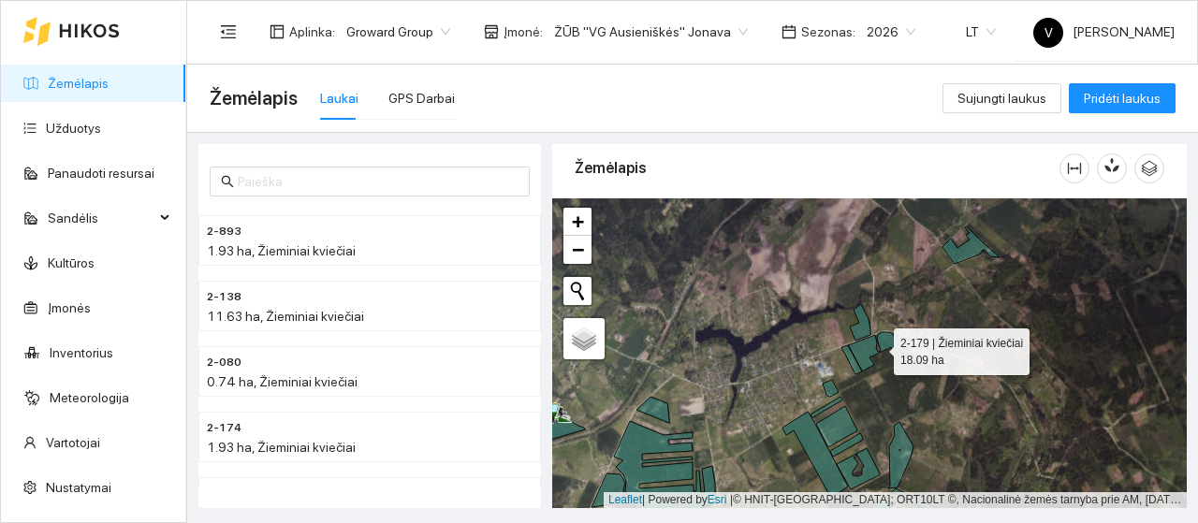
click at [896, 340] on icon at bounding box center [875, 353] width 69 height 42
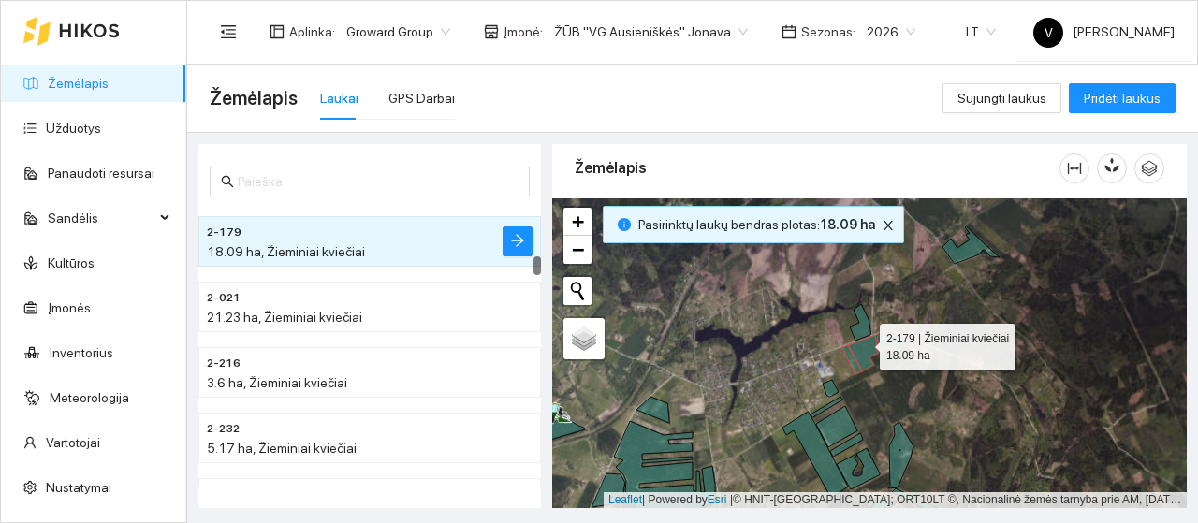
click at [862, 342] on icon at bounding box center [875, 353] width 69 height 42
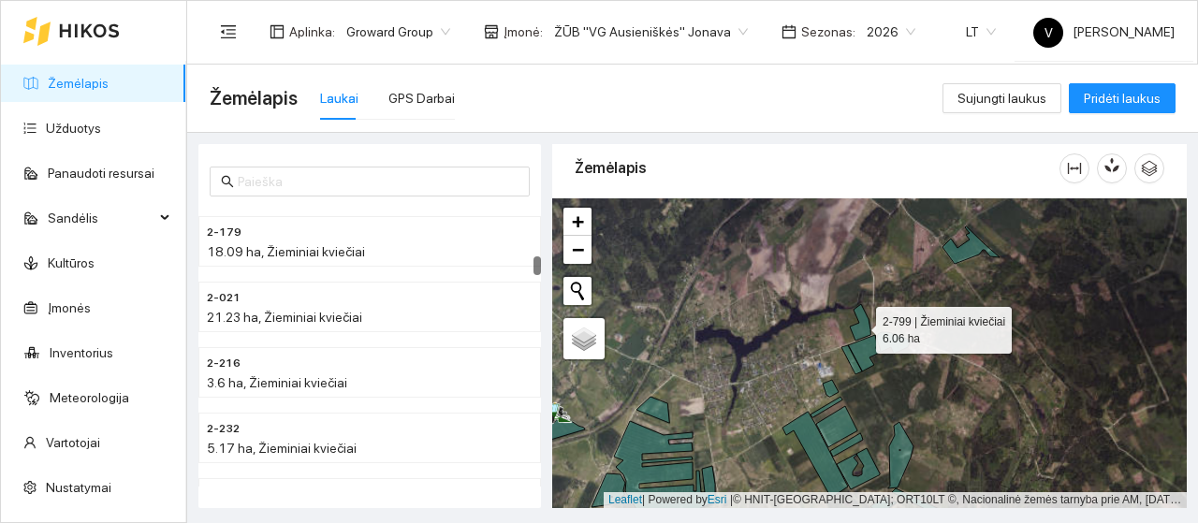
click at [859, 325] on icon at bounding box center [860, 322] width 21 height 37
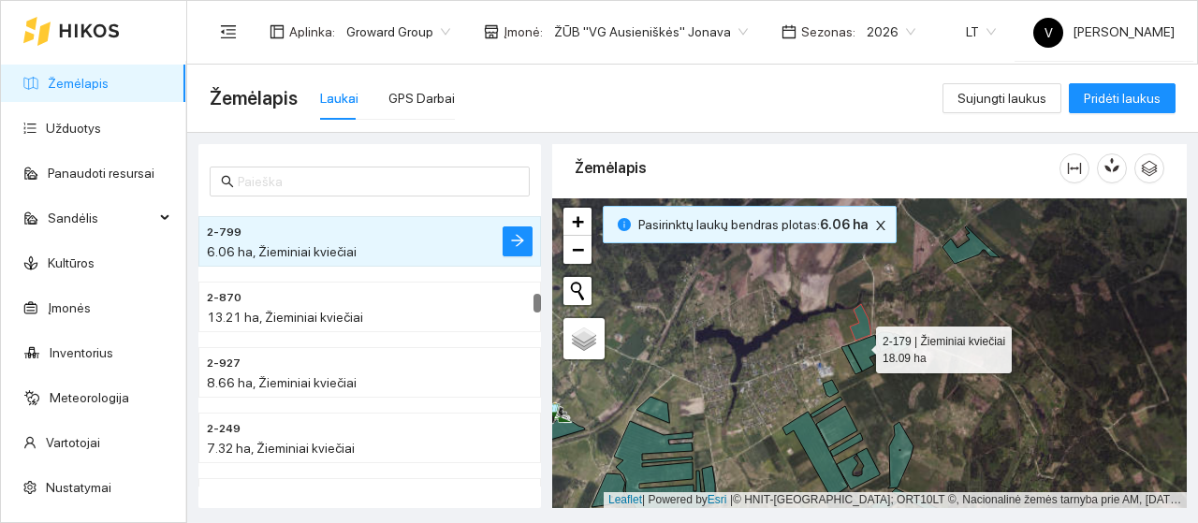
click at [859, 347] on icon at bounding box center [875, 353] width 69 height 42
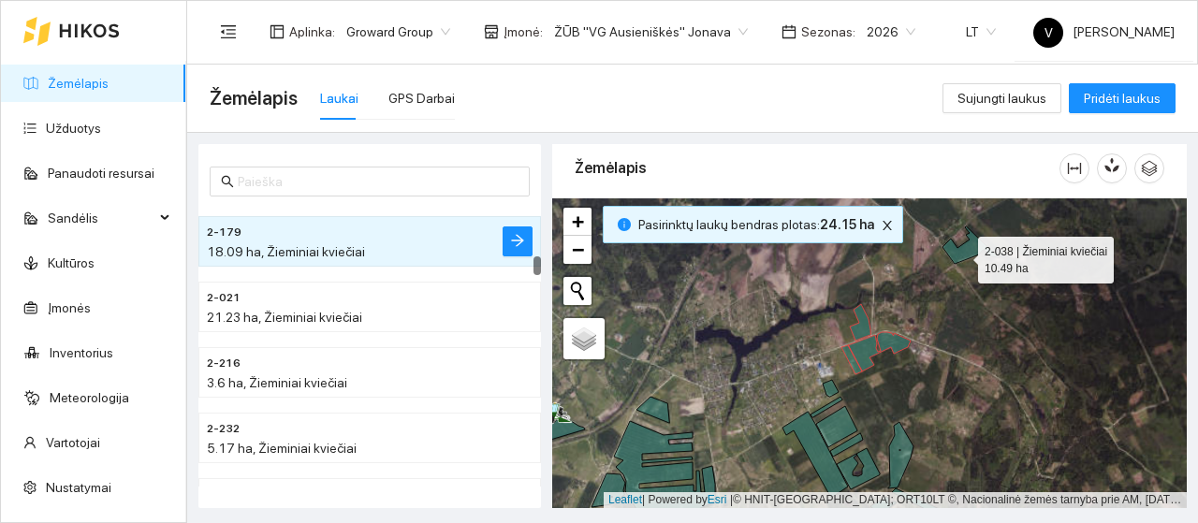
click at [962, 254] on icon at bounding box center [970, 244] width 57 height 37
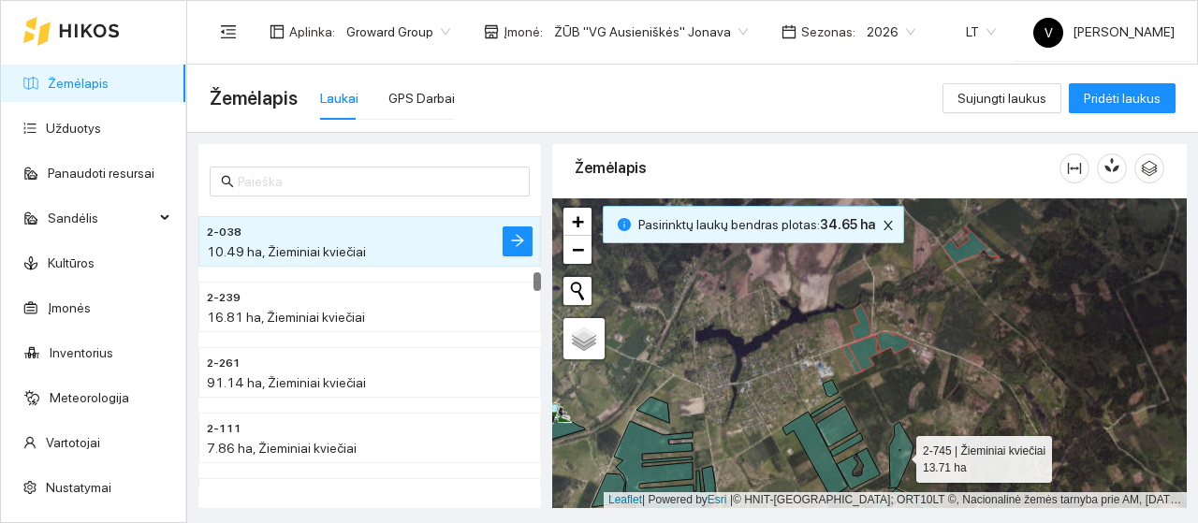
click at [900, 453] on icon at bounding box center [900, 455] width 25 height 66
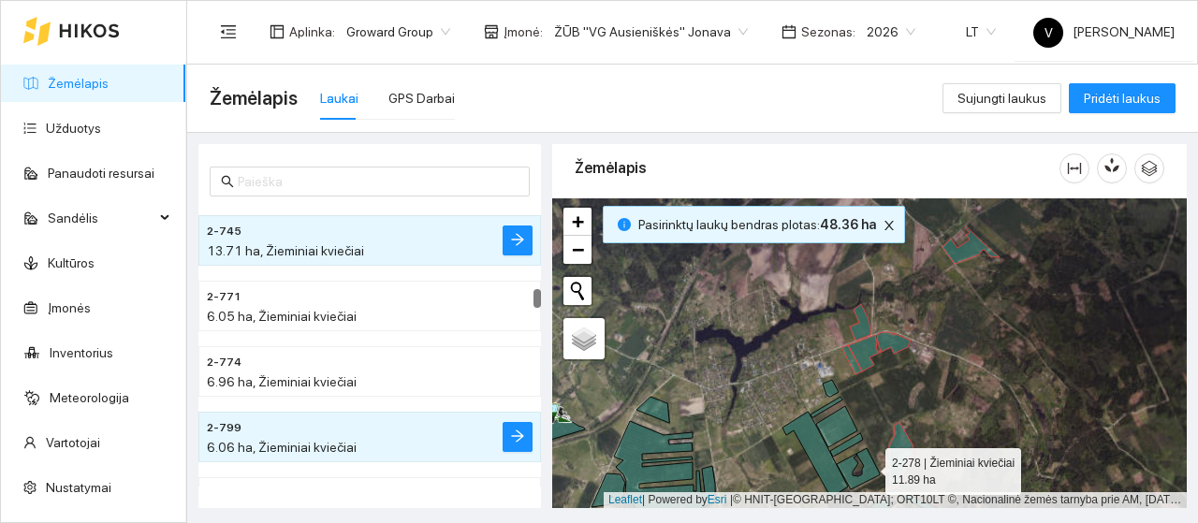
click at [869, 467] on icon at bounding box center [858, 468] width 43 height 41
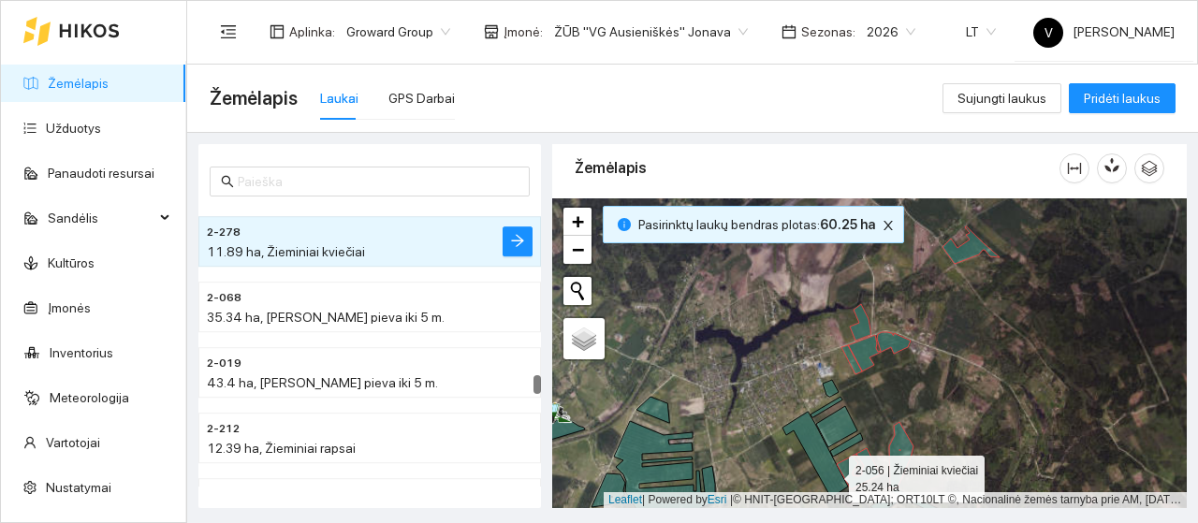
click at [831, 474] on icon at bounding box center [815, 455] width 66 height 86
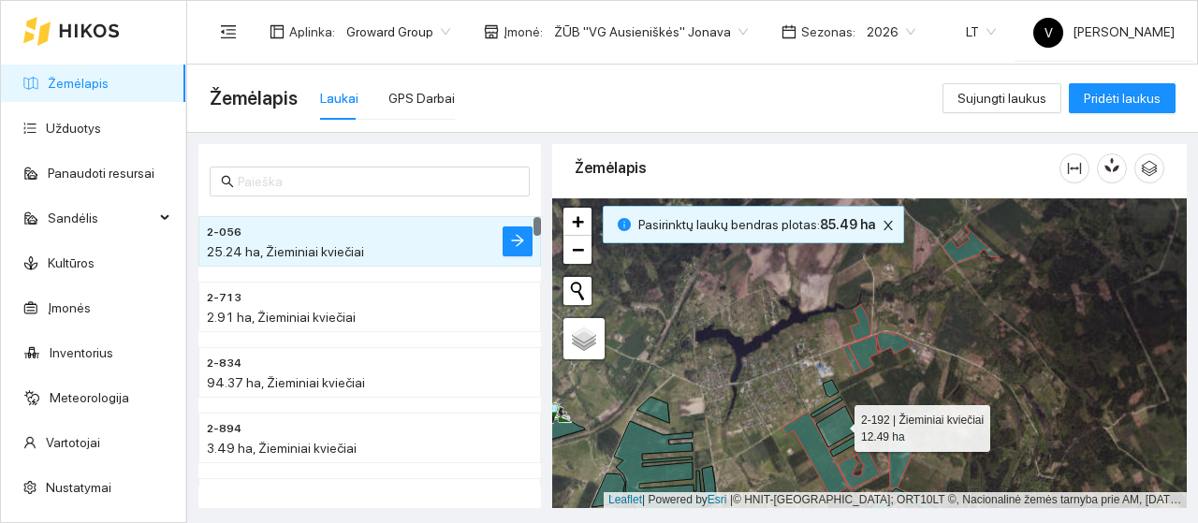
click at [842, 429] on icon at bounding box center [836, 426] width 41 height 41
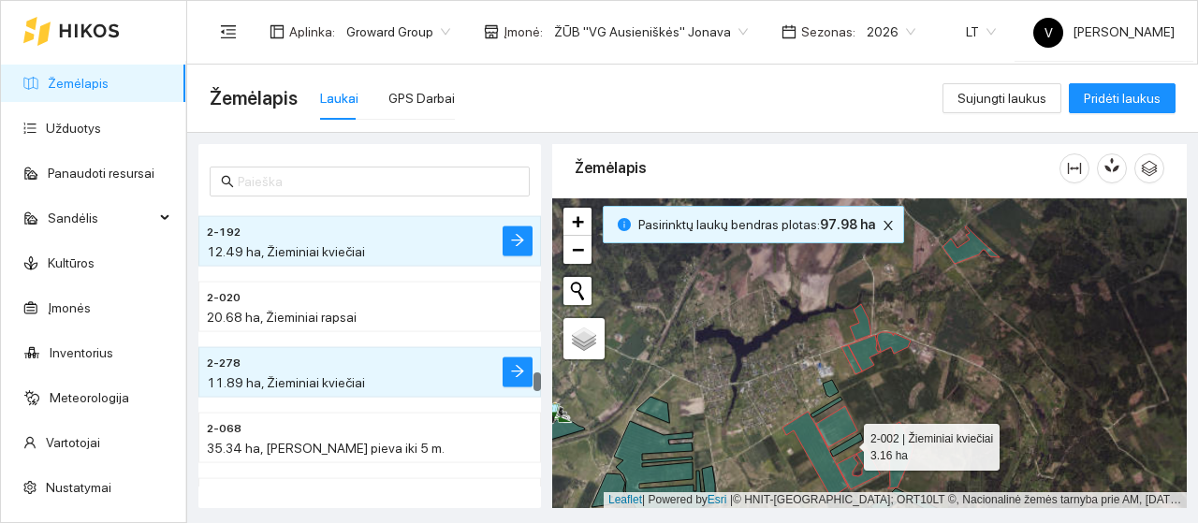
click at [847, 443] on icon at bounding box center [846, 444] width 33 height 23
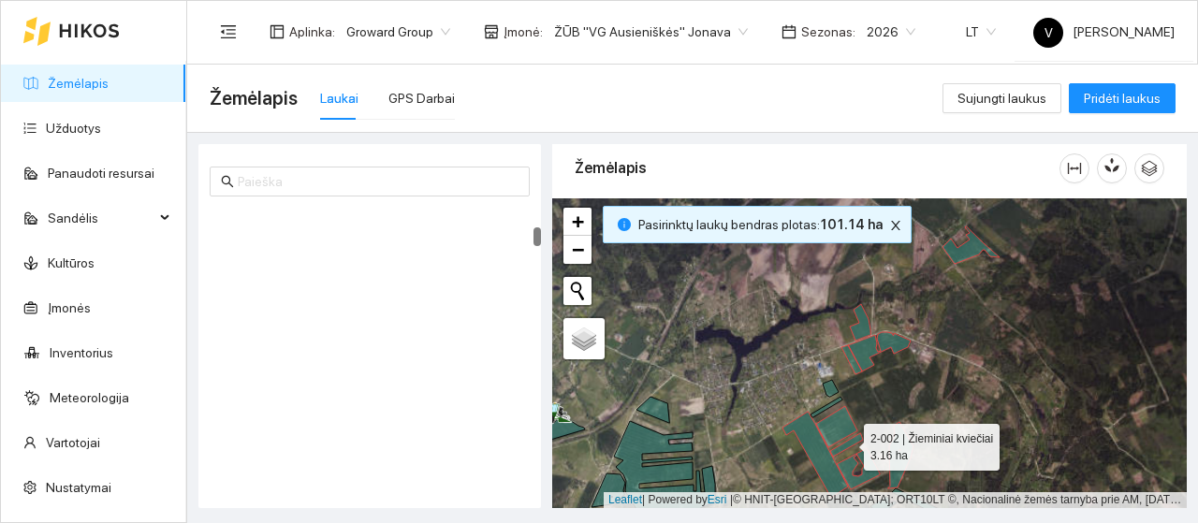
scroll to position [840, 0]
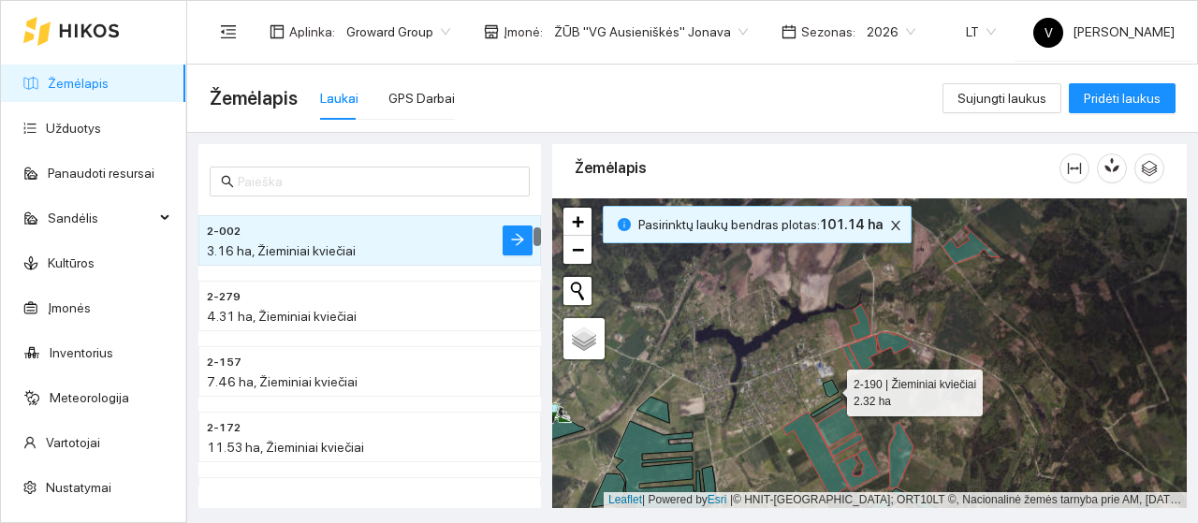
click at [833, 388] on icon at bounding box center [831, 388] width 16 height 17
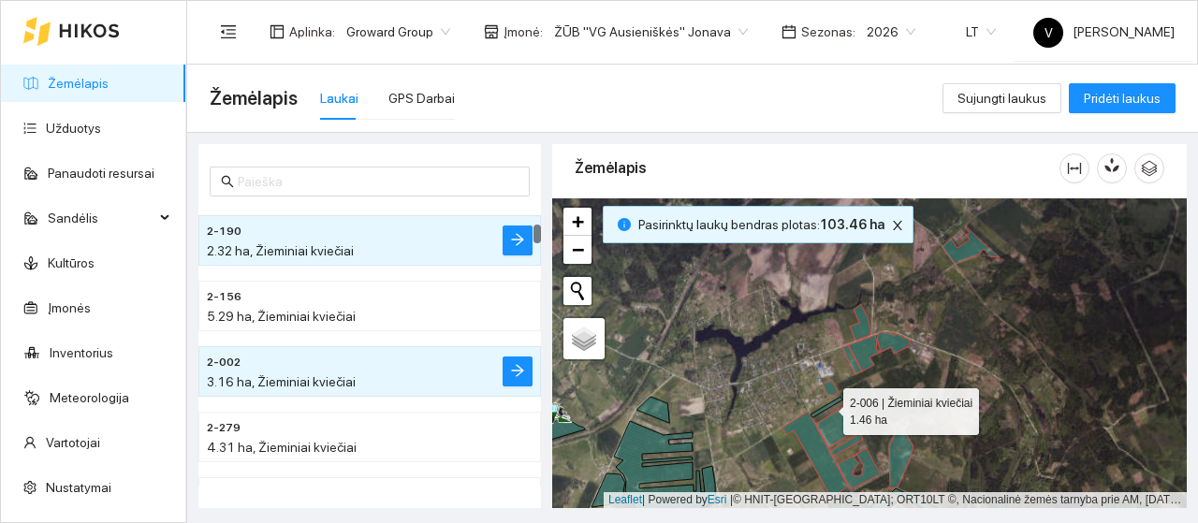
click at [833, 402] on icon at bounding box center [827, 407] width 32 height 21
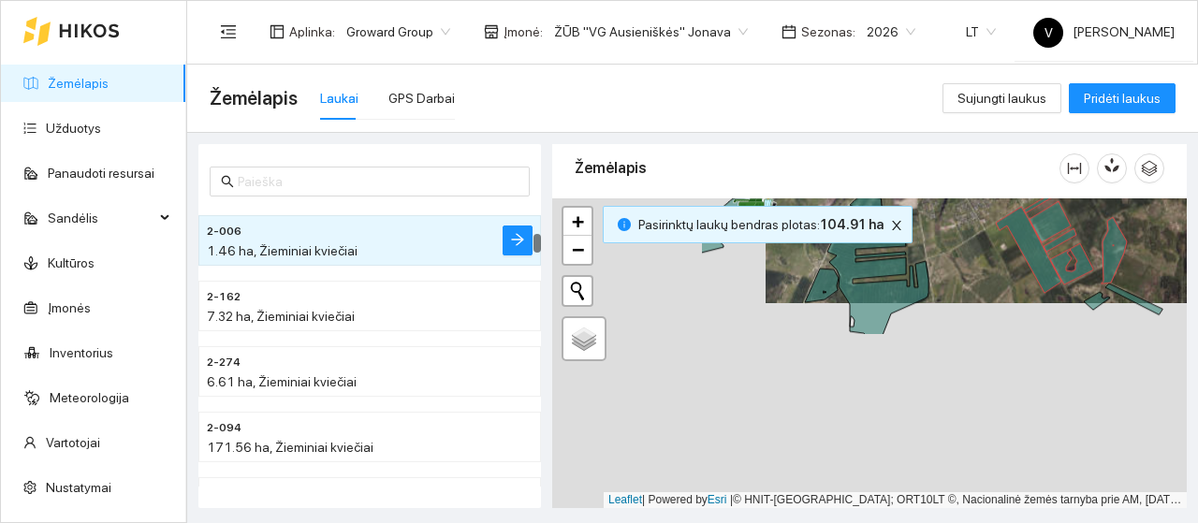
drag, startPoint x: 766, startPoint y: 458, endPoint x: 979, endPoint y: 253, distance: 295.9
click at [979, 253] on div at bounding box center [869, 353] width 635 height 310
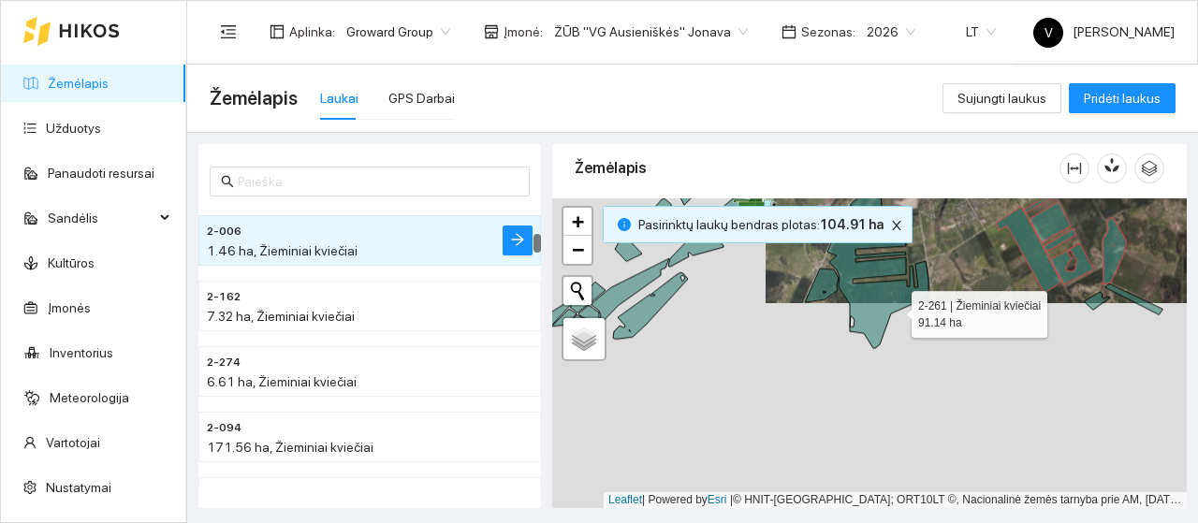
click at [889, 314] on icon at bounding box center [877, 282] width 101 height 132
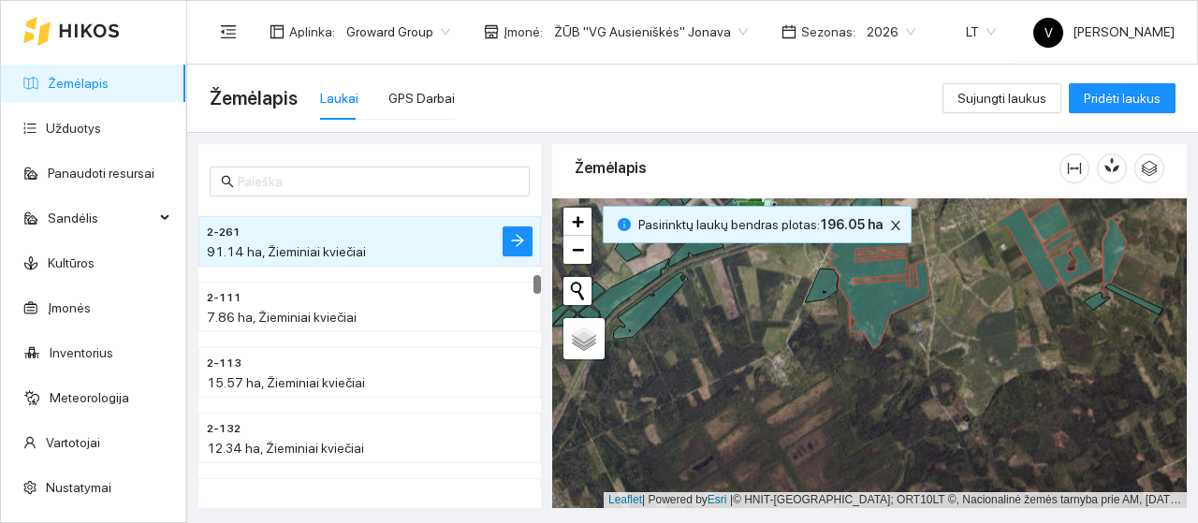
click at [813, 284] on div at bounding box center [869, 353] width 635 height 310
click at [818, 284] on icon at bounding box center [822, 286] width 34 height 34
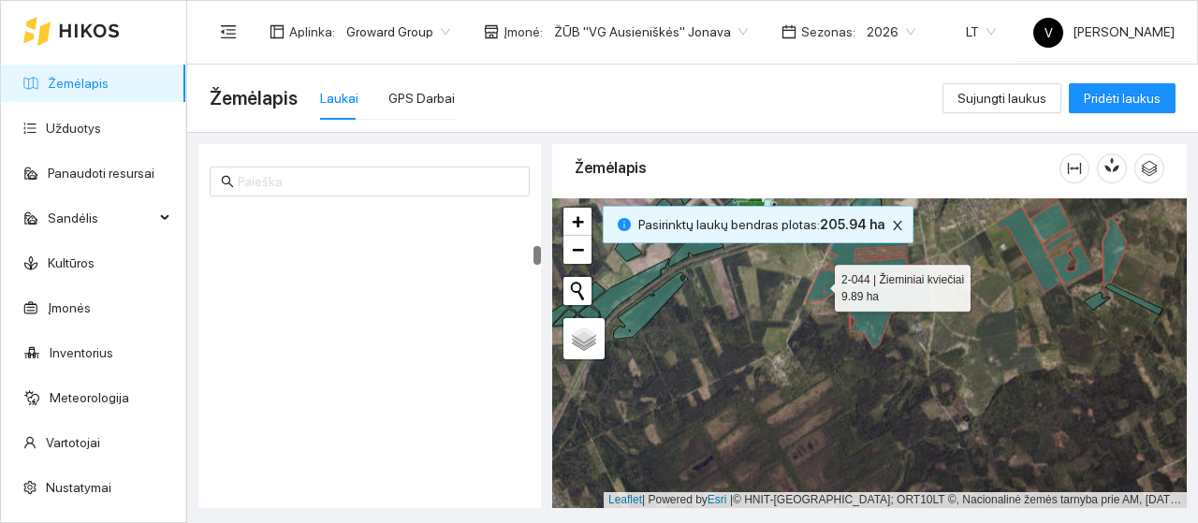
scroll to position [1614, 0]
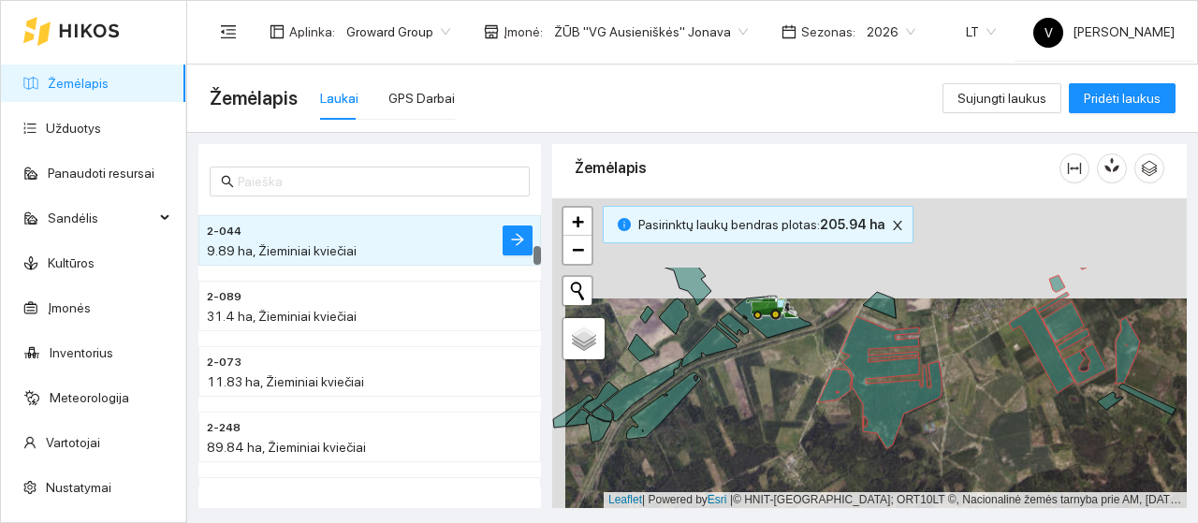
drag, startPoint x: 804, startPoint y: 352, endPoint x: 816, endPoint y: 448, distance: 97.2
click at [816, 448] on div at bounding box center [869, 353] width 635 height 310
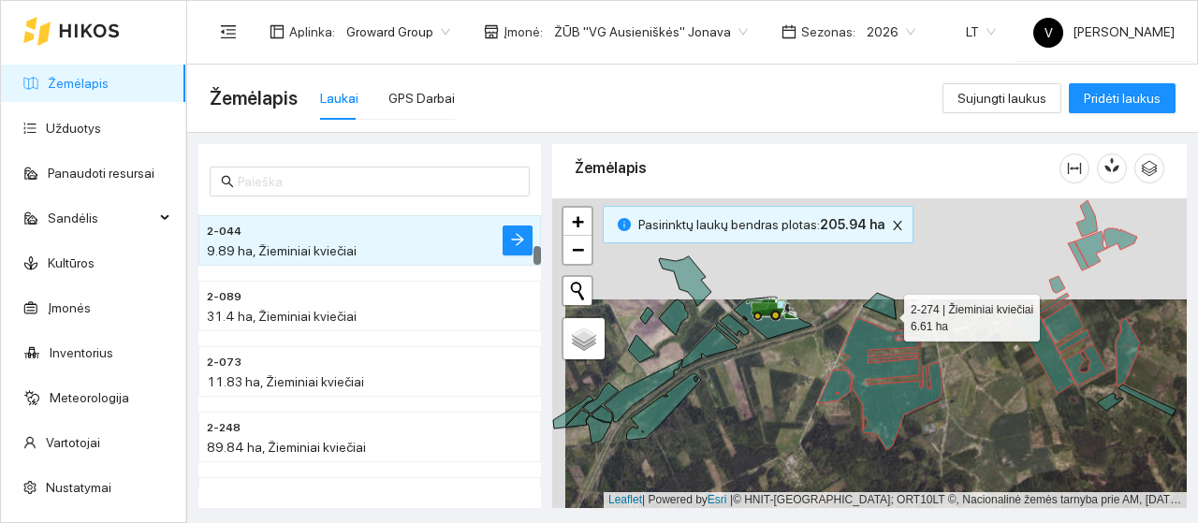
click at [886, 309] on icon at bounding box center [879, 306] width 33 height 26
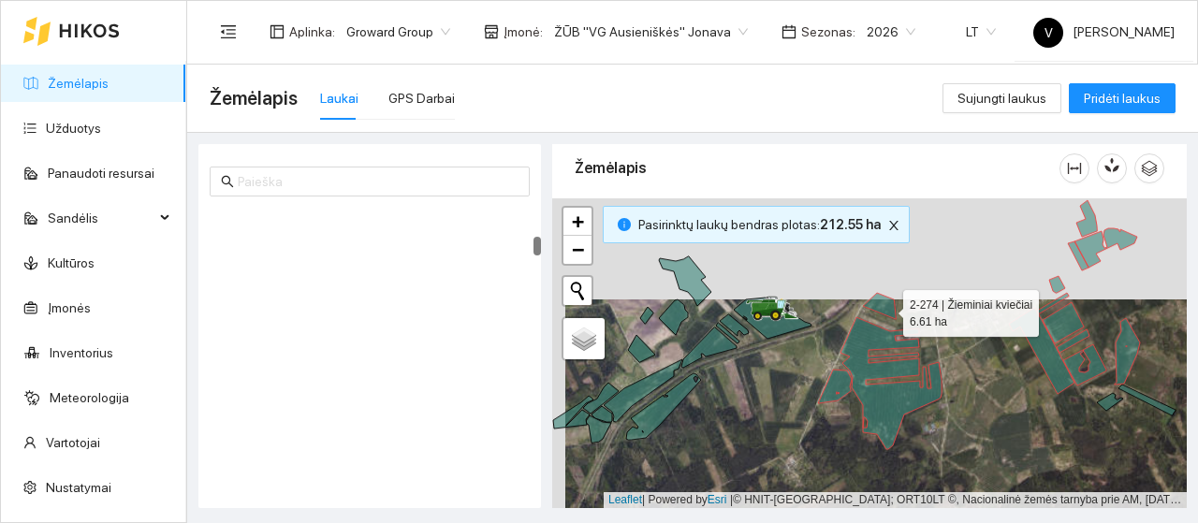
scroll to position [1227, 0]
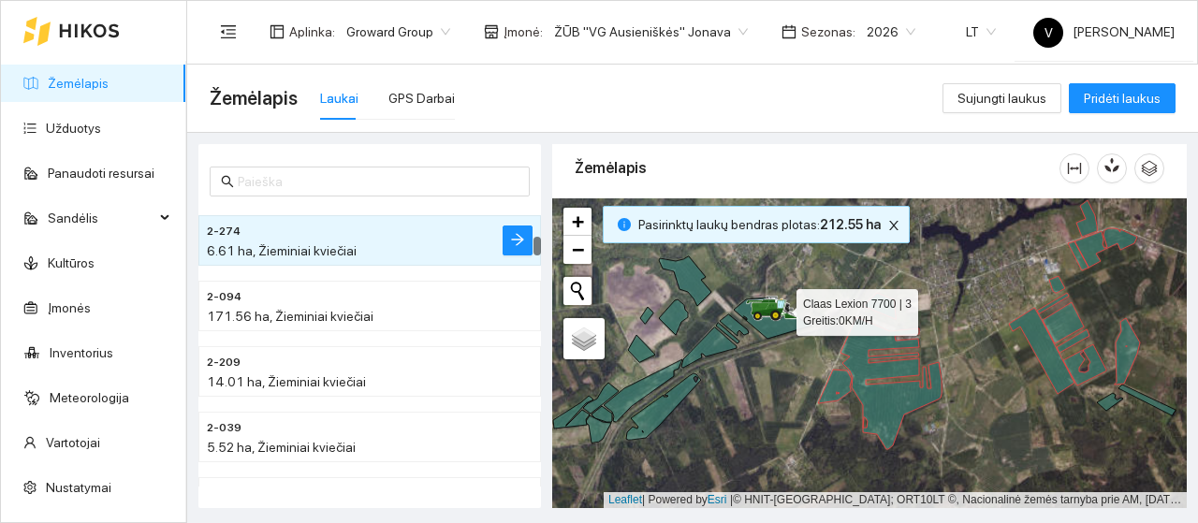
click at [766, 327] on div at bounding box center [760, 319] width 11 height 47
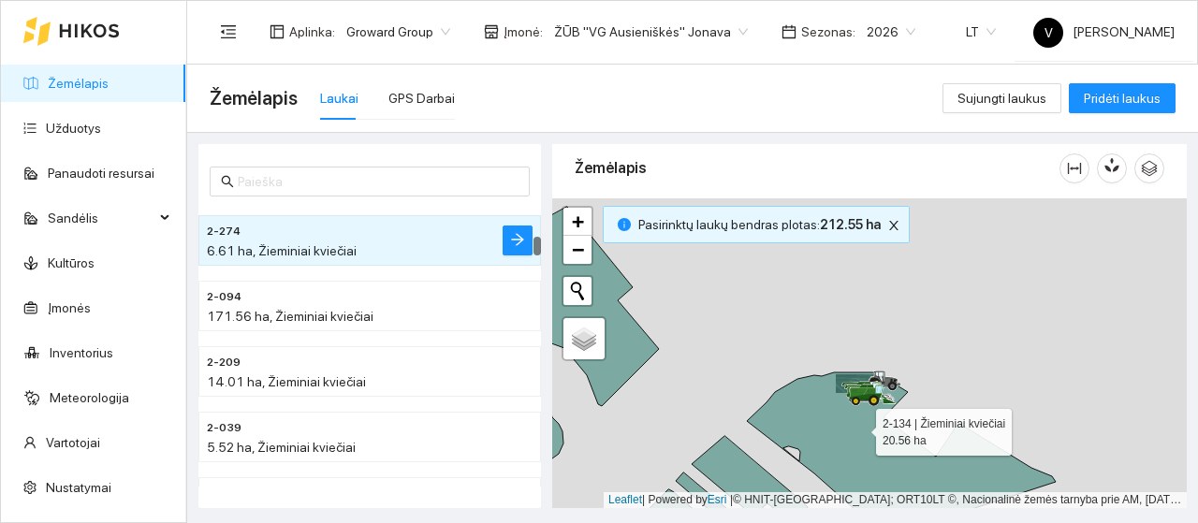
click at [854, 424] on div at bounding box center [859, 404] width 11 height 47
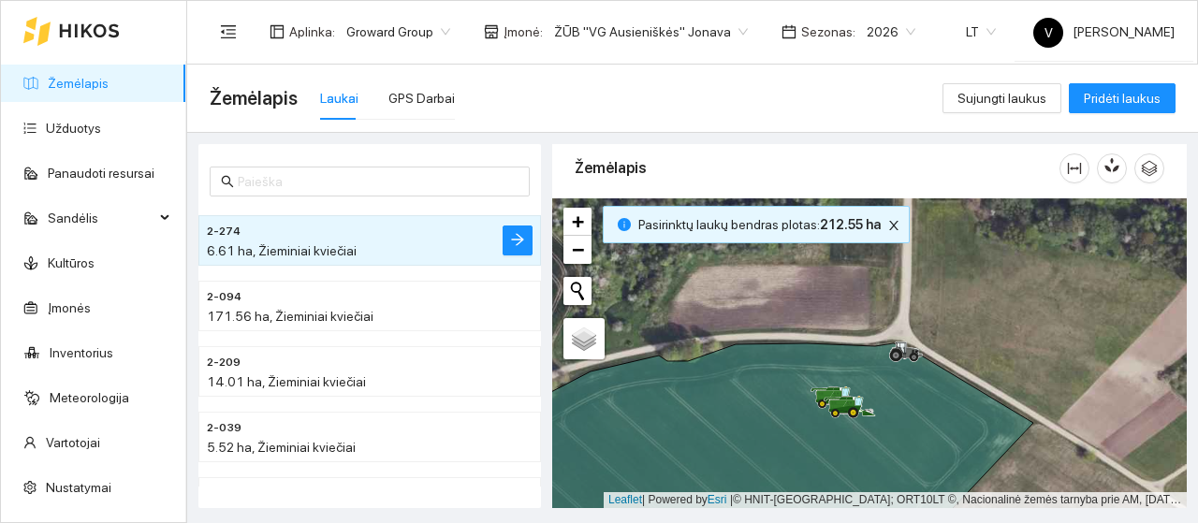
click at [730, 368] on icon at bounding box center [761, 441] width 546 height 197
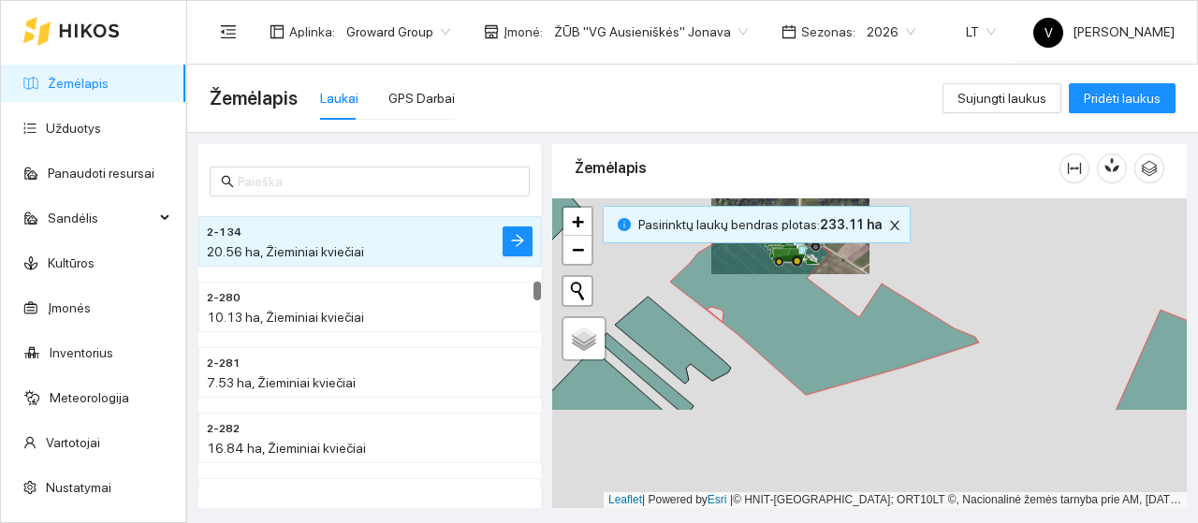
drag, startPoint x: 873, startPoint y: 378, endPoint x: 907, endPoint y: 194, distance: 187.4
click at [920, 163] on div "Žemėlapis" at bounding box center [869, 321] width 635 height 364
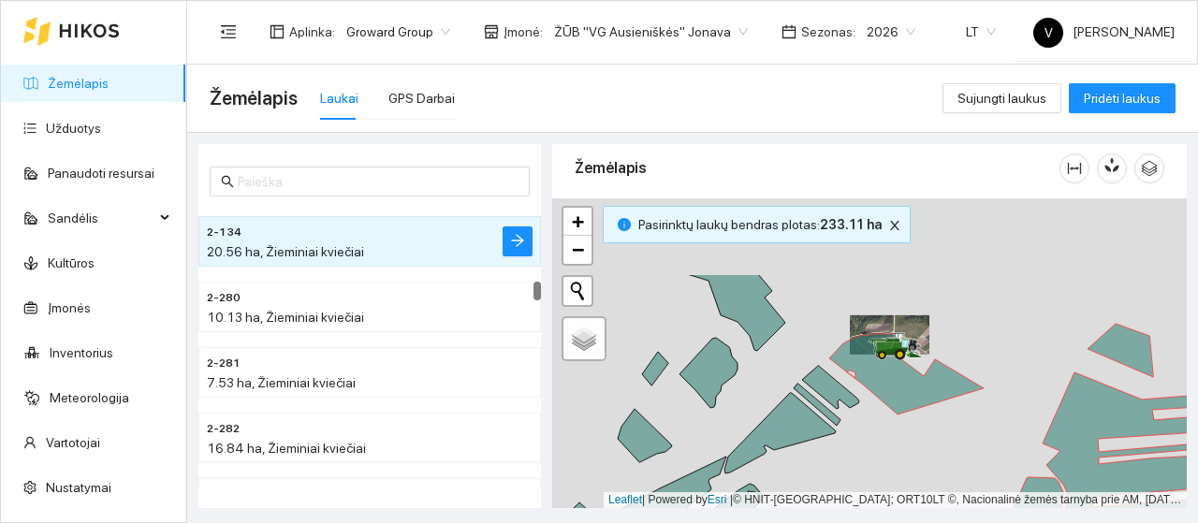
drag, startPoint x: 852, startPoint y: 472, endPoint x: 865, endPoint y: 465, distance: 14.6
click at [872, 490] on div at bounding box center [869, 353] width 635 height 310
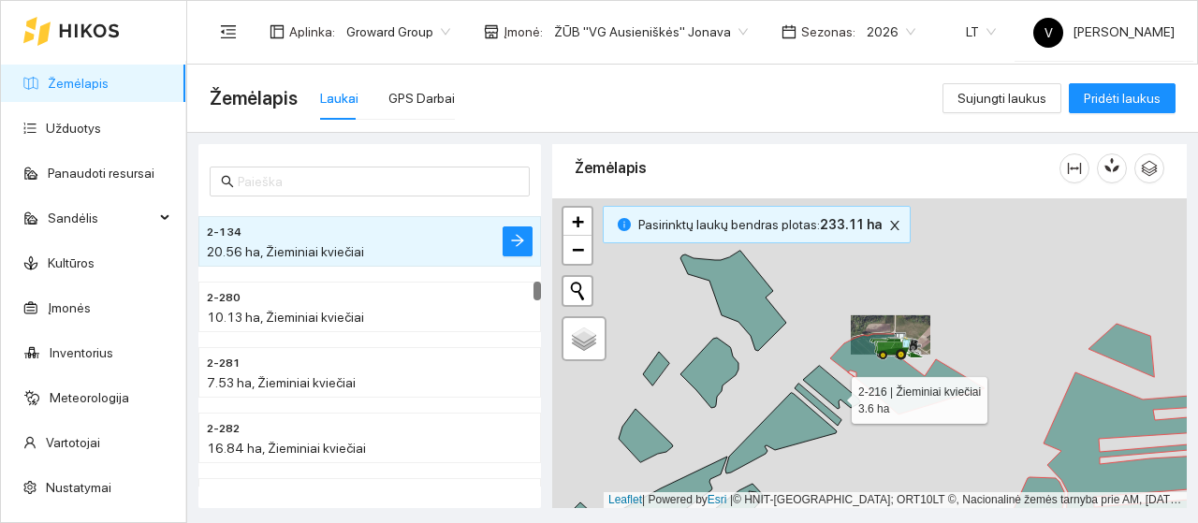
click at [835, 395] on icon at bounding box center [831, 387] width 57 height 43
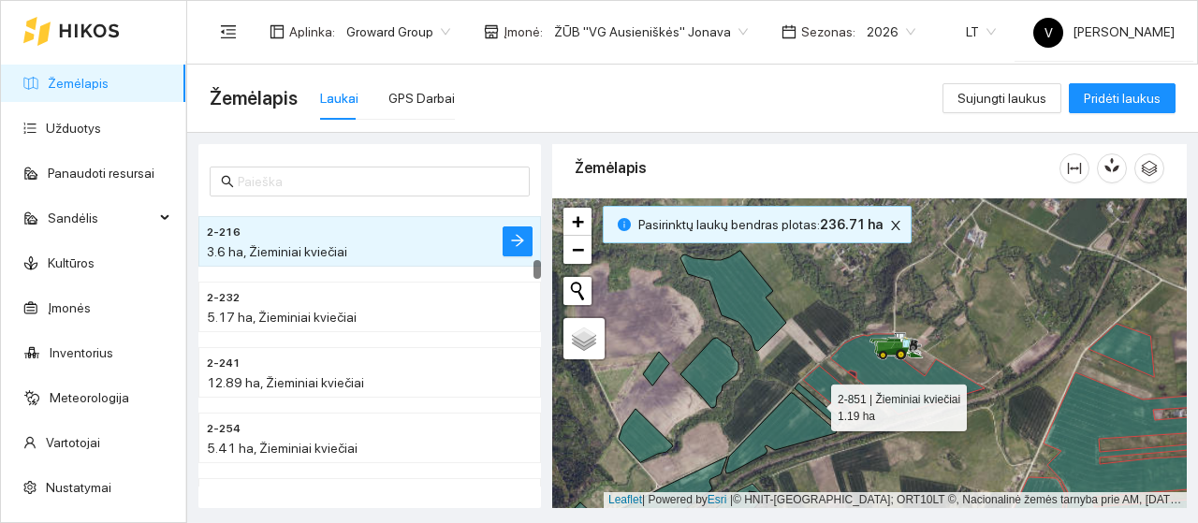
click at [814, 402] on icon at bounding box center [818, 405] width 47 height 42
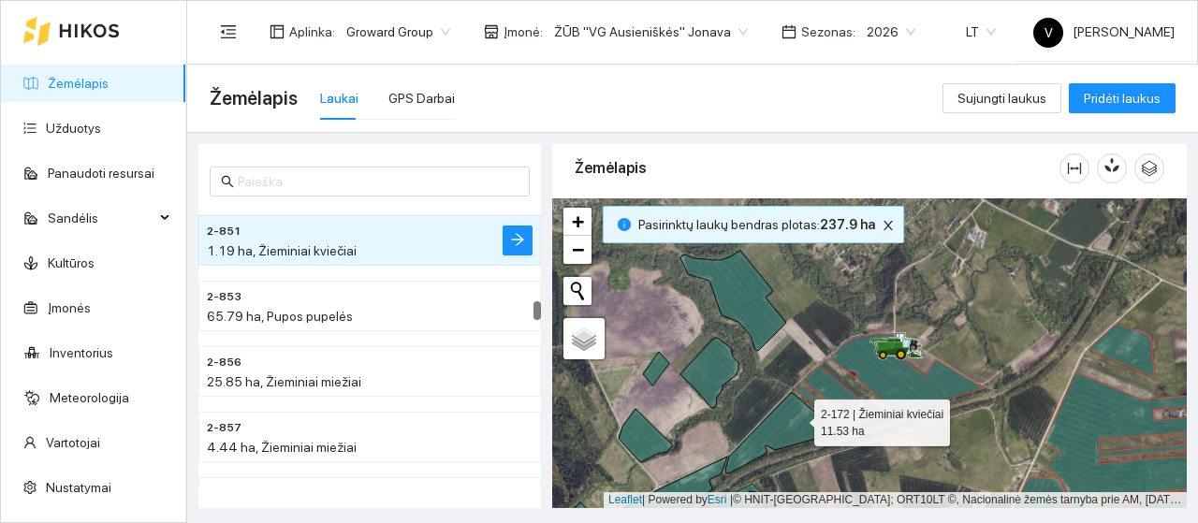
click at [797, 418] on icon at bounding box center [780, 433] width 111 height 80
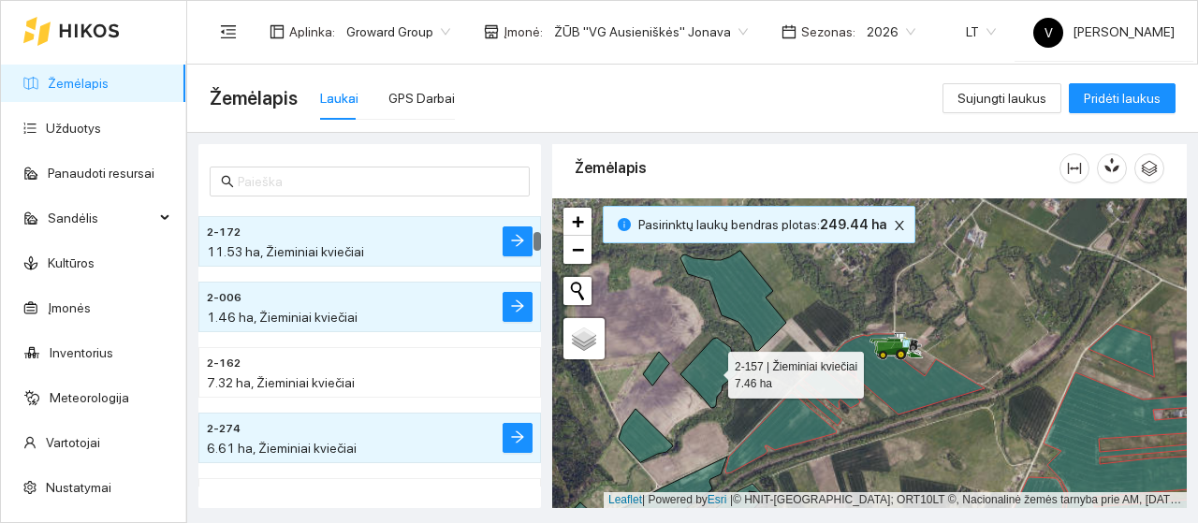
click at [713, 358] on icon at bounding box center [709, 373] width 58 height 70
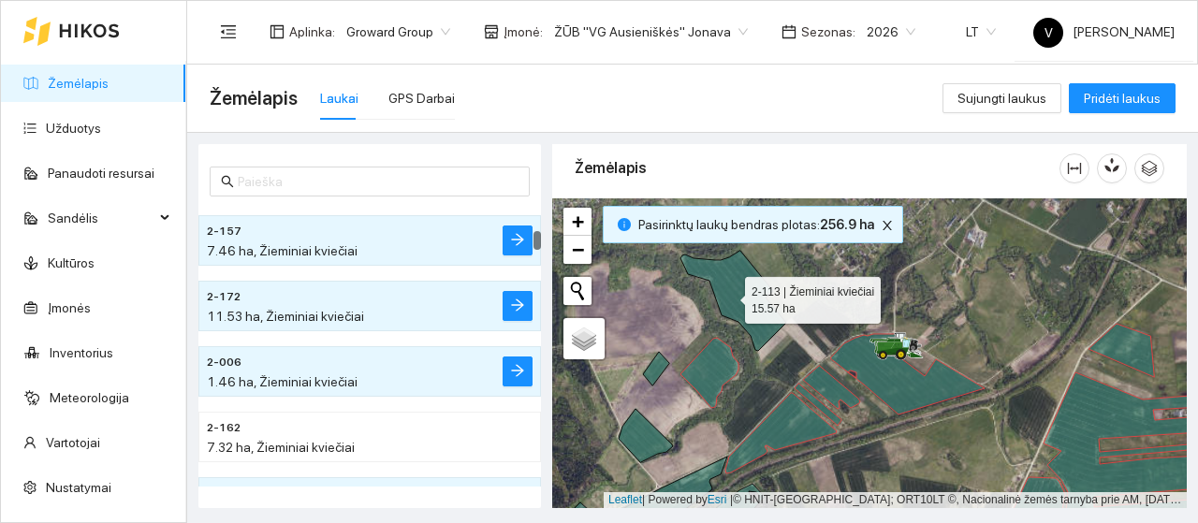
click at [729, 295] on icon at bounding box center [733, 301] width 106 height 100
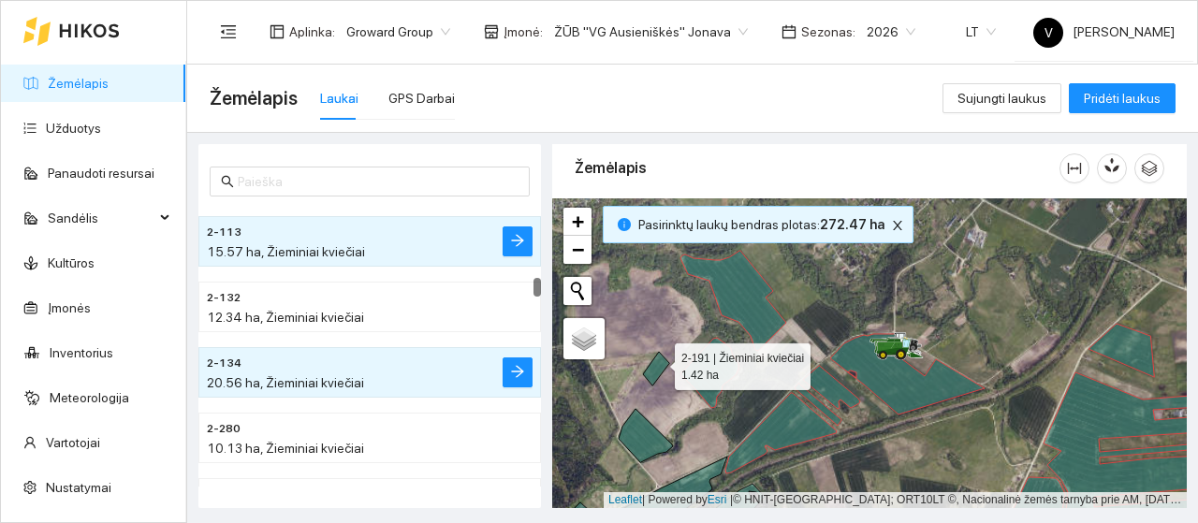
click at [658, 364] on icon at bounding box center [656, 369] width 26 height 34
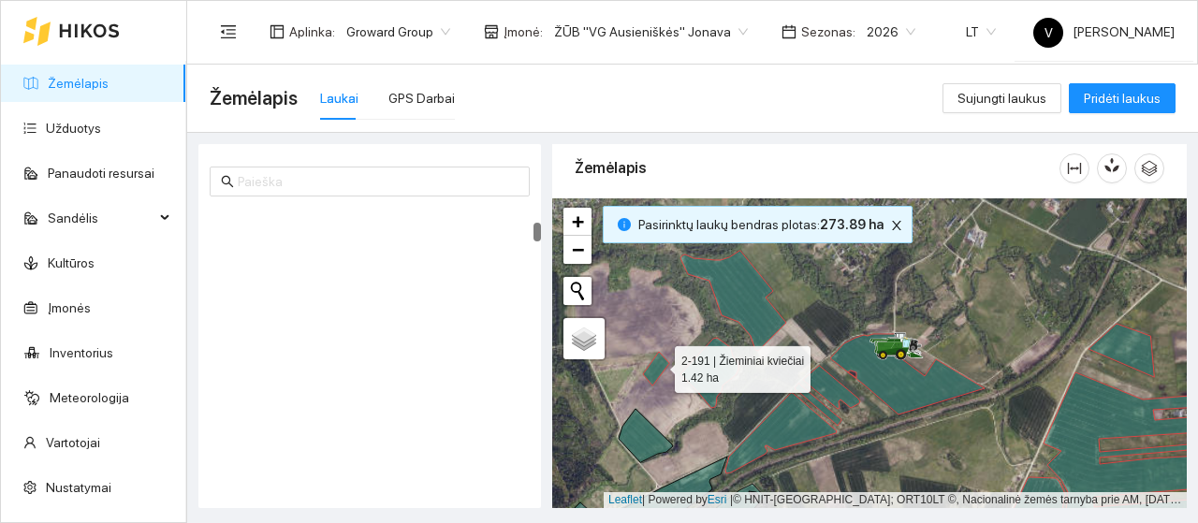
scroll to position [646, 0]
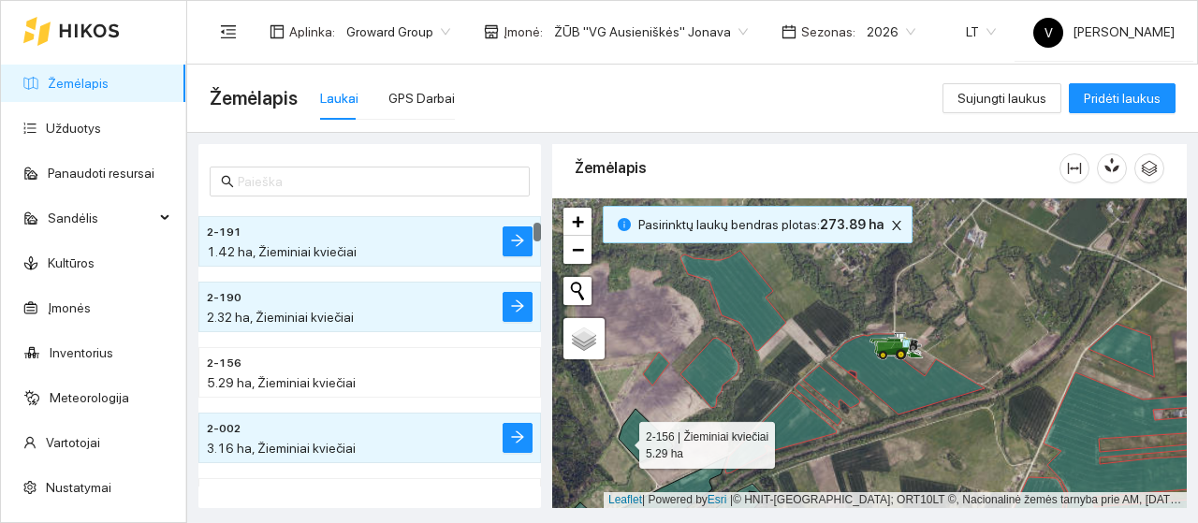
click at [628, 445] on icon at bounding box center [646, 435] width 54 height 53
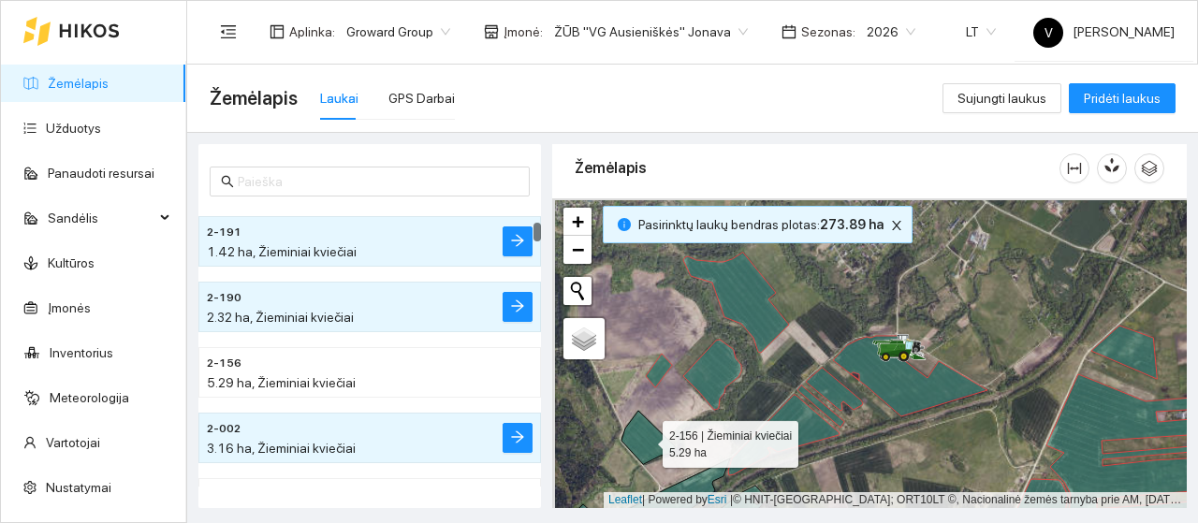
click at [657, 433] on icon at bounding box center [648, 437] width 54 height 53
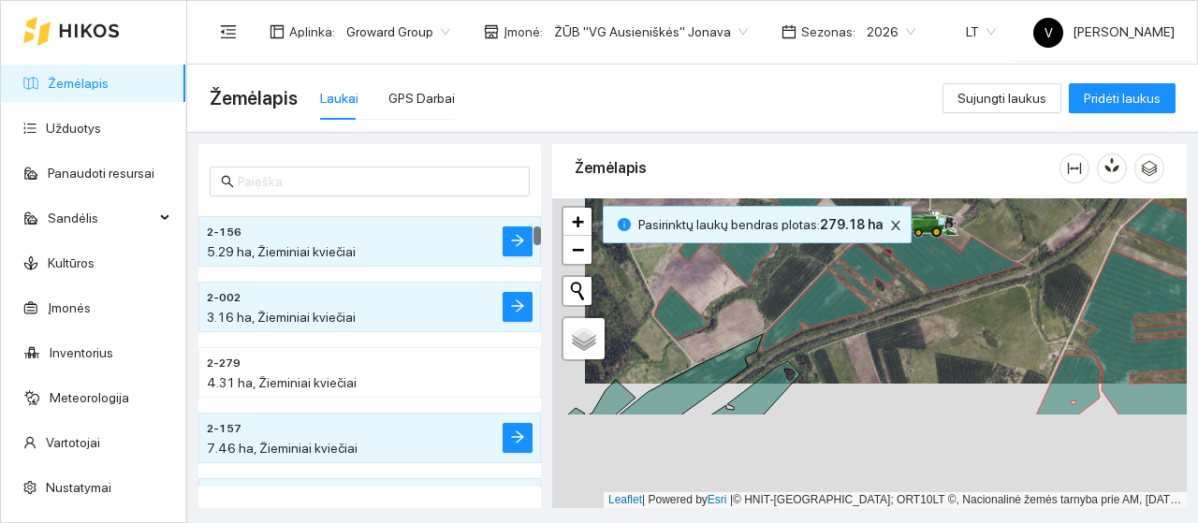
drag, startPoint x: 737, startPoint y: 403, endPoint x: 793, endPoint y: 239, distance: 174.0
click at [802, 217] on div at bounding box center [869, 353] width 635 height 310
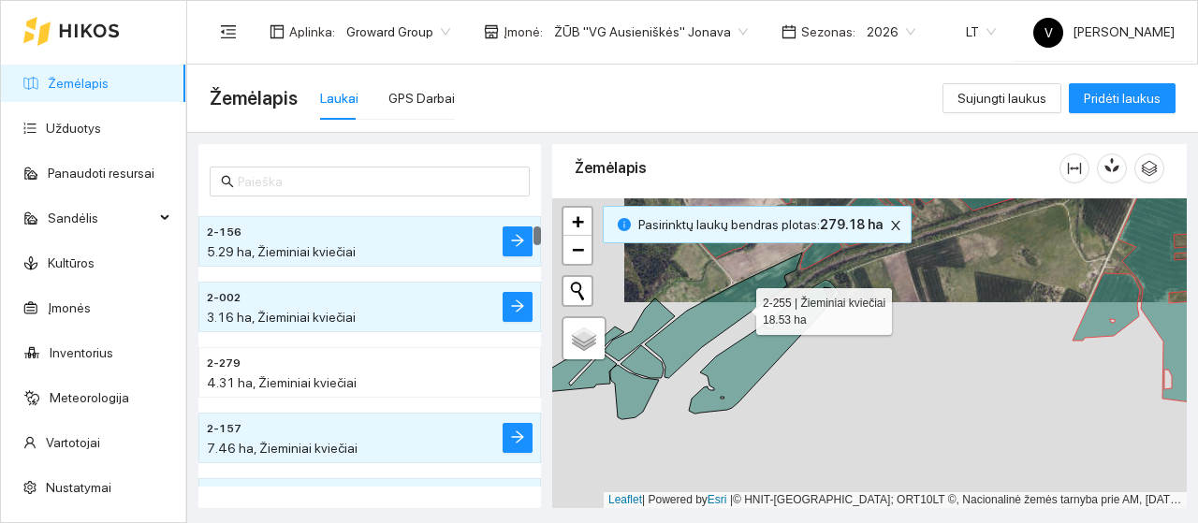
click at [739, 306] on icon at bounding box center [723, 315] width 157 height 125
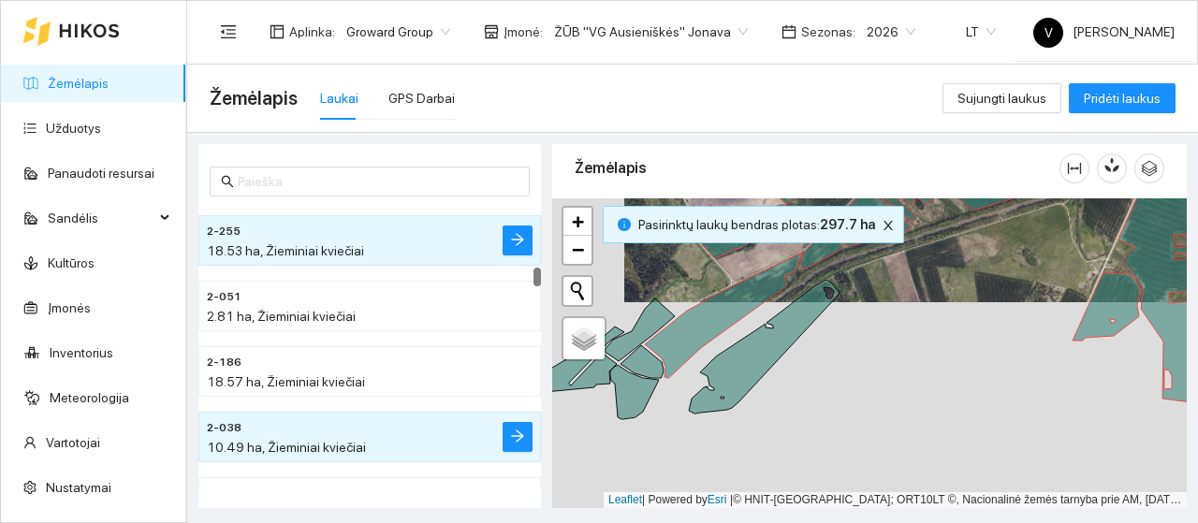
click at [784, 371] on div at bounding box center [869, 353] width 635 height 310
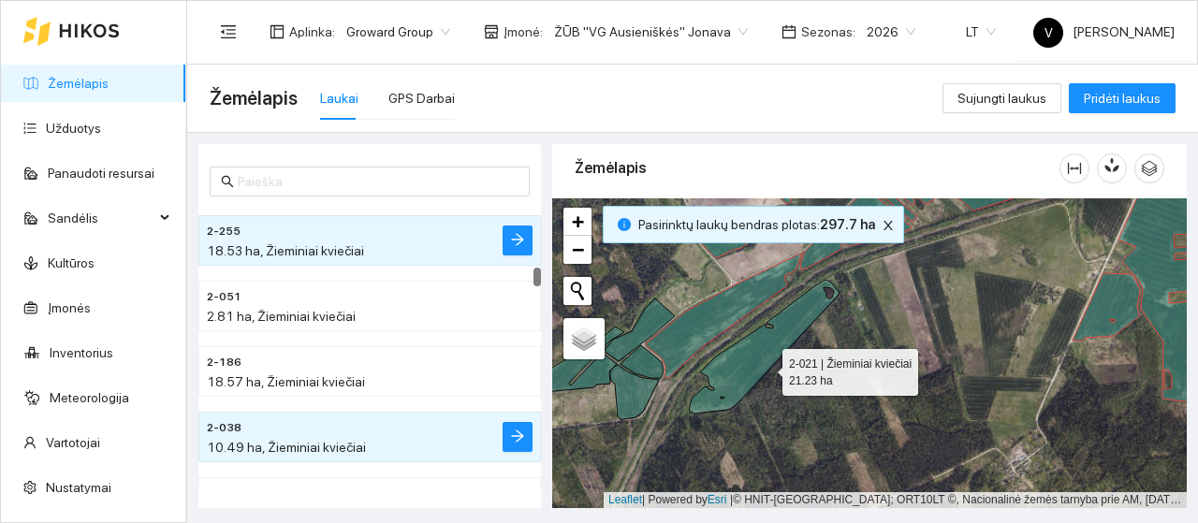
click at [764, 368] on icon at bounding box center [764, 347] width 151 height 134
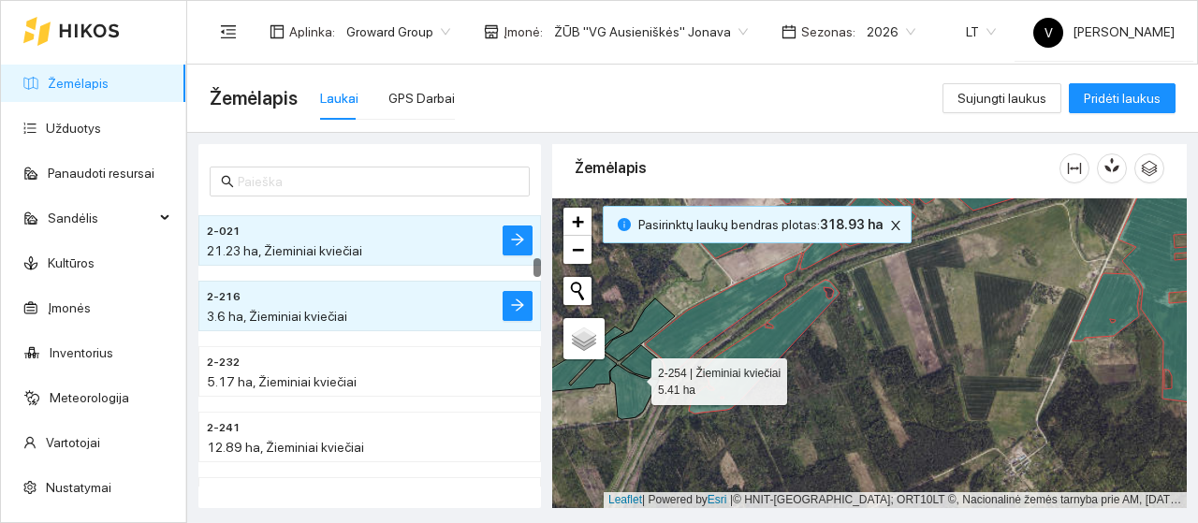
click at [635, 377] on icon at bounding box center [634, 392] width 49 height 54
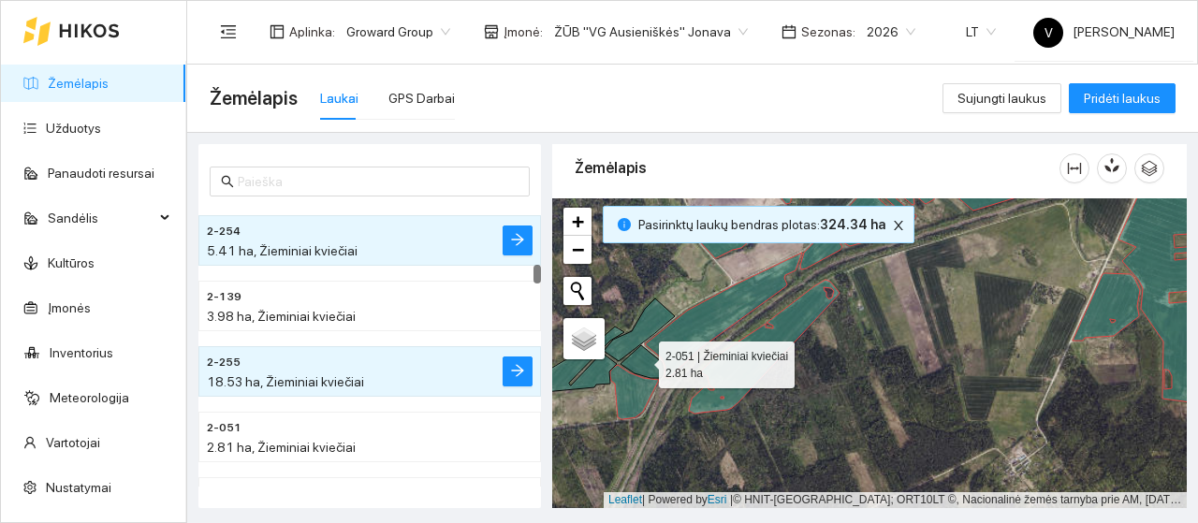
click at [642, 360] on icon at bounding box center [642, 361] width 43 height 33
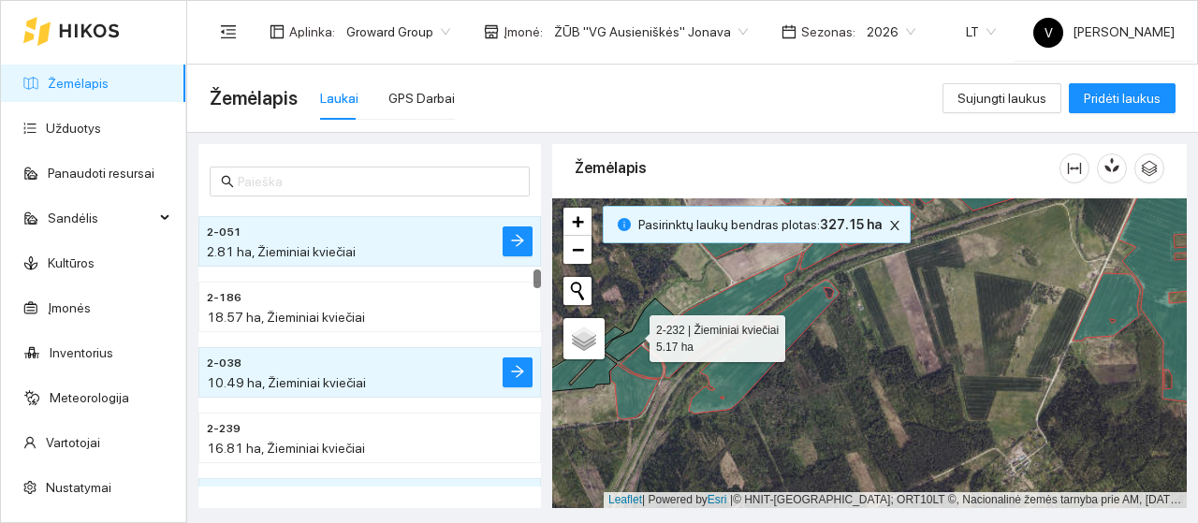
click at [633, 333] on icon at bounding box center [639, 330] width 71 height 63
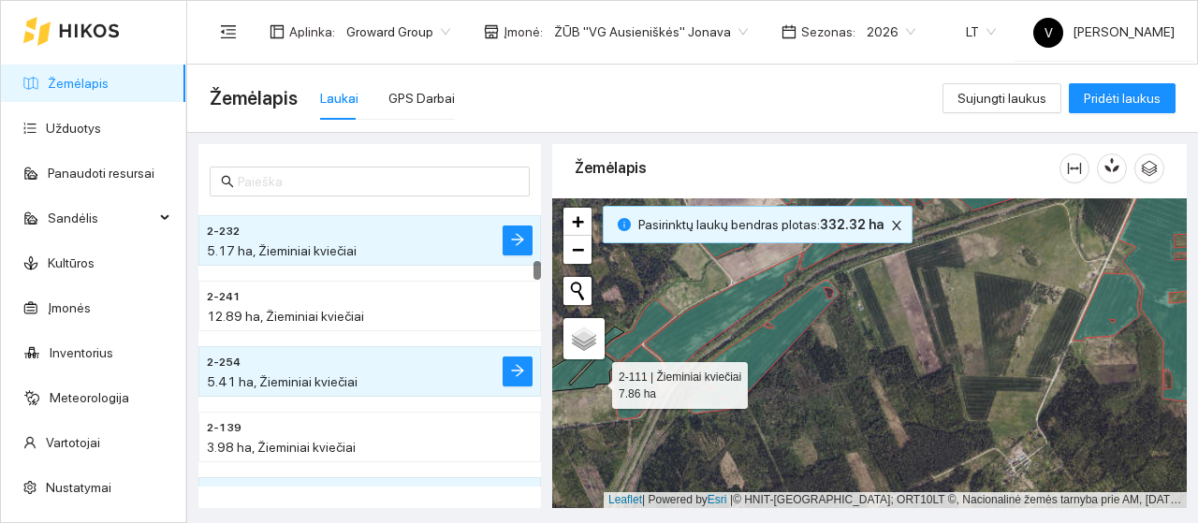
click at [595, 381] on icon at bounding box center [583, 360] width 81 height 66
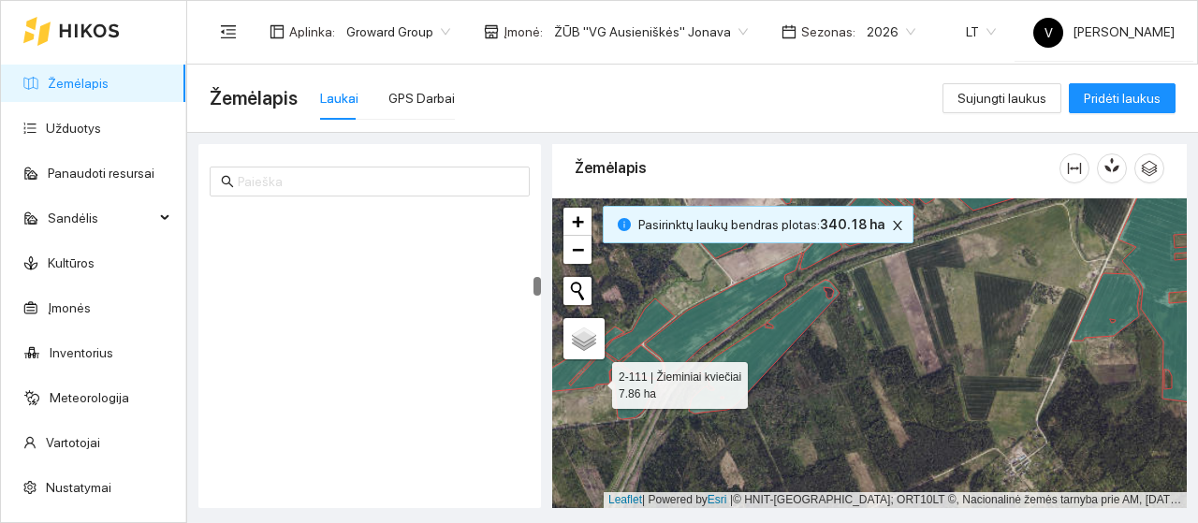
scroll to position [2906, 0]
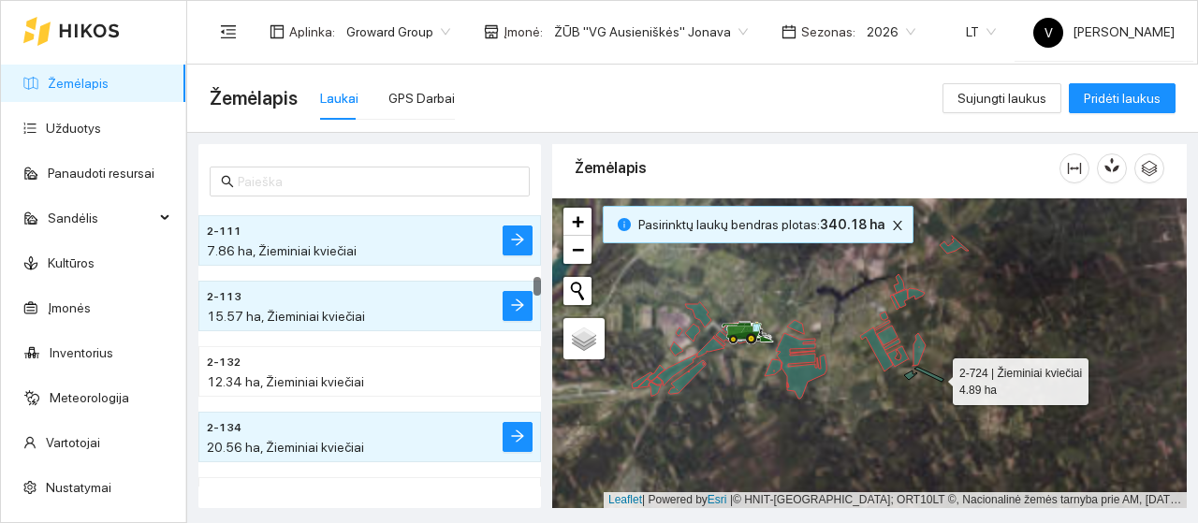
click at [936, 377] on icon at bounding box center [928, 374] width 29 height 15
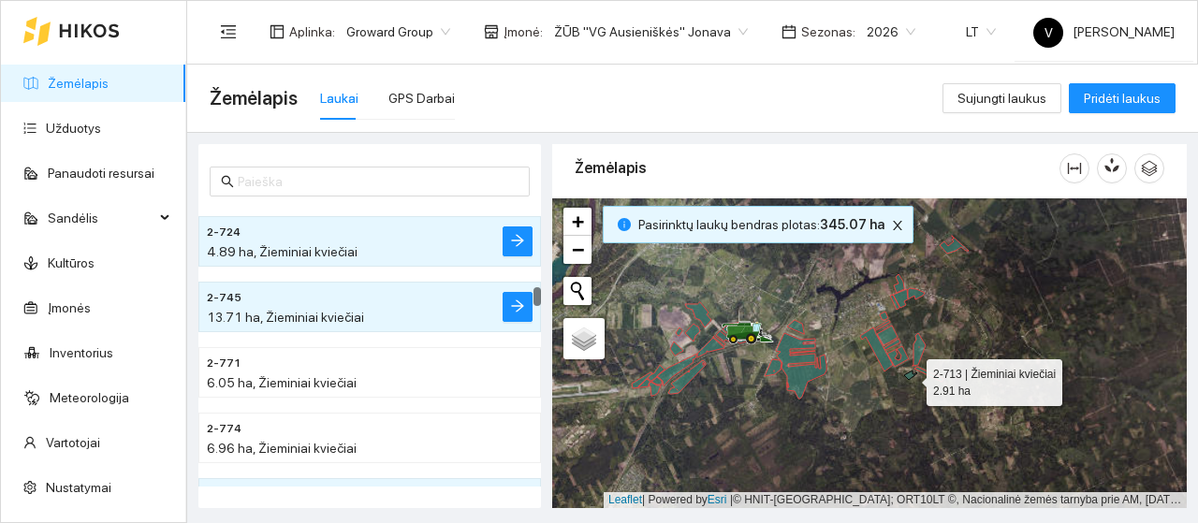
click at [908, 378] on icon at bounding box center [910, 375] width 13 height 9
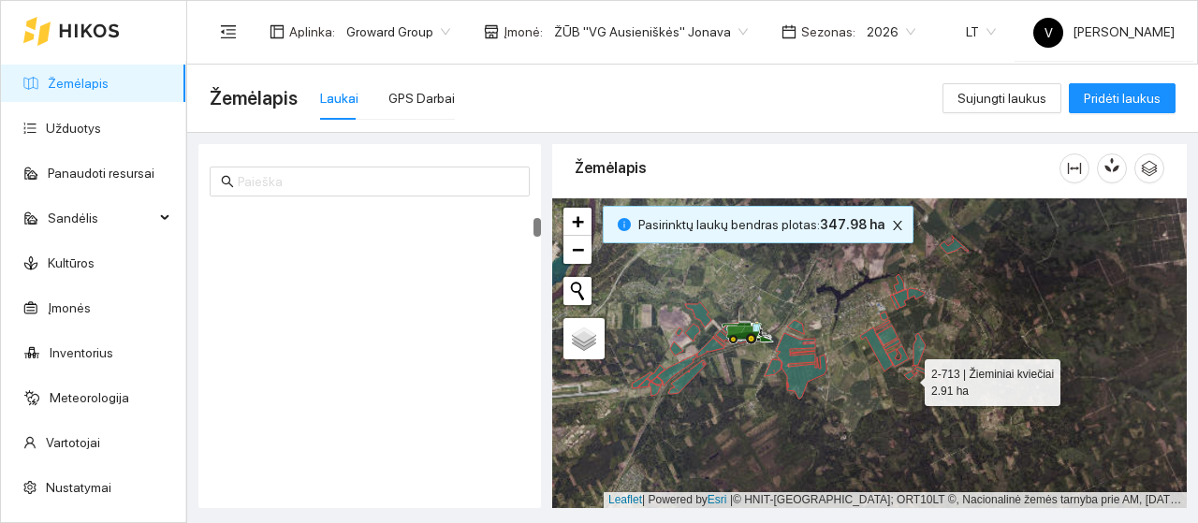
scroll to position [452, 0]
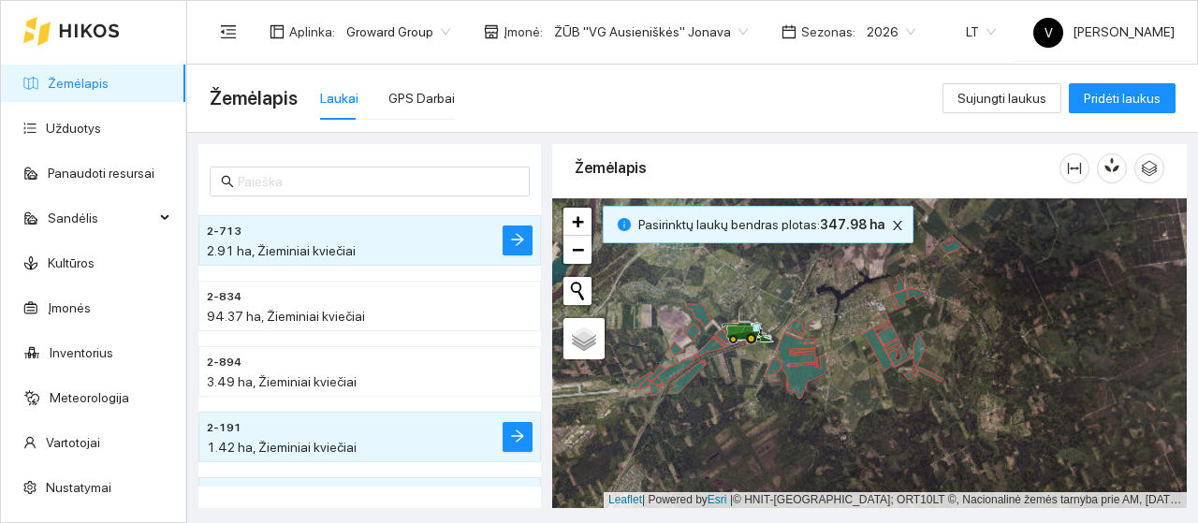
click at [1130, 163] on div at bounding box center [1111, 168] width 105 height 30
click at [1109, 169] on icon "button" at bounding box center [1107, 168] width 7 height 7
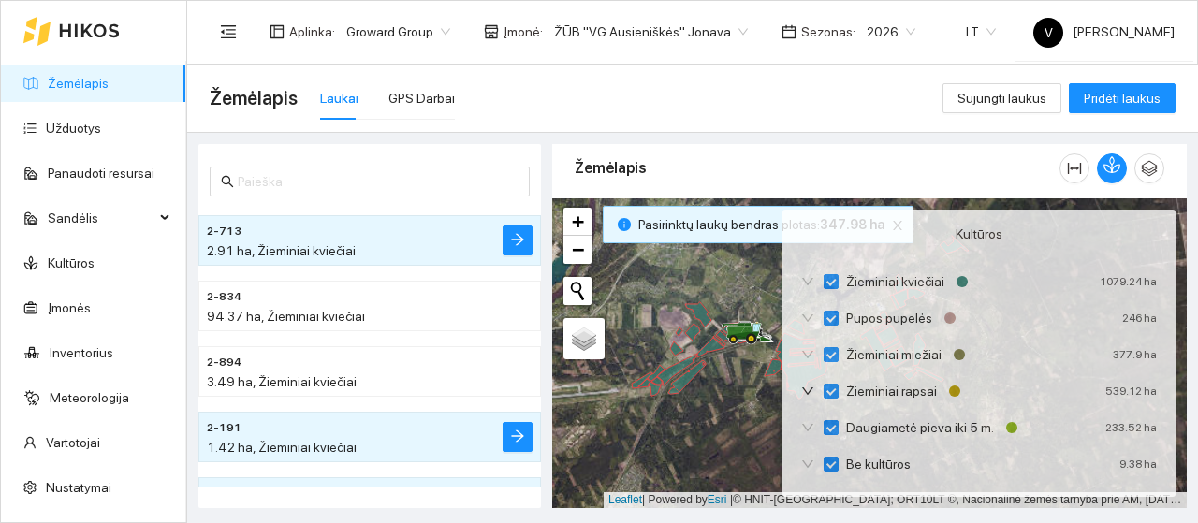
click at [717, 397] on div at bounding box center [869, 353] width 635 height 310
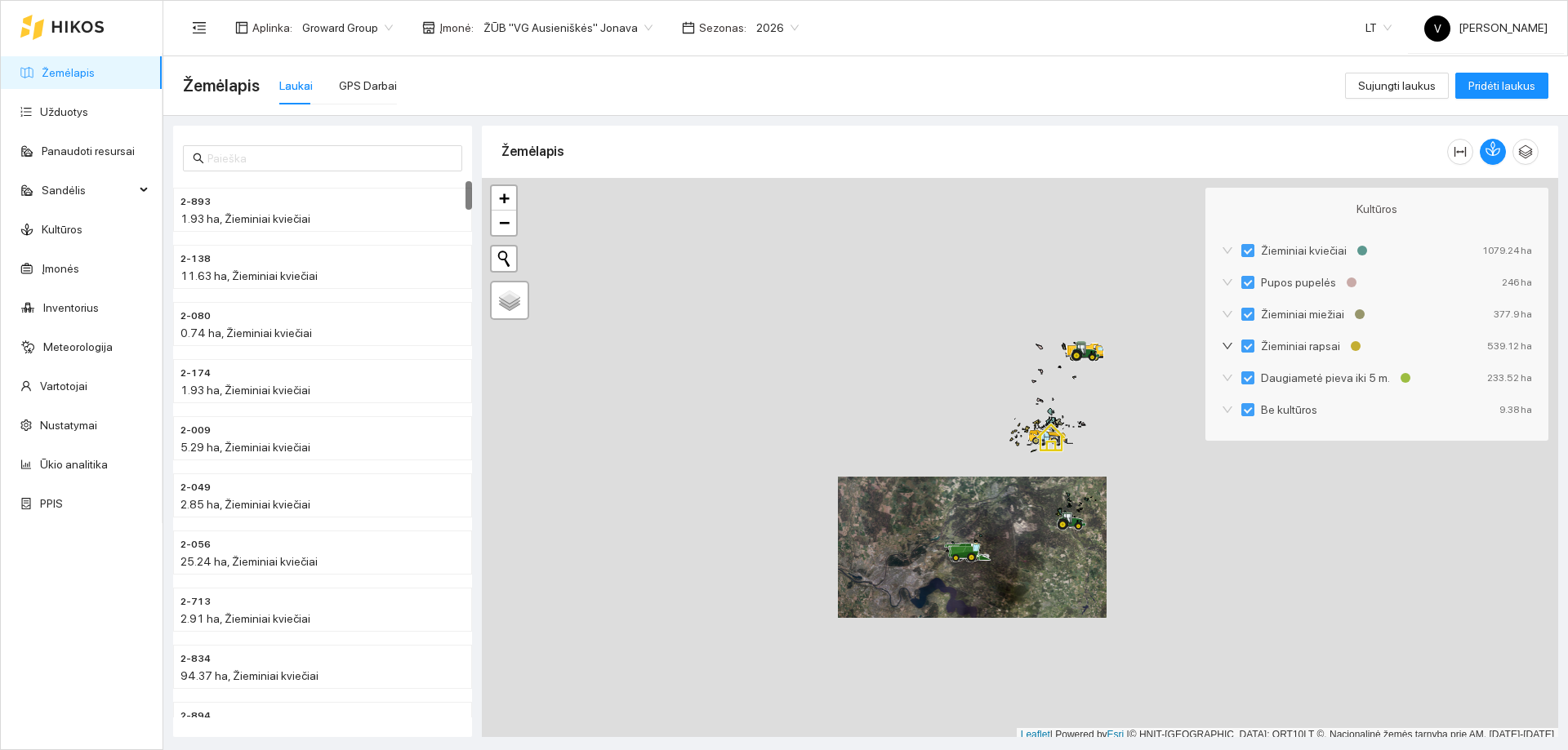
scroll to position [5, 0]
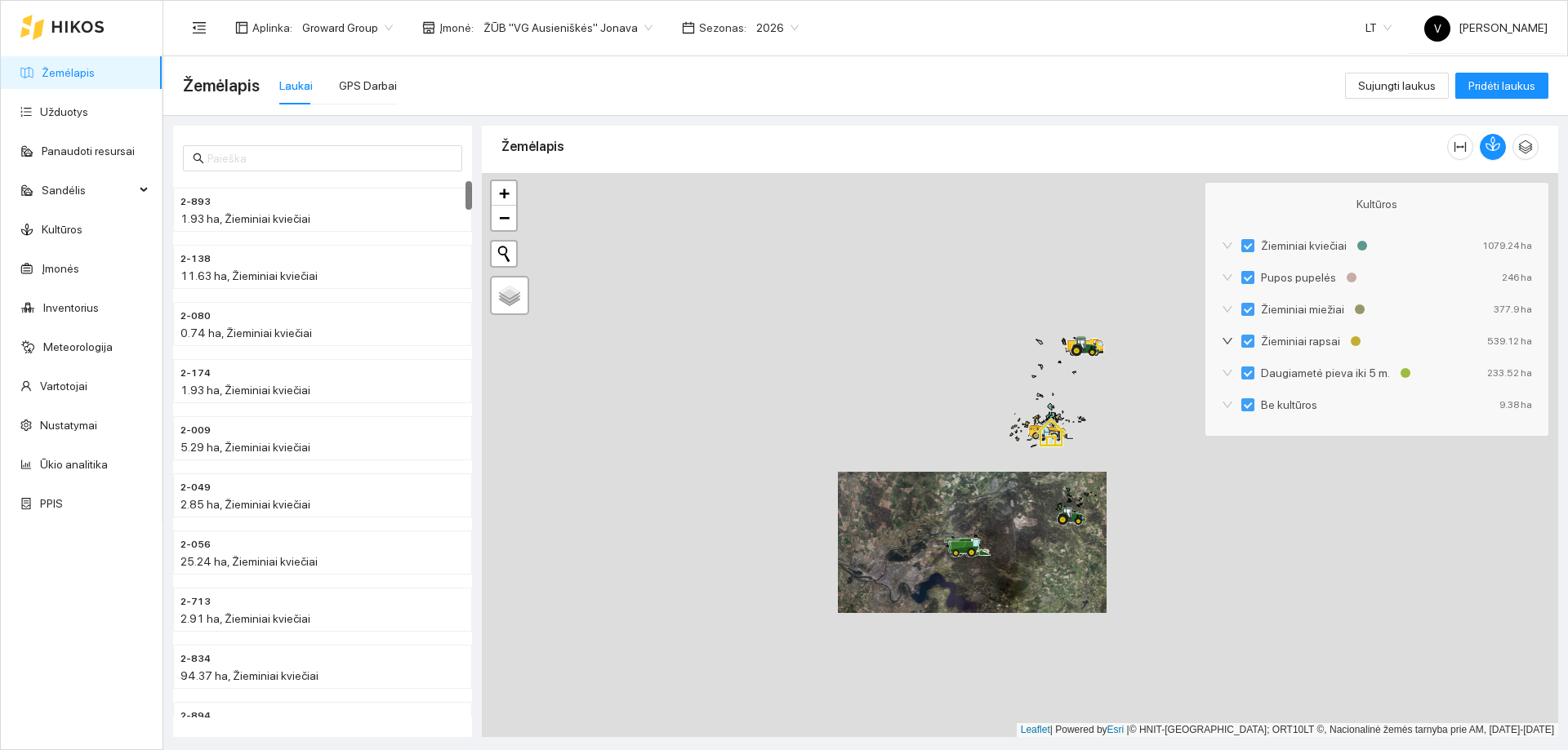
drag, startPoint x: 770, startPoint y: 389, endPoint x: 767, endPoint y: 466, distance: 77.1
click at [767, 455] on div at bounding box center [1020, 454] width 1077 height 564
